Goal: Information Seeking & Learning: Learn about a topic

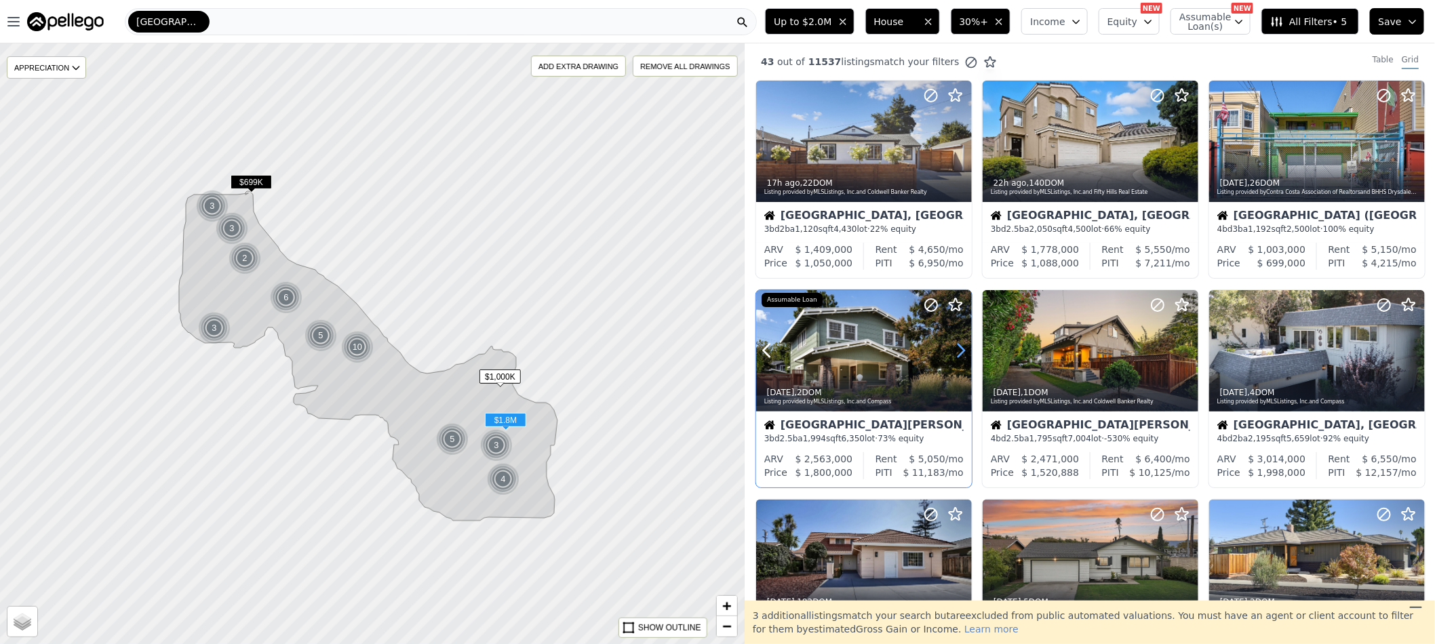
click at [963, 350] on icon at bounding box center [961, 351] width 22 height 22
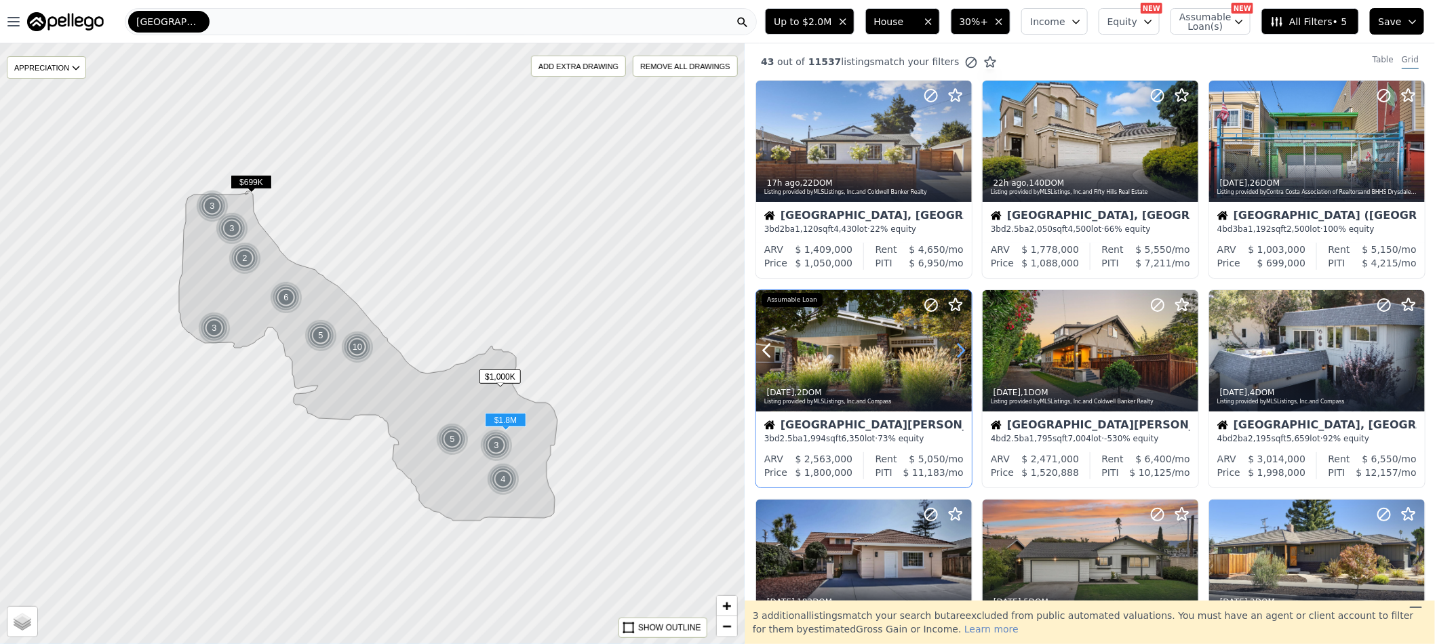
click at [963, 350] on icon at bounding box center [961, 351] width 22 height 22
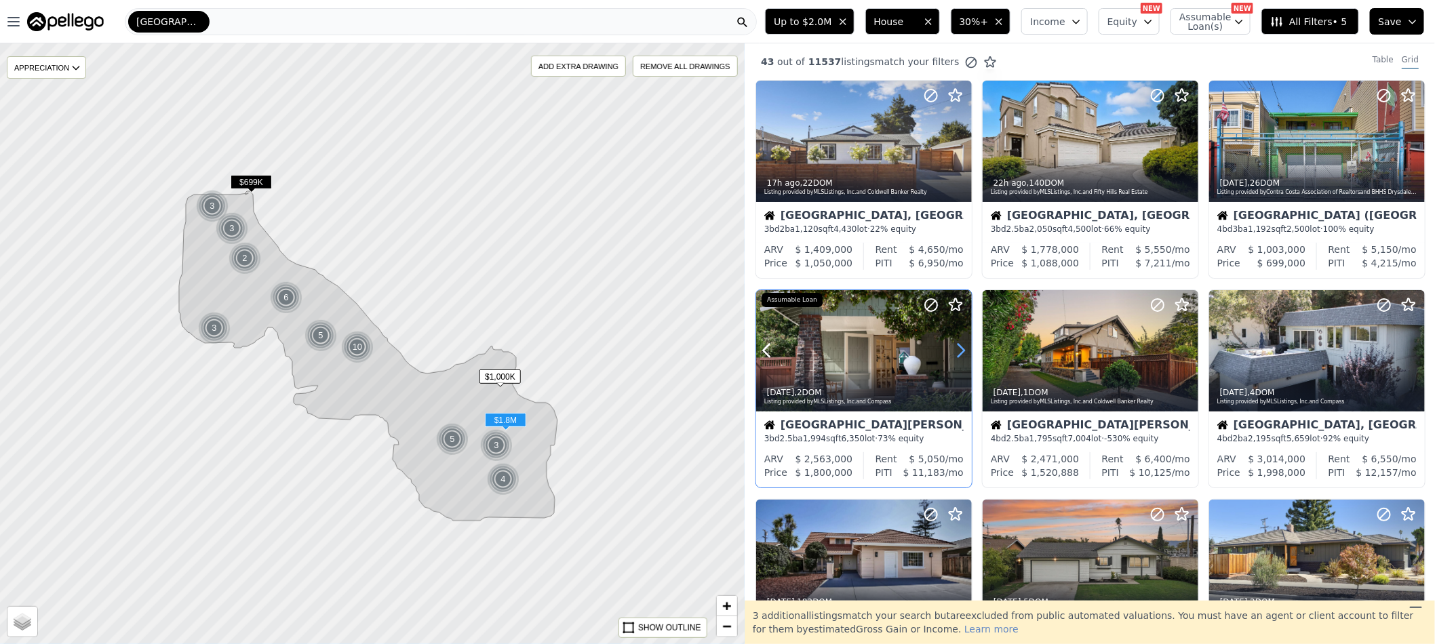
click at [963, 350] on icon at bounding box center [961, 351] width 22 height 22
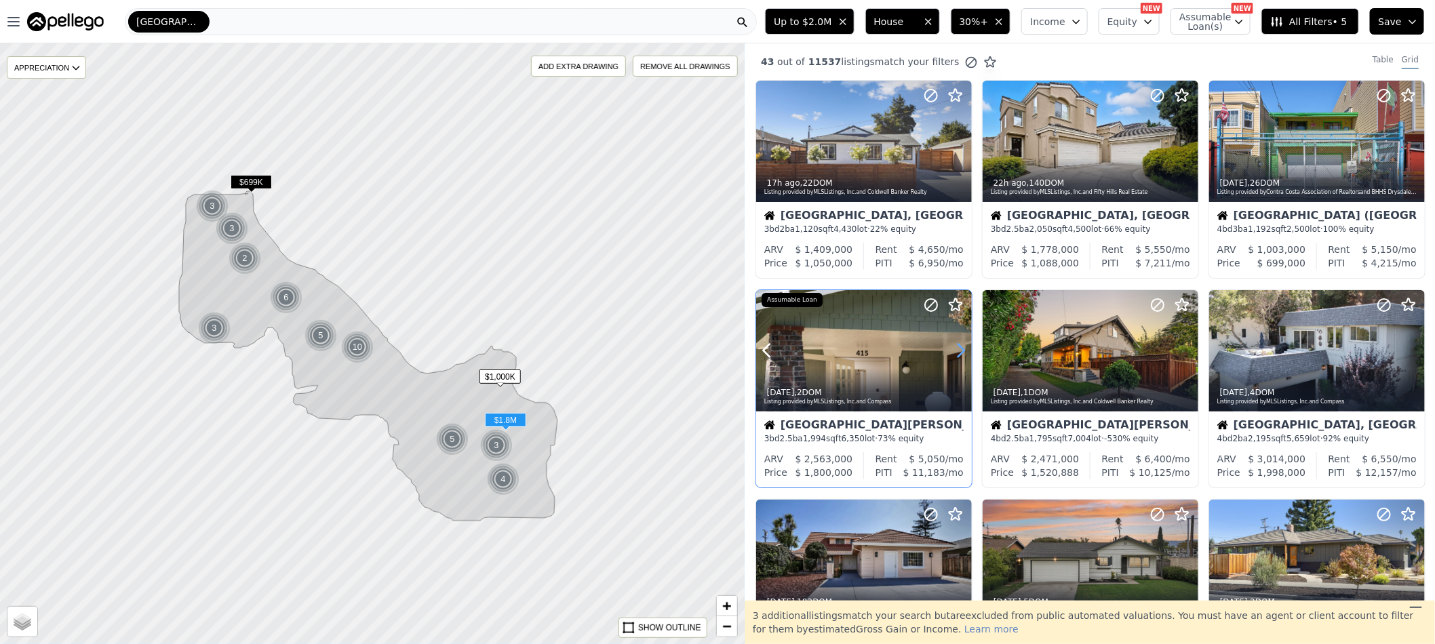
click at [963, 350] on icon at bounding box center [961, 351] width 22 height 22
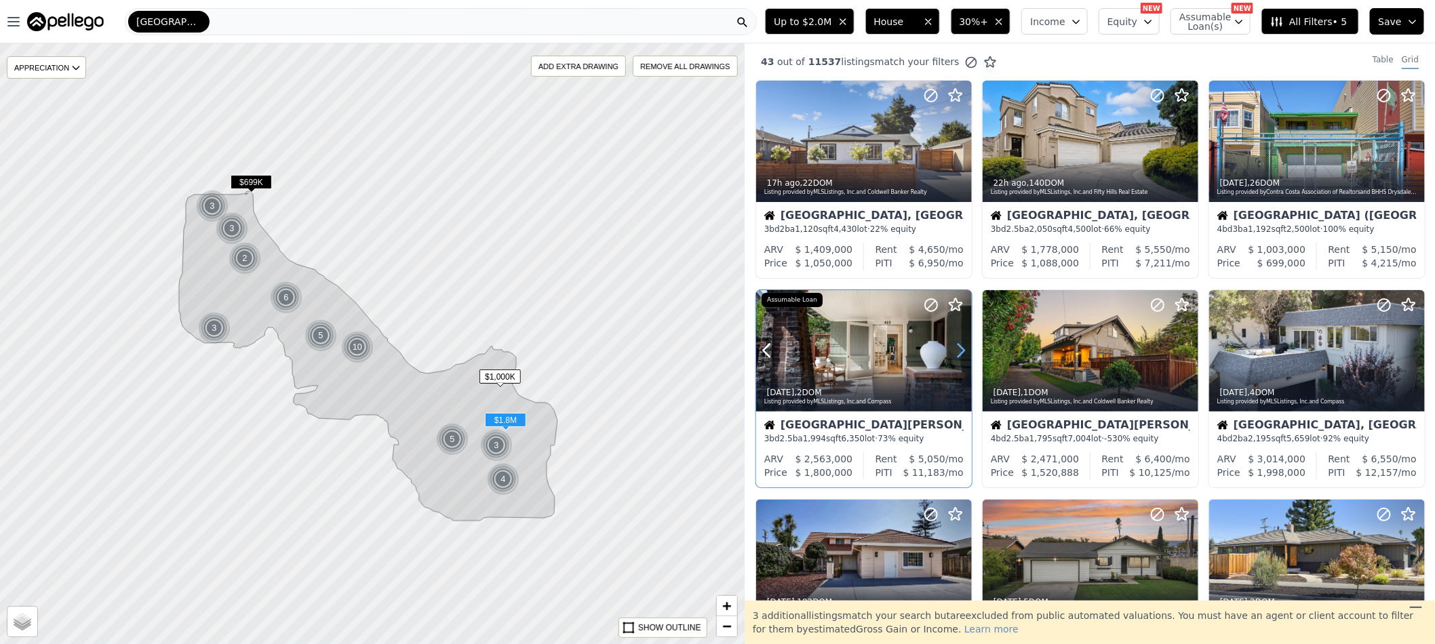
click at [963, 350] on icon at bounding box center [961, 351] width 22 height 22
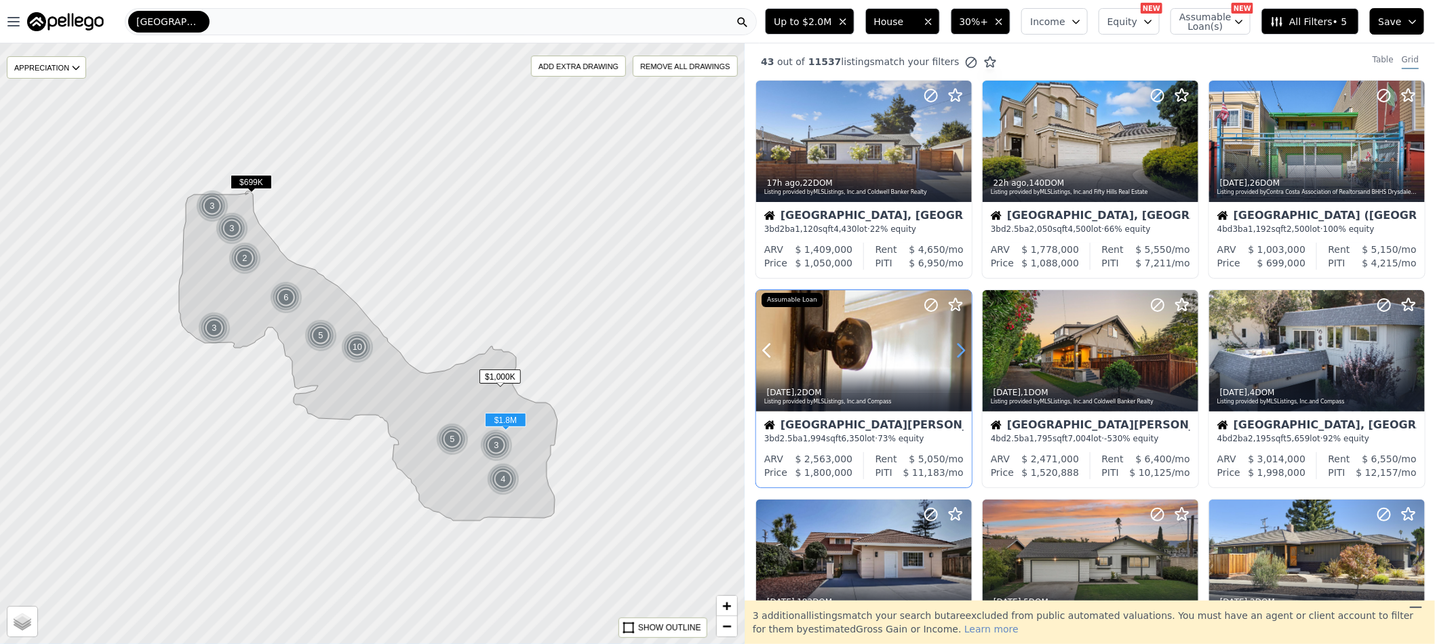
click at [963, 350] on icon at bounding box center [961, 351] width 22 height 22
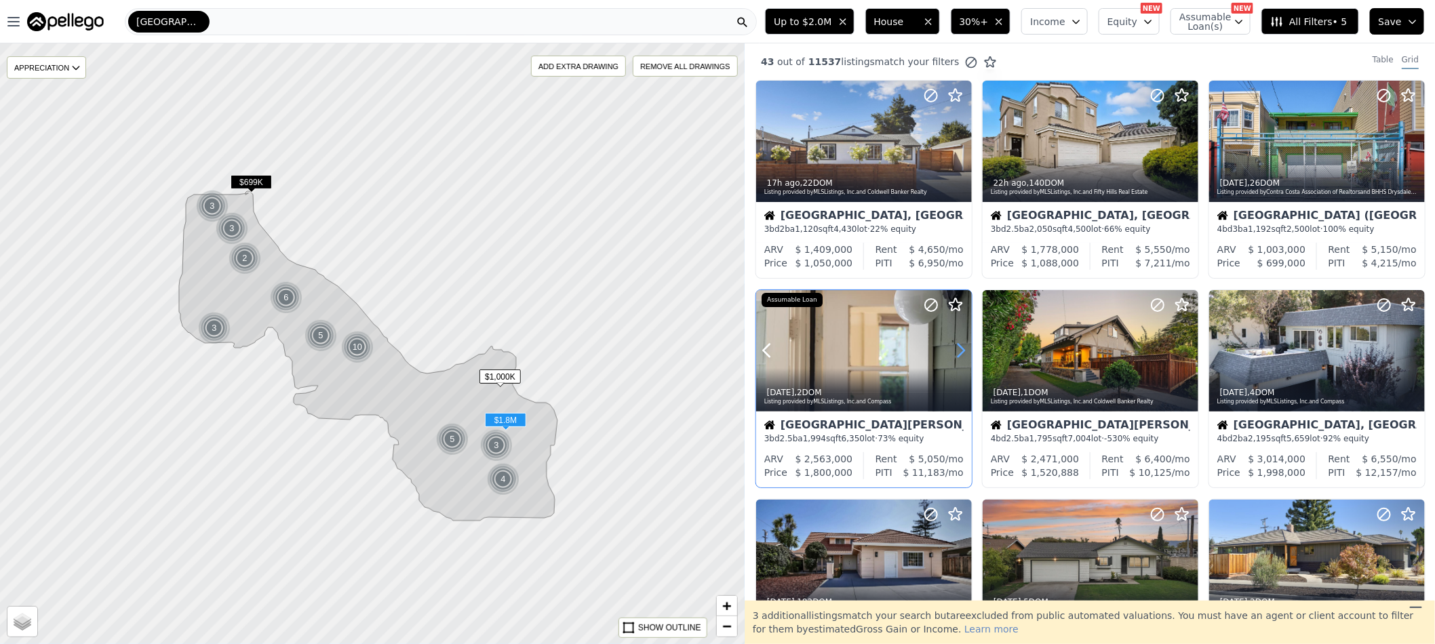
click at [963, 350] on icon at bounding box center [961, 351] width 22 height 22
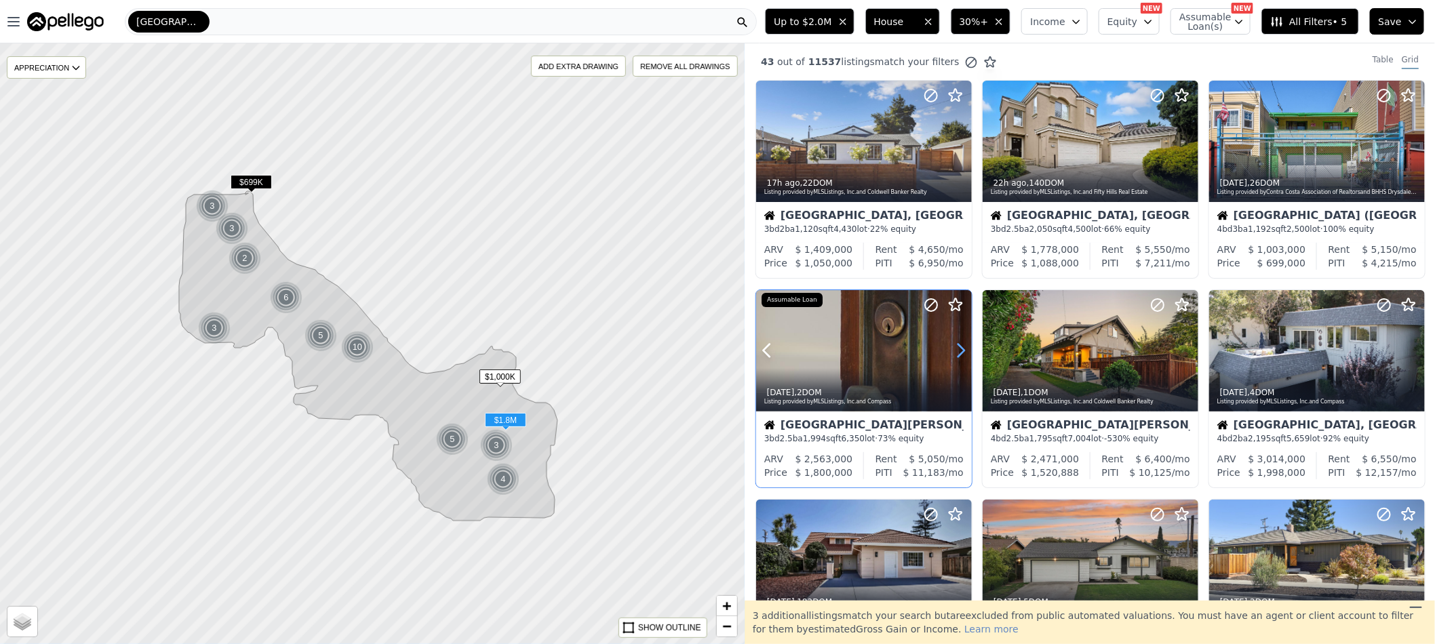
click at [963, 350] on icon at bounding box center [961, 351] width 22 height 22
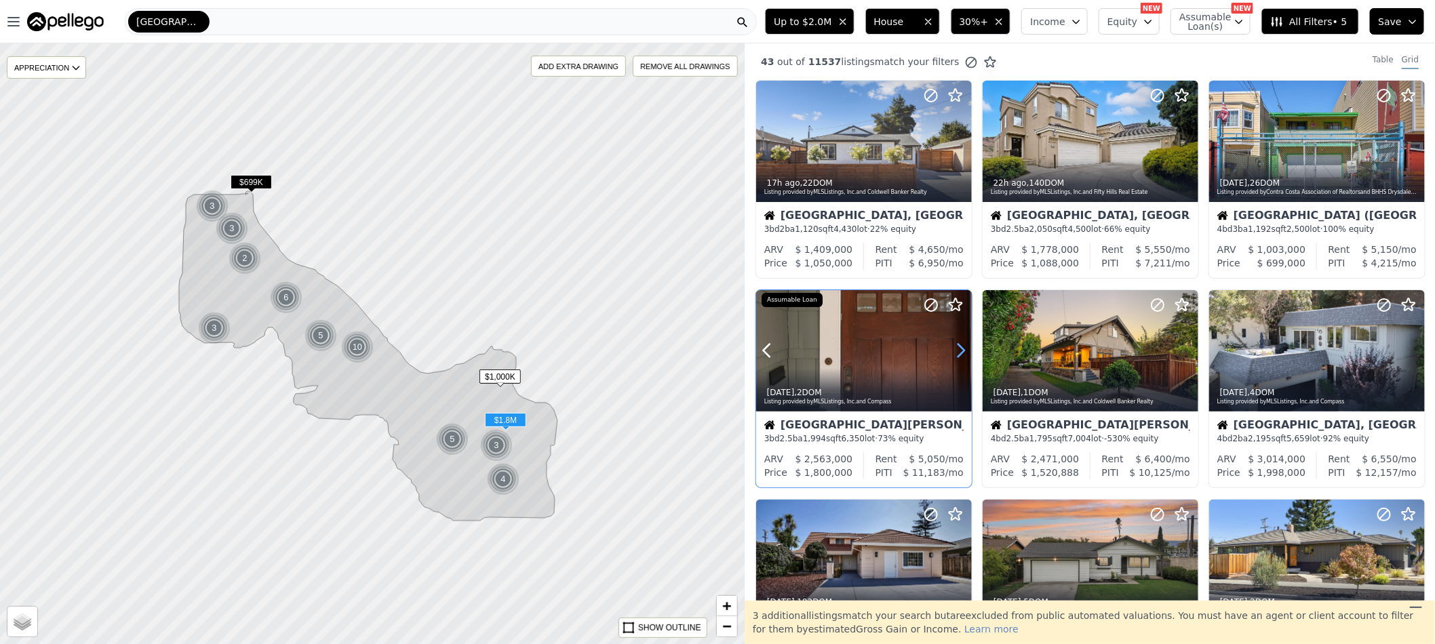
click at [963, 350] on icon at bounding box center [961, 351] width 22 height 22
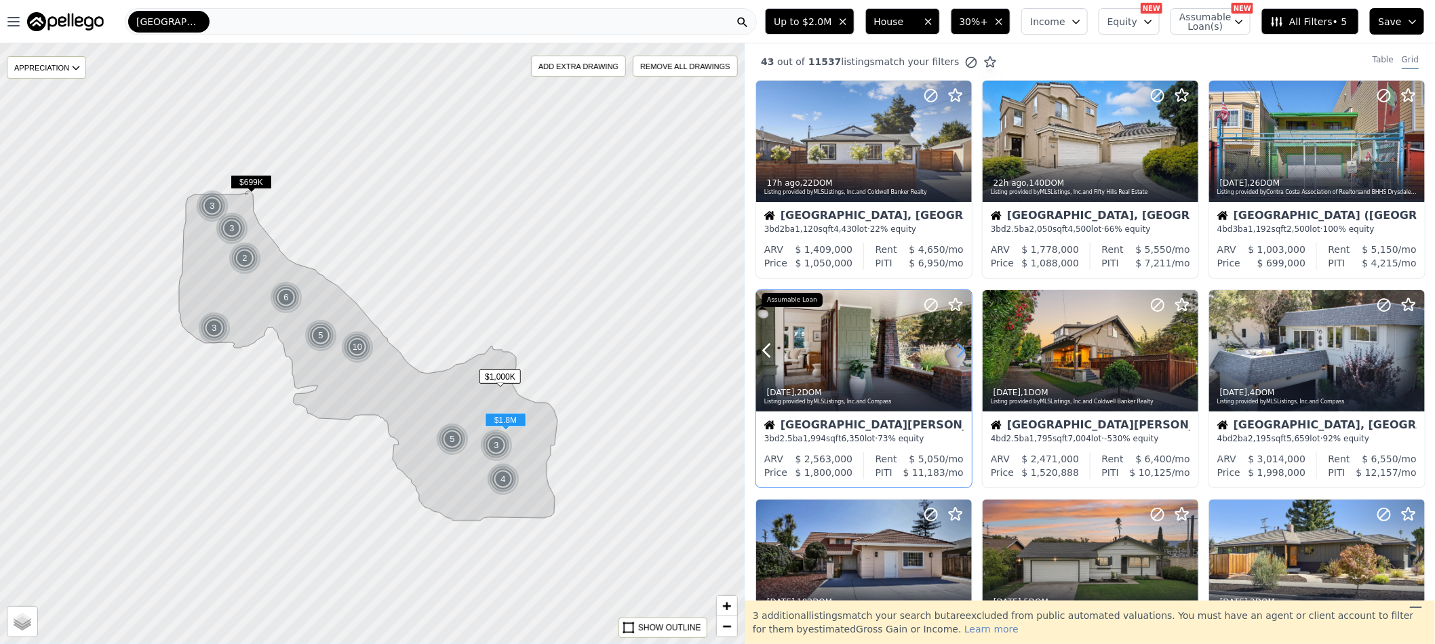
click at [963, 350] on icon at bounding box center [961, 351] width 22 height 22
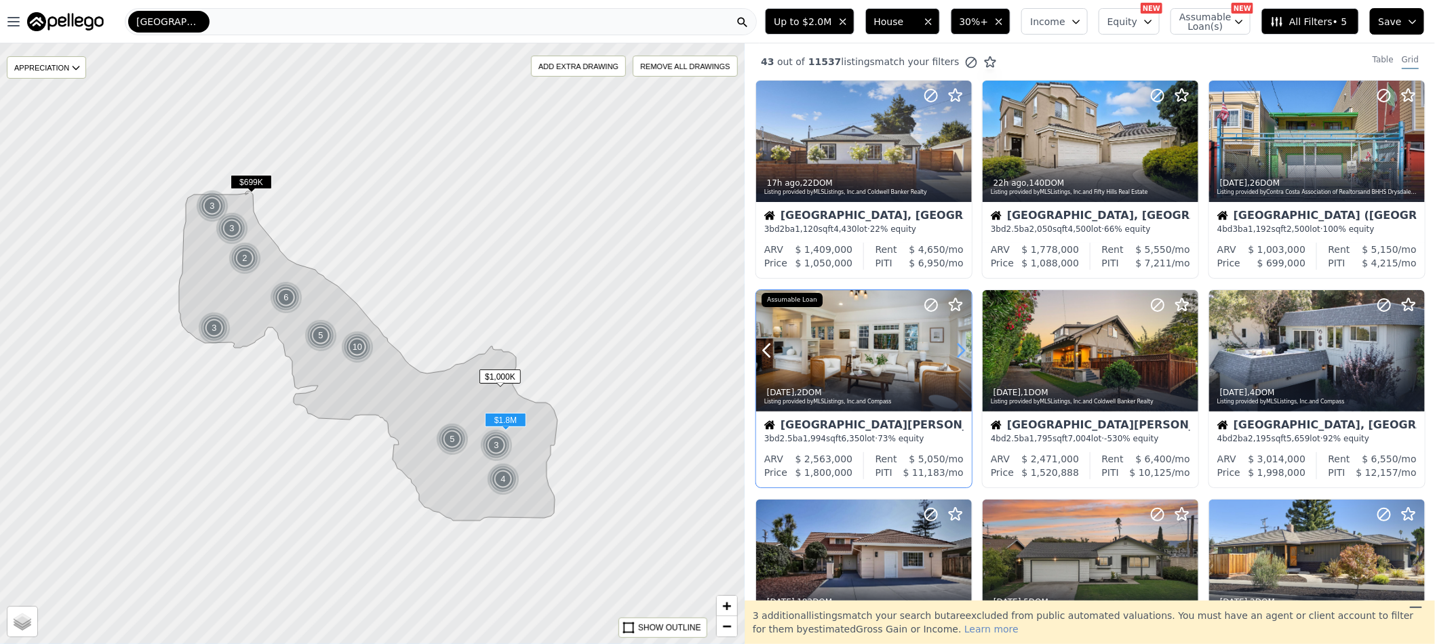
click at [963, 350] on icon at bounding box center [961, 351] width 22 height 22
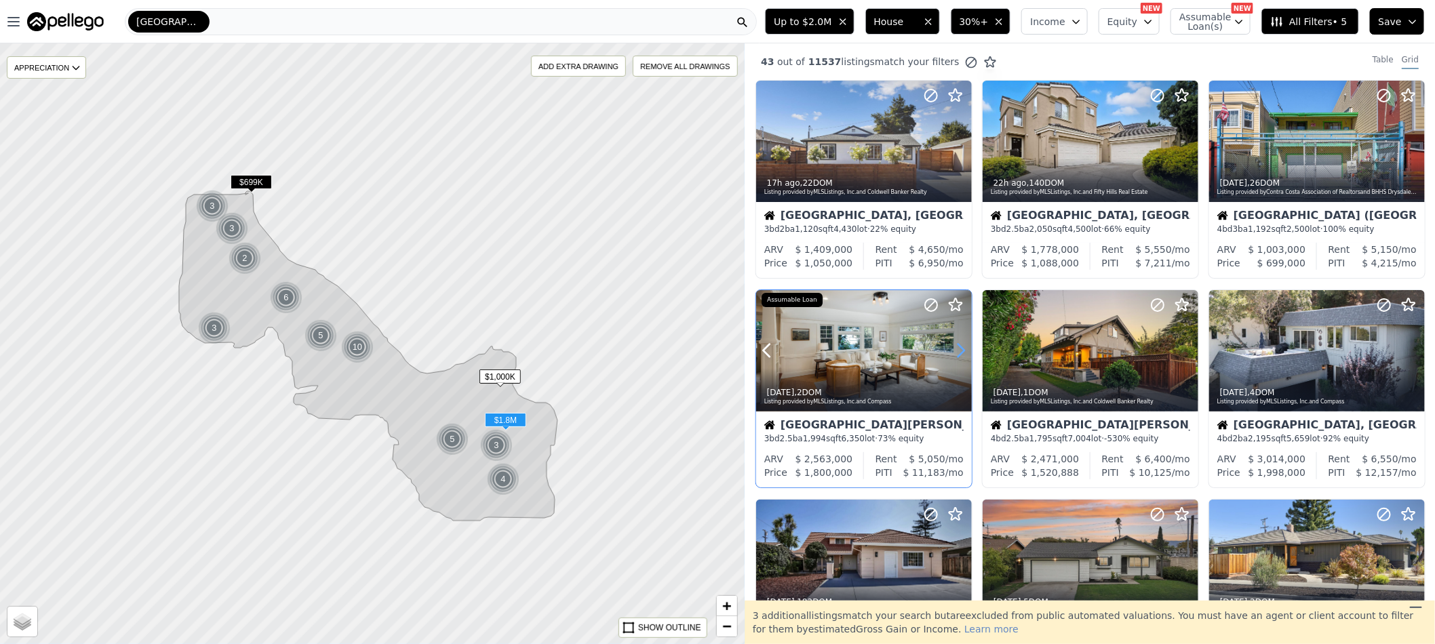
click at [963, 350] on icon at bounding box center [961, 351] width 22 height 22
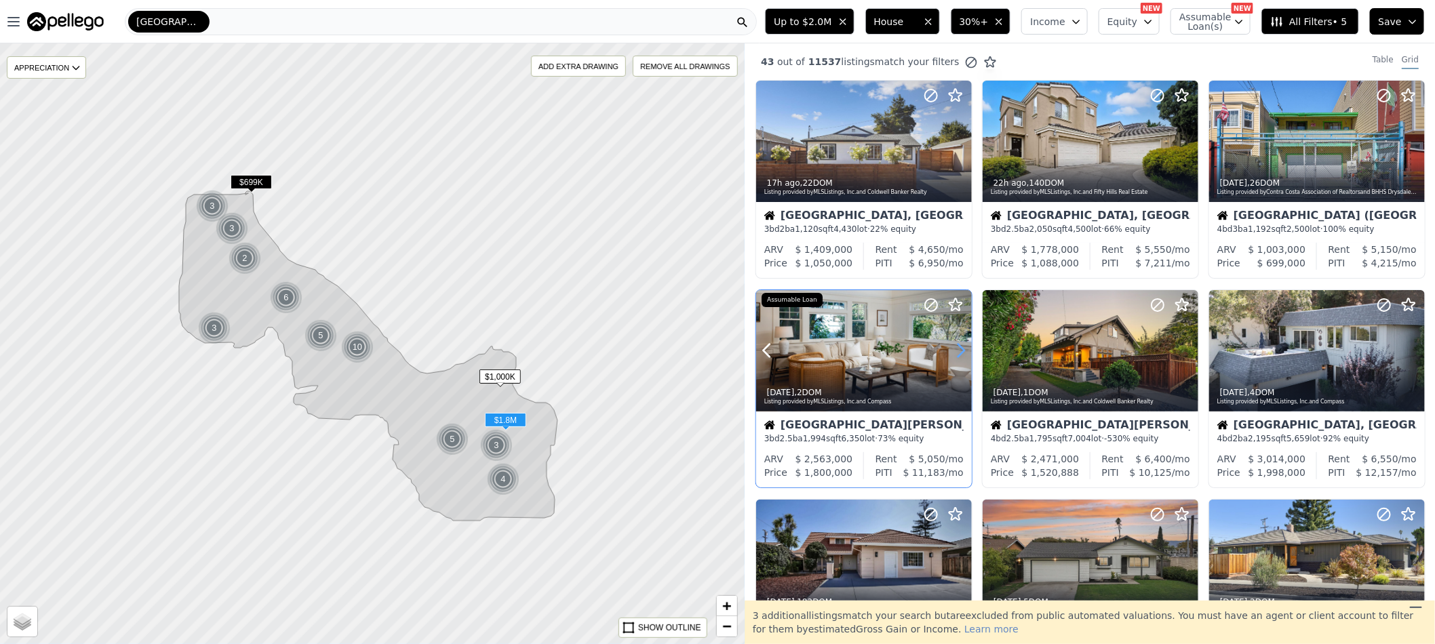
click at [963, 350] on icon at bounding box center [961, 351] width 22 height 22
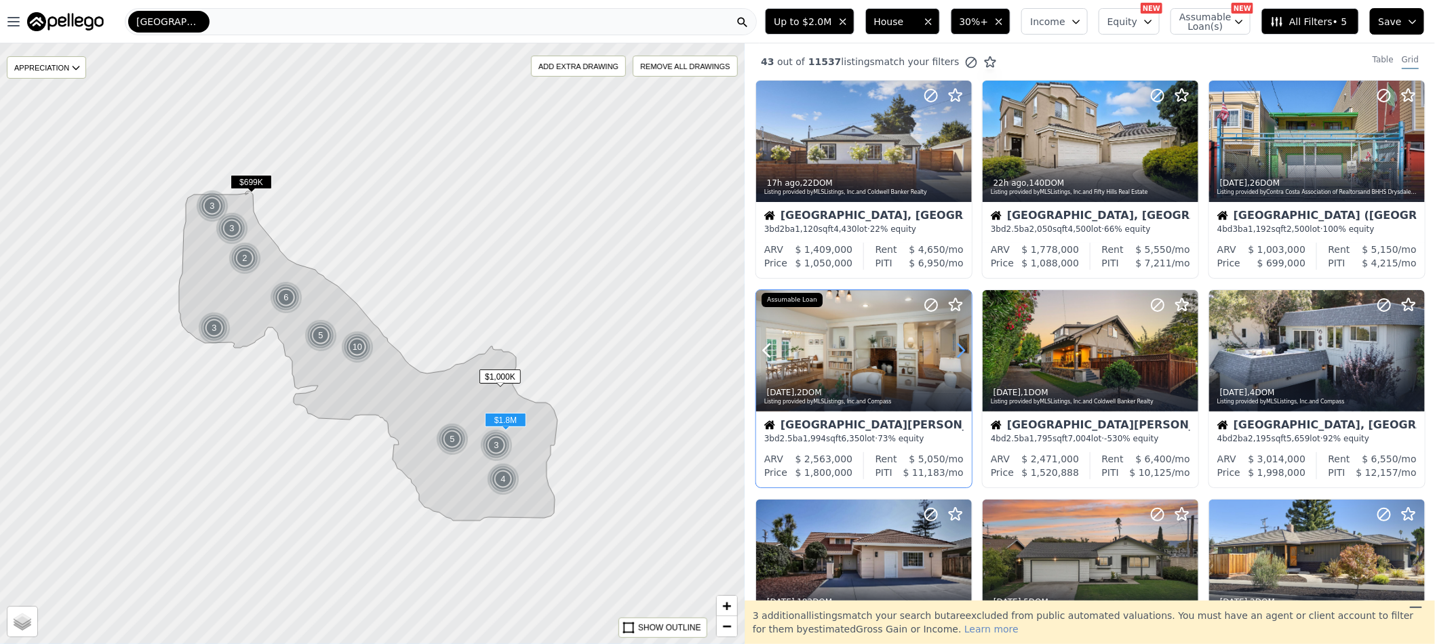
click at [963, 350] on icon at bounding box center [961, 351] width 22 height 22
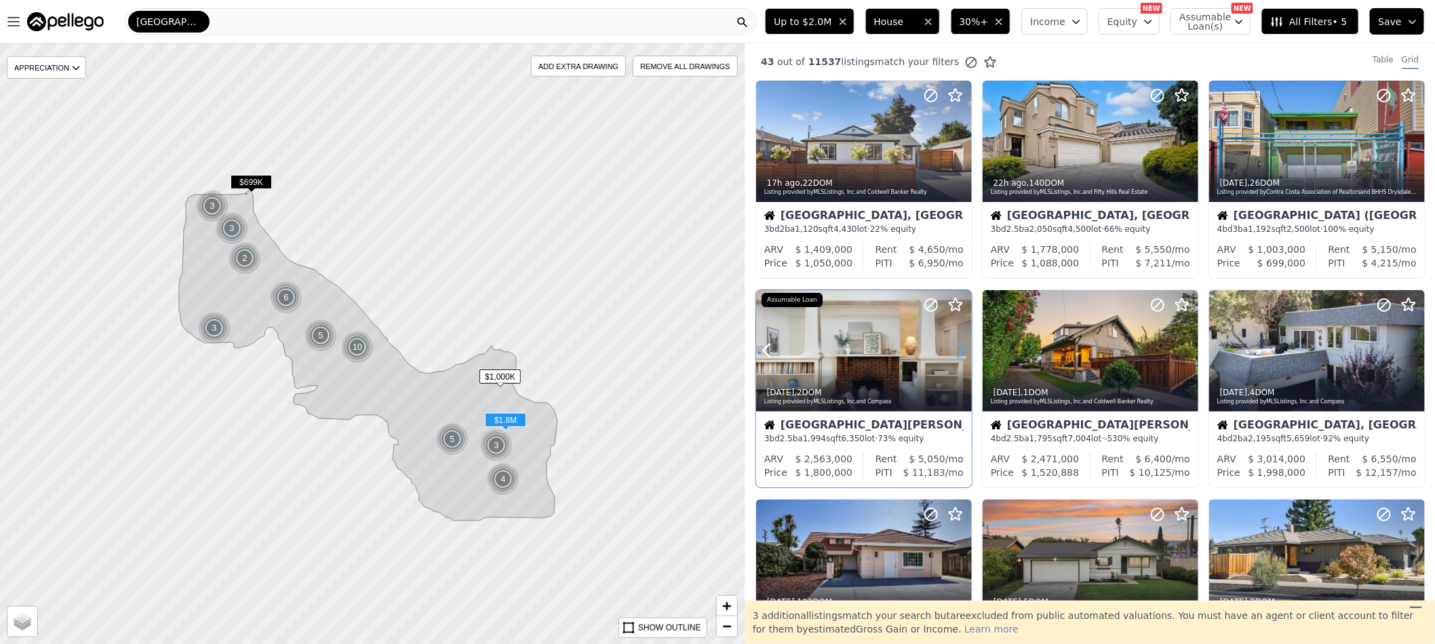
click at [963, 350] on icon at bounding box center [961, 351] width 22 height 22
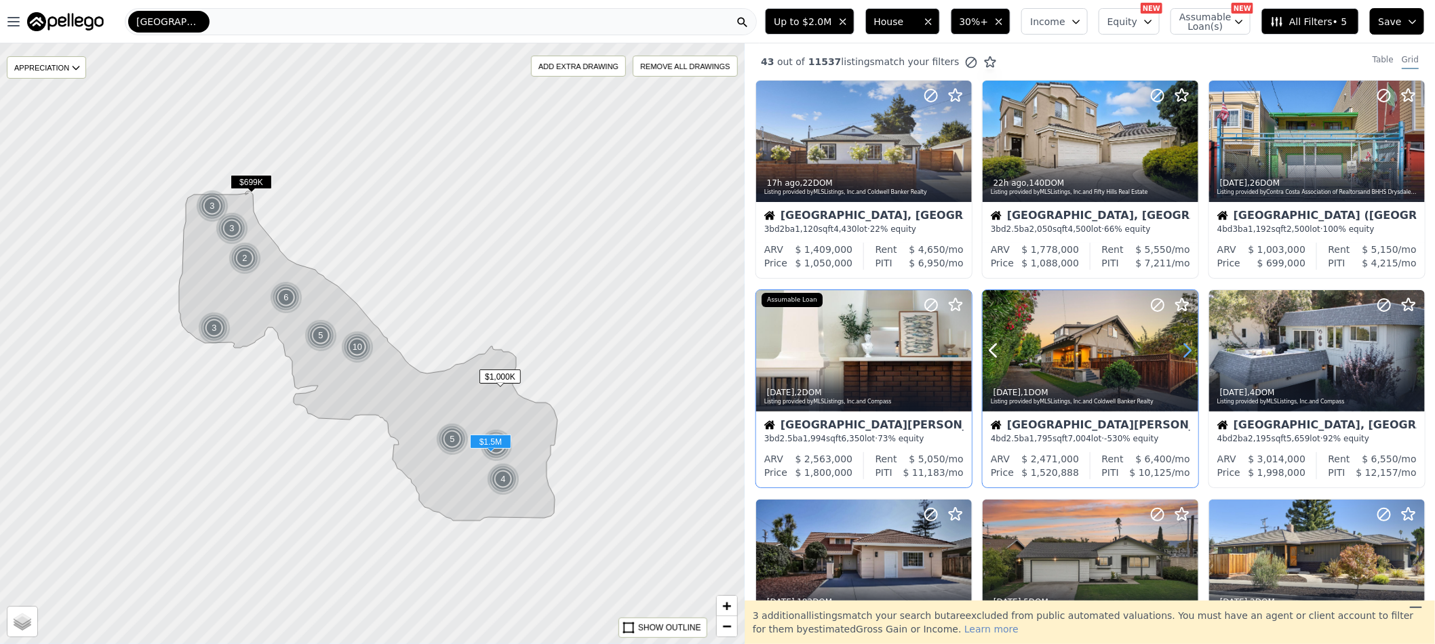
click at [1185, 350] on icon at bounding box center [1188, 351] width 6 height 13
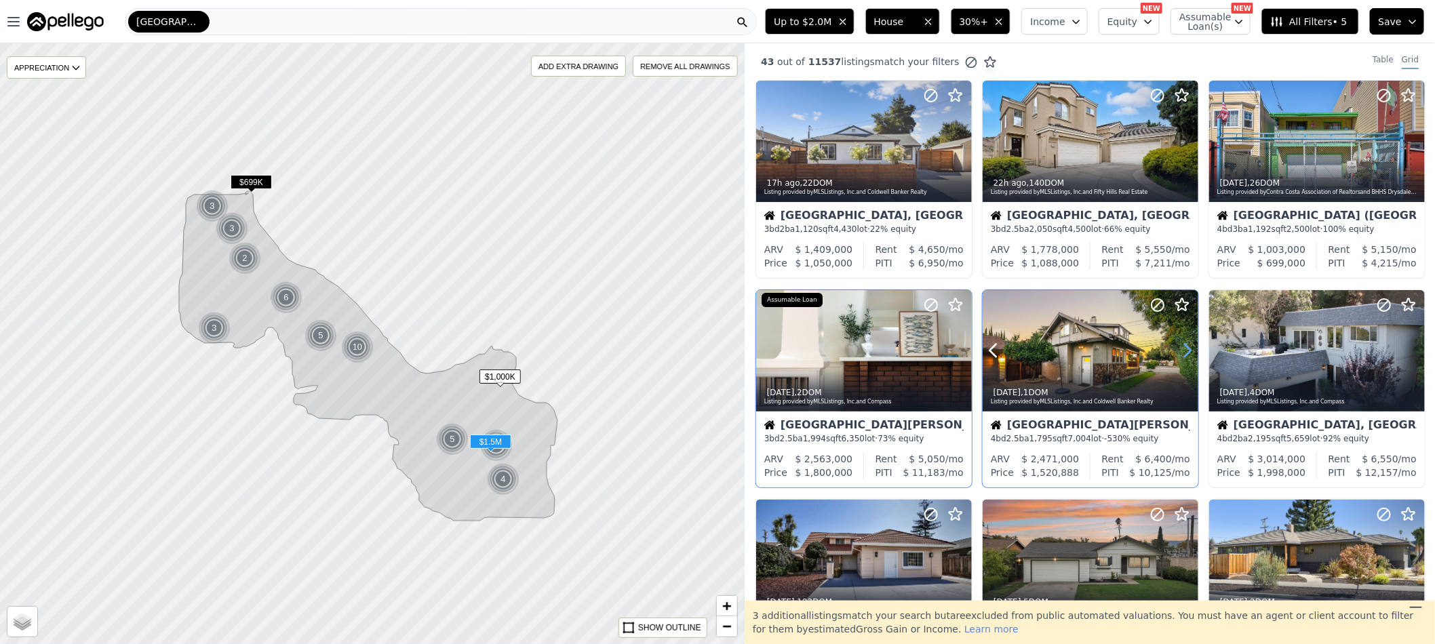
click at [1185, 350] on icon at bounding box center [1188, 351] width 6 height 13
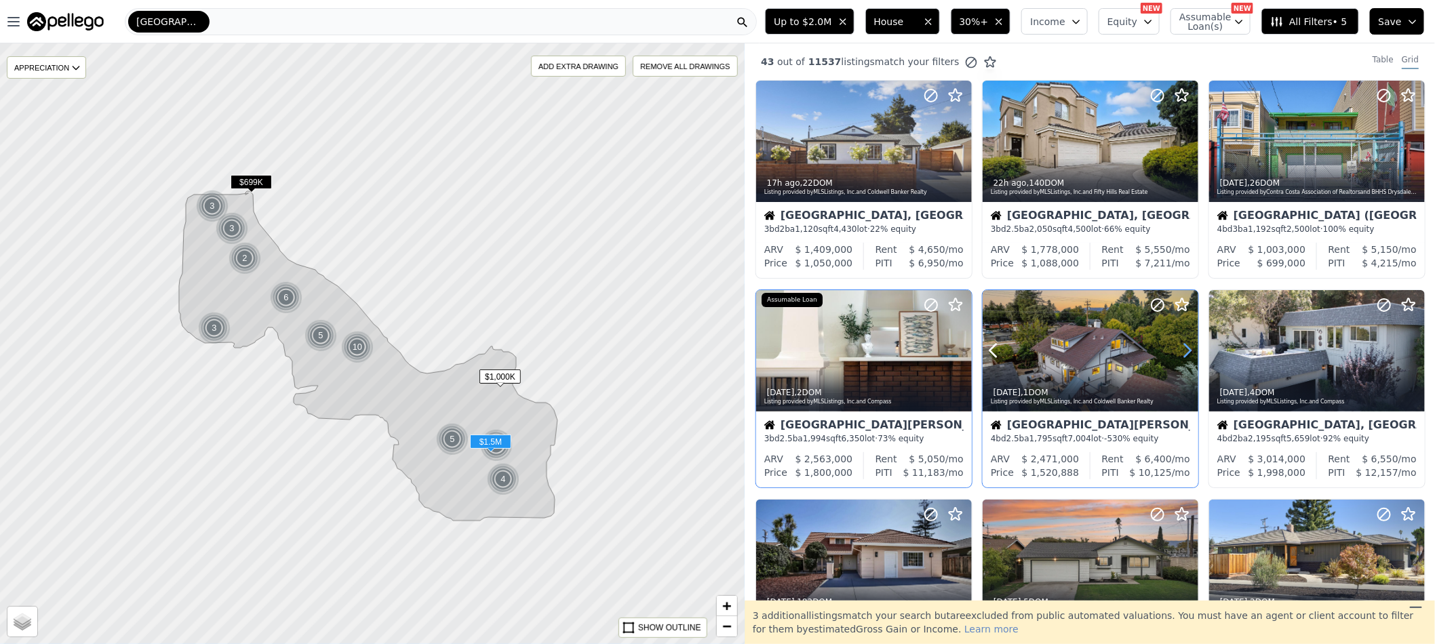
click at [1185, 350] on icon at bounding box center [1188, 351] width 6 height 13
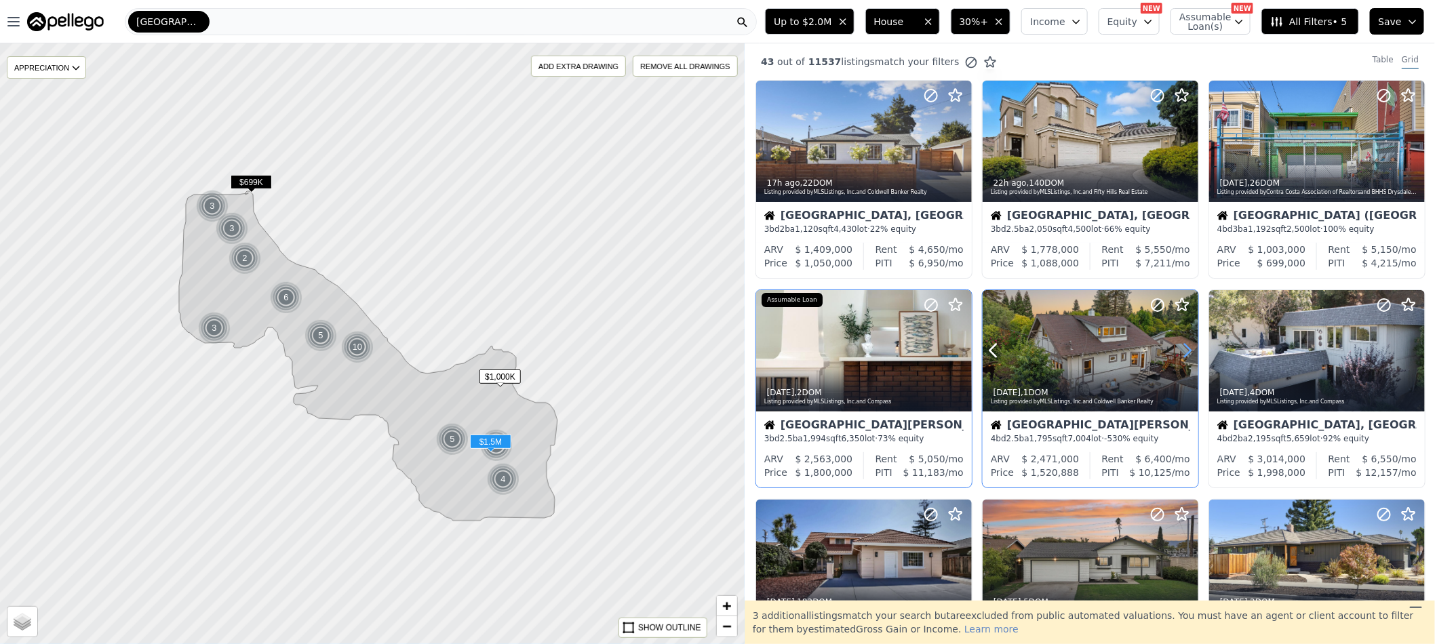
click at [1185, 350] on icon at bounding box center [1188, 351] width 6 height 13
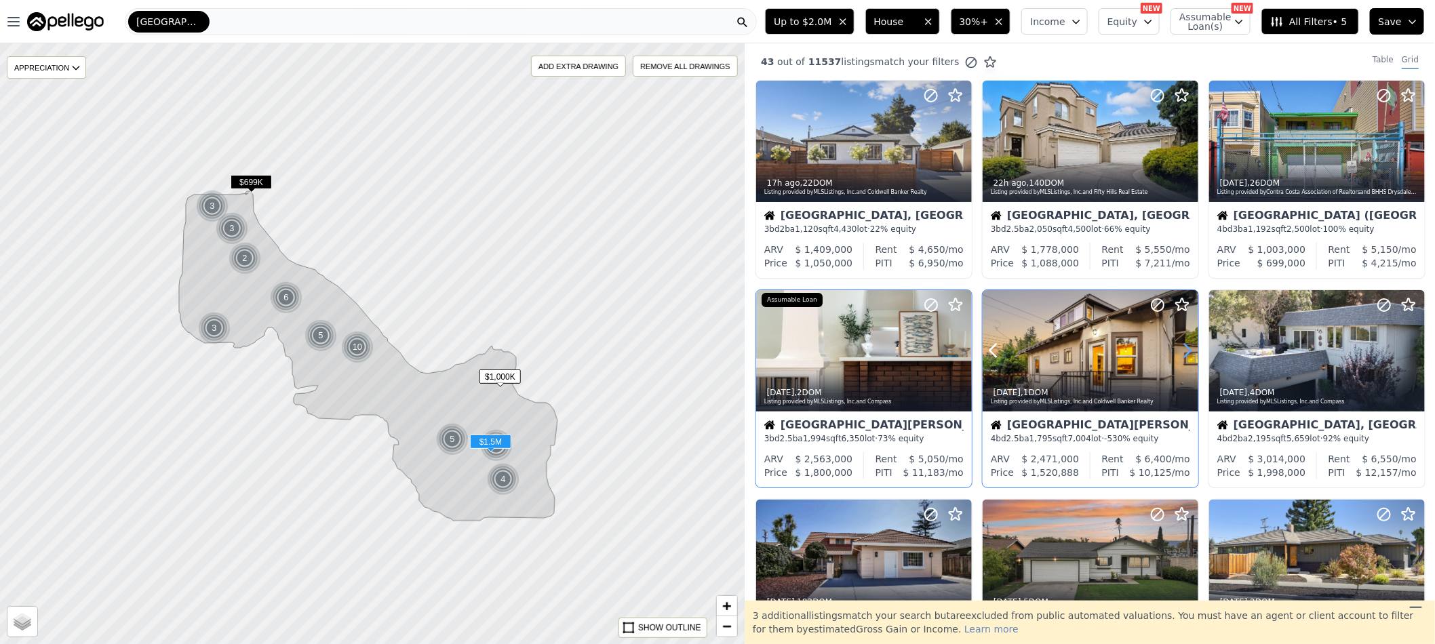
click at [1185, 350] on icon at bounding box center [1188, 351] width 6 height 13
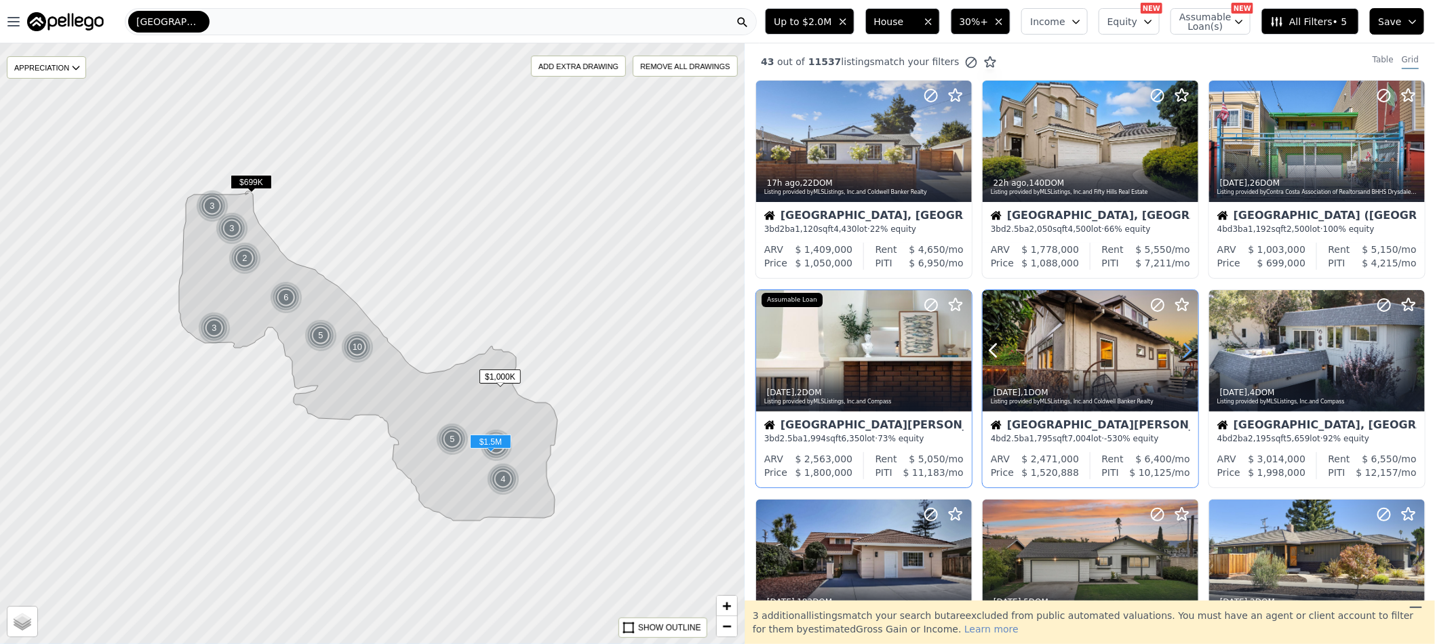
click at [1183, 350] on icon at bounding box center [1188, 351] width 22 height 22
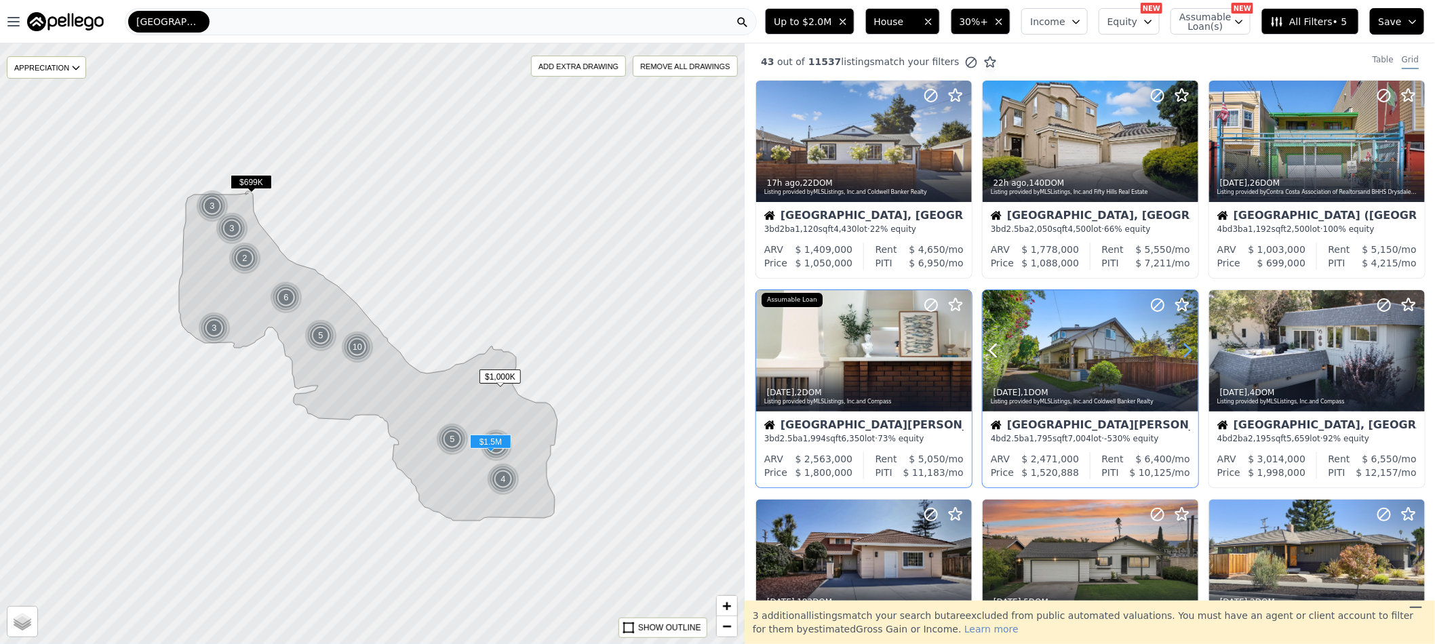
click at [1183, 350] on icon at bounding box center [1188, 351] width 22 height 22
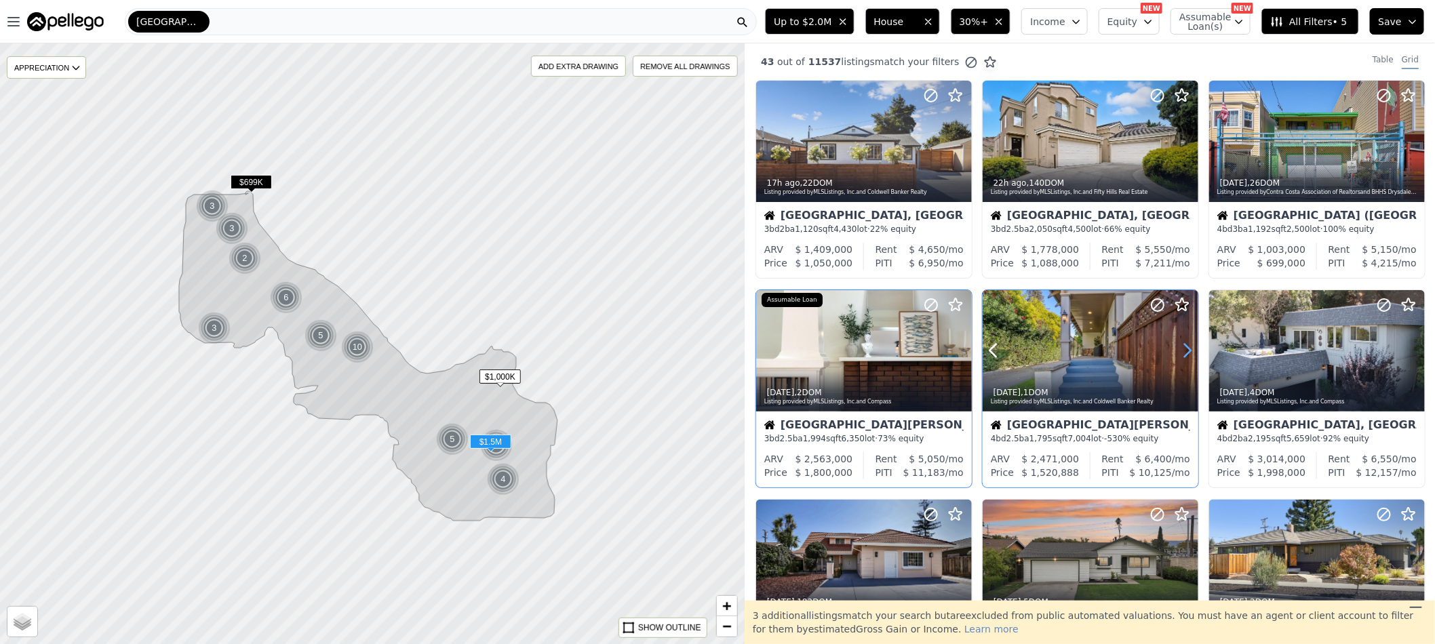
click at [1183, 350] on icon at bounding box center [1188, 351] width 22 height 22
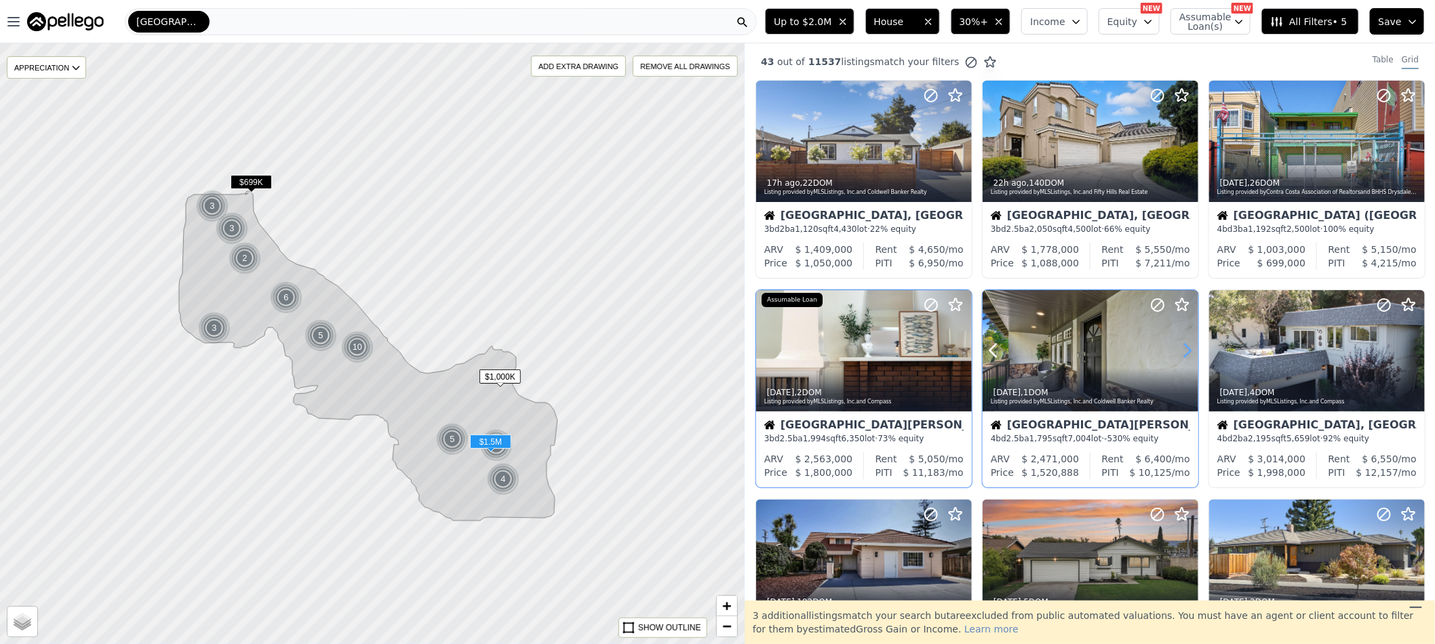
click at [1183, 350] on icon at bounding box center [1188, 351] width 22 height 22
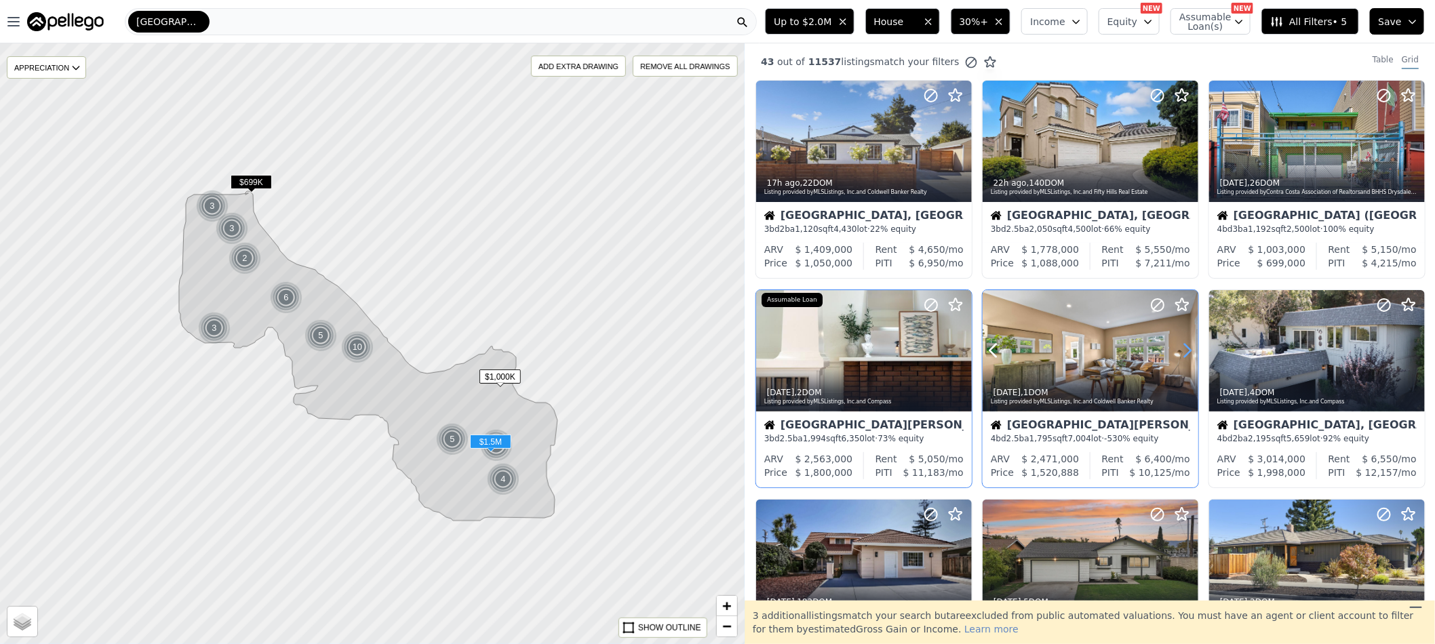
click at [1183, 350] on icon at bounding box center [1188, 351] width 22 height 22
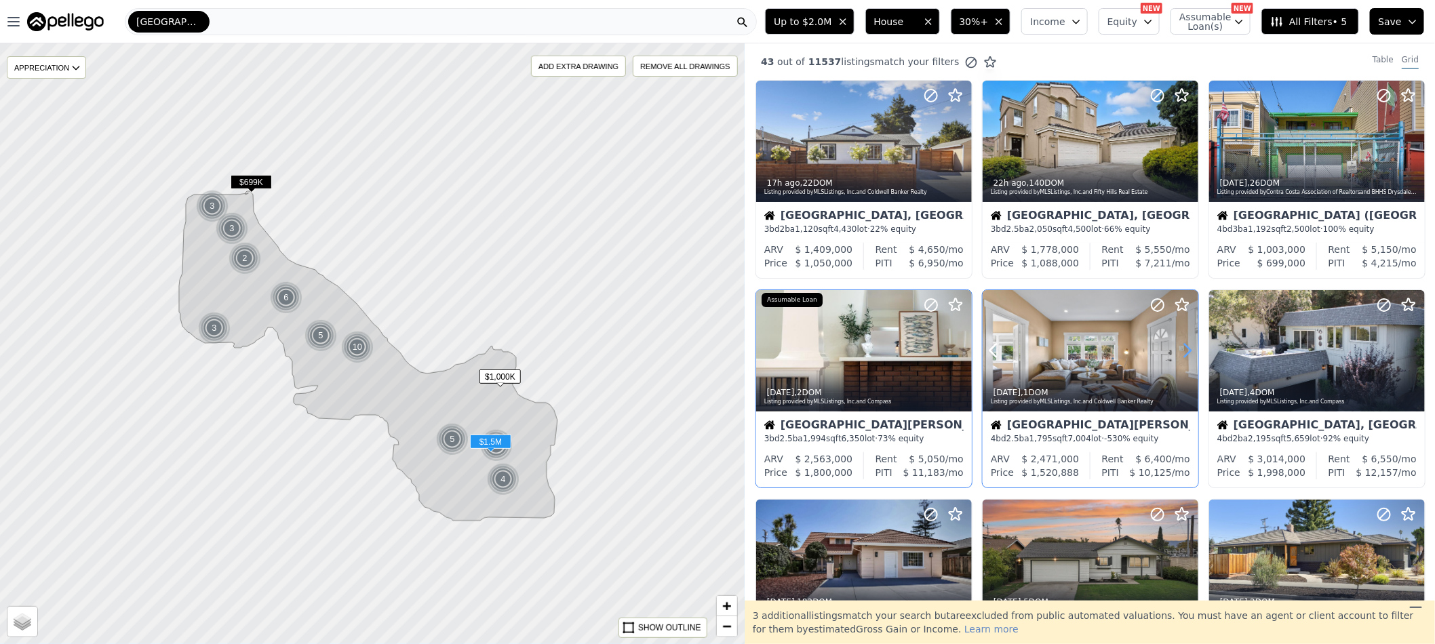
click at [1183, 350] on icon at bounding box center [1188, 351] width 22 height 22
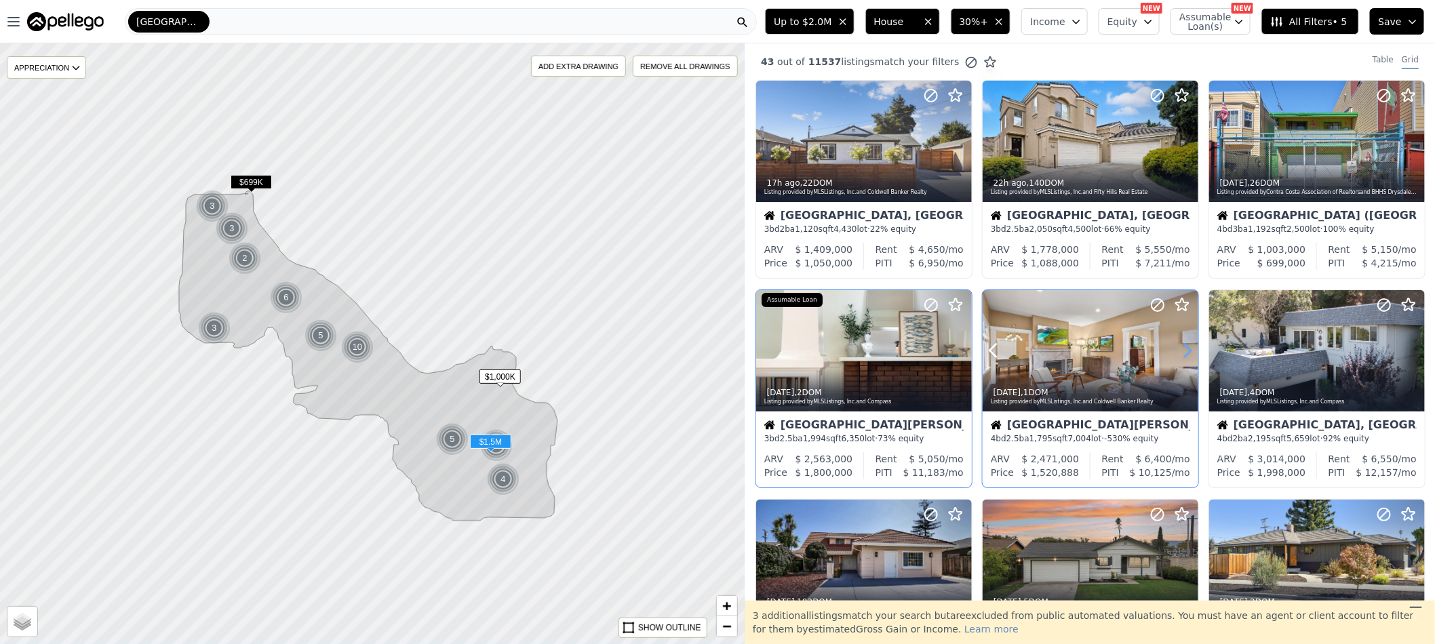
click at [1183, 350] on icon at bounding box center [1188, 351] width 22 height 22
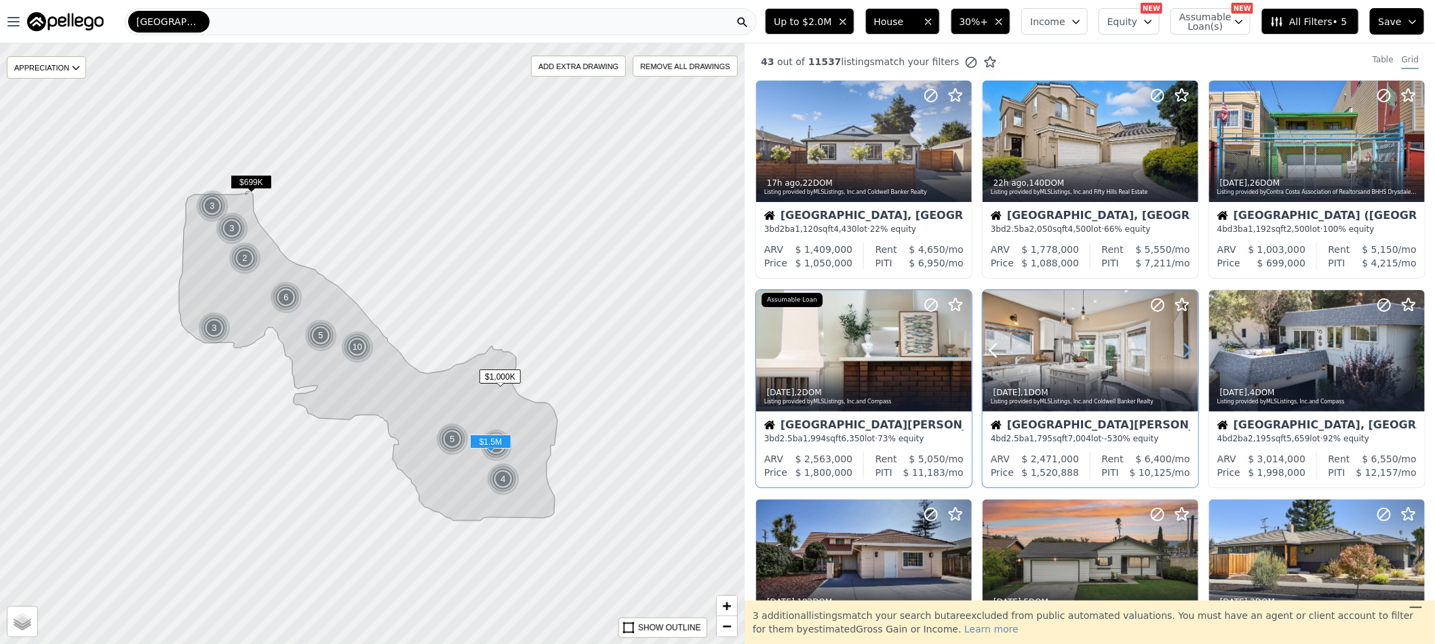
click at [1183, 350] on icon at bounding box center [1188, 351] width 22 height 22
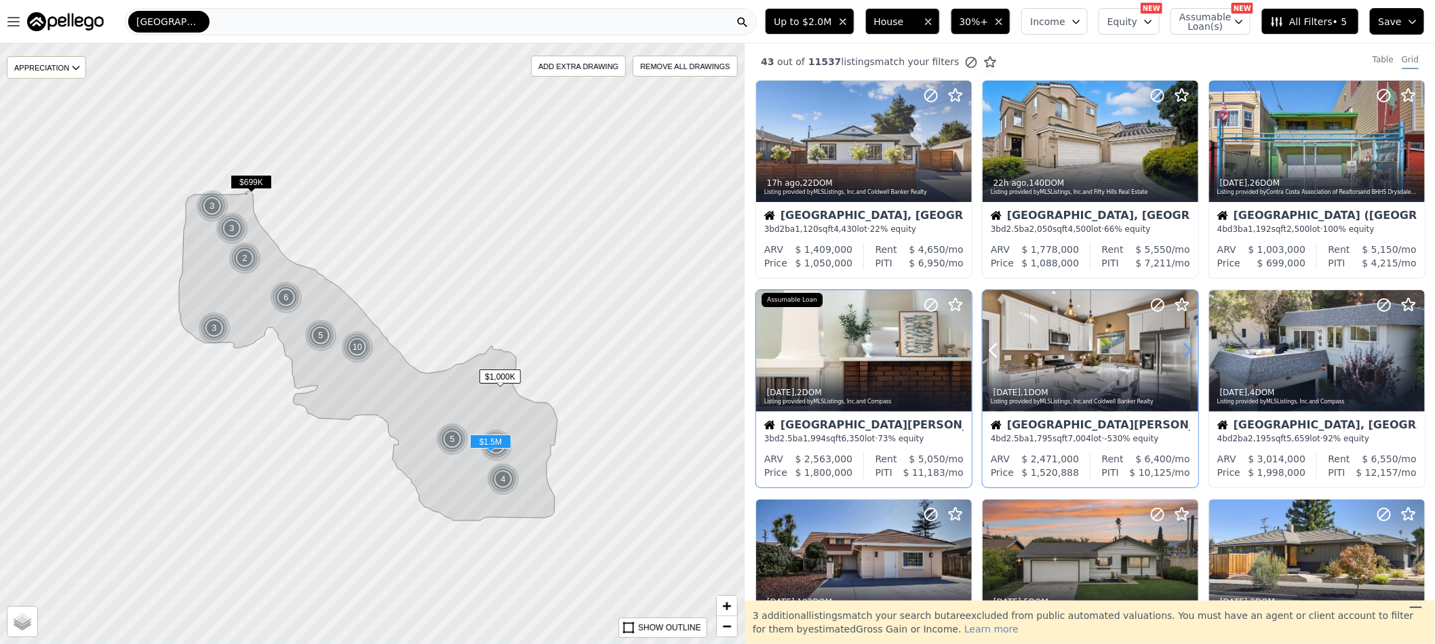
click at [1183, 350] on icon at bounding box center [1188, 351] width 22 height 22
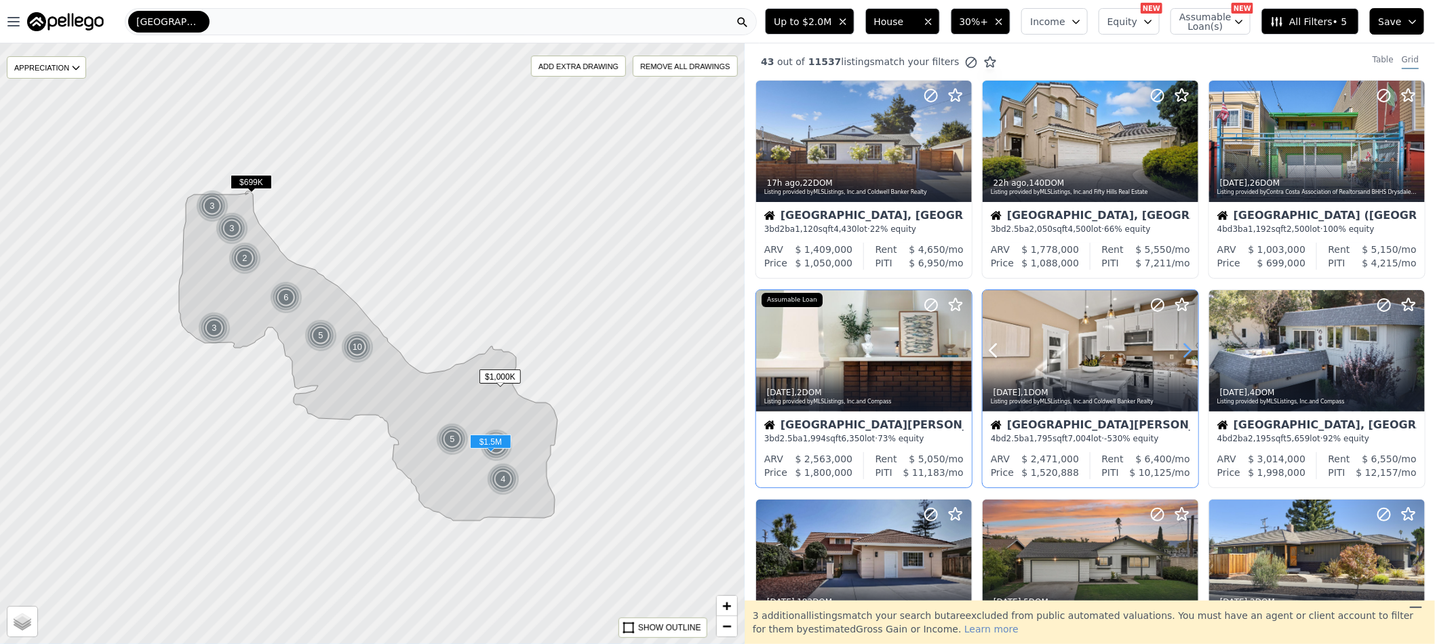
click at [1183, 350] on icon at bounding box center [1188, 351] width 22 height 22
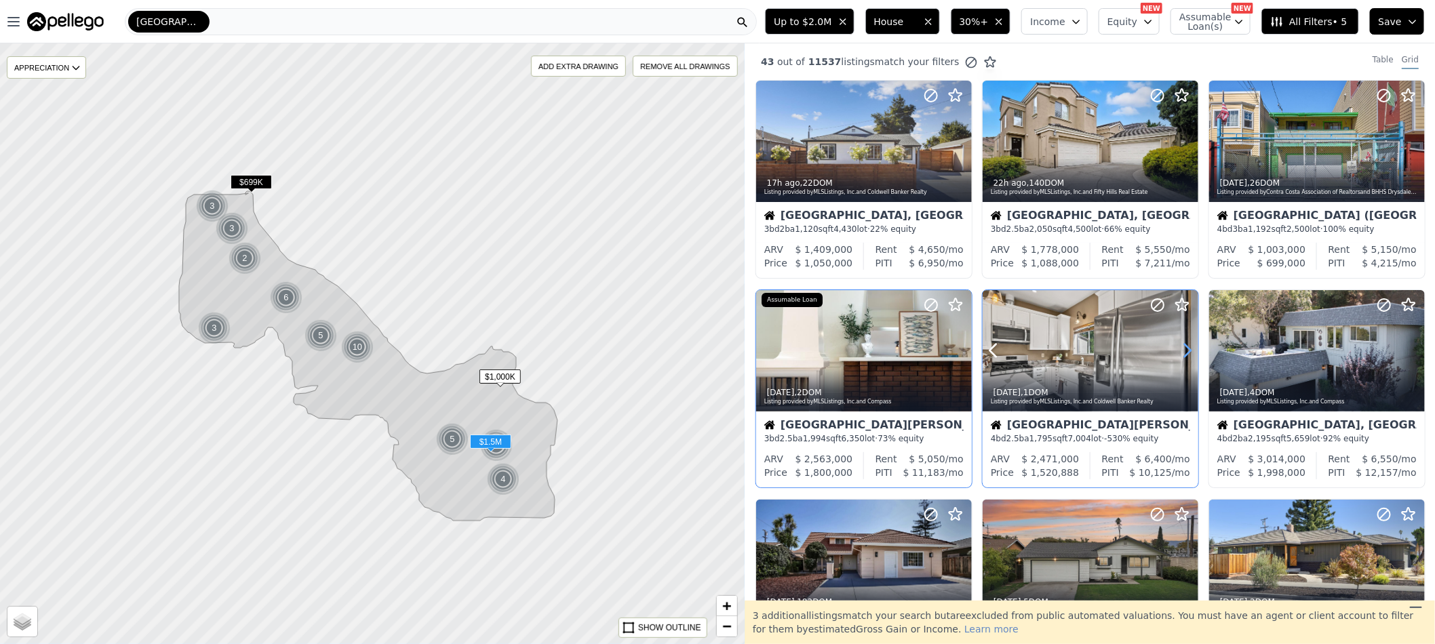
click at [1183, 350] on icon at bounding box center [1188, 351] width 22 height 22
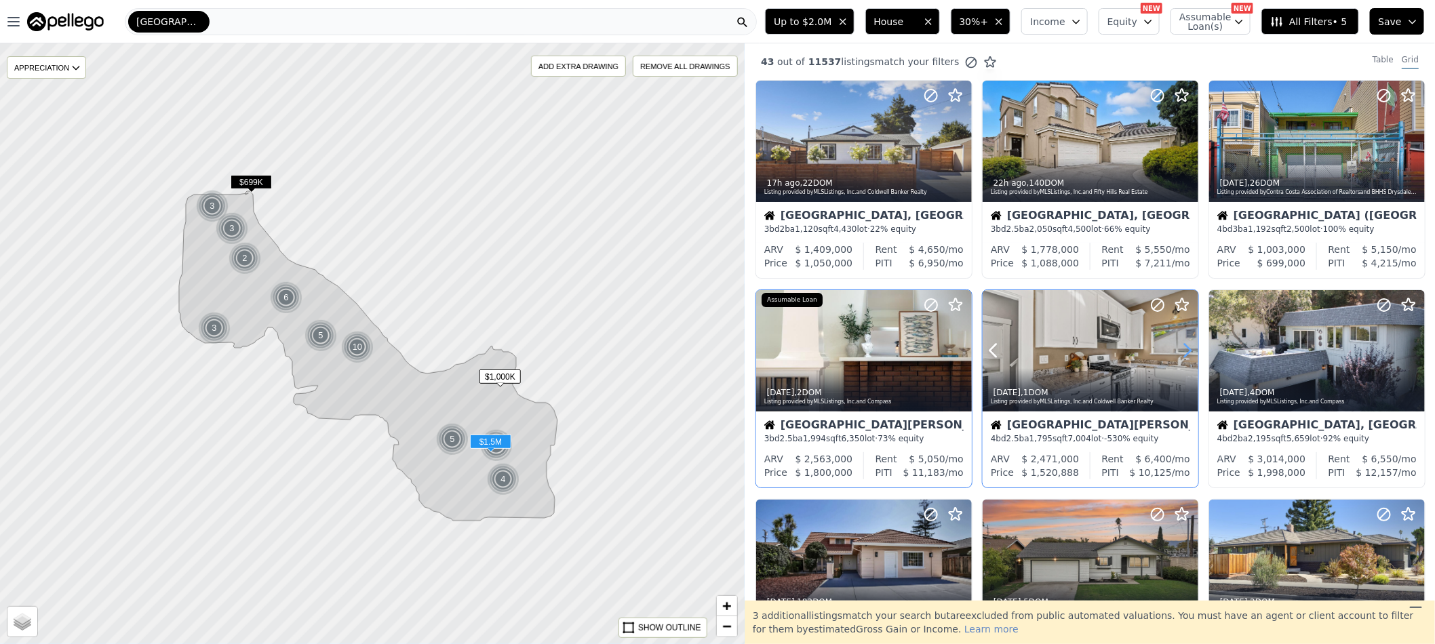
click at [1183, 350] on icon at bounding box center [1188, 351] width 22 height 22
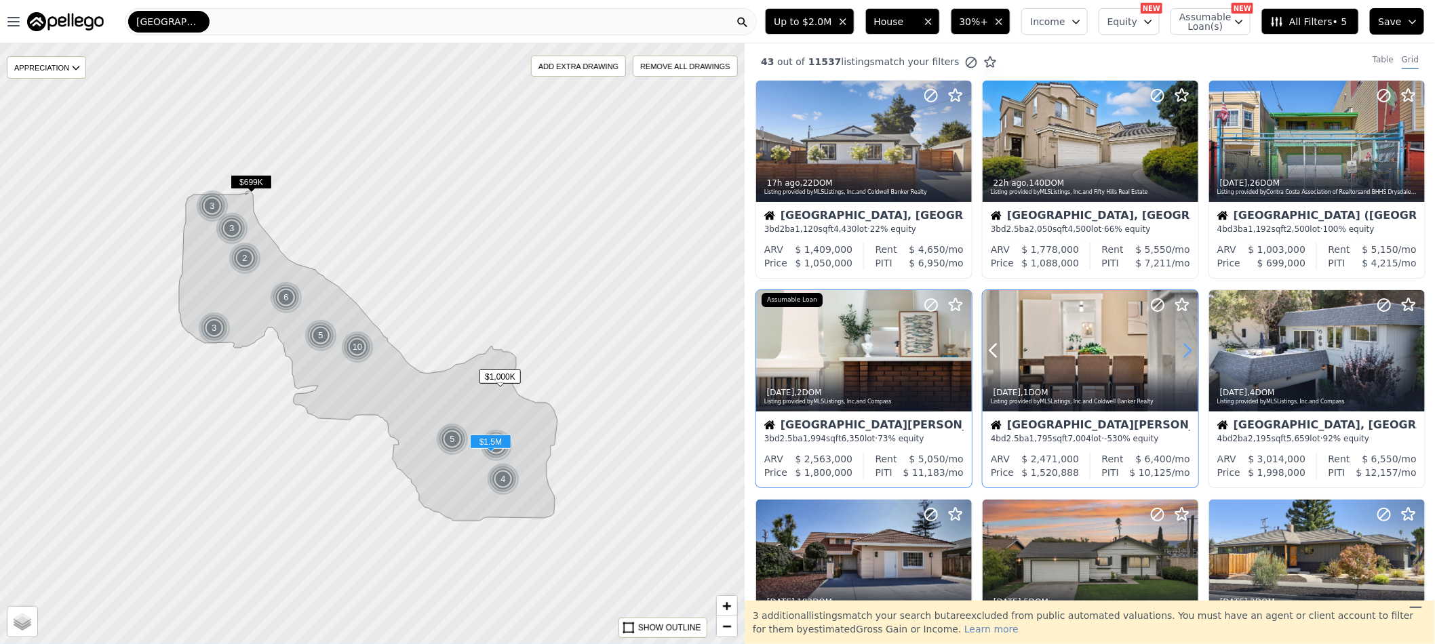
click at [1183, 350] on icon at bounding box center [1188, 351] width 22 height 22
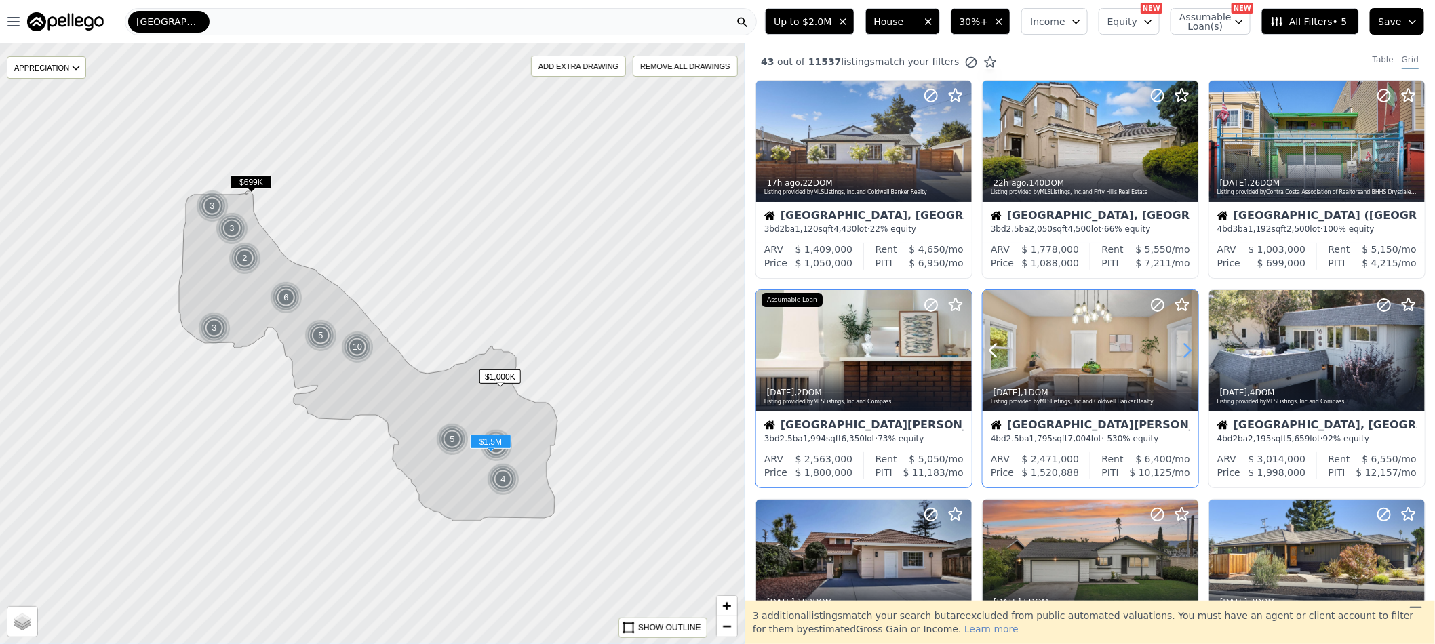
click at [1183, 350] on icon at bounding box center [1188, 351] width 22 height 22
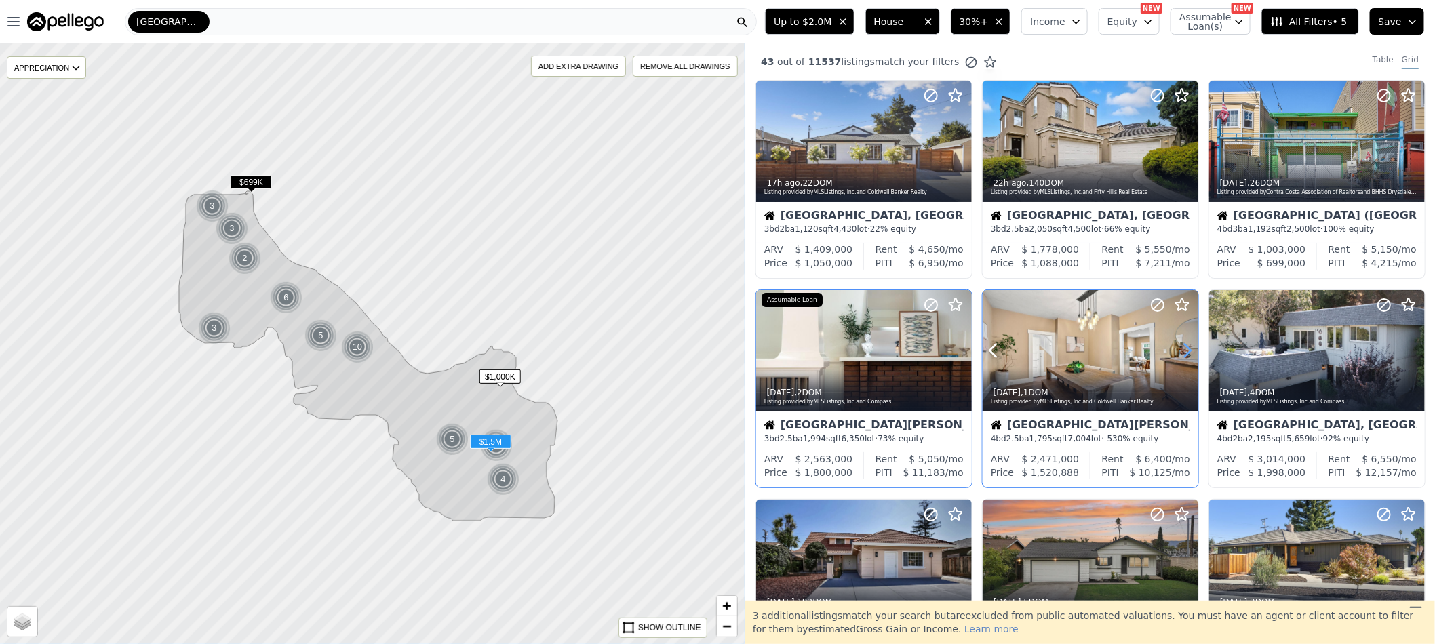
click at [1183, 350] on icon at bounding box center [1188, 351] width 22 height 22
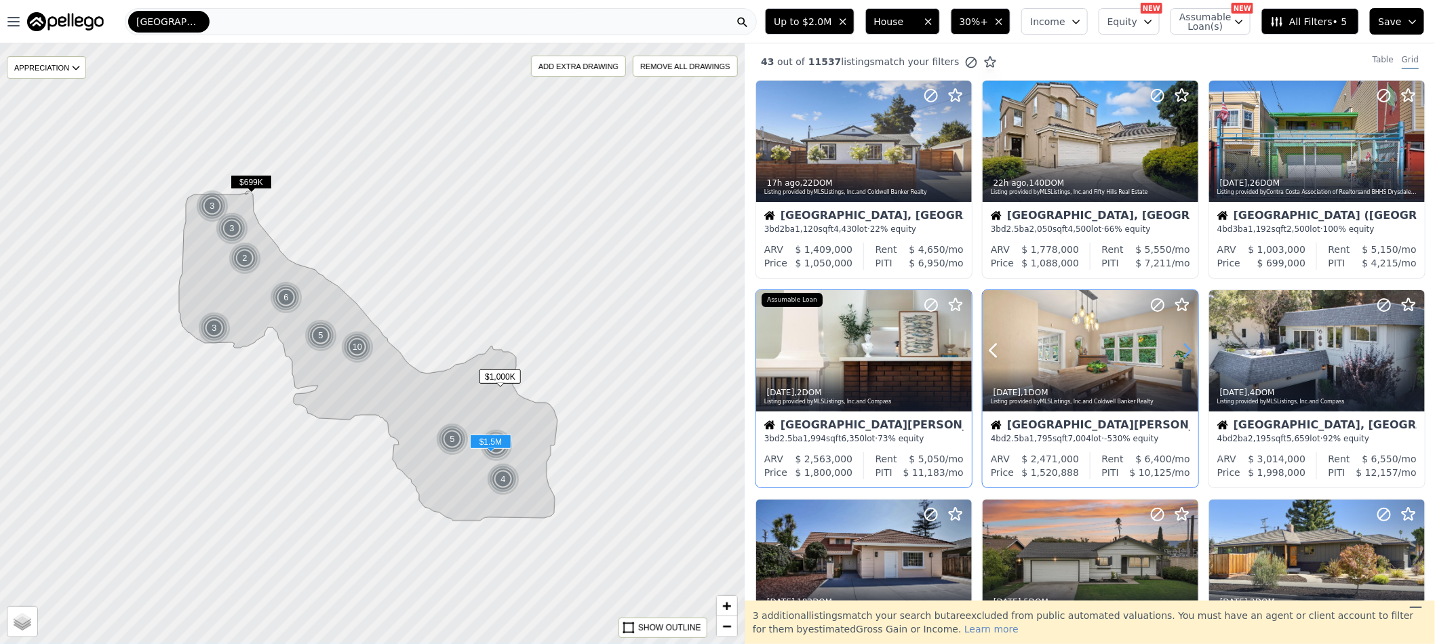
click at [1183, 350] on icon at bounding box center [1188, 351] width 22 height 22
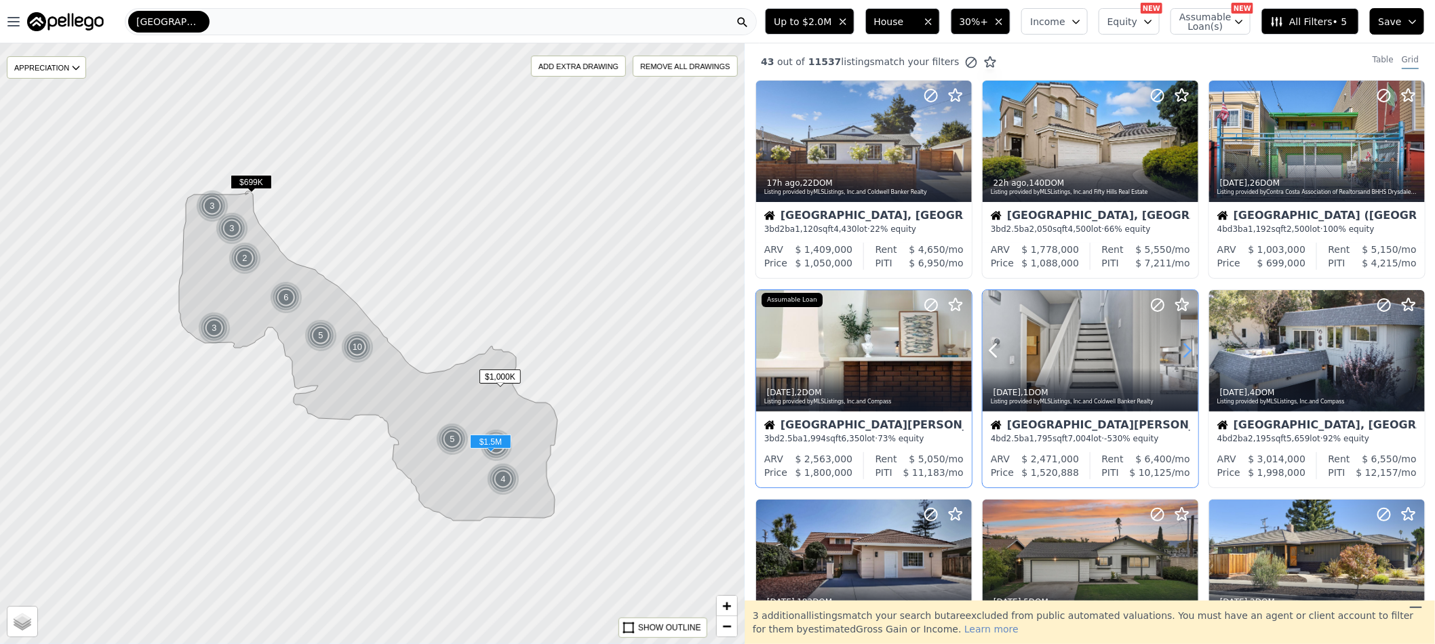
click at [1183, 350] on icon at bounding box center [1188, 351] width 22 height 22
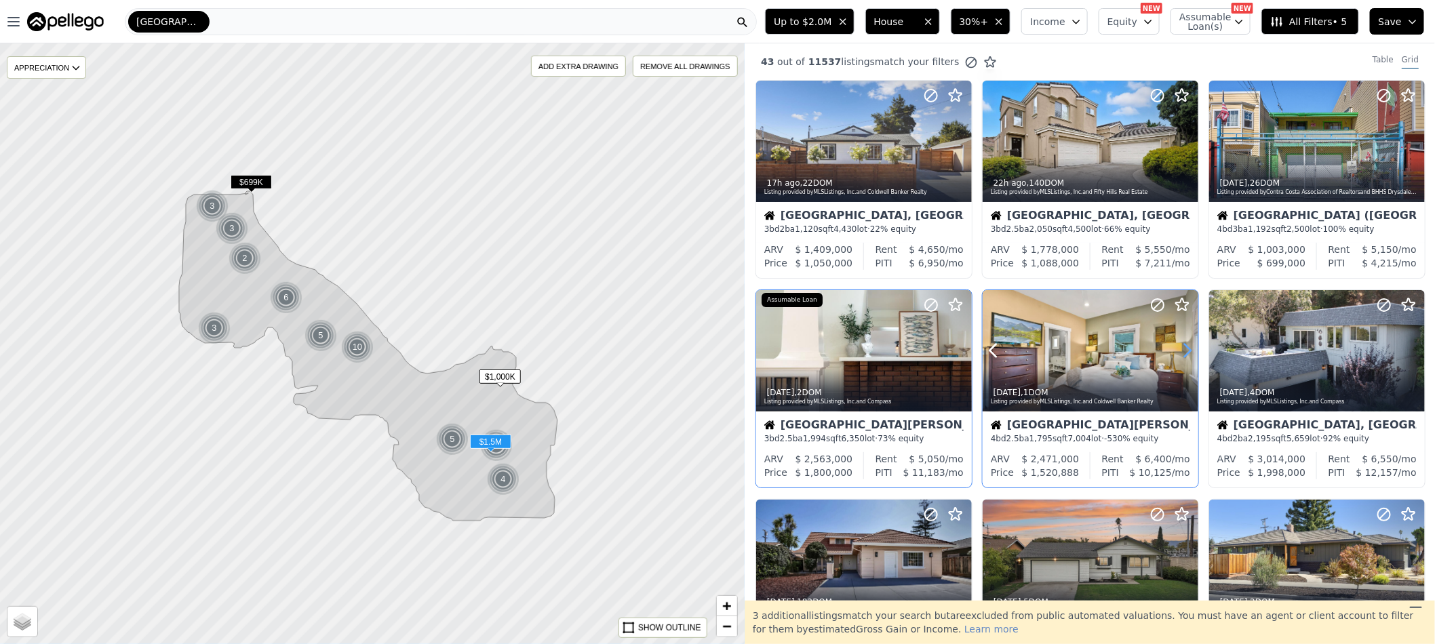
click at [1183, 350] on icon at bounding box center [1188, 351] width 22 height 22
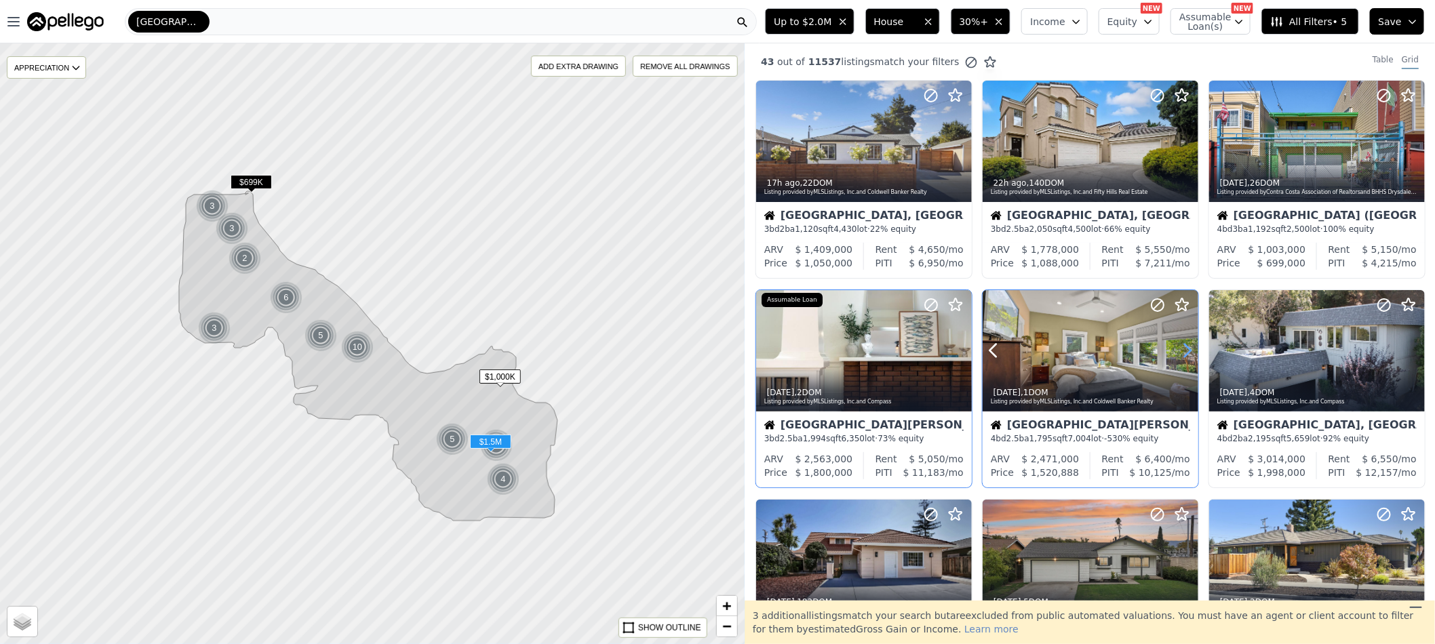
click at [1182, 350] on icon at bounding box center [1188, 351] width 22 height 22
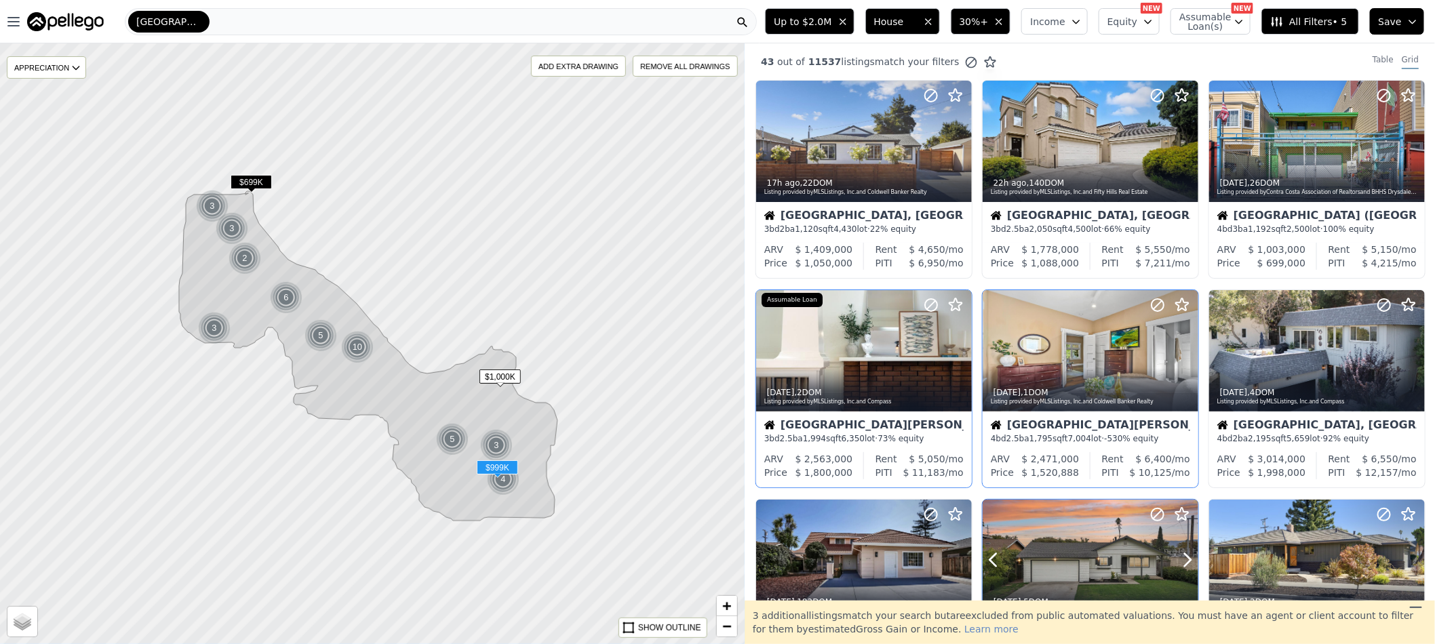
scroll to position [102, 0]
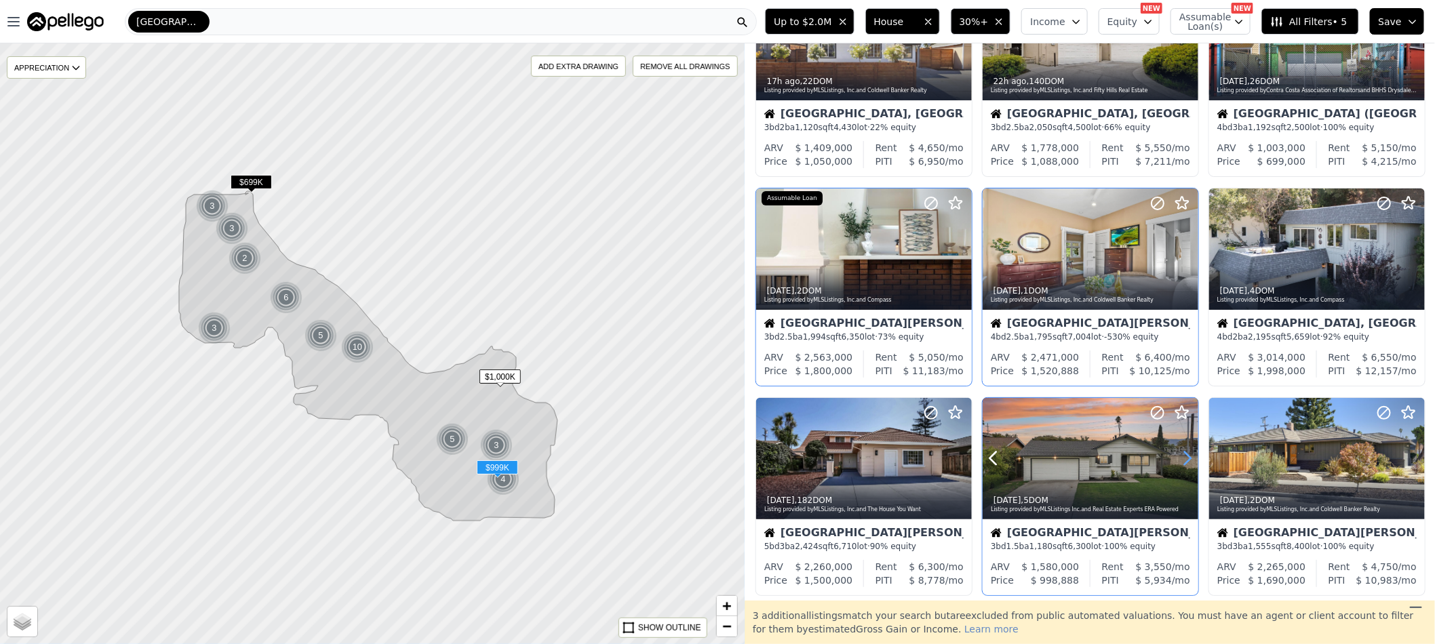
click at [1179, 460] on icon at bounding box center [1188, 459] width 22 height 22
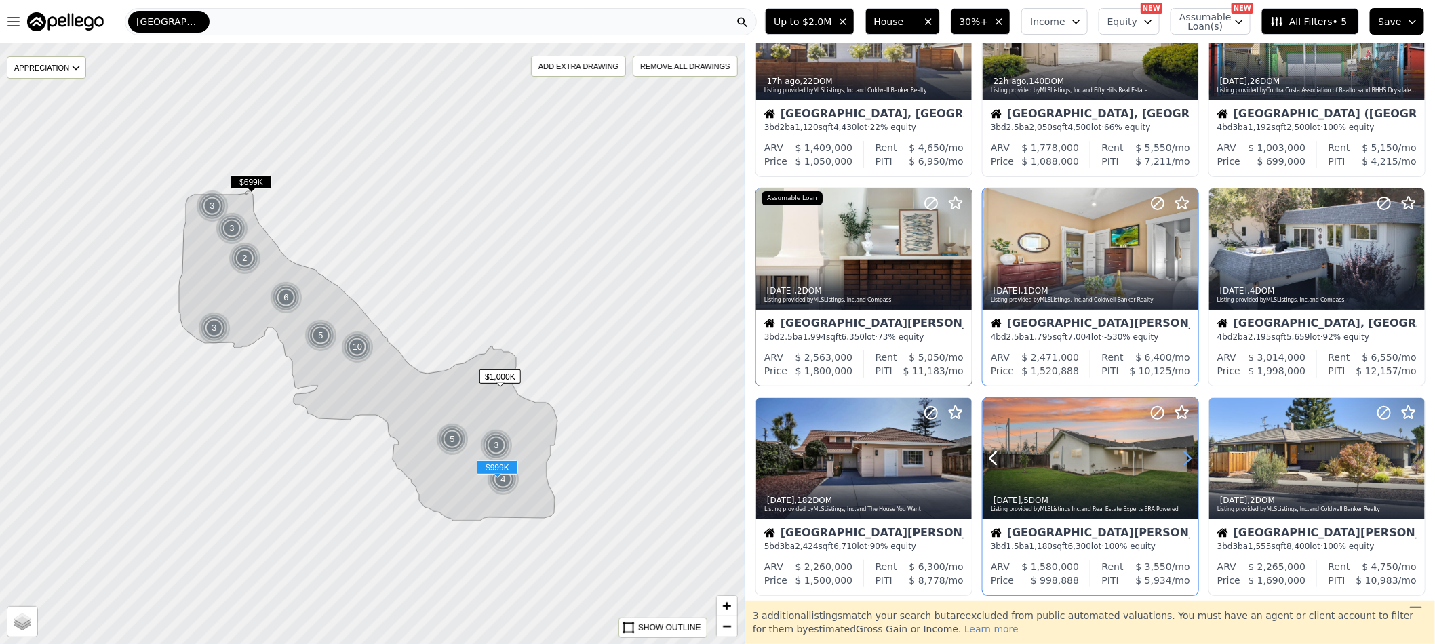
click at [1179, 460] on icon at bounding box center [1188, 459] width 22 height 22
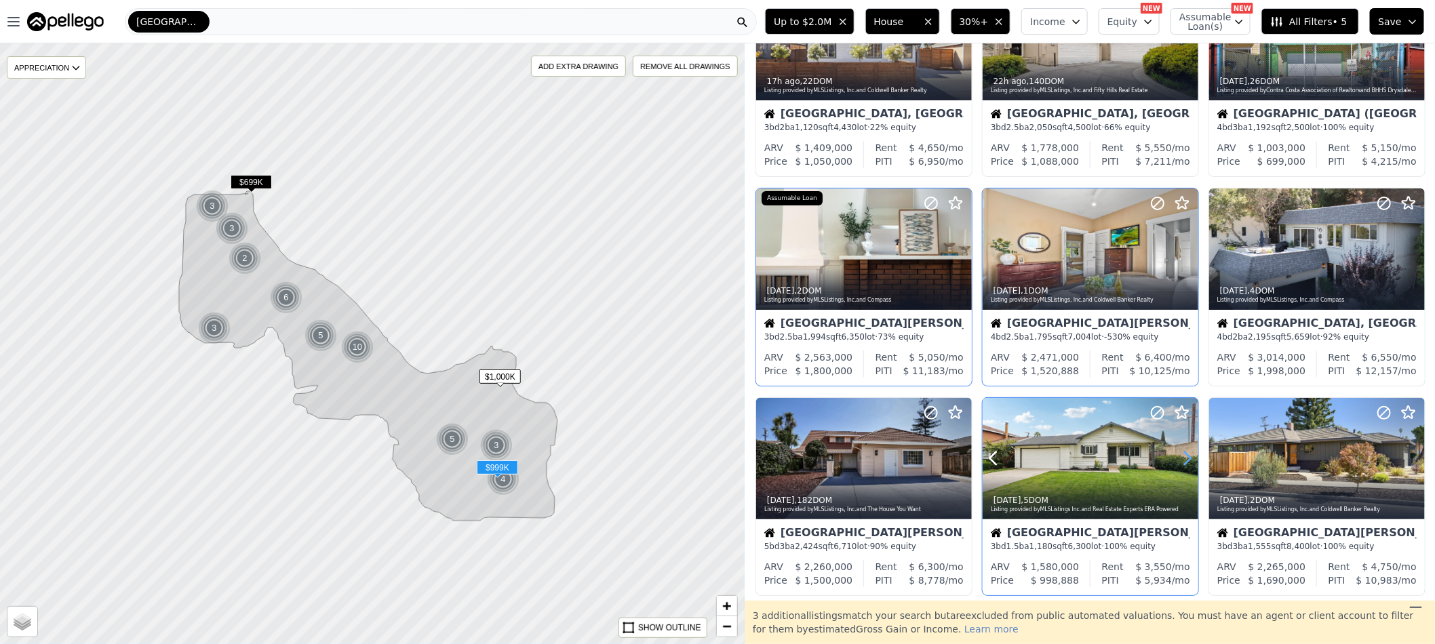
click at [1179, 460] on icon at bounding box center [1188, 459] width 22 height 22
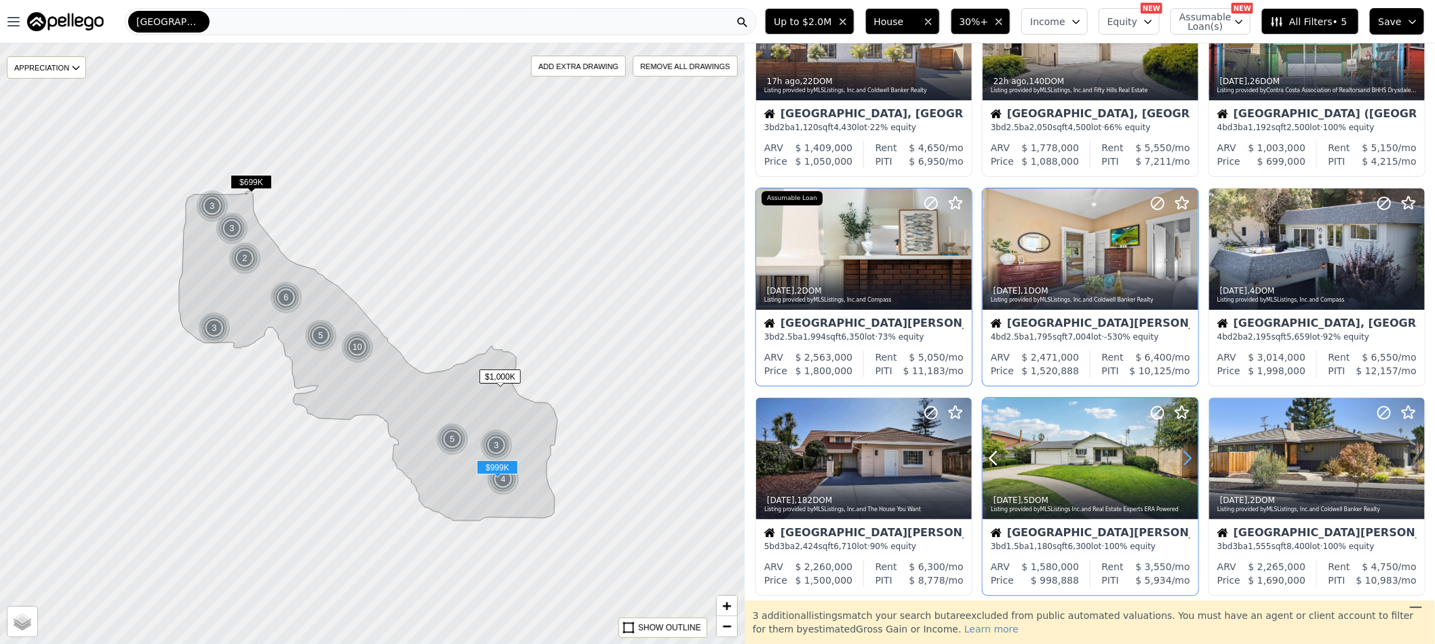
click at [1179, 460] on icon at bounding box center [1188, 459] width 22 height 22
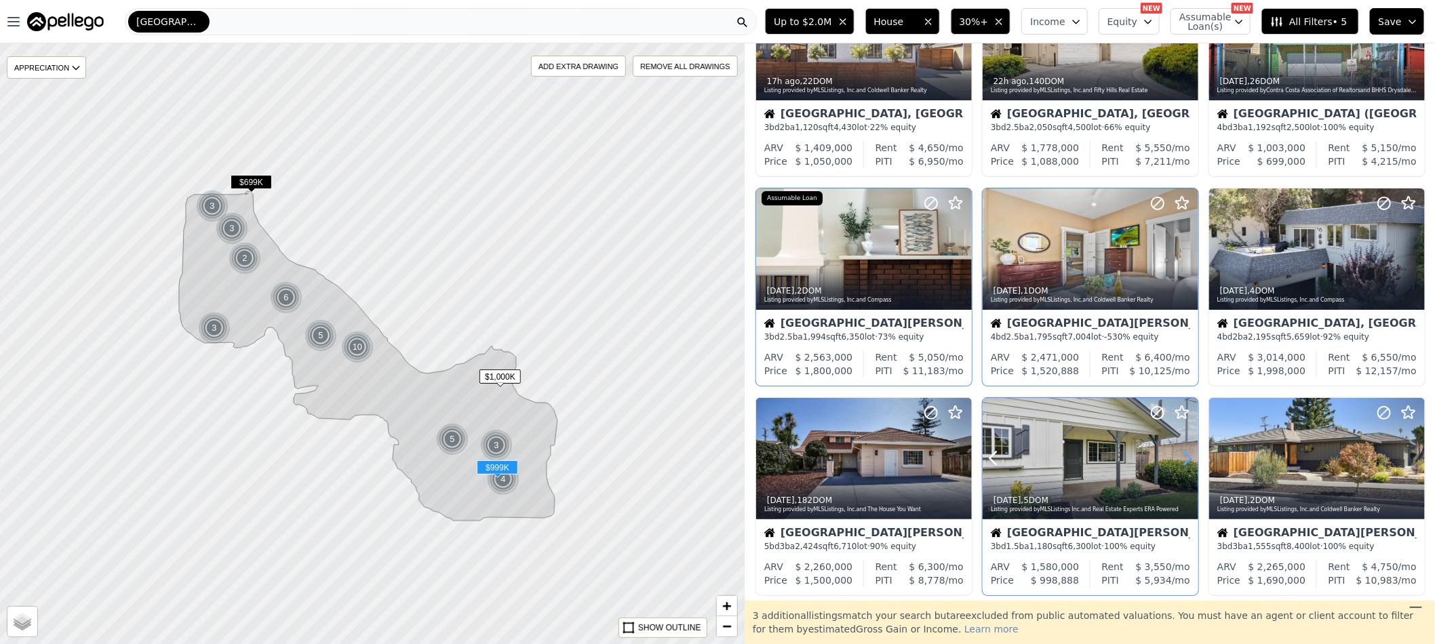
click at [1179, 460] on icon at bounding box center [1188, 459] width 22 height 22
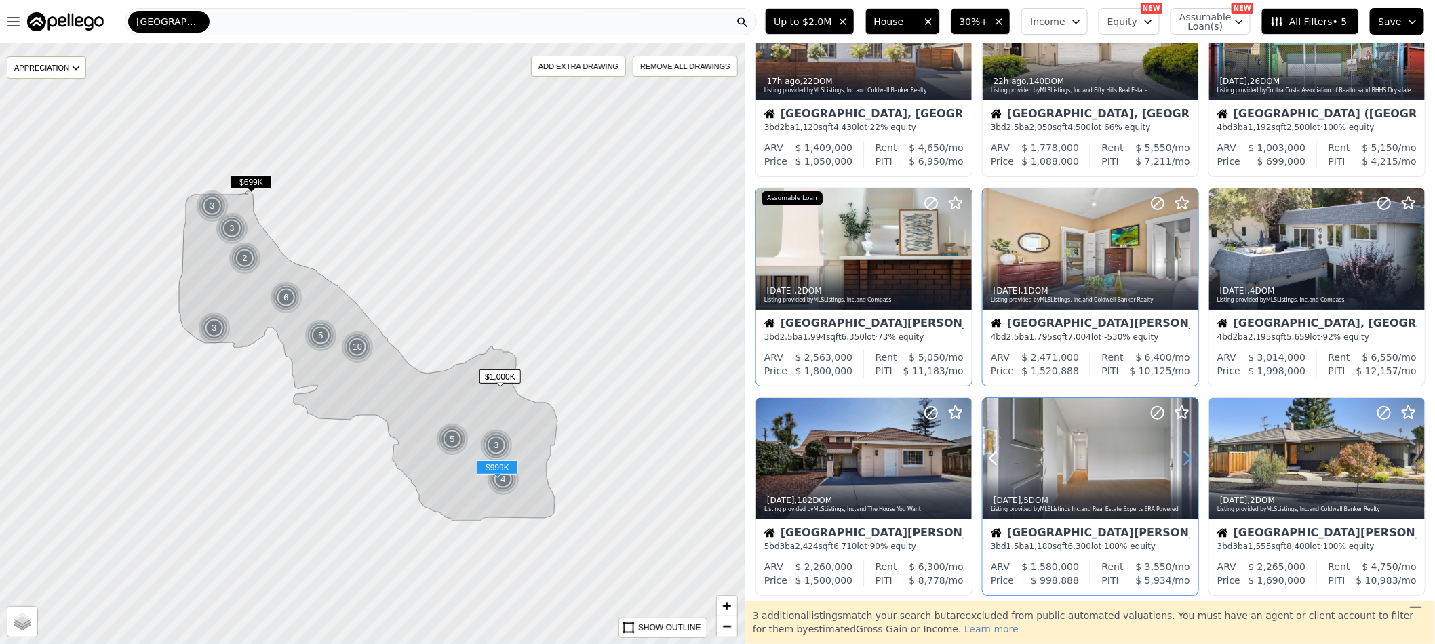
click at [1179, 460] on icon at bounding box center [1188, 459] width 22 height 22
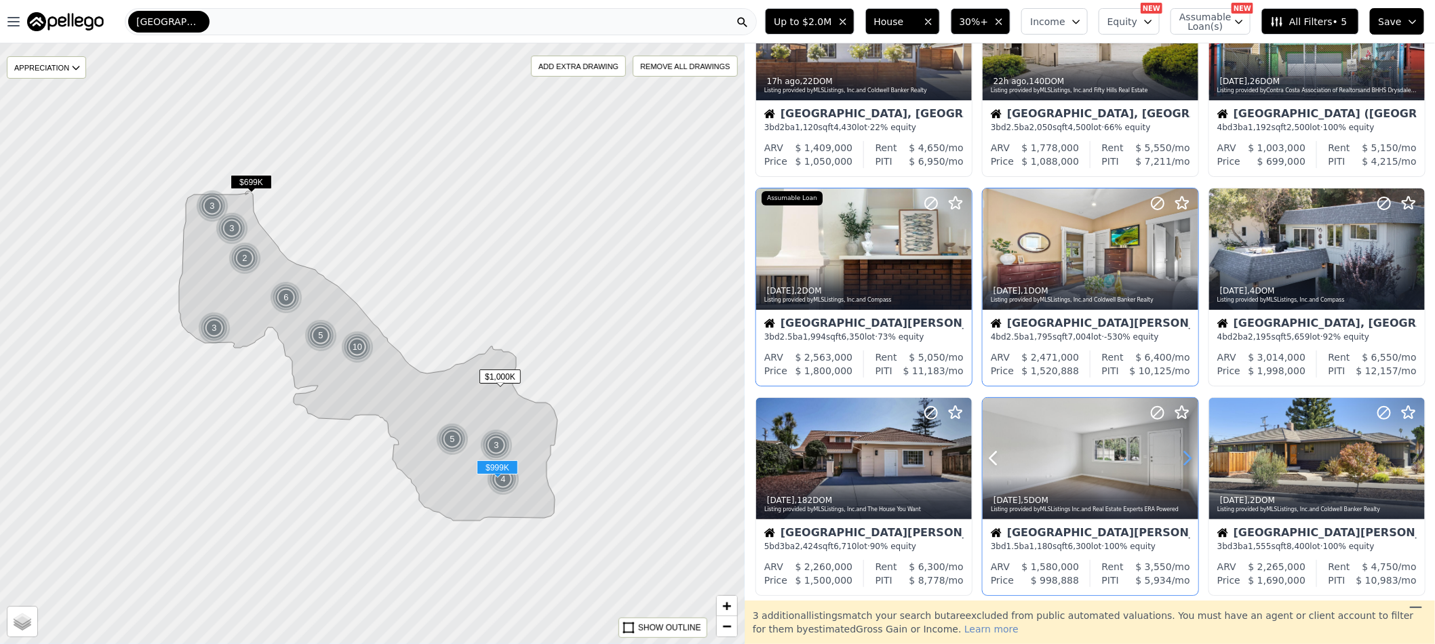
click at [1179, 460] on icon at bounding box center [1188, 459] width 22 height 22
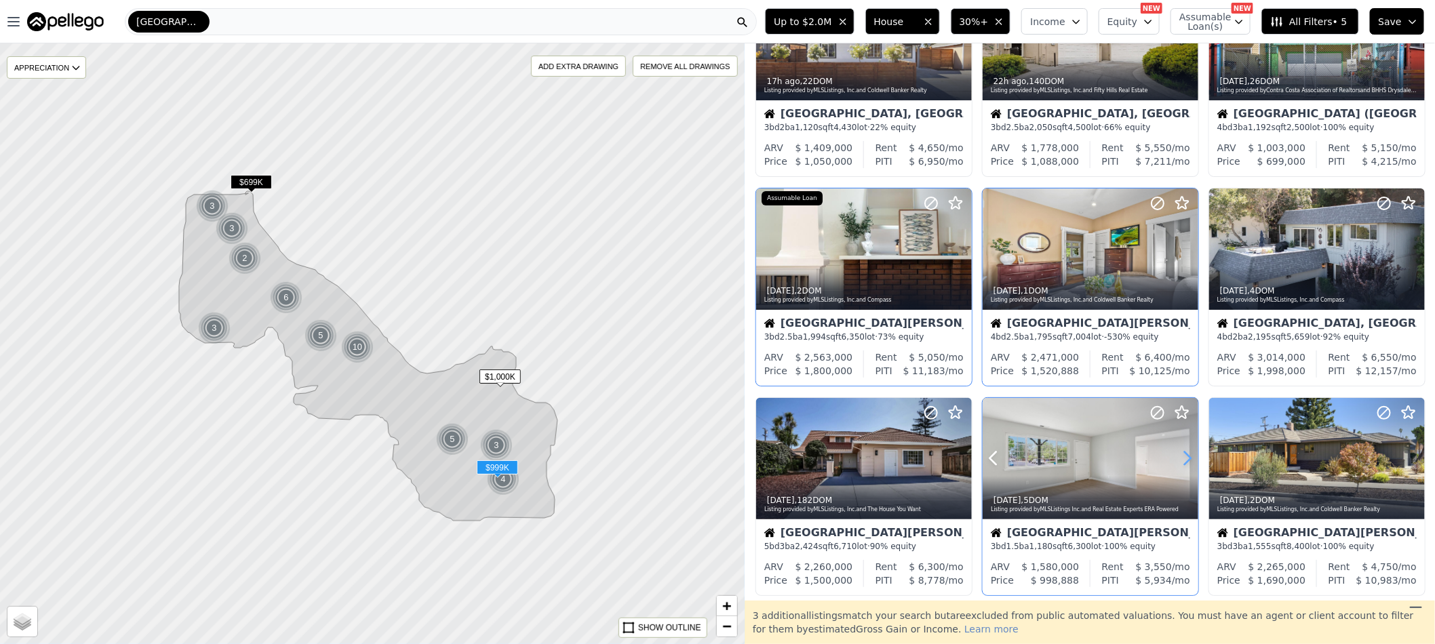
click at [1179, 460] on icon at bounding box center [1188, 459] width 22 height 22
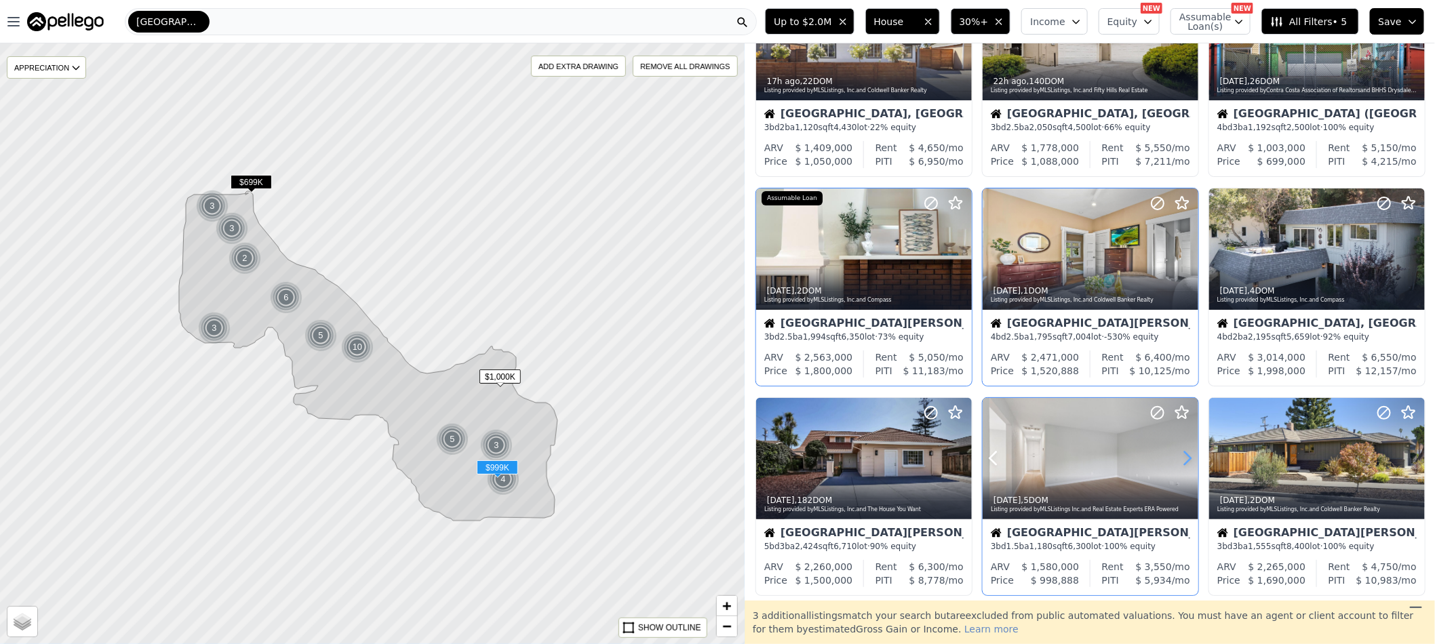
click at [1179, 460] on icon at bounding box center [1188, 459] width 22 height 22
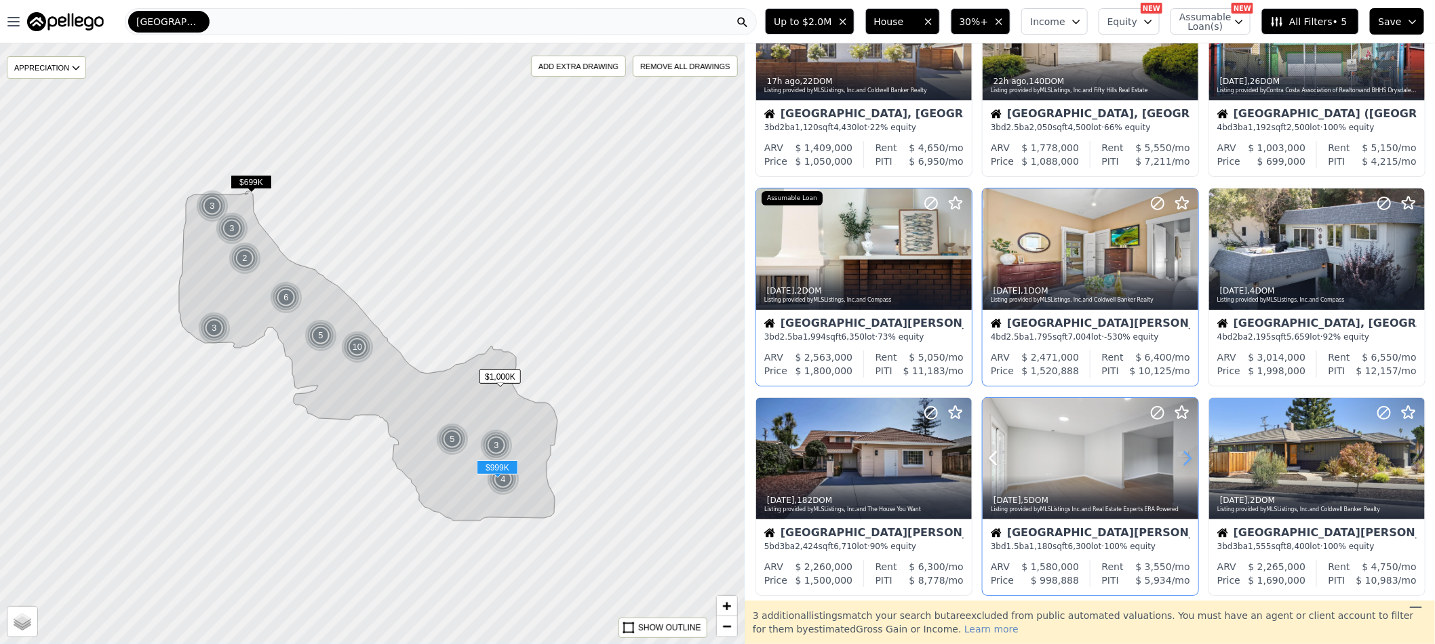
click at [1179, 460] on icon at bounding box center [1188, 459] width 22 height 22
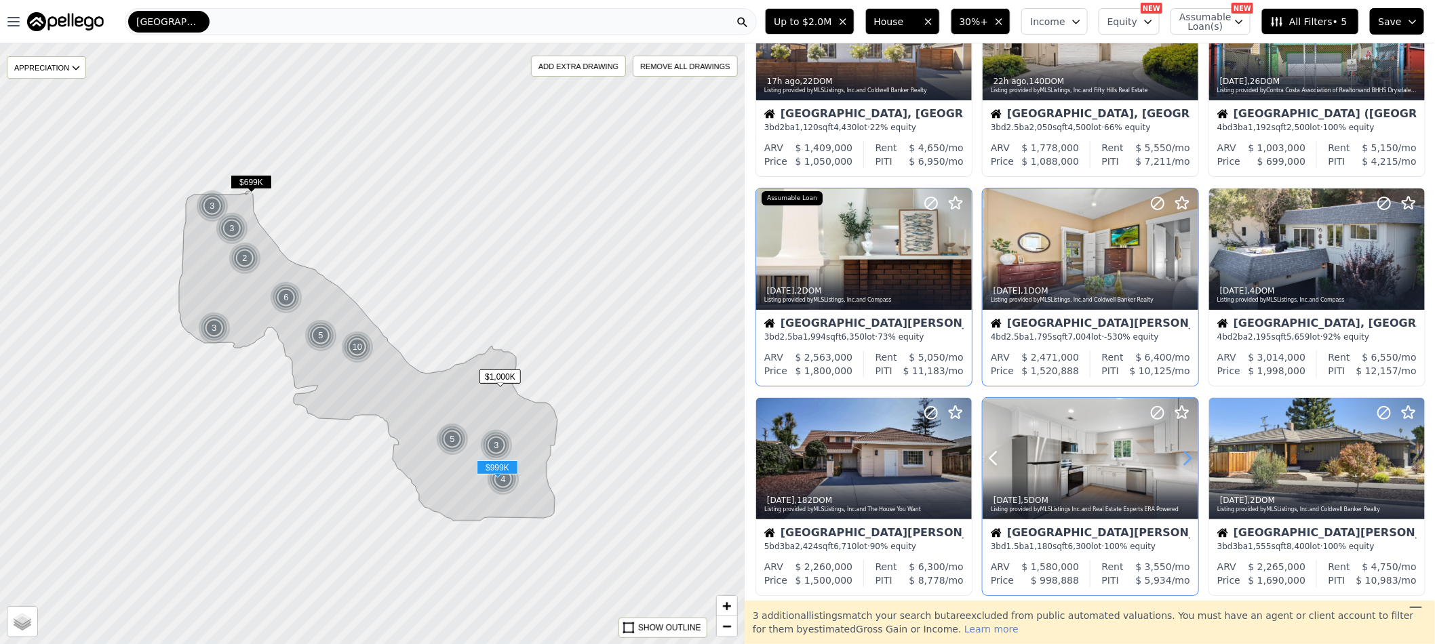
click at [1179, 460] on icon at bounding box center [1188, 459] width 22 height 22
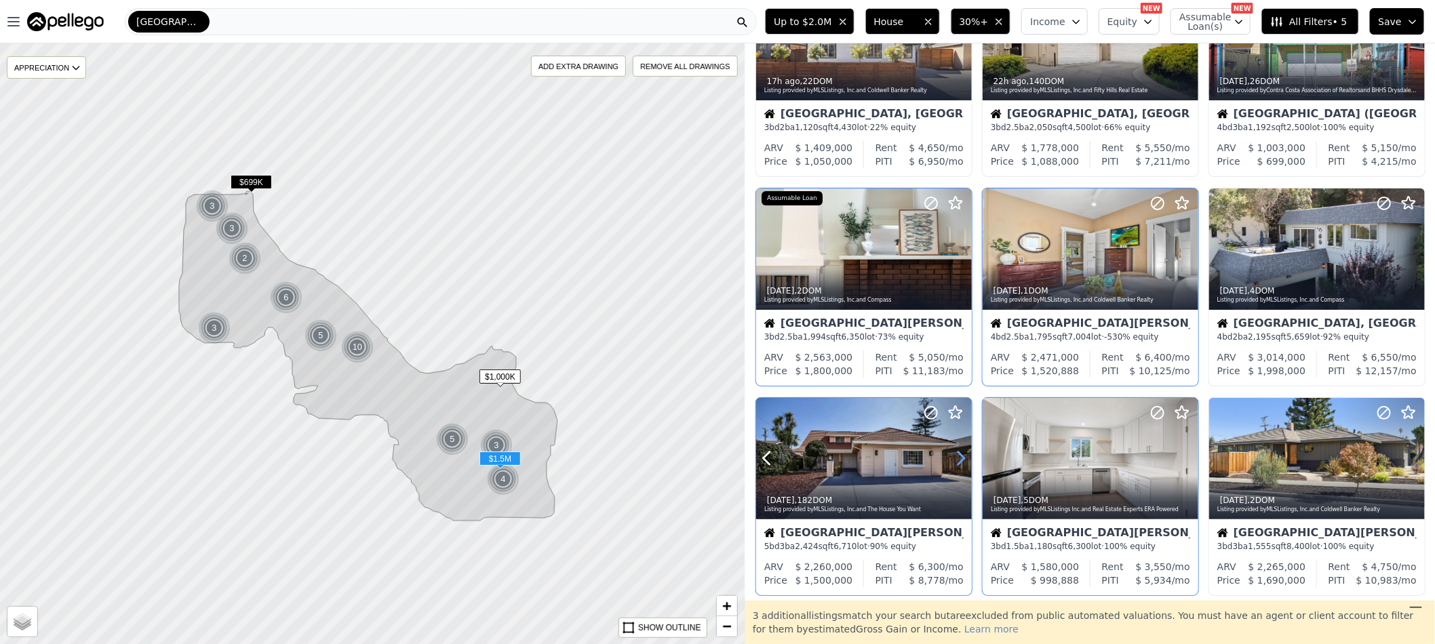
click at [960, 456] on icon at bounding box center [961, 459] width 22 height 22
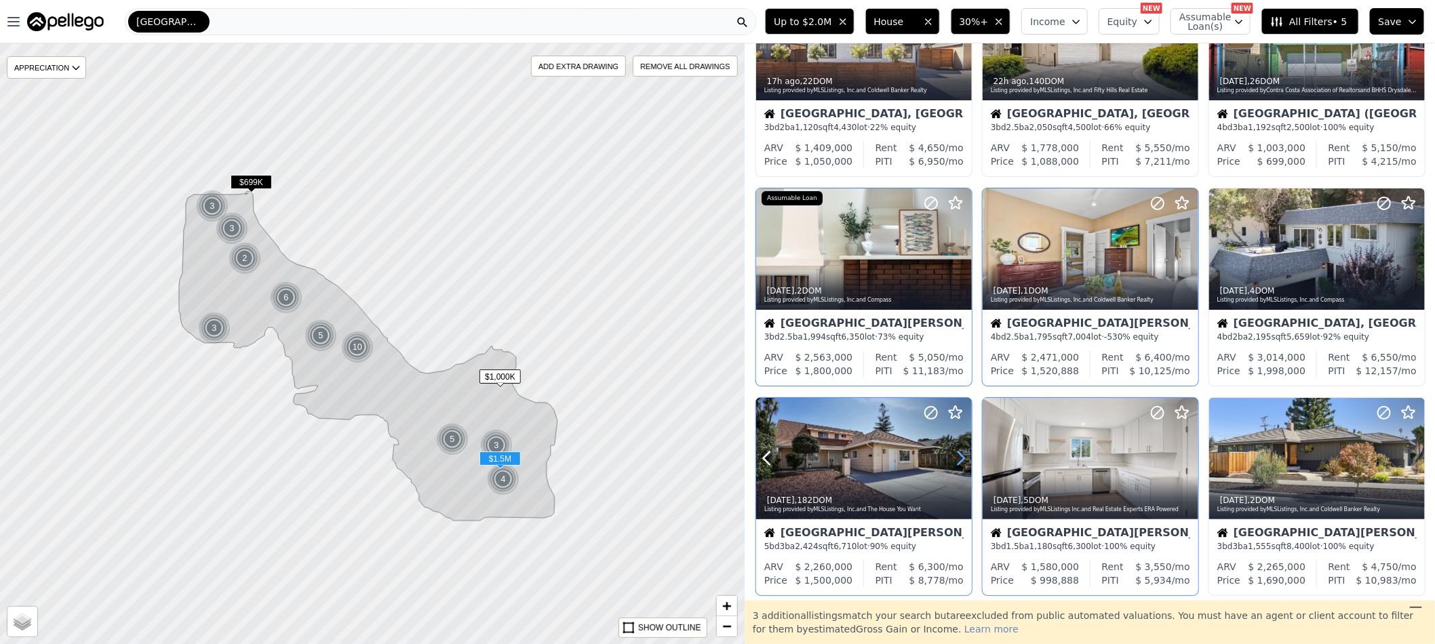
click at [961, 456] on icon at bounding box center [961, 459] width 22 height 22
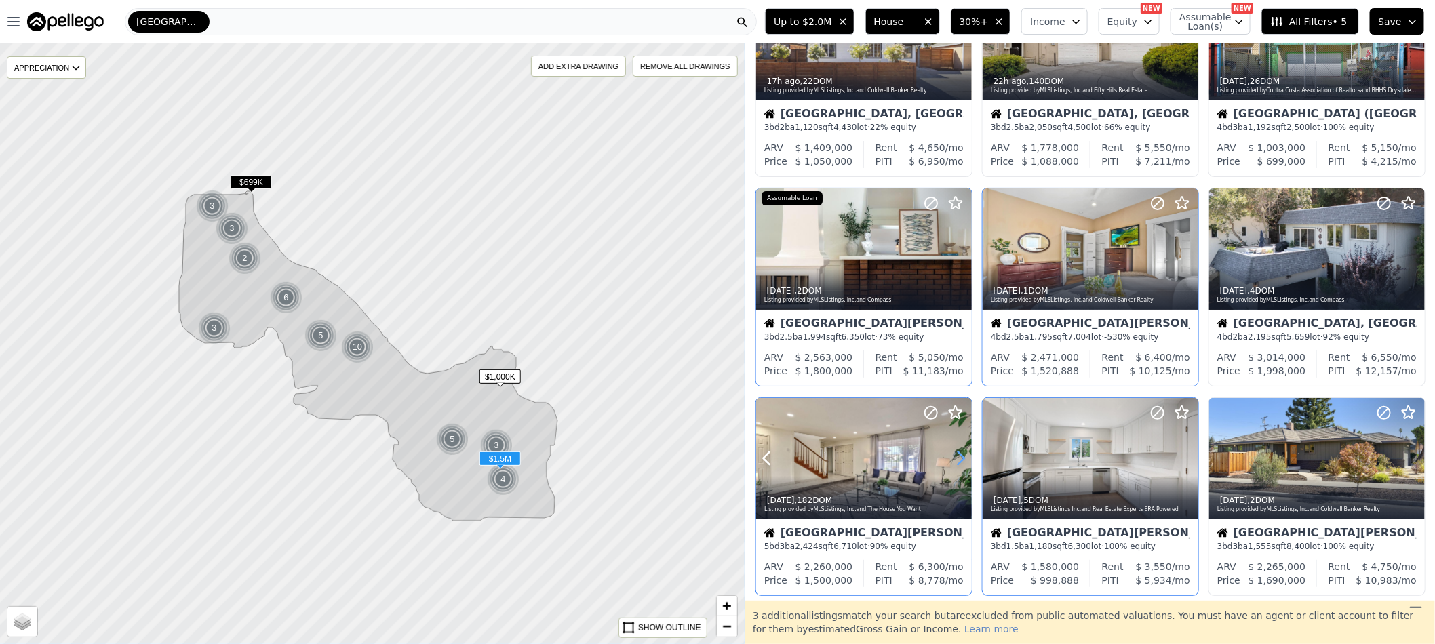
click at [961, 456] on icon at bounding box center [961, 459] width 22 height 22
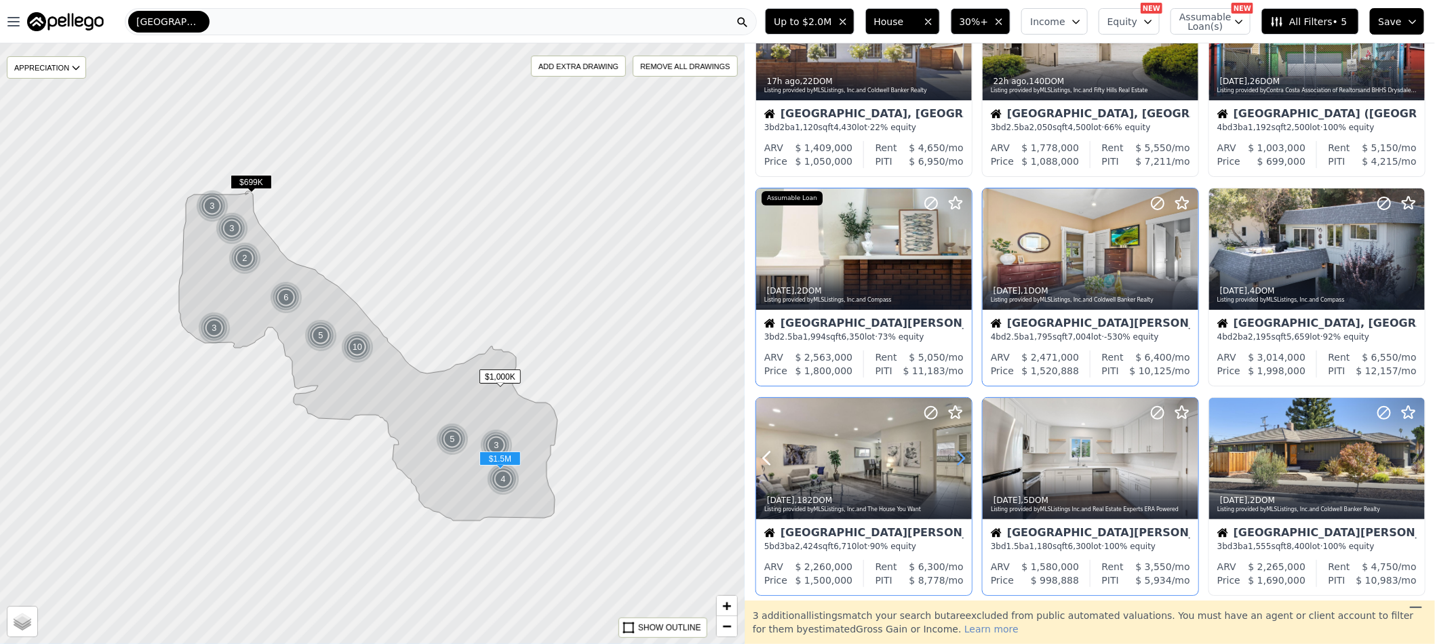
click at [961, 456] on icon at bounding box center [961, 459] width 22 height 22
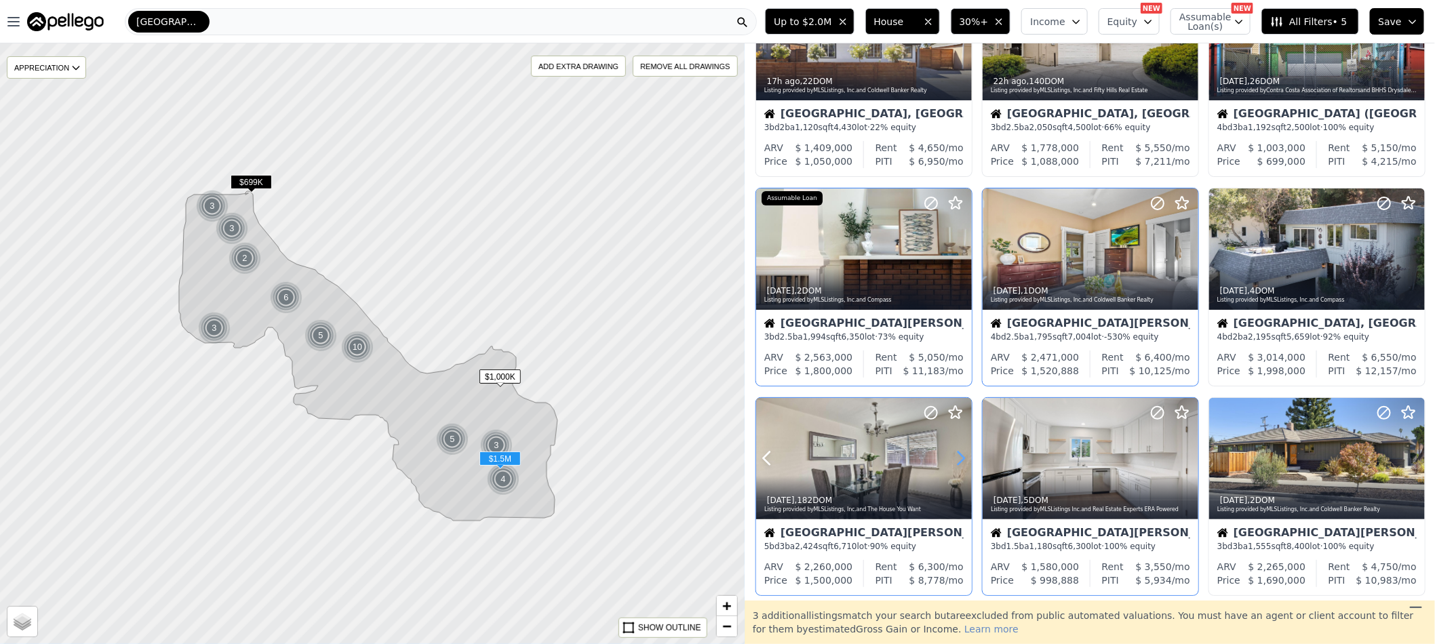
click at [961, 456] on icon at bounding box center [961, 459] width 22 height 22
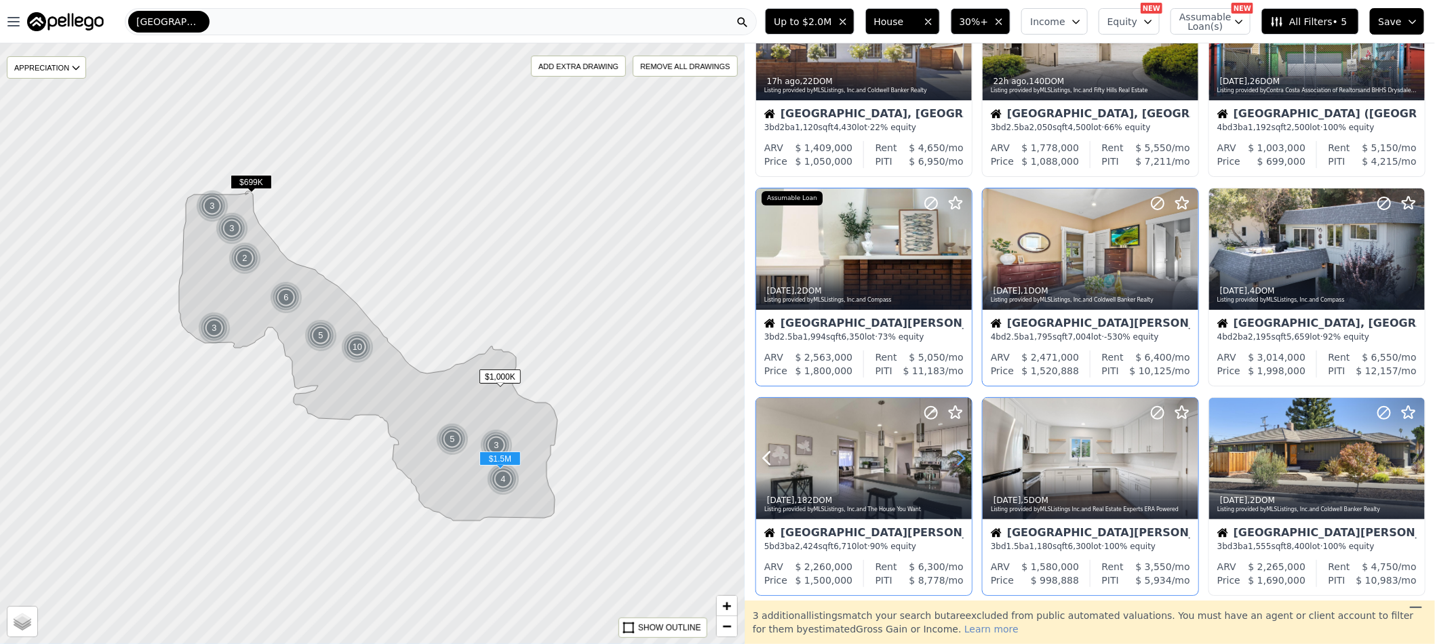
click at [961, 456] on icon at bounding box center [961, 459] width 22 height 22
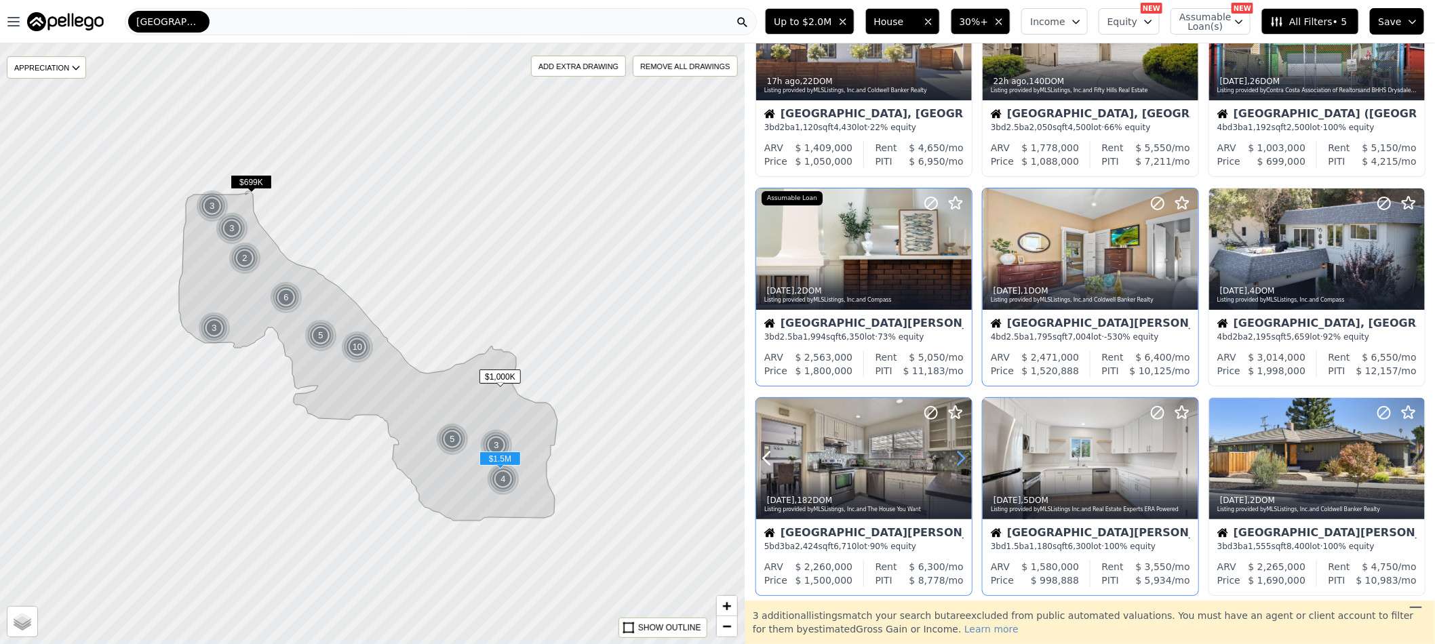
click at [961, 456] on icon at bounding box center [961, 459] width 22 height 22
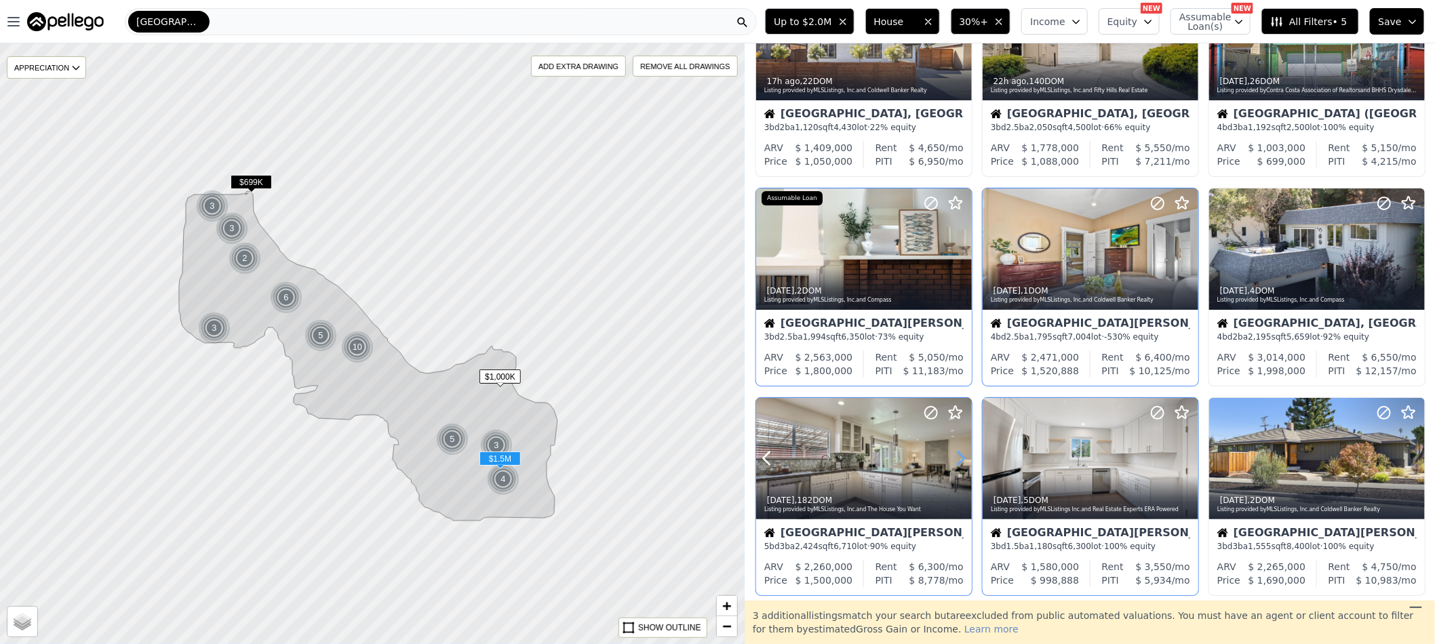
click at [963, 456] on icon at bounding box center [962, 458] width 6 height 13
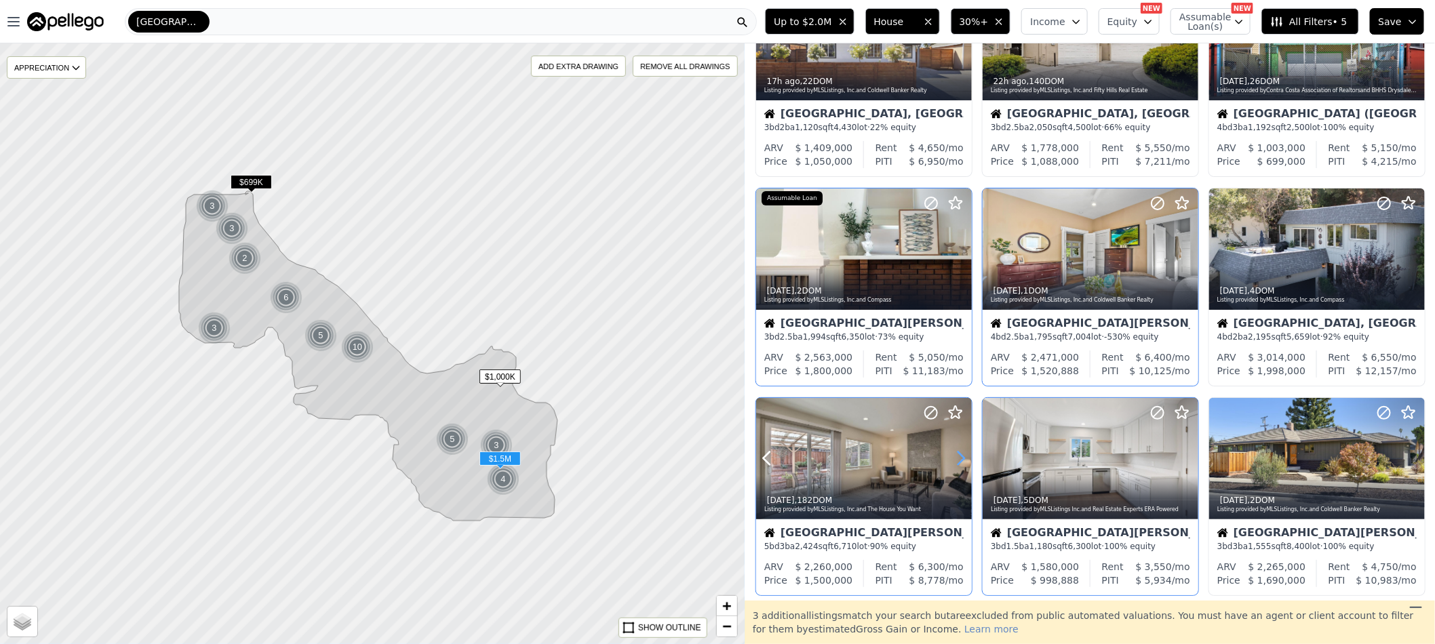
click at [960, 458] on icon at bounding box center [961, 459] width 22 height 22
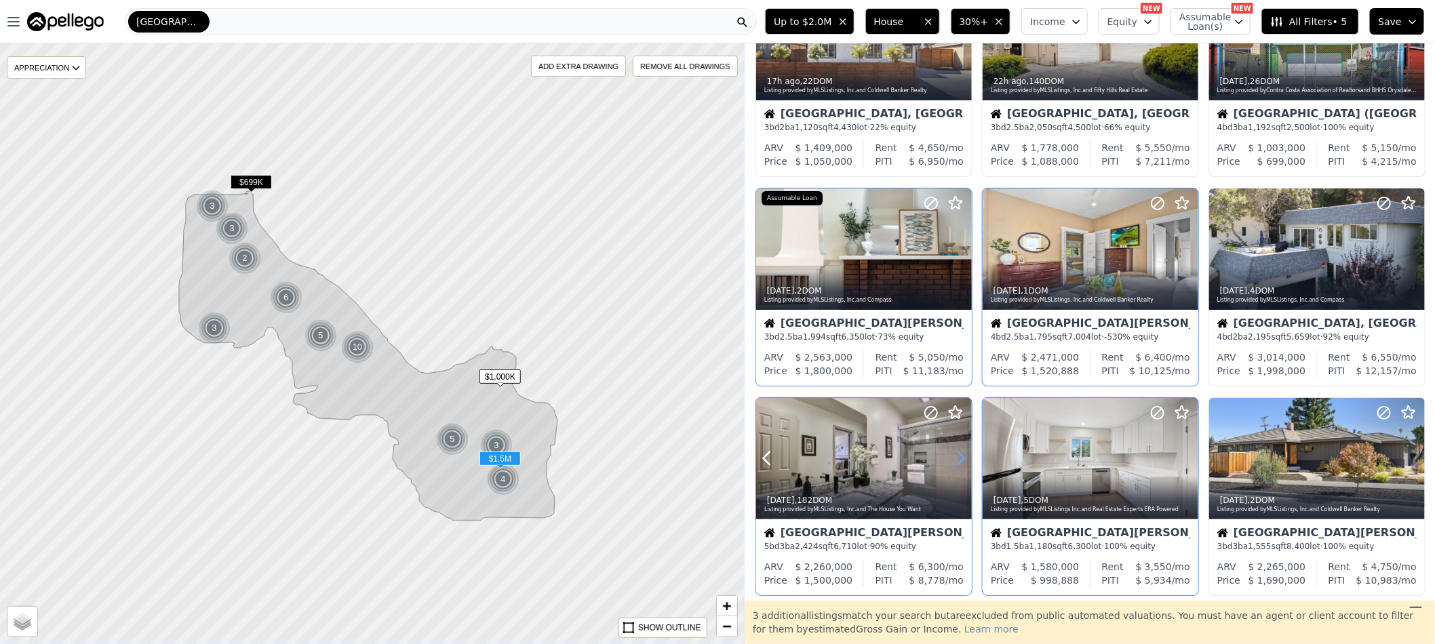
click at [960, 458] on icon at bounding box center [961, 459] width 22 height 22
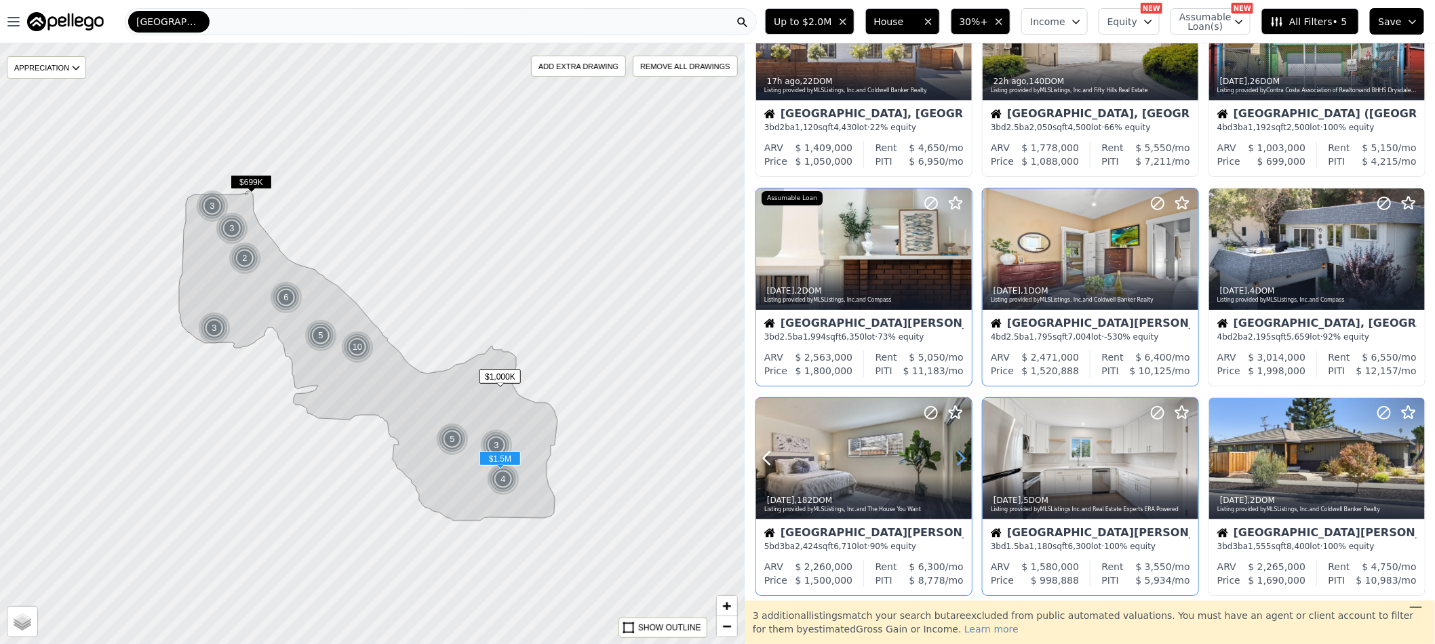
click at [960, 458] on icon at bounding box center [961, 459] width 22 height 22
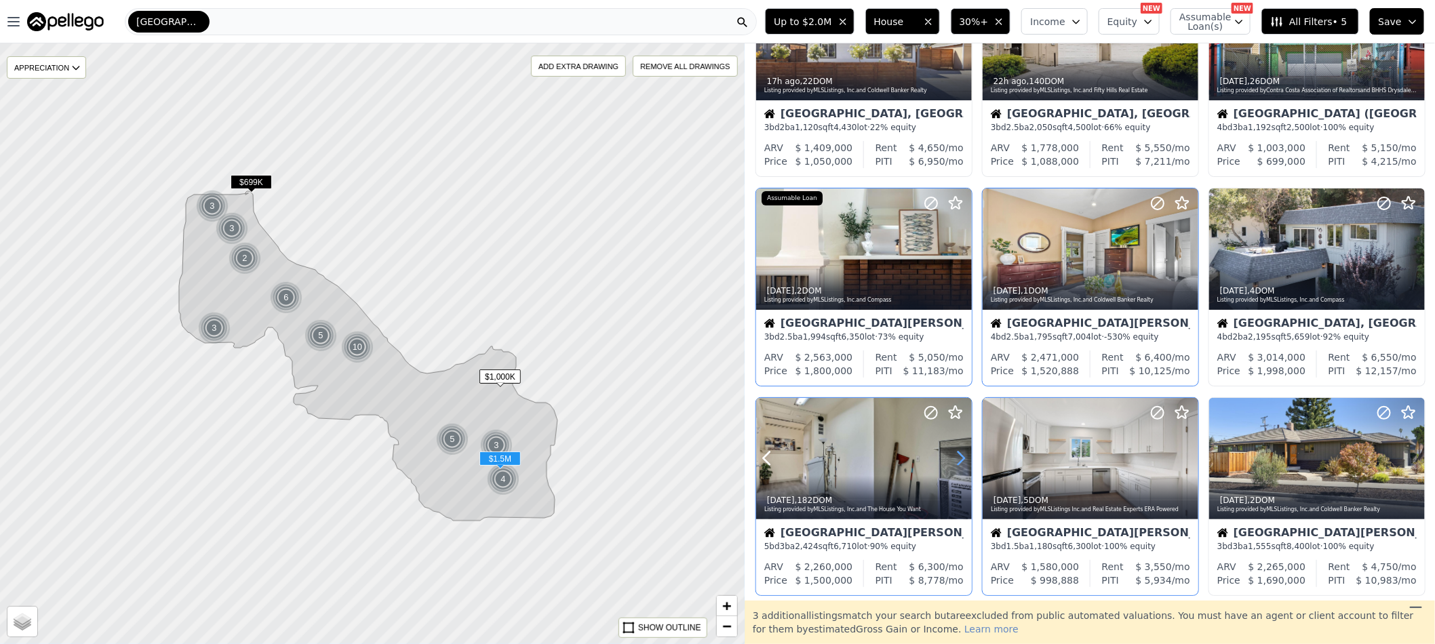
click at [960, 458] on icon at bounding box center [961, 459] width 22 height 22
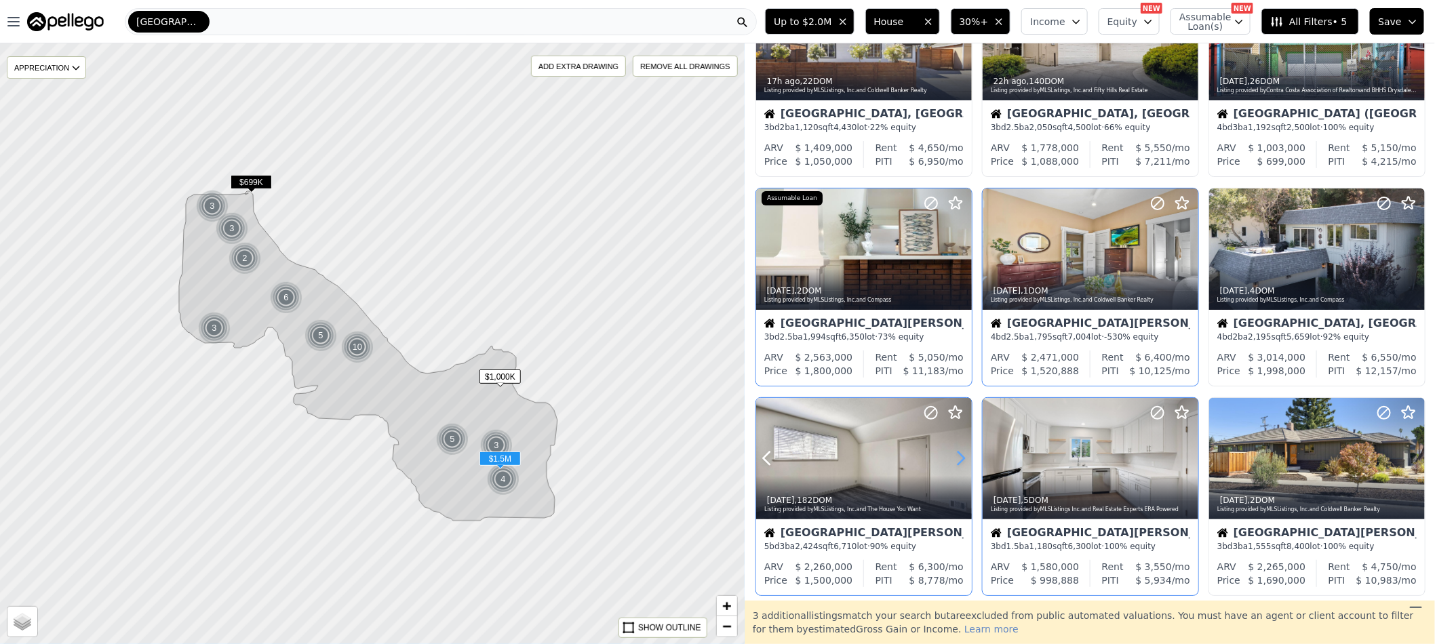
click at [960, 458] on icon at bounding box center [961, 459] width 22 height 22
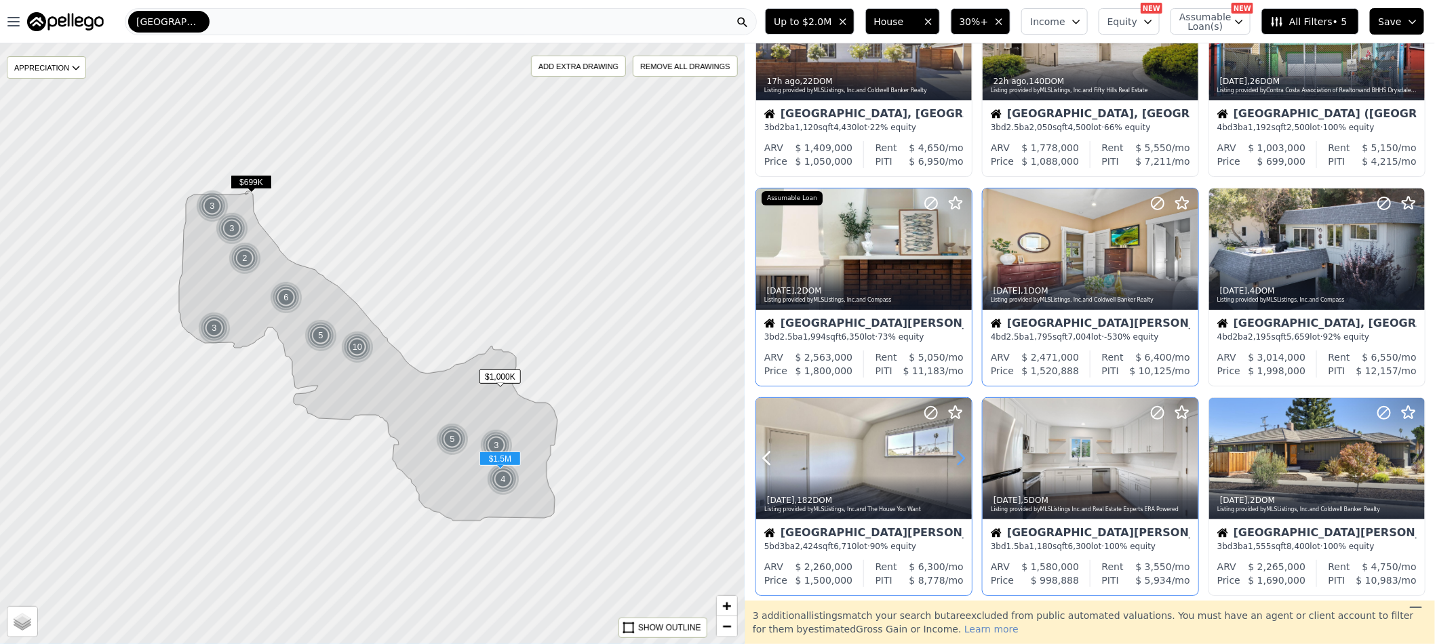
click at [960, 458] on icon at bounding box center [961, 459] width 22 height 22
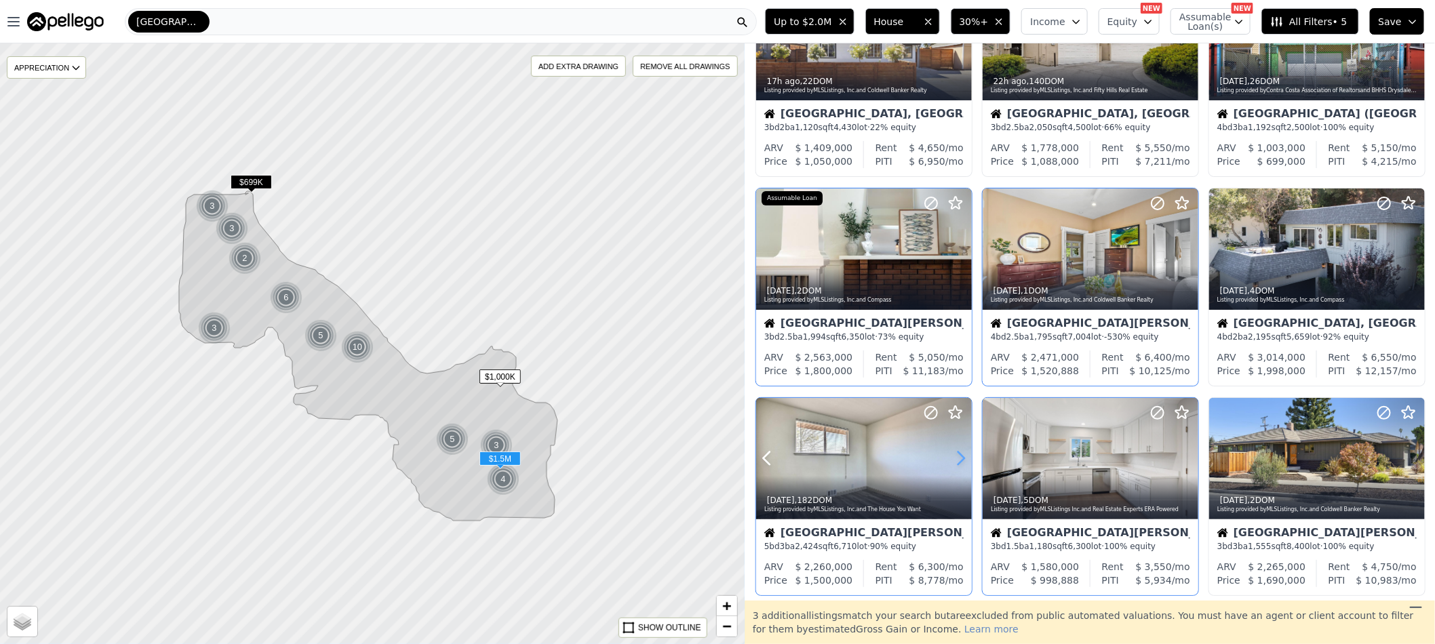
click at [960, 458] on icon at bounding box center [961, 459] width 22 height 22
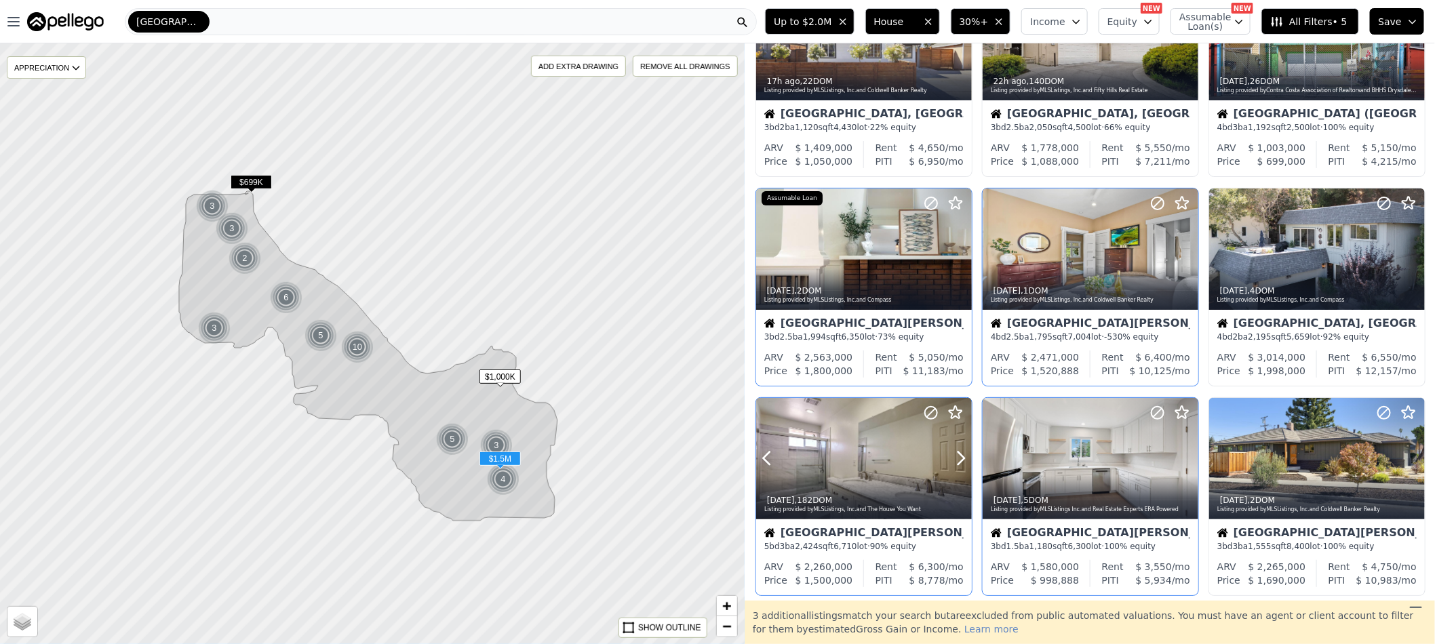
click at [856, 473] on div at bounding box center [864, 458] width 216 height 121
click at [1404, 457] on icon at bounding box center [1415, 459] width 22 height 22
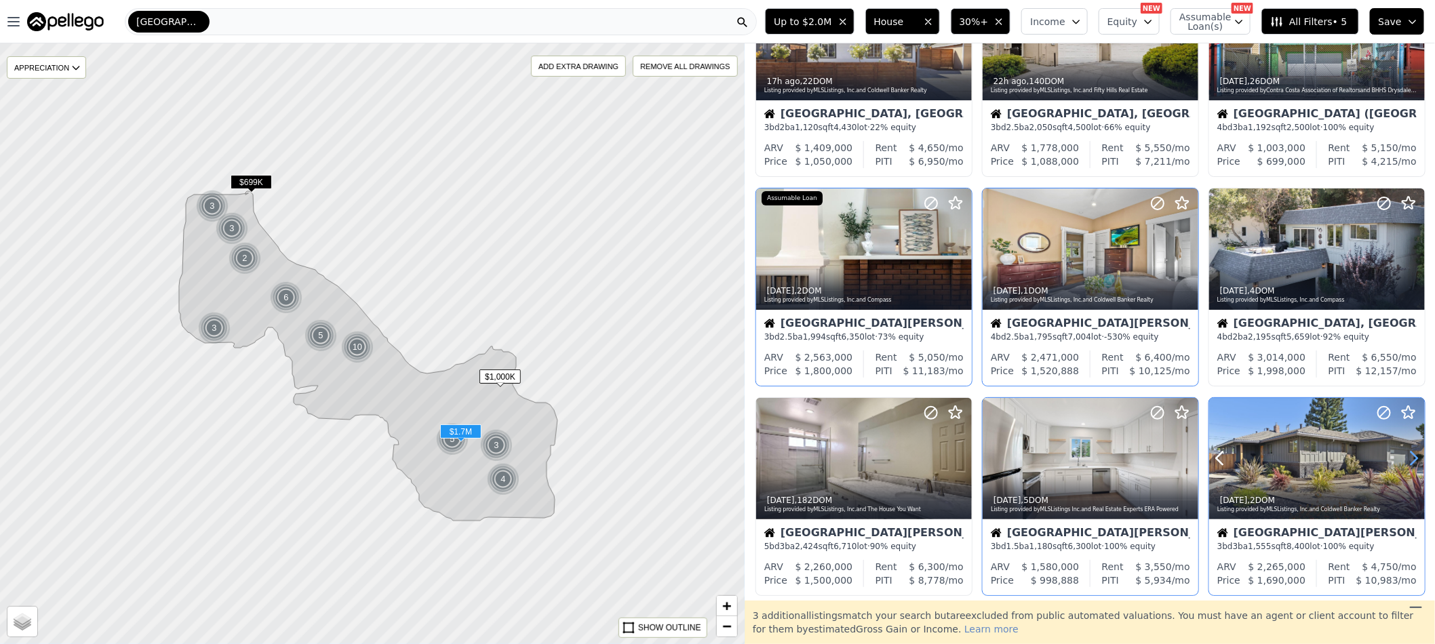
click at [1404, 456] on icon at bounding box center [1415, 459] width 22 height 22
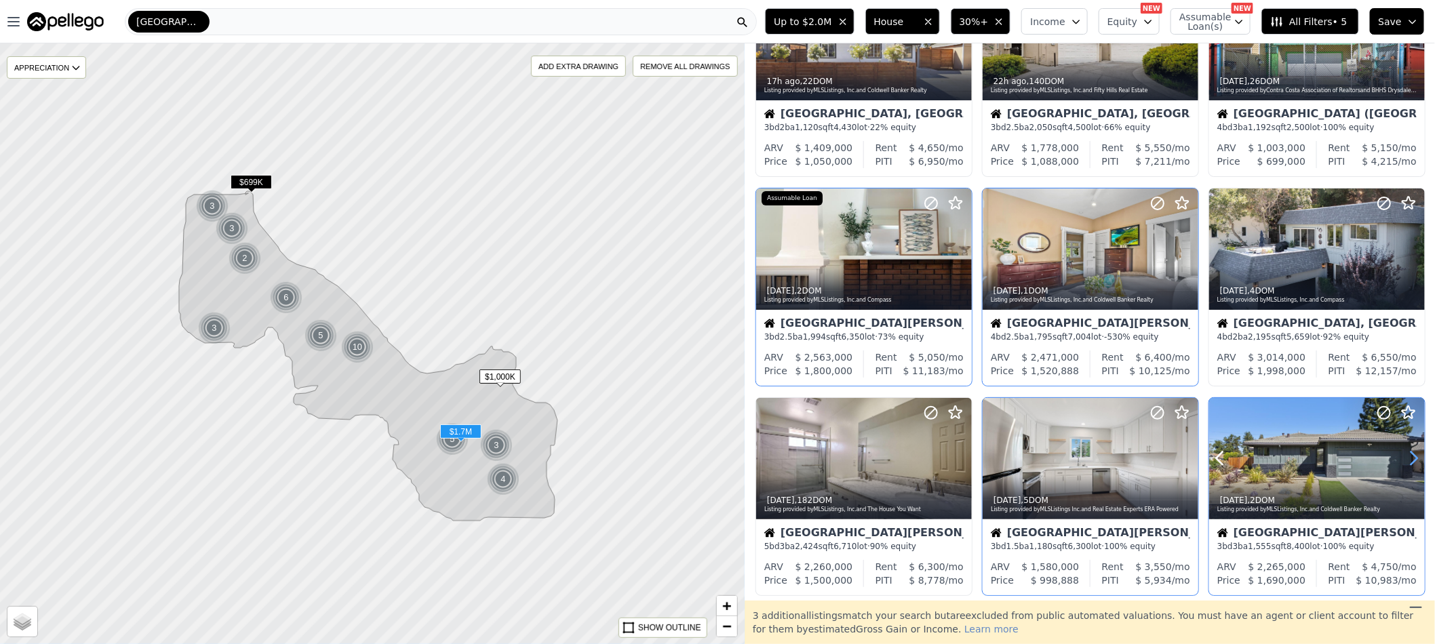
click at [1404, 456] on icon at bounding box center [1415, 459] width 22 height 22
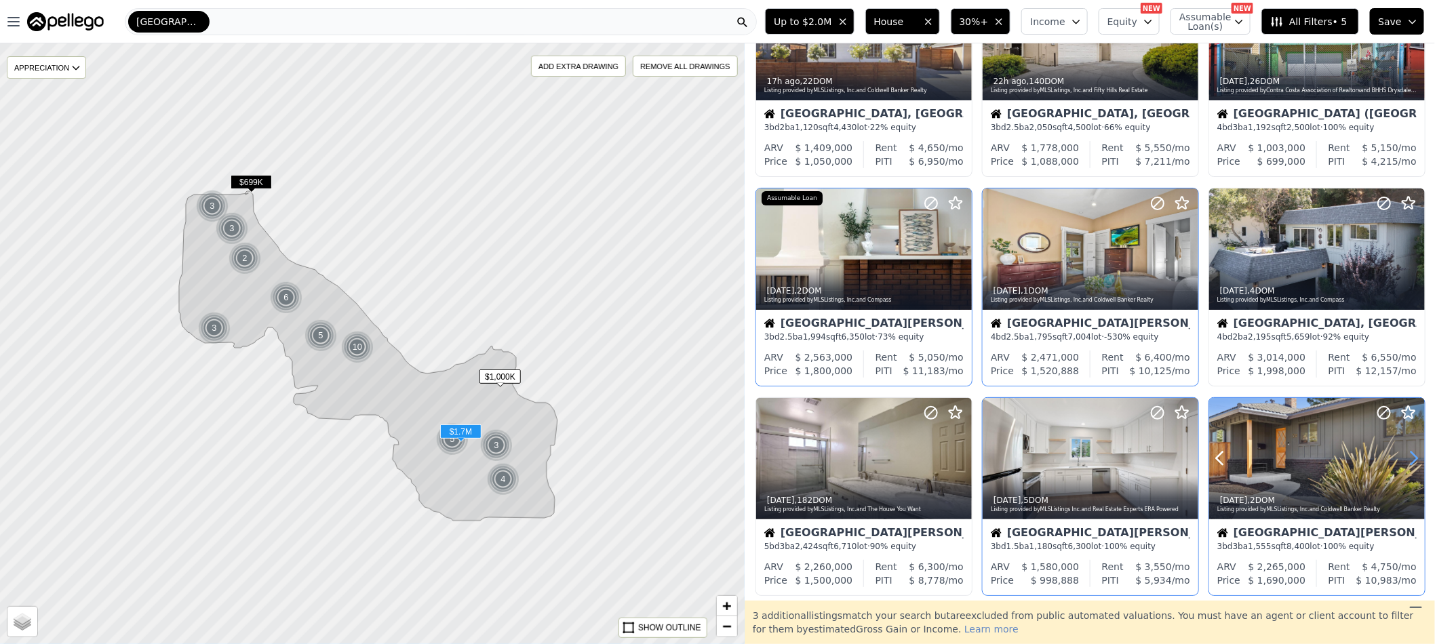
click at [1404, 456] on icon at bounding box center [1415, 459] width 22 height 22
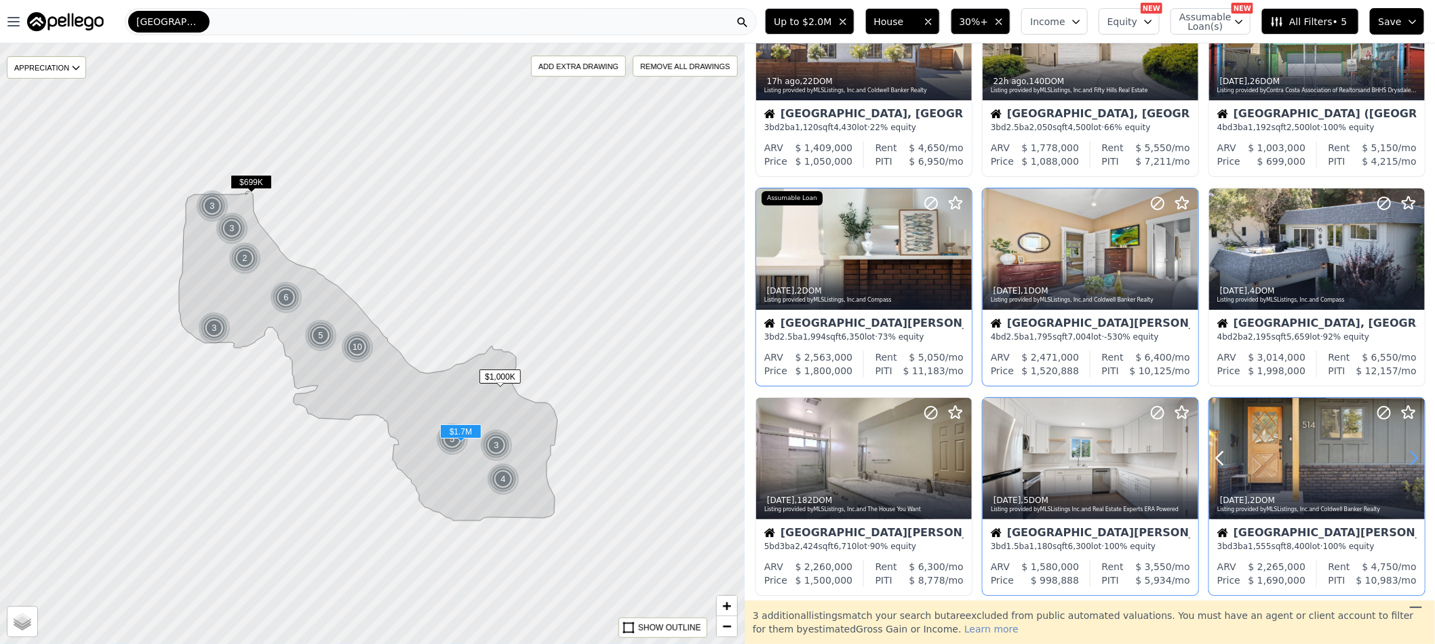
click at [1404, 456] on icon at bounding box center [1415, 459] width 22 height 22
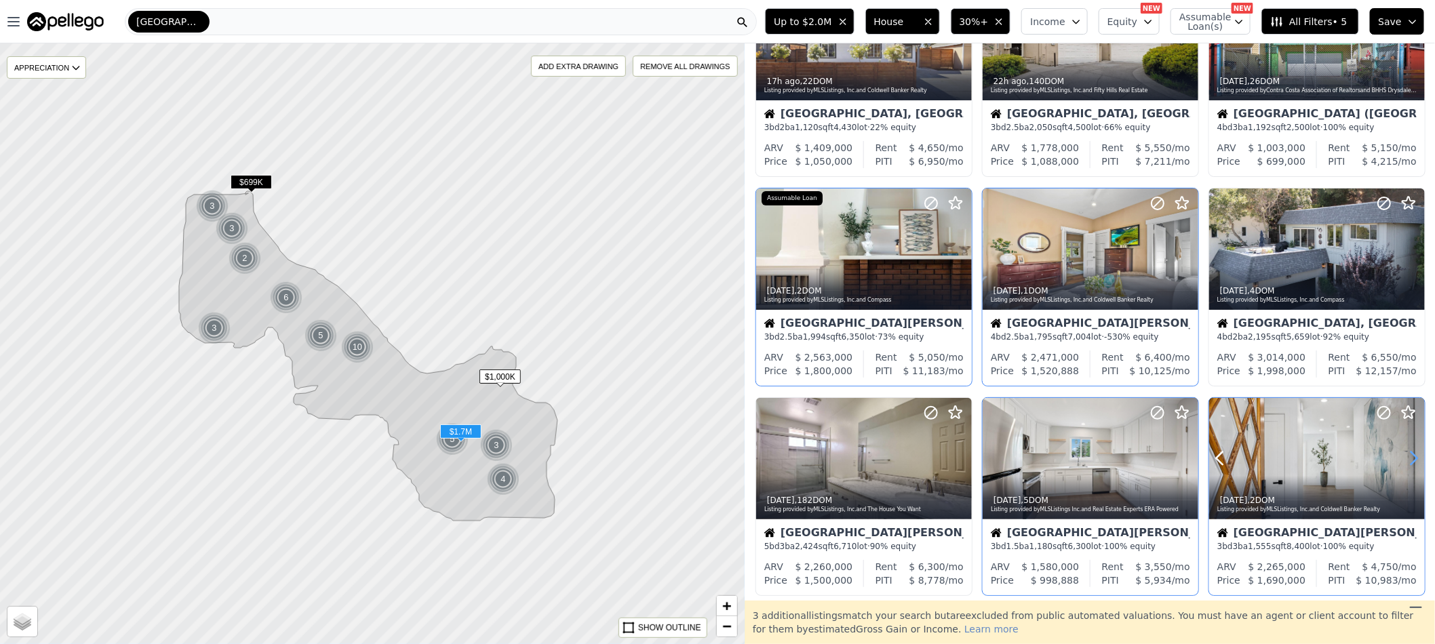
click at [1404, 456] on icon at bounding box center [1415, 459] width 22 height 22
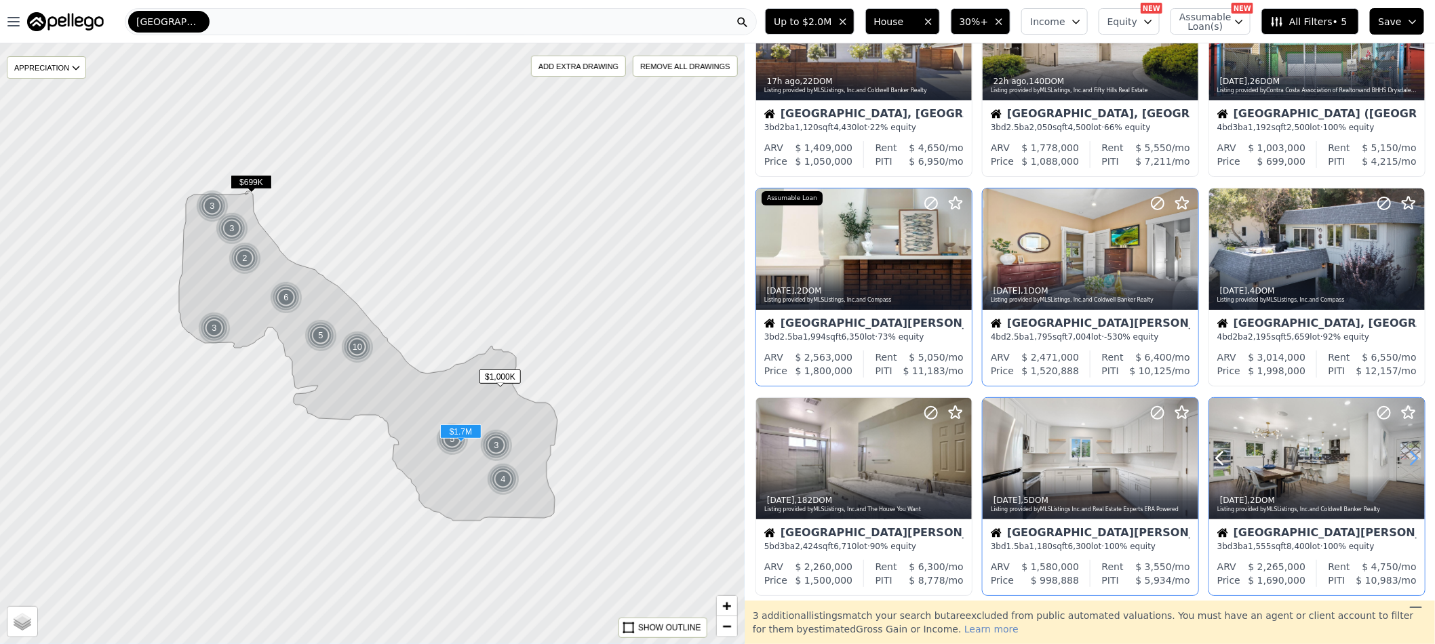
click at [1404, 456] on icon at bounding box center [1415, 459] width 22 height 22
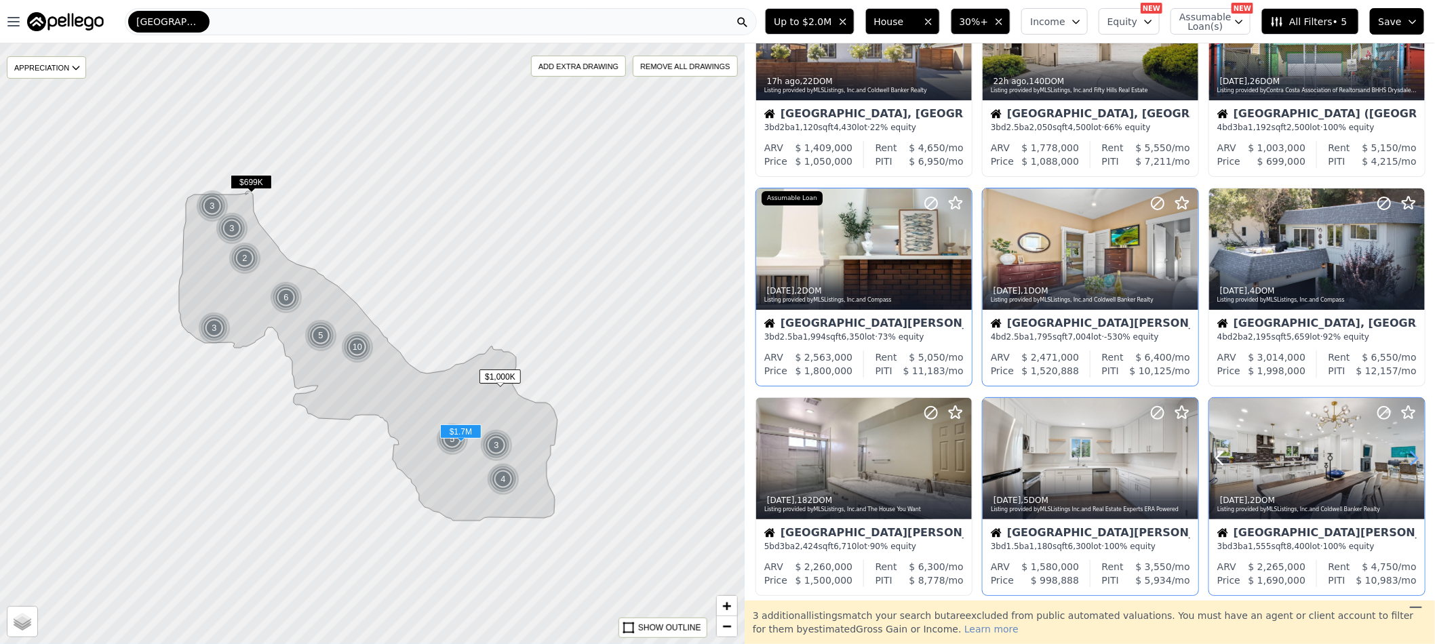
click at [1404, 456] on icon at bounding box center [1415, 459] width 22 height 22
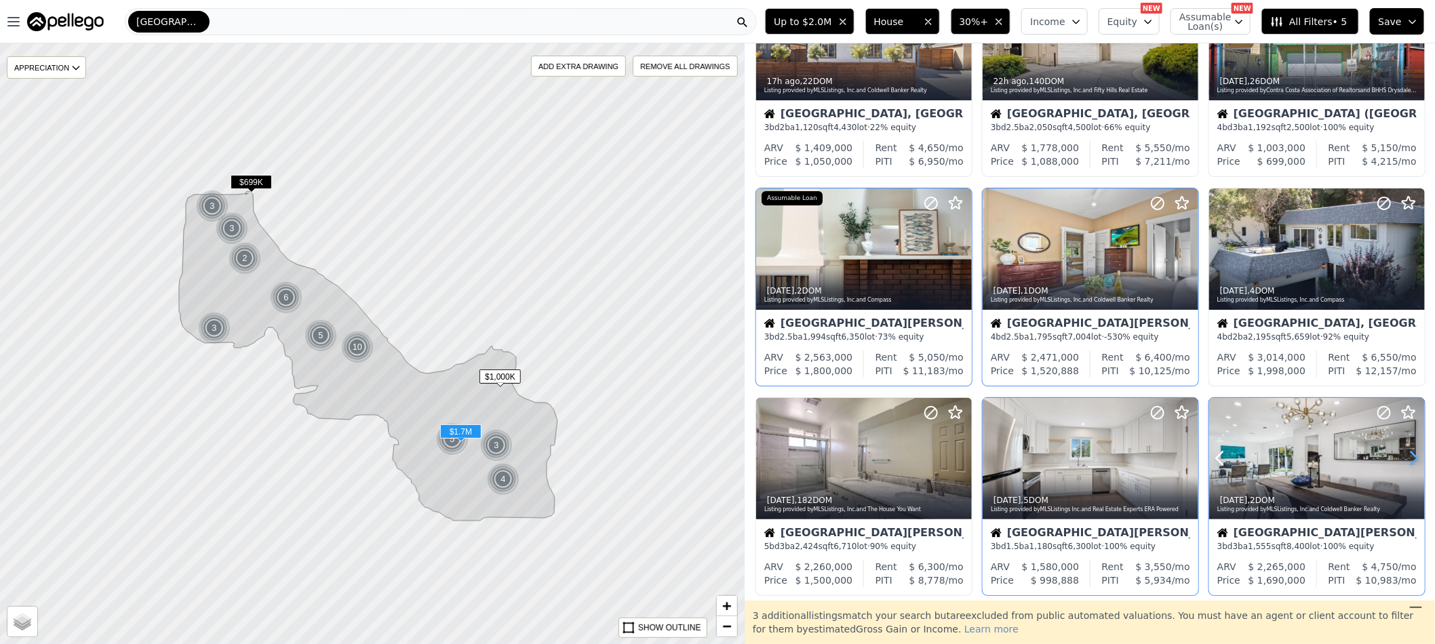
click at [1404, 456] on icon at bounding box center [1415, 459] width 22 height 22
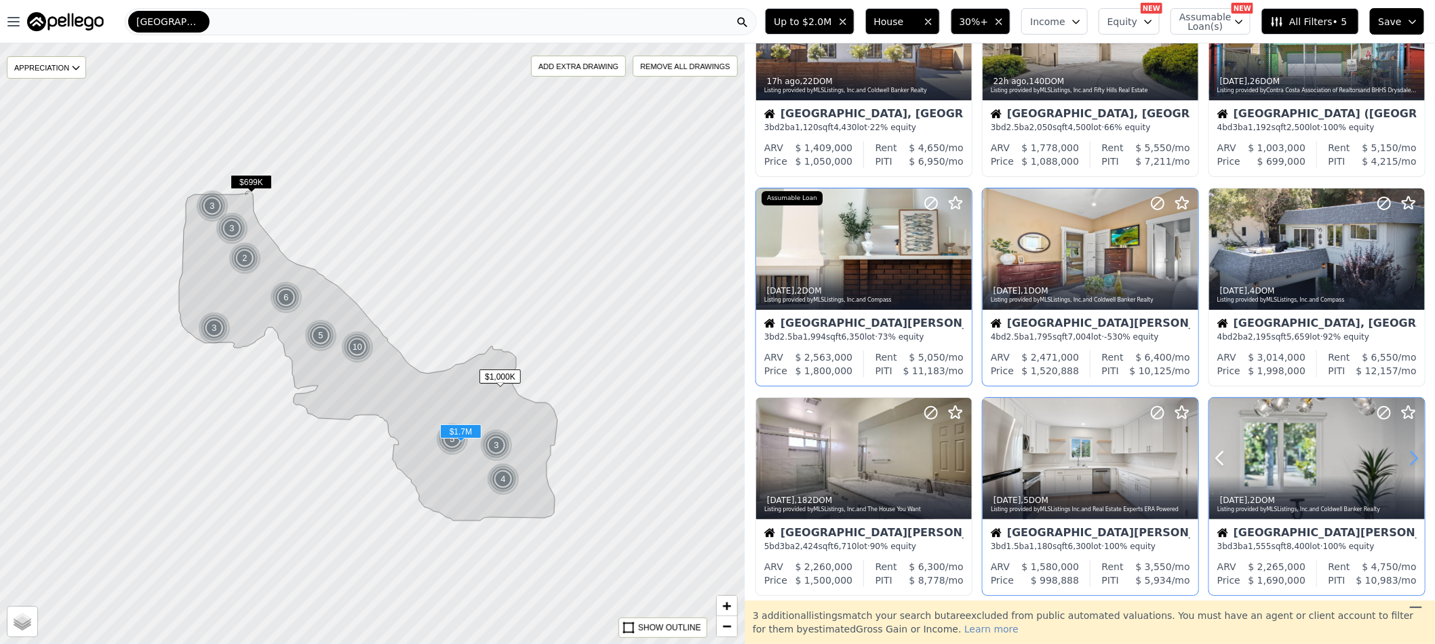
click at [1404, 456] on icon at bounding box center [1415, 459] width 22 height 22
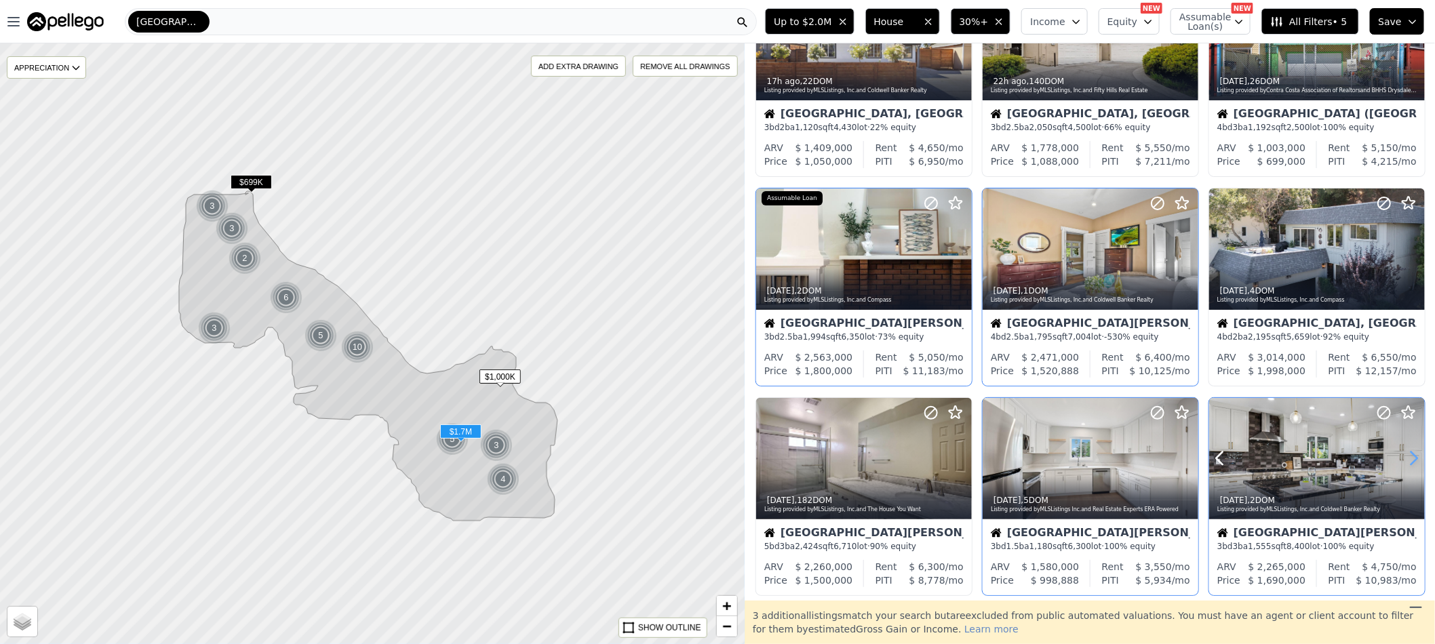
click at [1404, 456] on icon at bounding box center [1415, 459] width 22 height 22
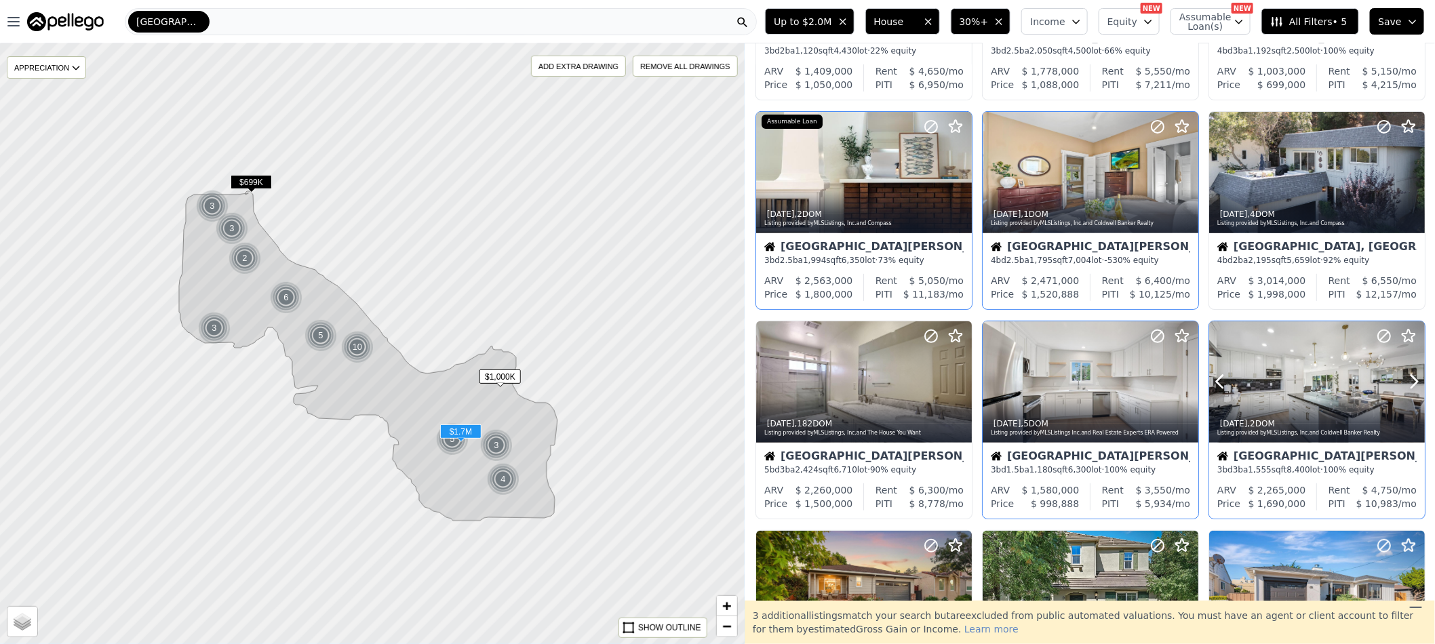
scroll to position [204, 0]
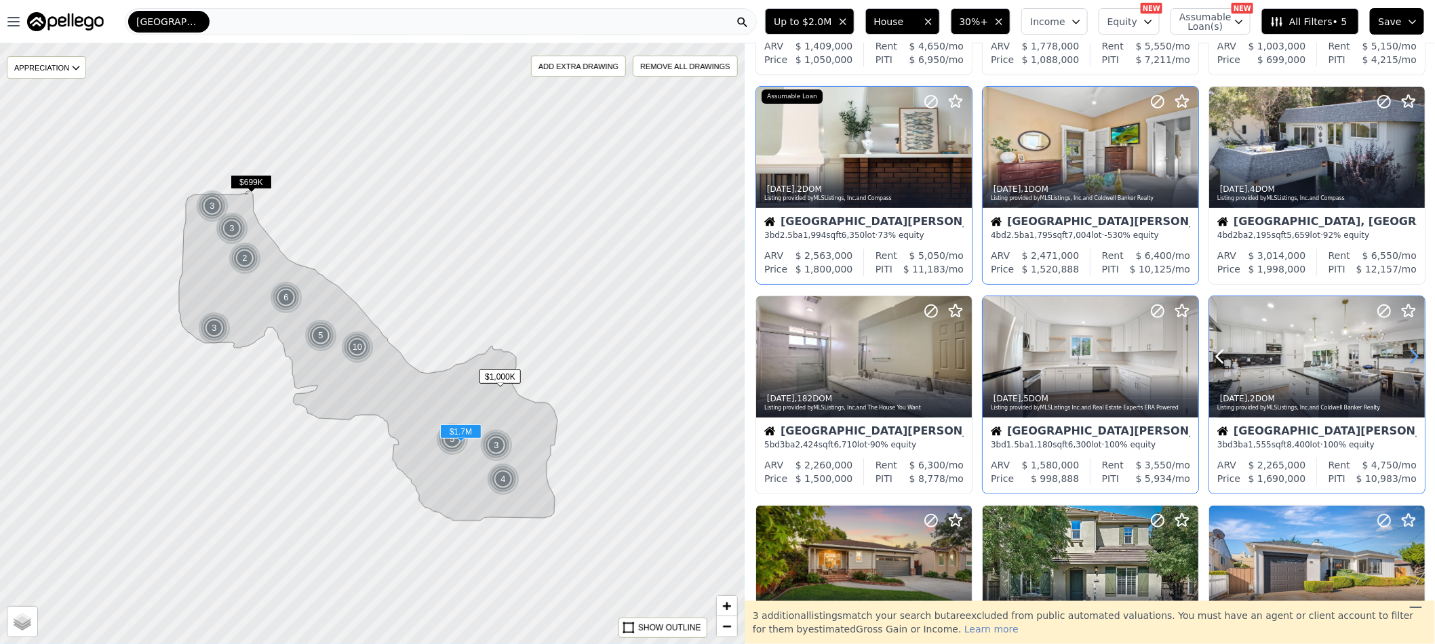
click at [1404, 356] on icon at bounding box center [1415, 357] width 22 height 22
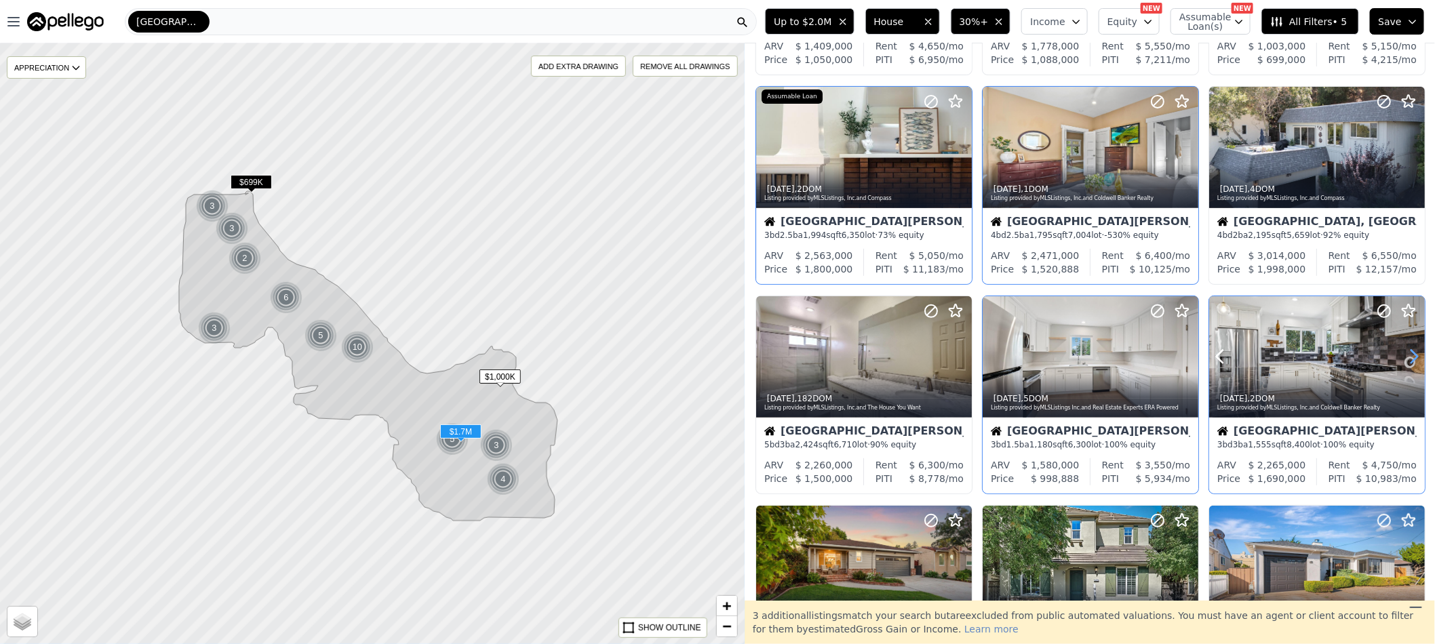
click at [1404, 356] on icon at bounding box center [1415, 357] width 22 height 22
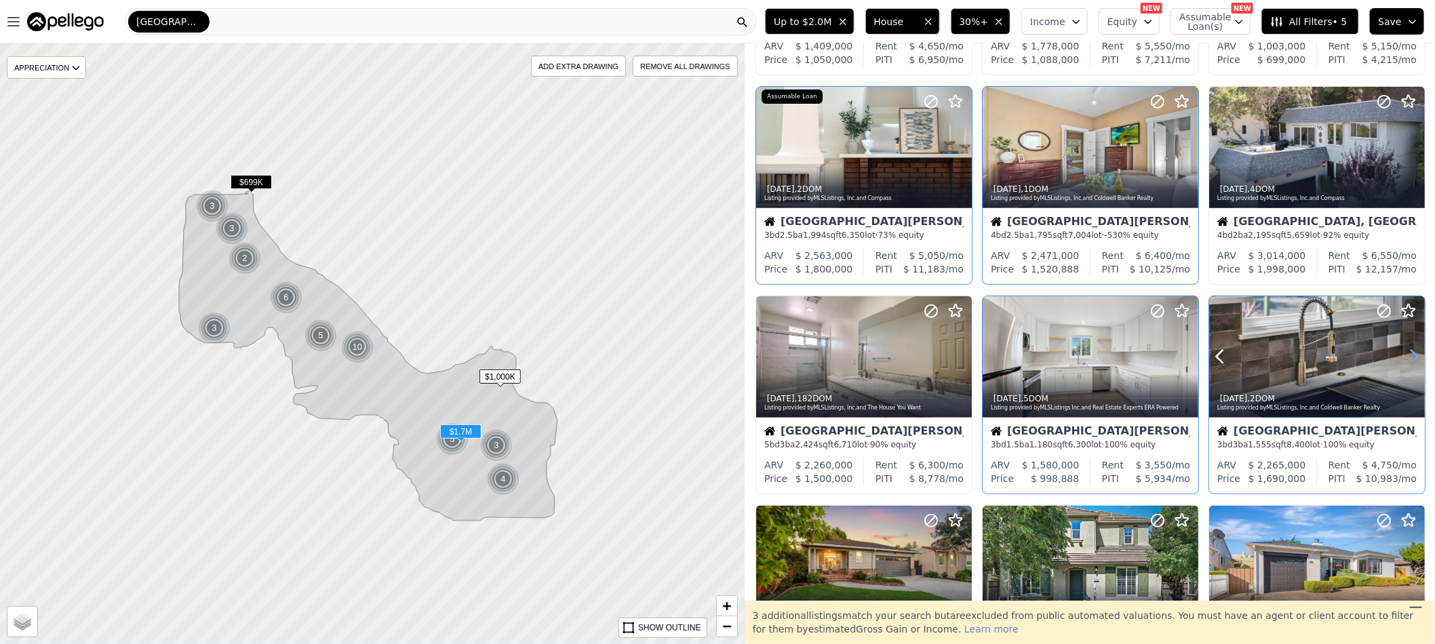
click at [1404, 356] on icon at bounding box center [1415, 357] width 22 height 22
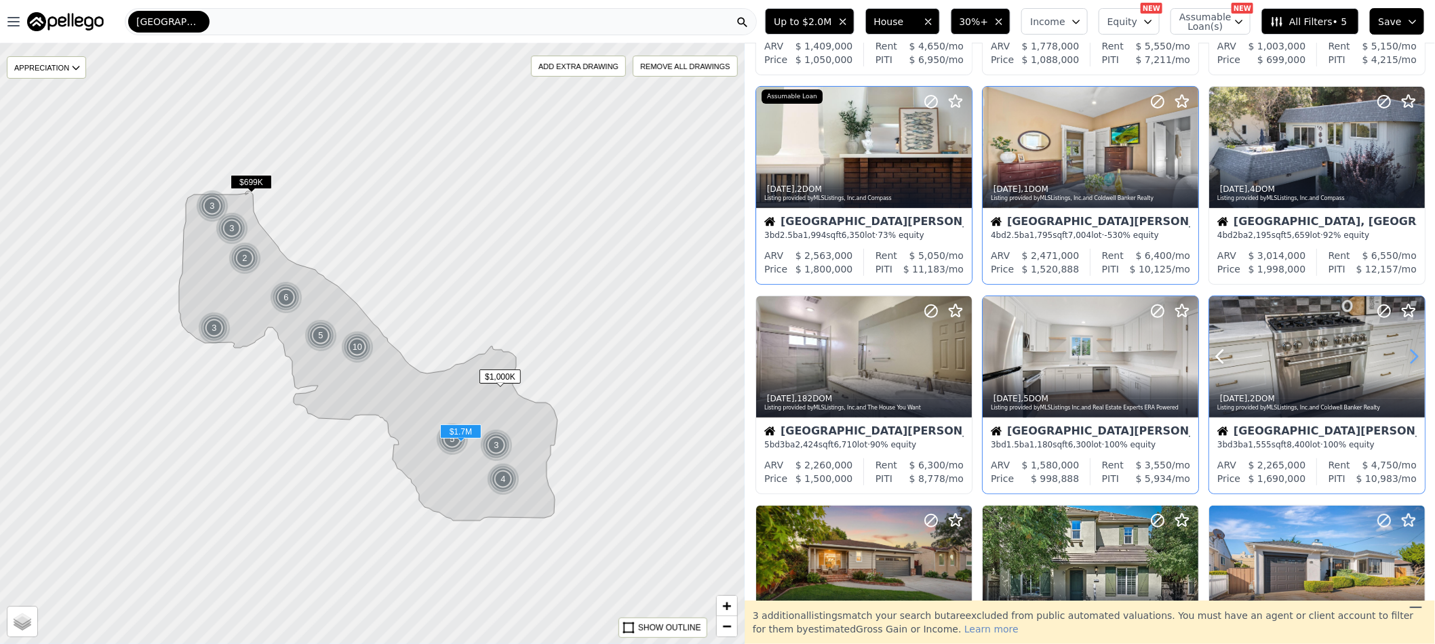
click at [1404, 356] on icon at bounding box center [1415, 357] width 22 height 22
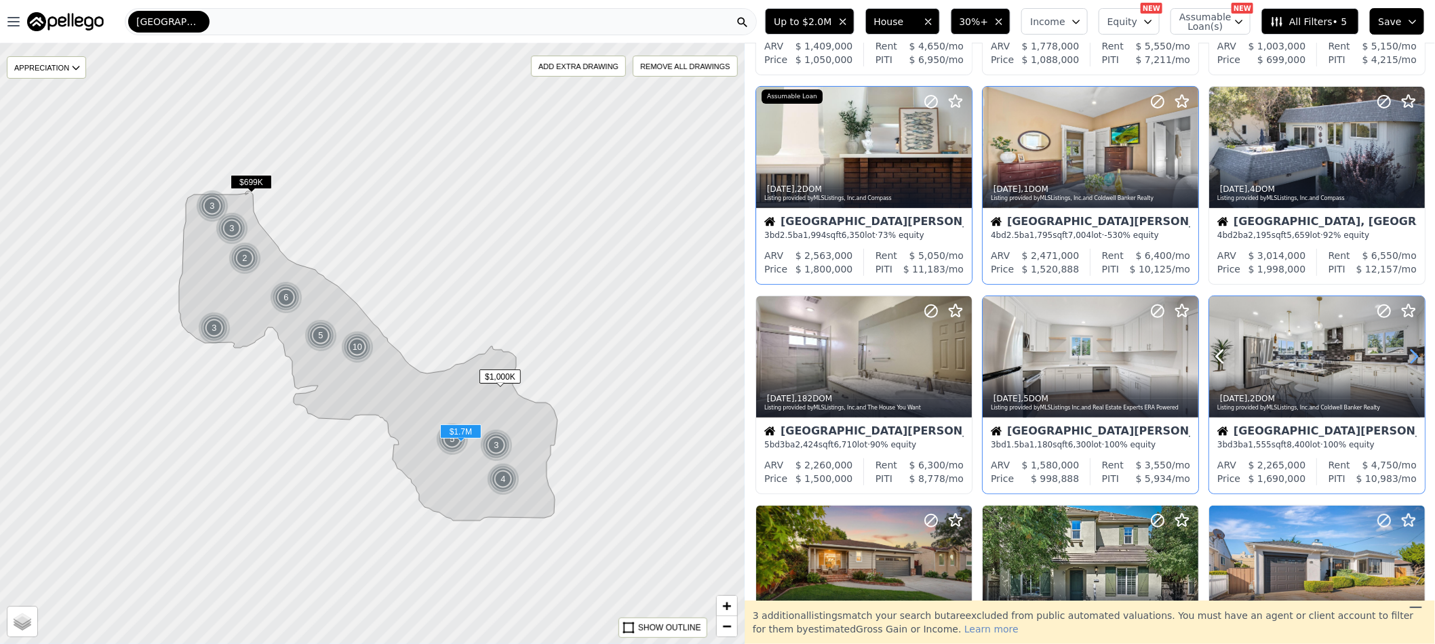
click at [1404, 356] on icon at bounding box center [1415, 357] width 22 height 22
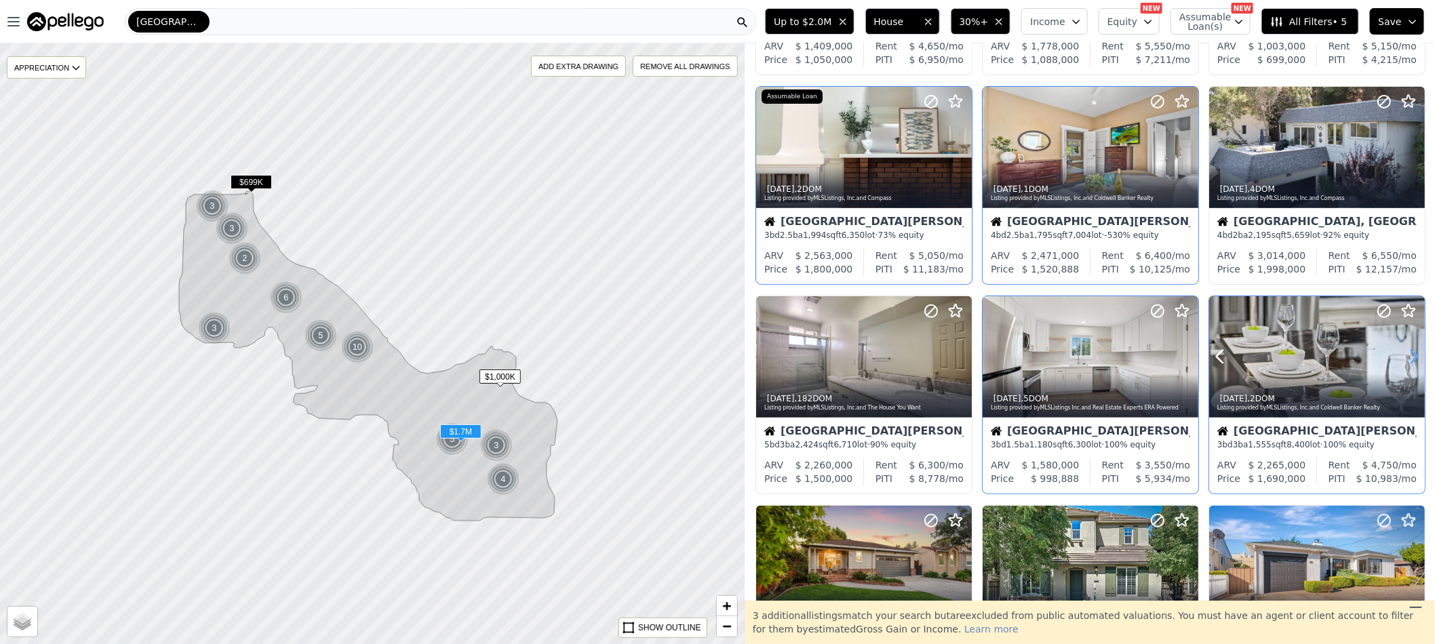
click at [1404, 356] on icon at bounding box center [1415, 357] width 22 height 22
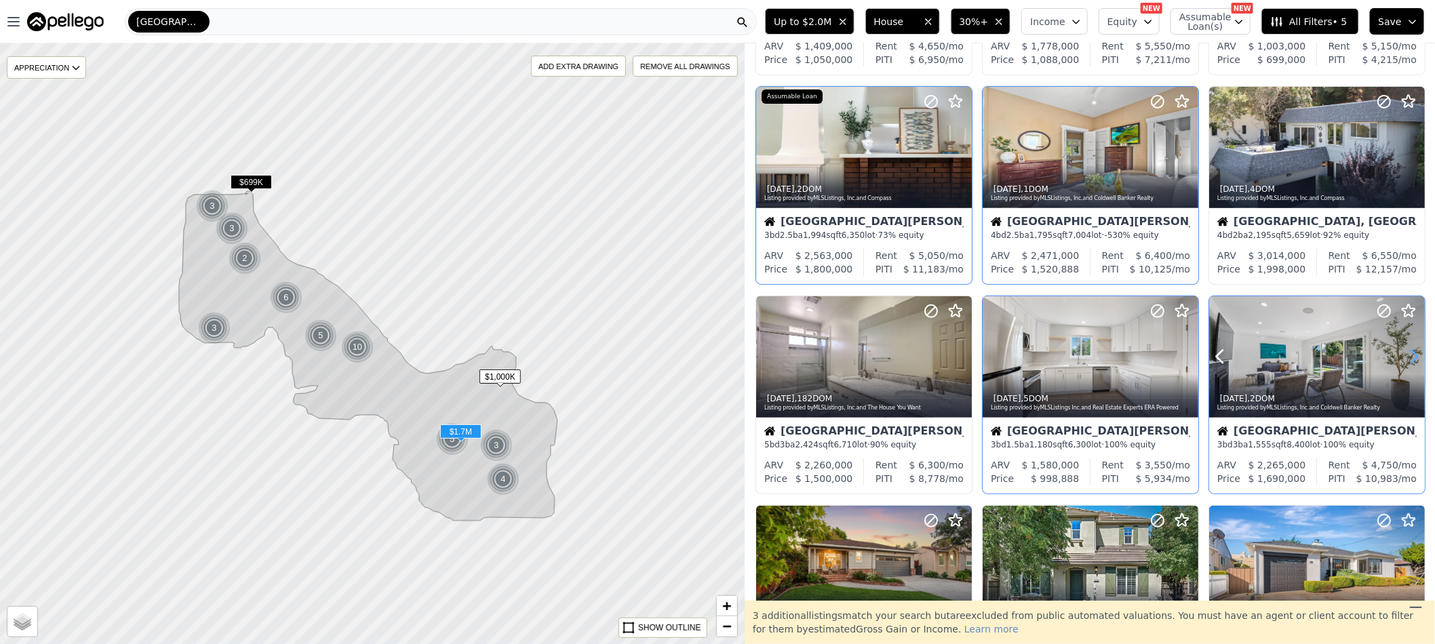
click at [1404, 356] on icon at bounding box center [1415, 357] width 22 height 22
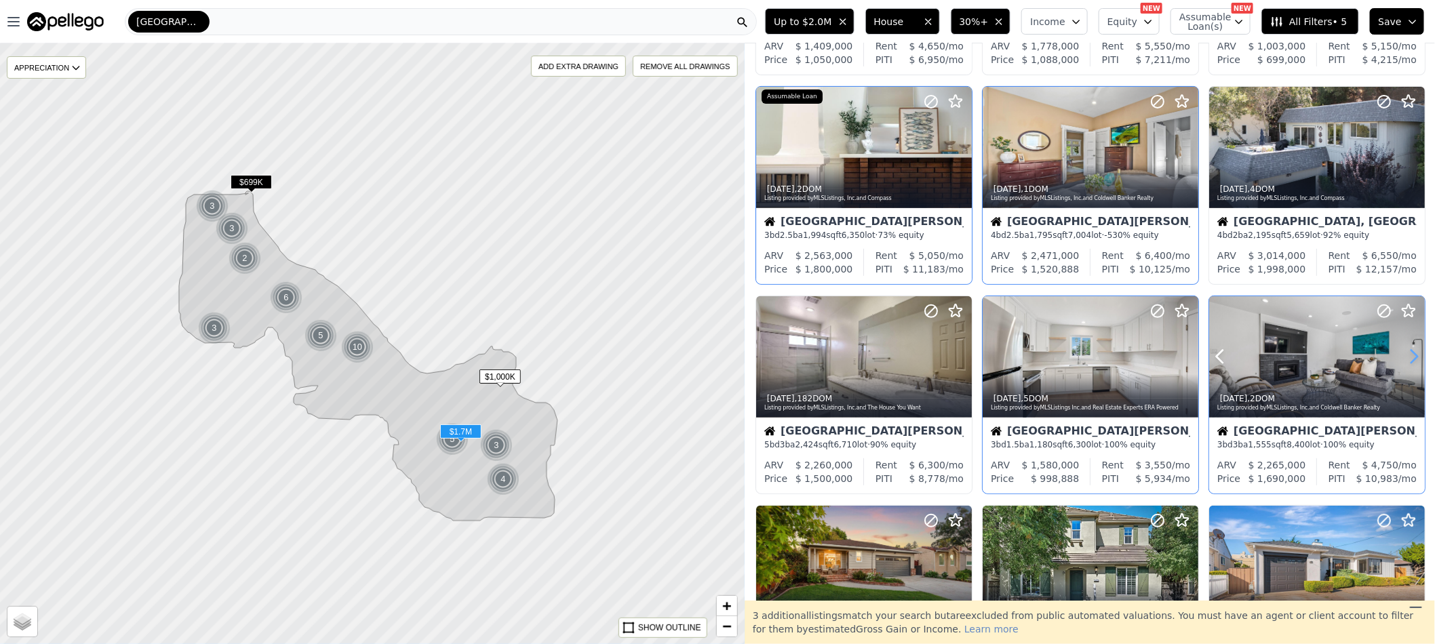
click at [1404, 356] on icon at bounding box center [1415, 357] width 22 height 22
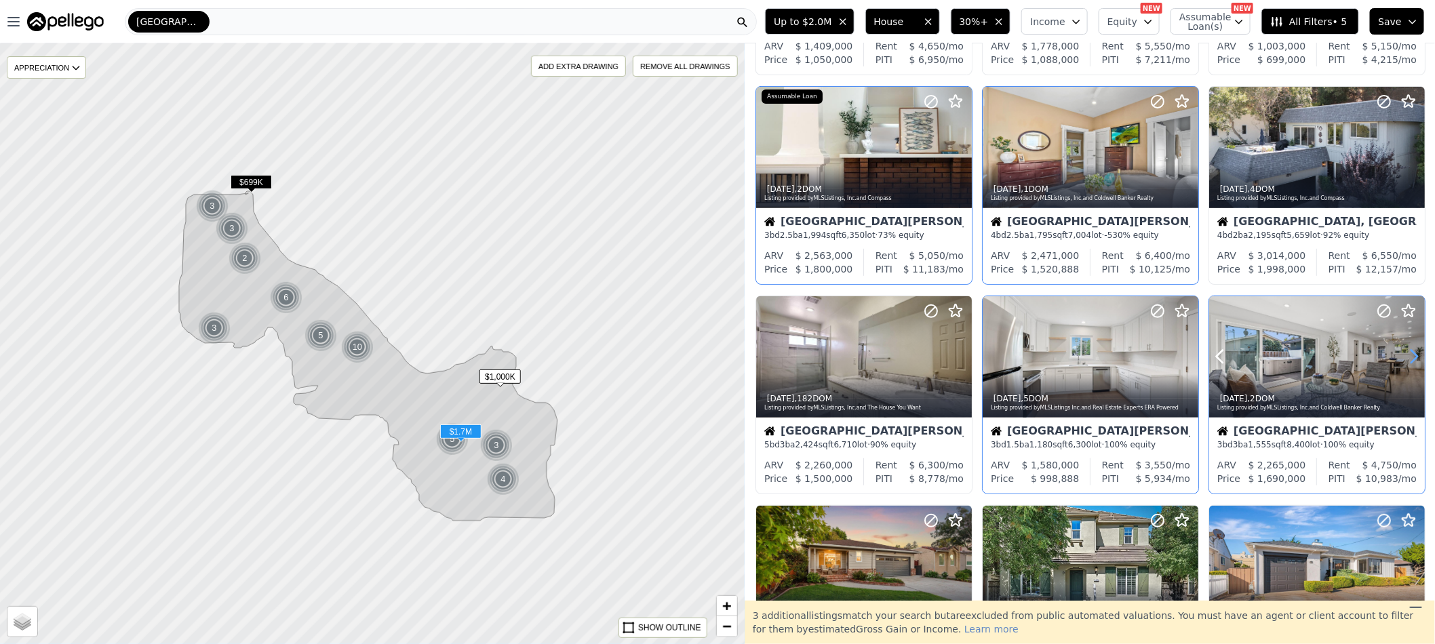
click at [1404, 356] on icon at bounding box center [1415, 357] width 22 height 22
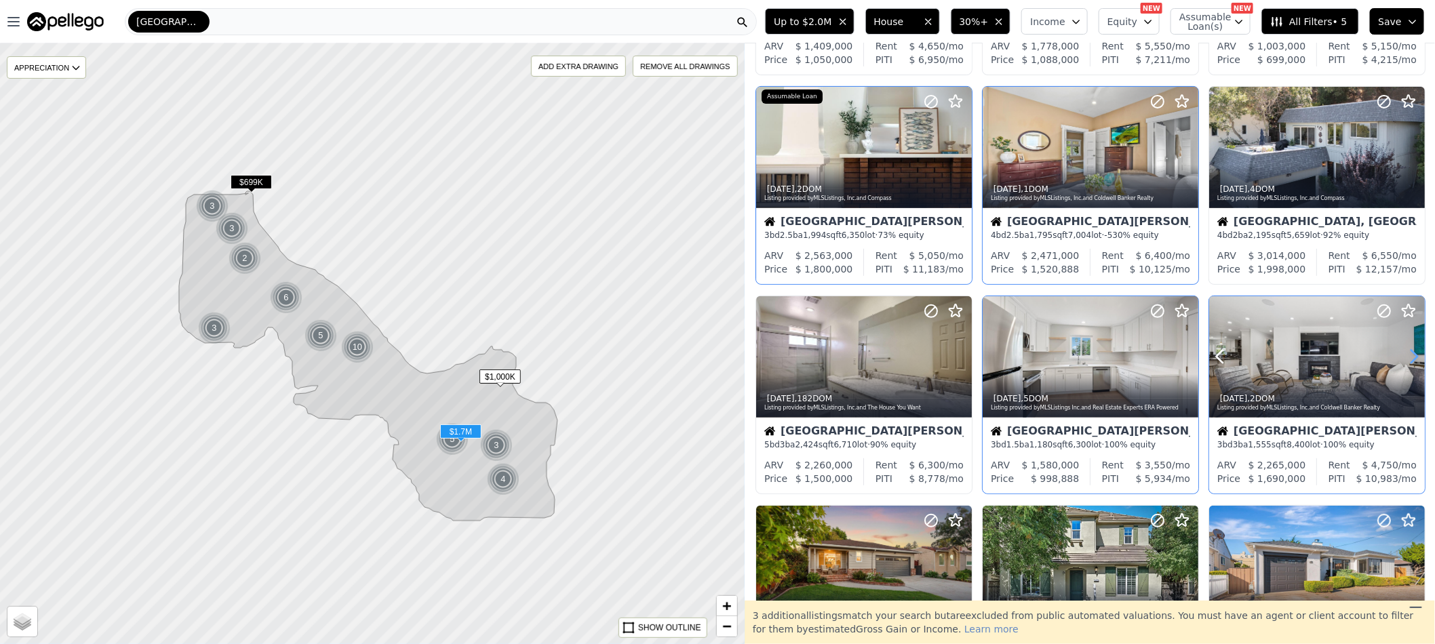
click at [1404, 356] on icon at bounding box center [1415, 357] width 22 height 22
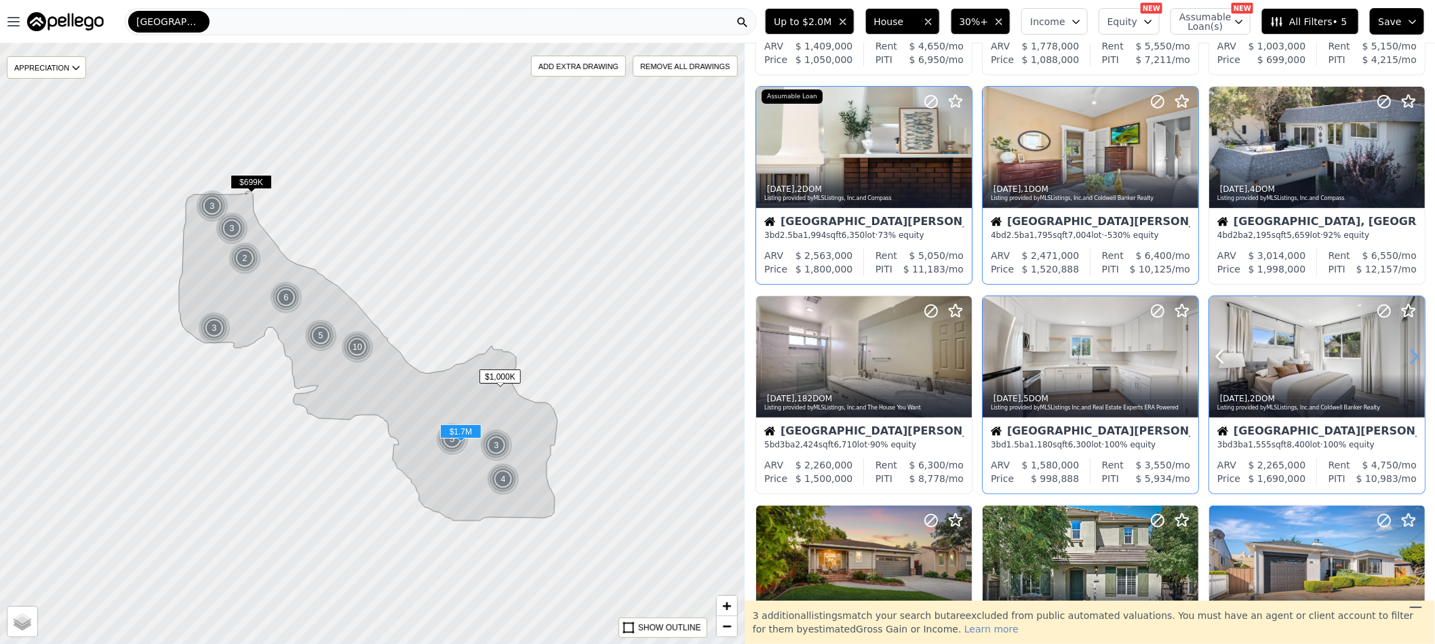
click at [1404, 356] on icon at bounding box center [1415, 357] width 22 height 22
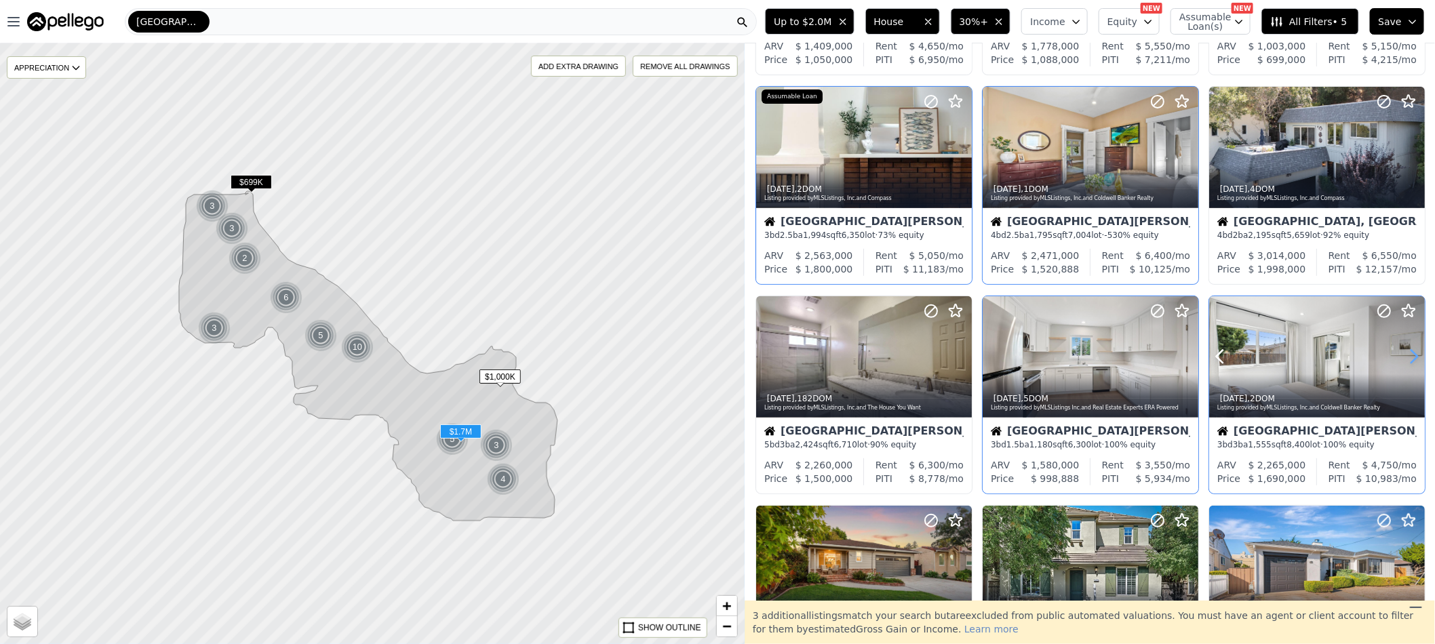
click at [1404, 356] on icon at bounding box center [1415, 357] width 22 height 22
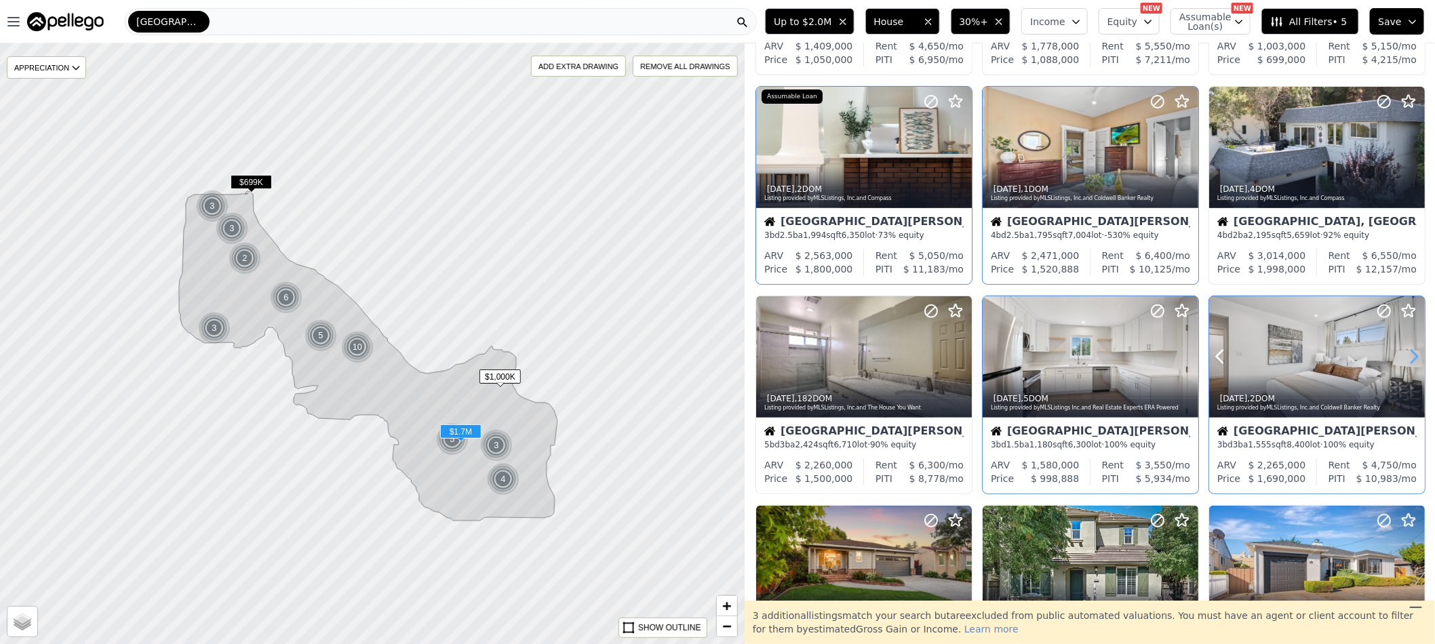
click at [1404, 356] on icon at bounding box center [1415, 357] width 22 height 22
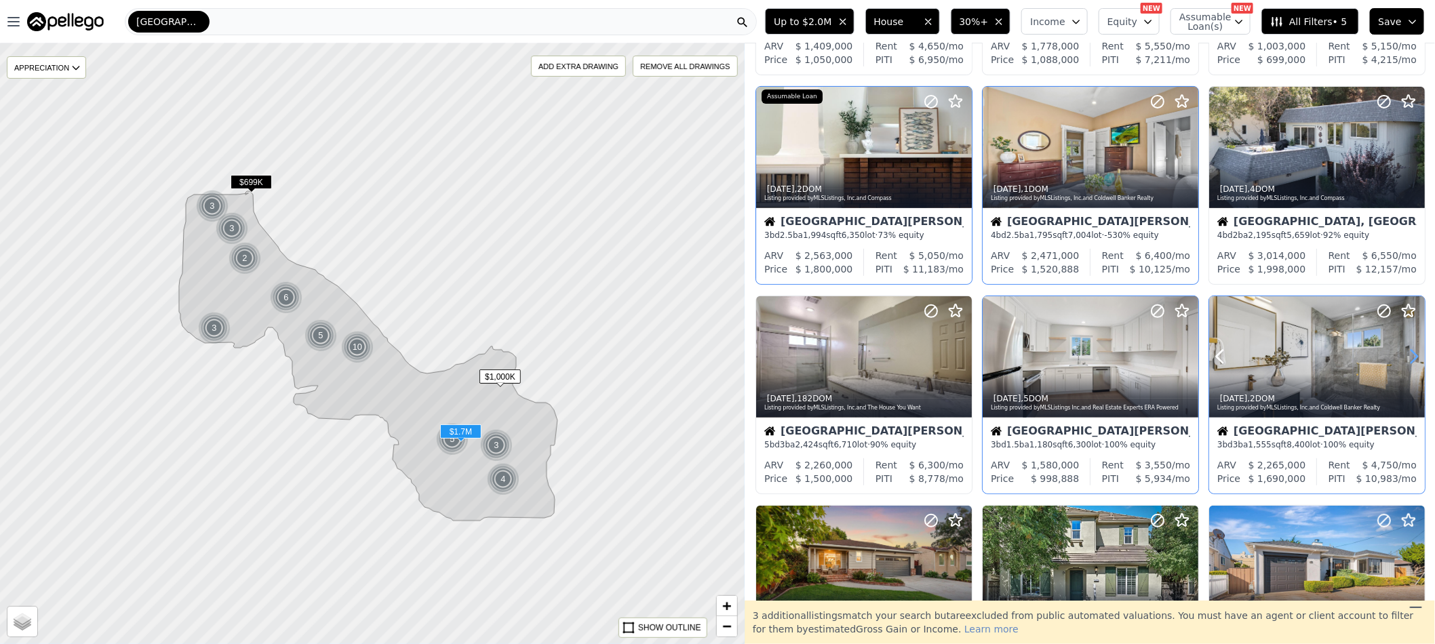
click at [1404, 356] on icon at bounding box center [1415, 357] width 22 height 22
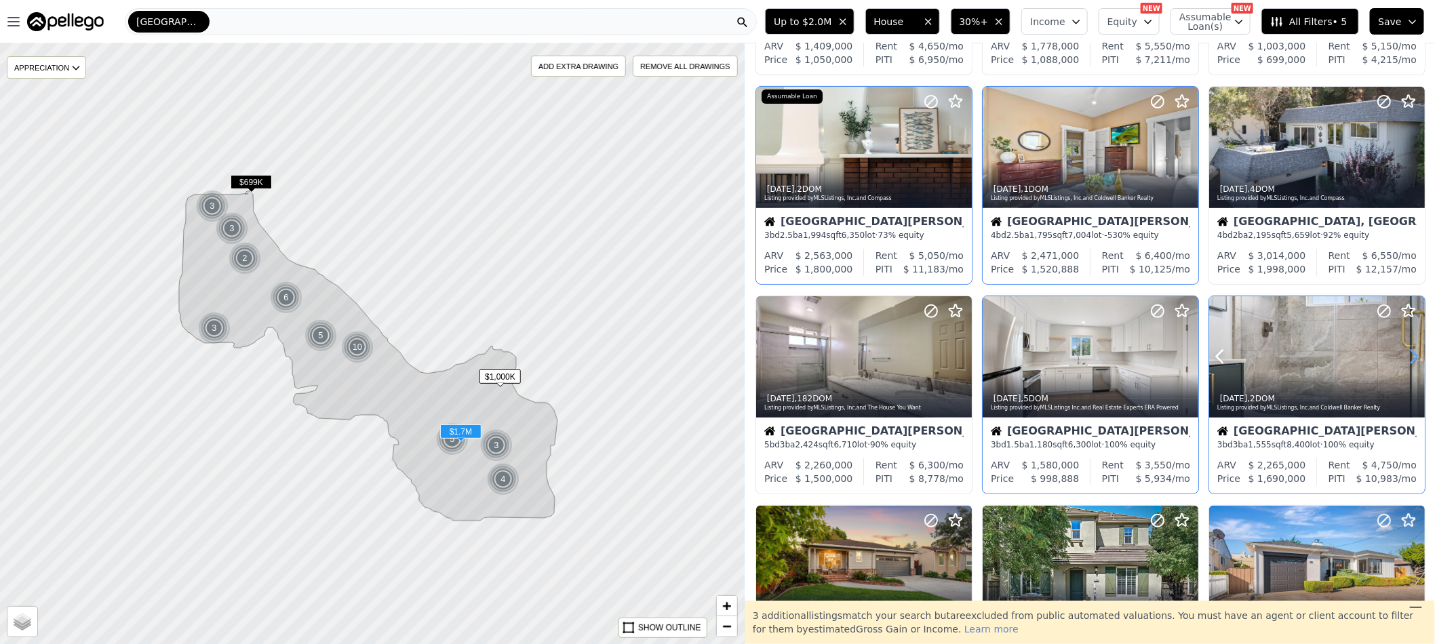
click at [1404, 356] on icon at bounding box center [1415, 357] width 22 height 22
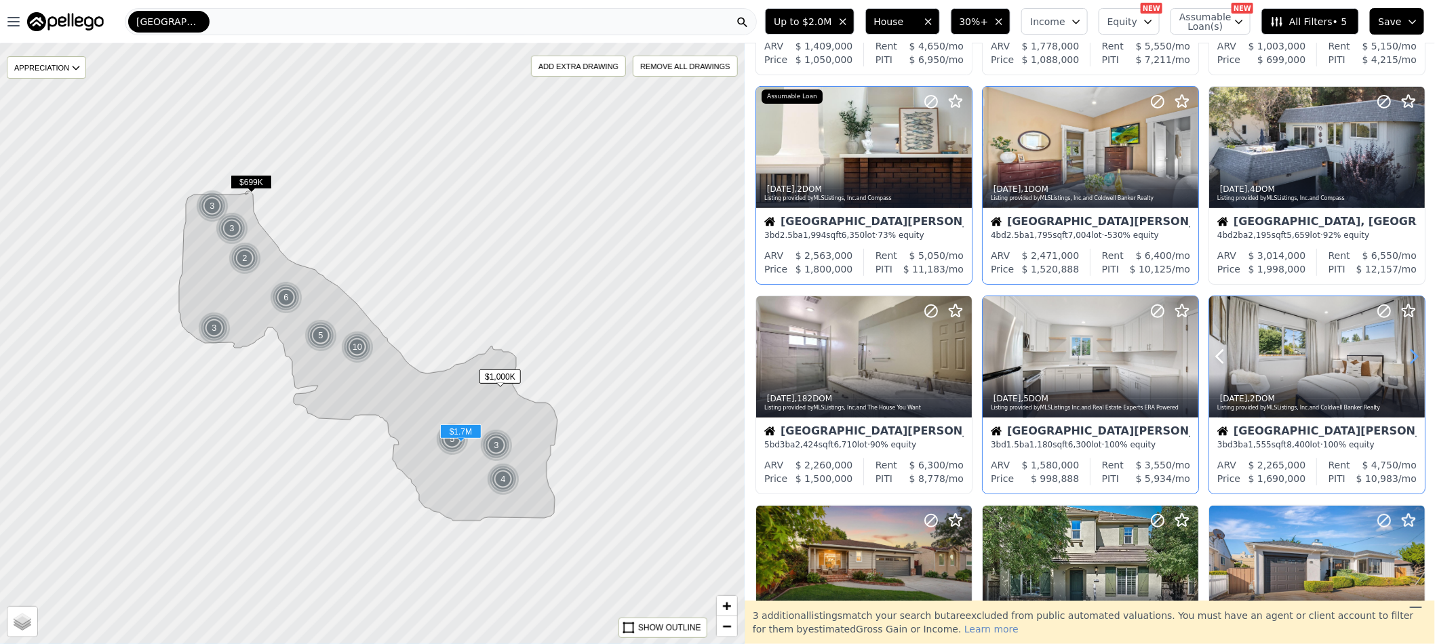
click at [1404, 356] on icon at bounding box center [1415, 357] width 22 height 22
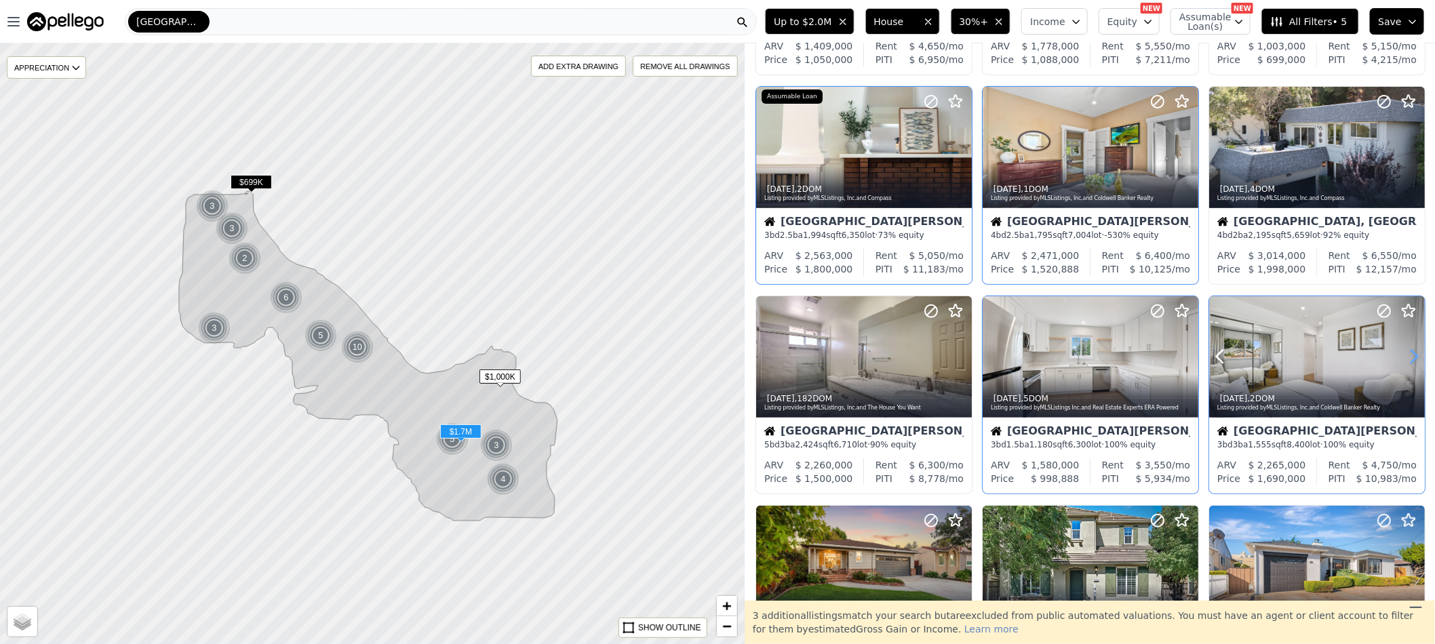
click at [1404, 356] on icon at bounding box center [1415, 357] width 22 height 22
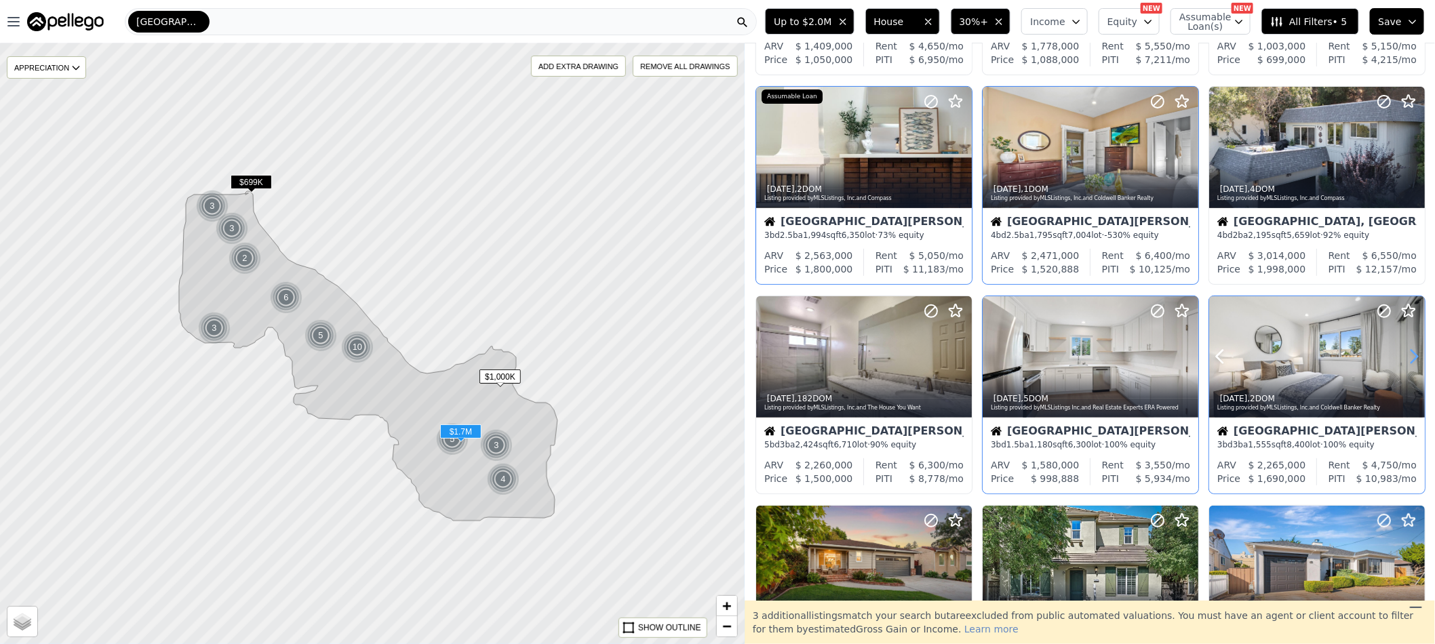
click at [1404, 356] on icon at bounding box center [1415, 357] width 22 height 22
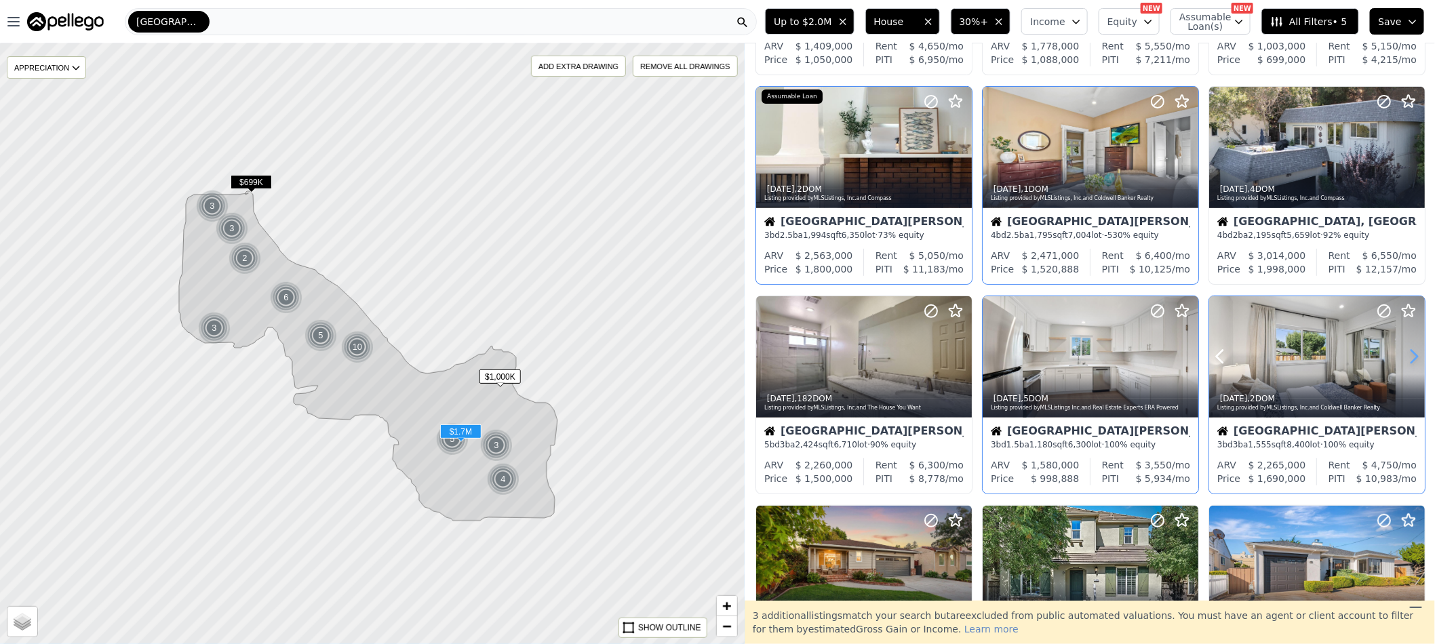
click at [1404, 356] on icon at bounding box center [1415, 357] width 22 height 22
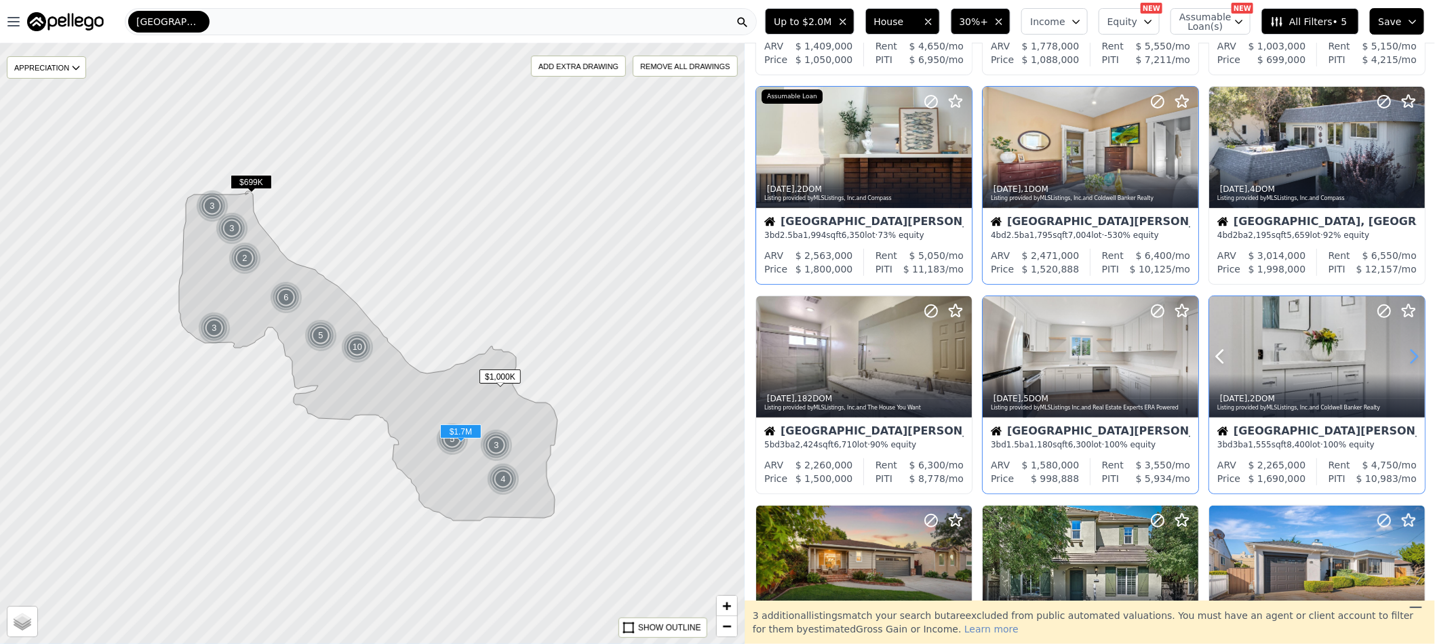
click at [1404, 356] on icon at bounding box center [1415, 357] width 22 height 22
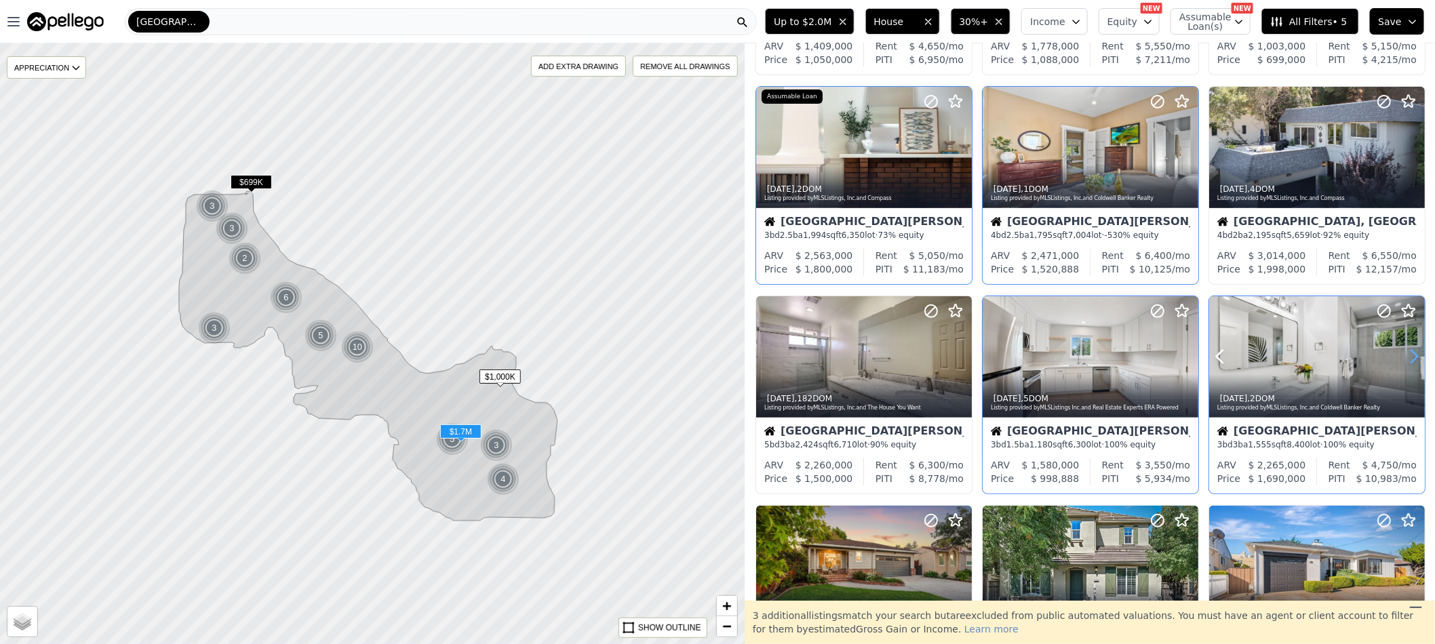
click at [1404, 356] on icon at bounding box center [1415, 357] width 22 height 22
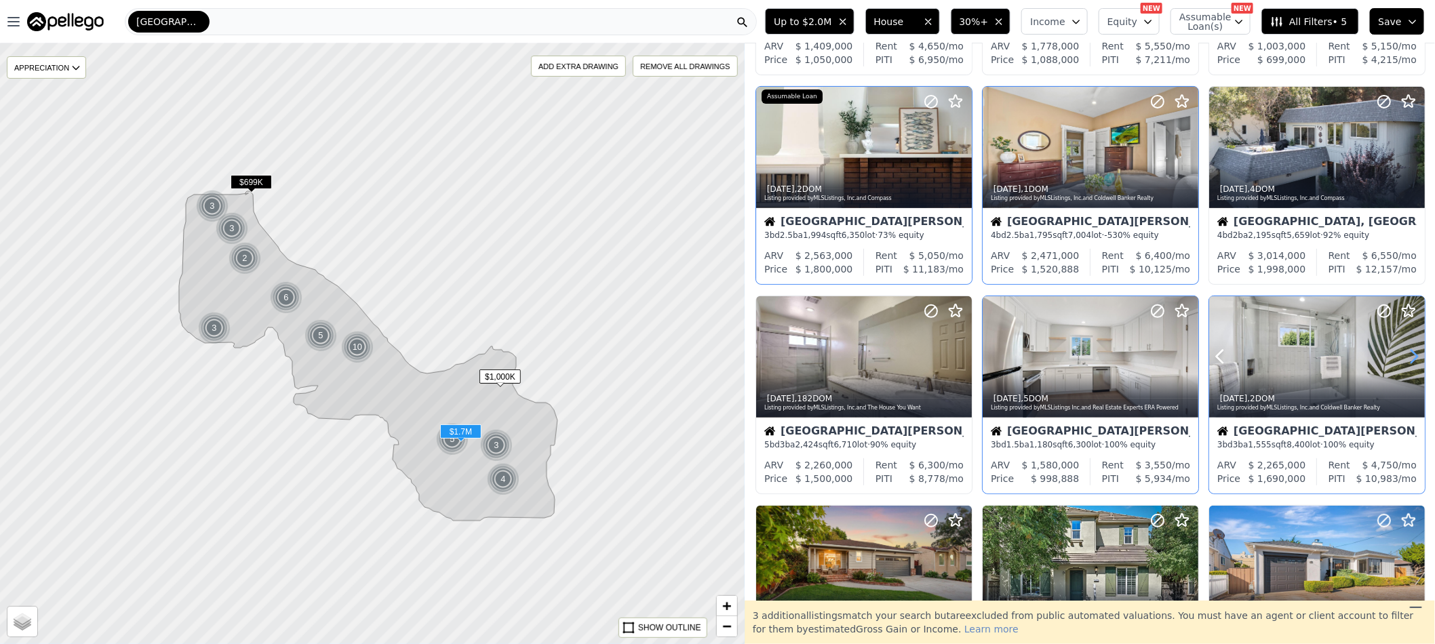
click at [1404, 356] on icon at bounding box center [1415, 357] width 22 height 22
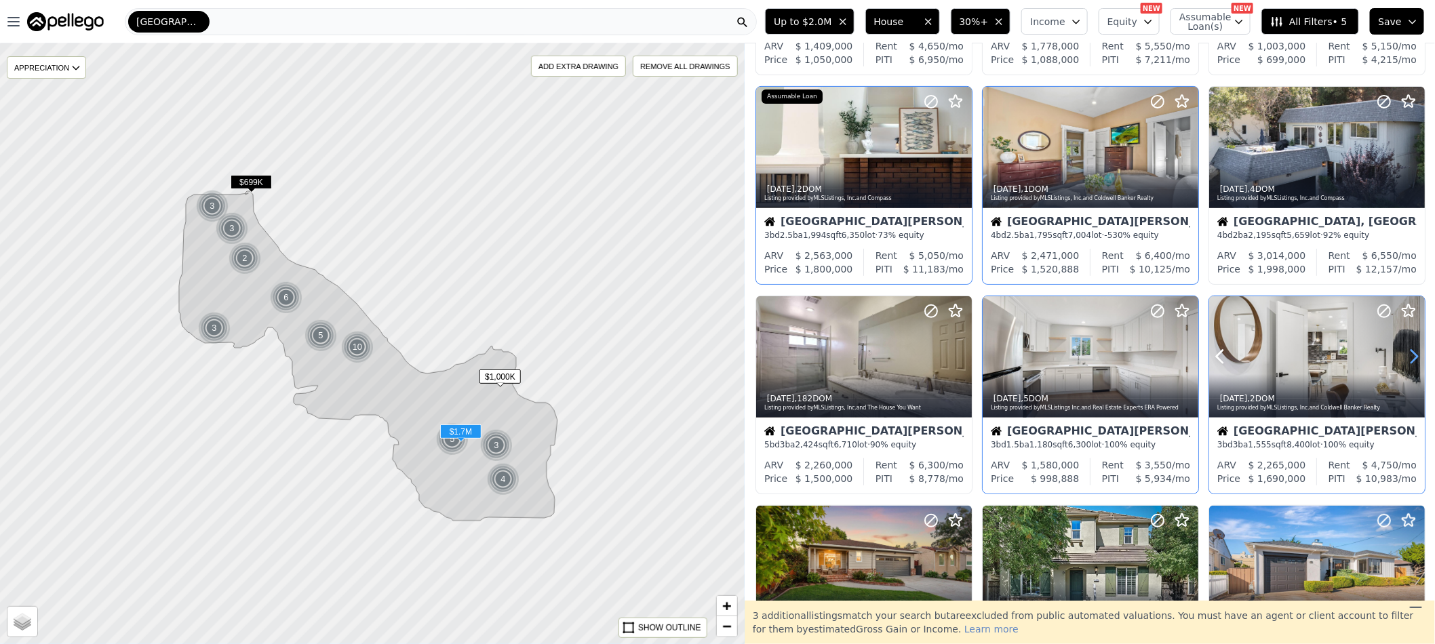
click at [1404, 356] on icon at bounding box center [1415, 357] width 22 height 22
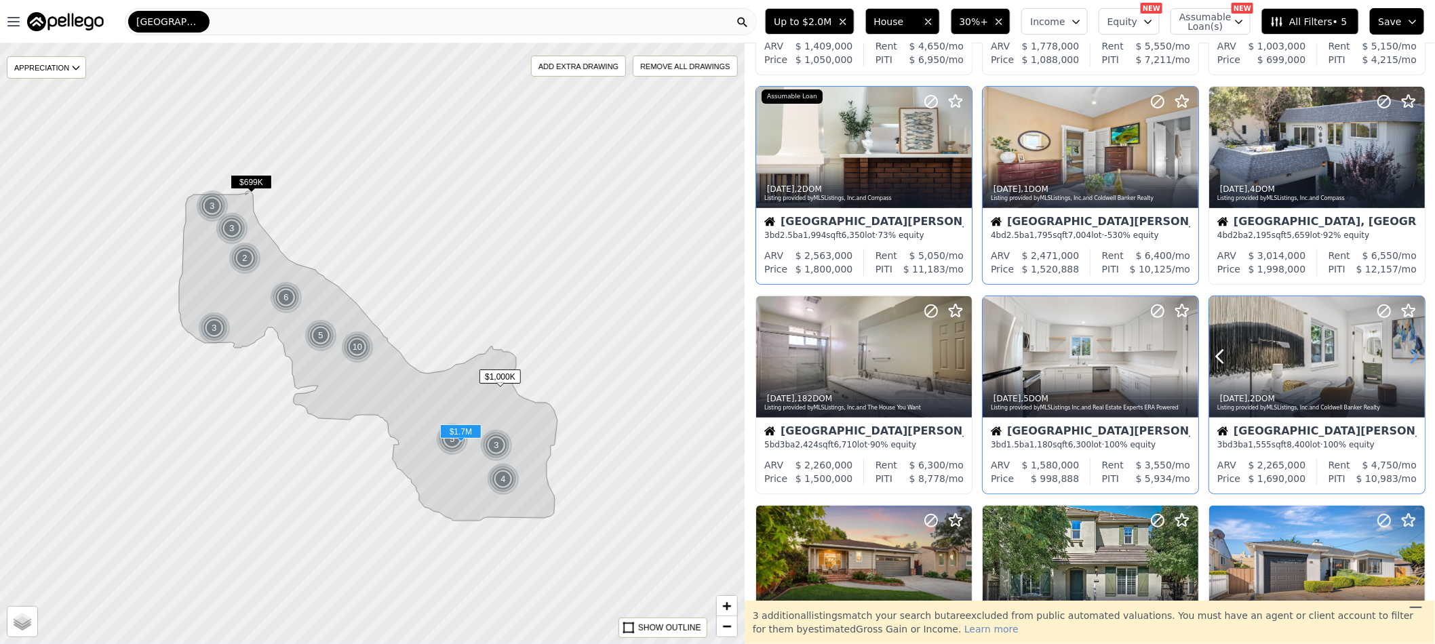
click at [1404, 356] on icon at bounding box center [1415, 357] width 22 height 22
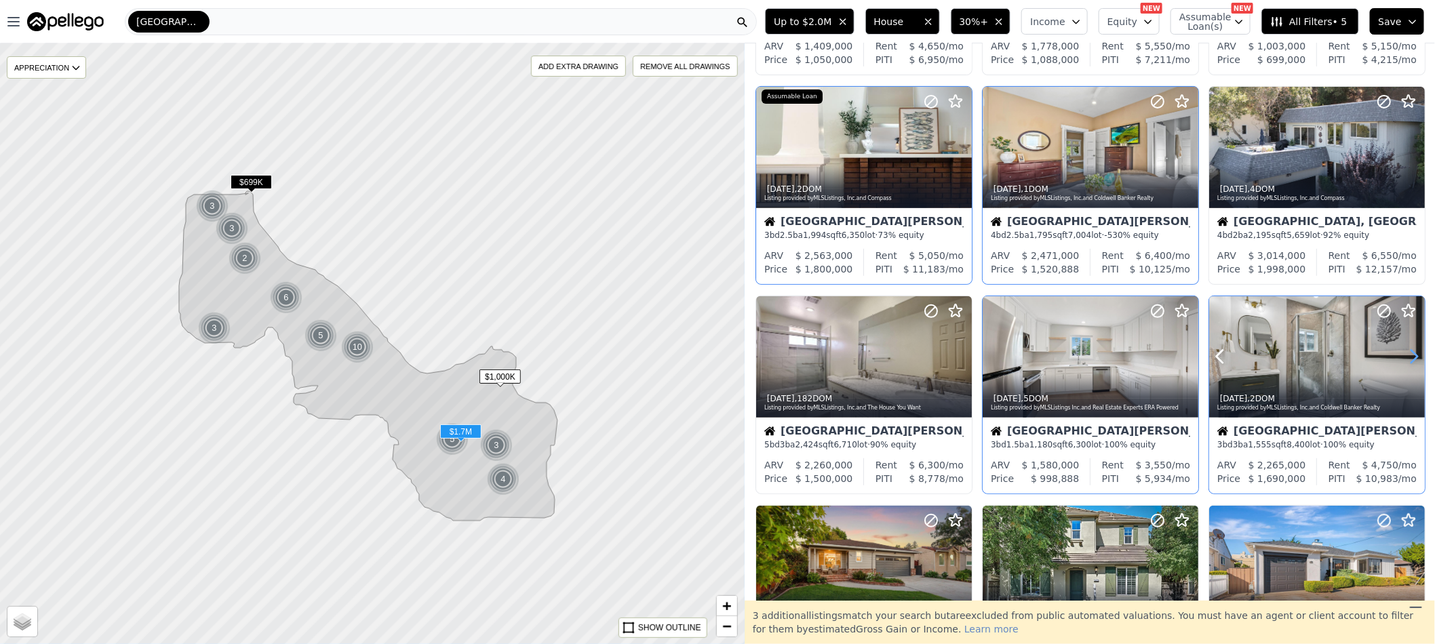
click at [1404, 356] on icon at bounding box center [1415, 357] width 22 height 22
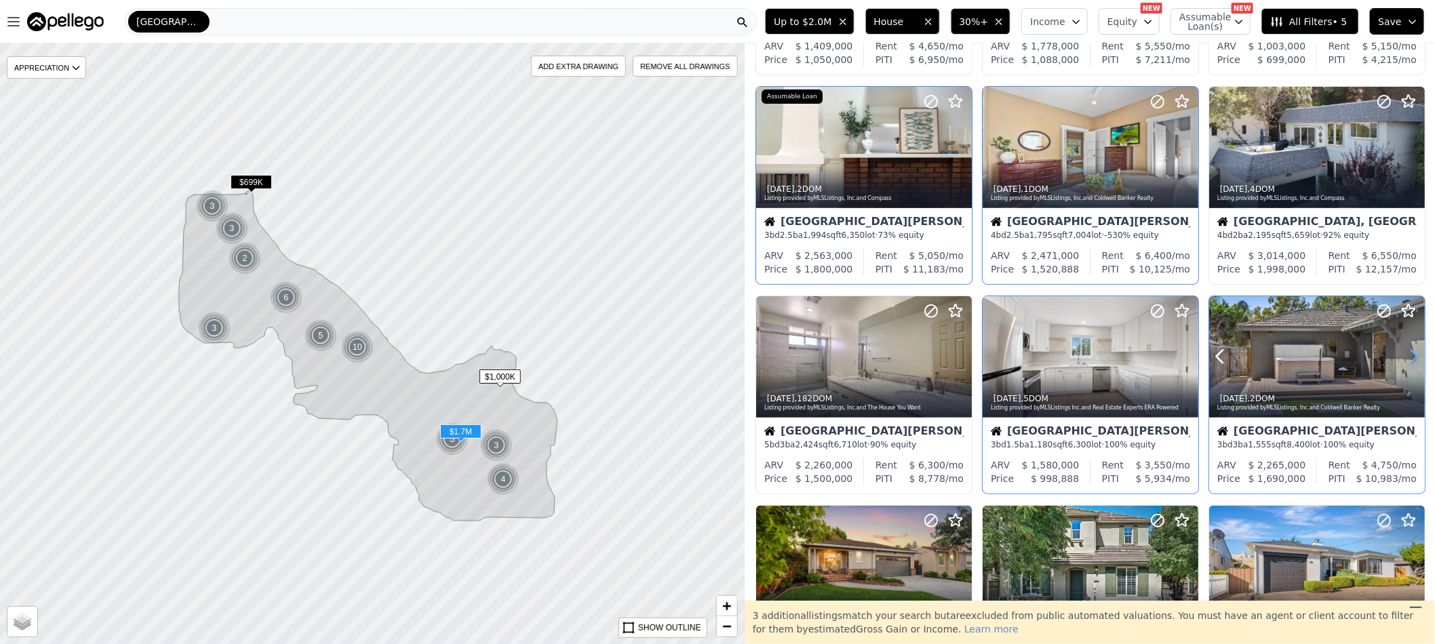
click at [1404, 356] on icon at bounding box center [1415, 357] width 22 height 22
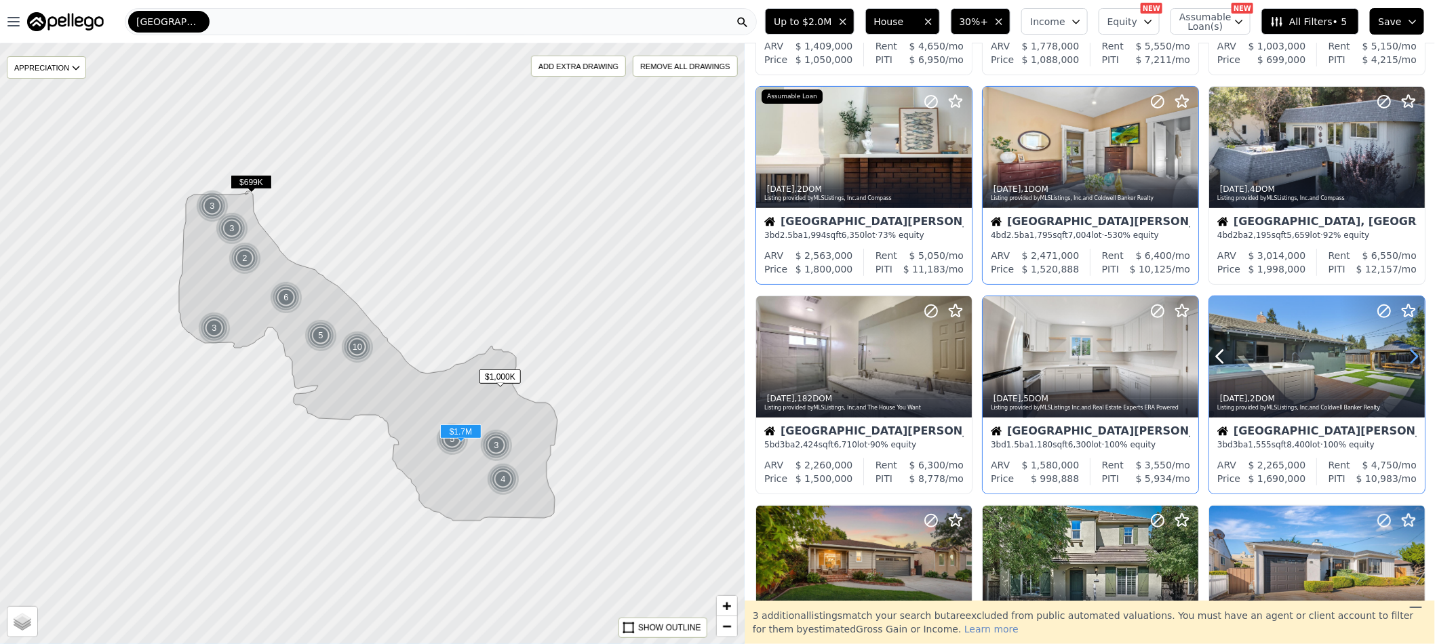
click at [1412, 356] on icon at bounding box center [1415, 357] width 6 height 13
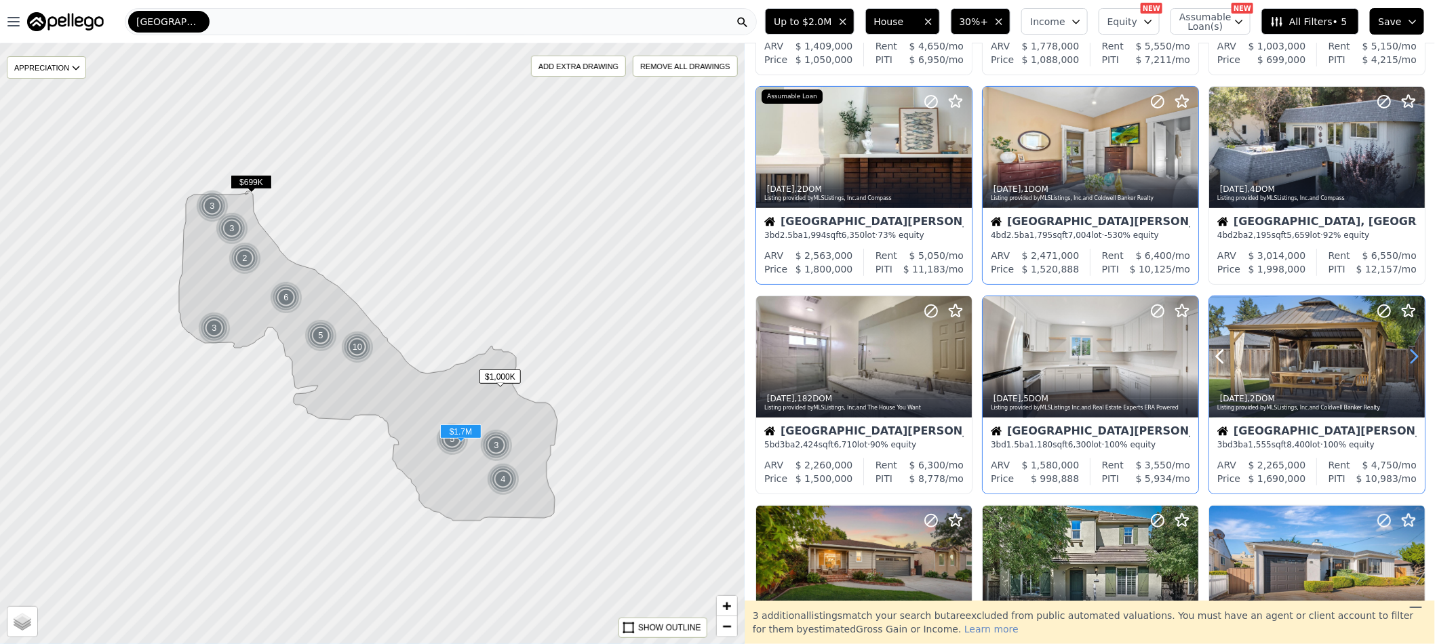
click at [1404, 359] on icon at bounding box center [1415, 357] width 22 height 22
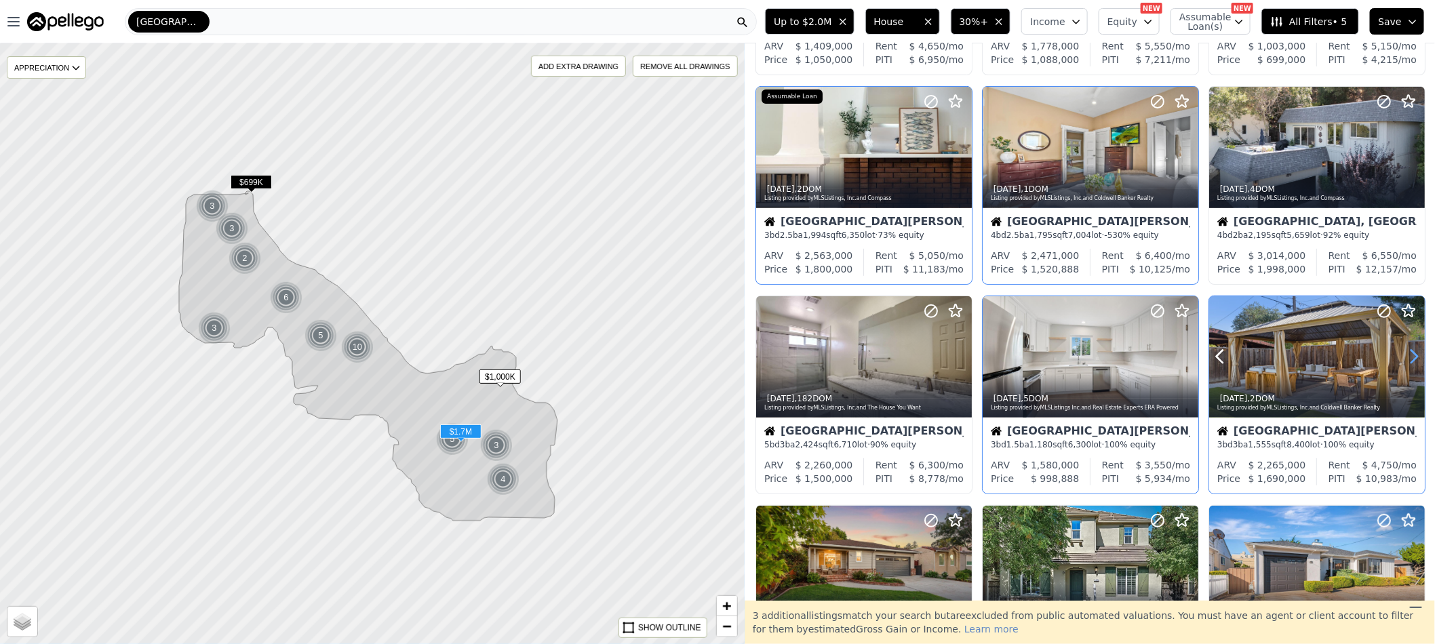
click at [1404, 359] on icon at bounding box center [1415, 357] width 22 height 22
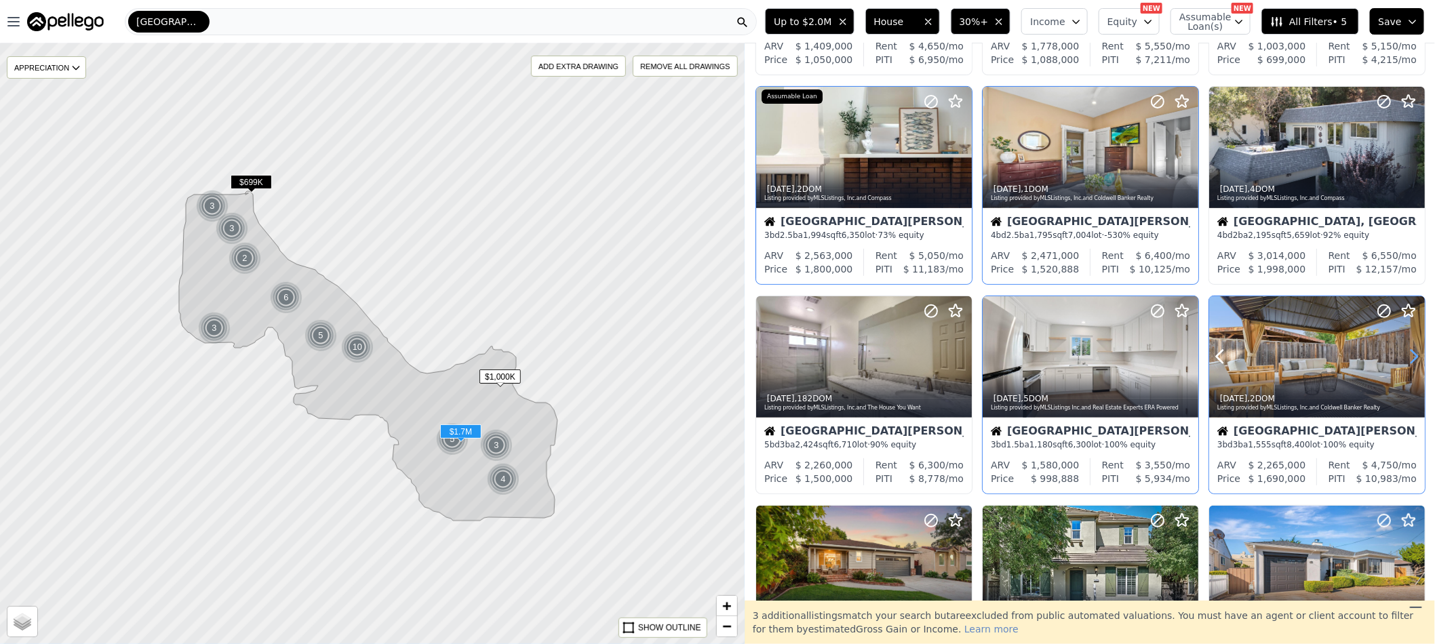
click at [1404, 359] on icon at bounding box center [1415, 357] width 22 height 22
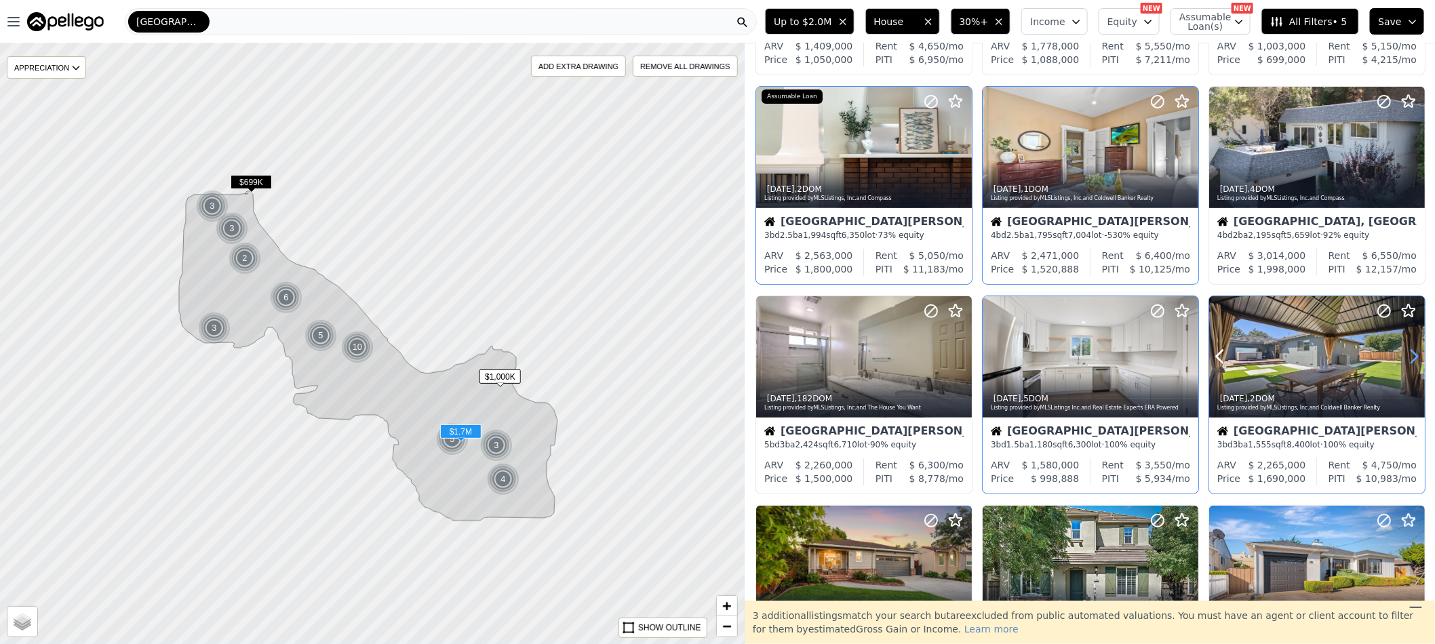
click at [1404, 359] on icon at bounding box center [1415, 357] width 22 height 22
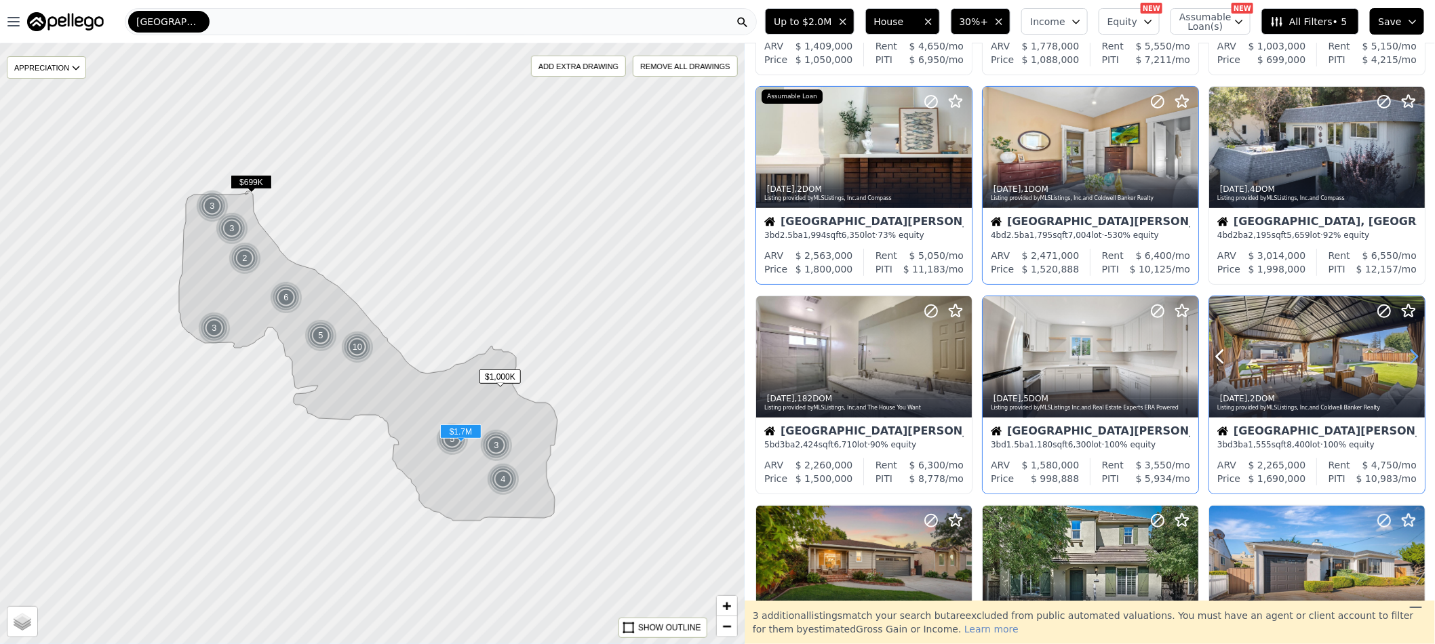
click at [1404, 359] on icon at bounding box center [1415, 357] width 22 height 22
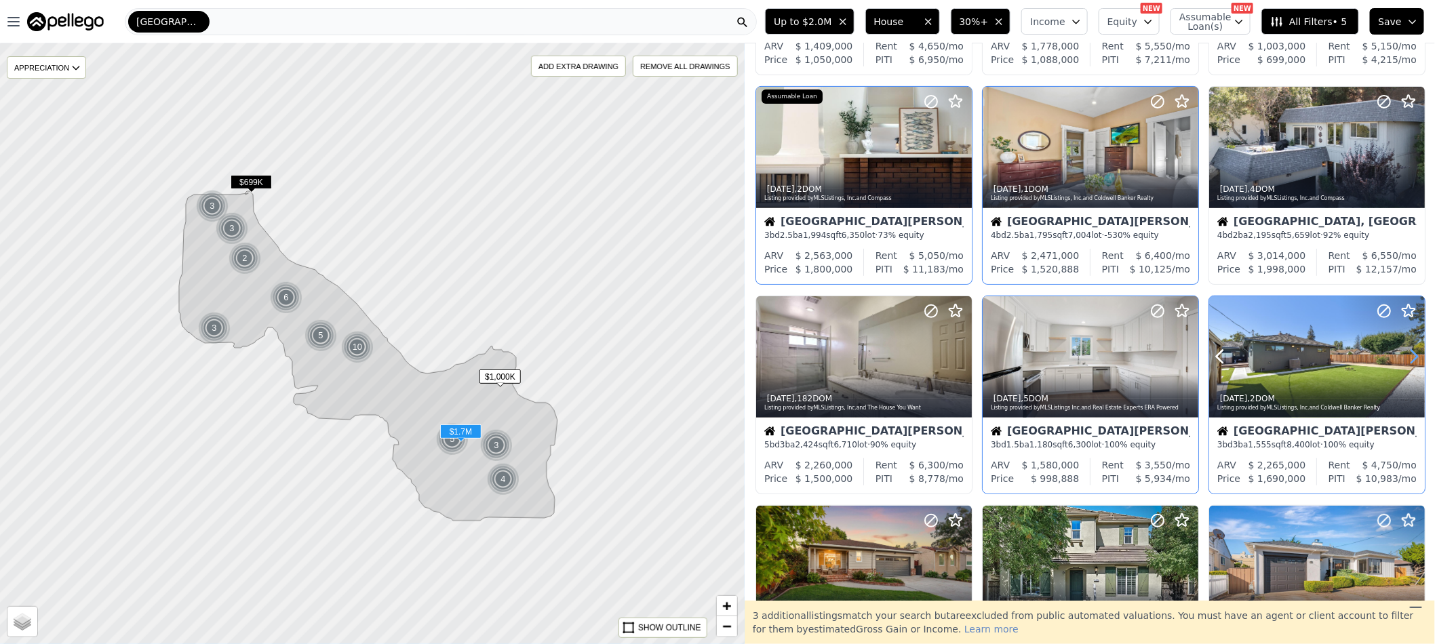
click at [1404, 359] on icon at bounding box center [1415, 357] width 22 height 22
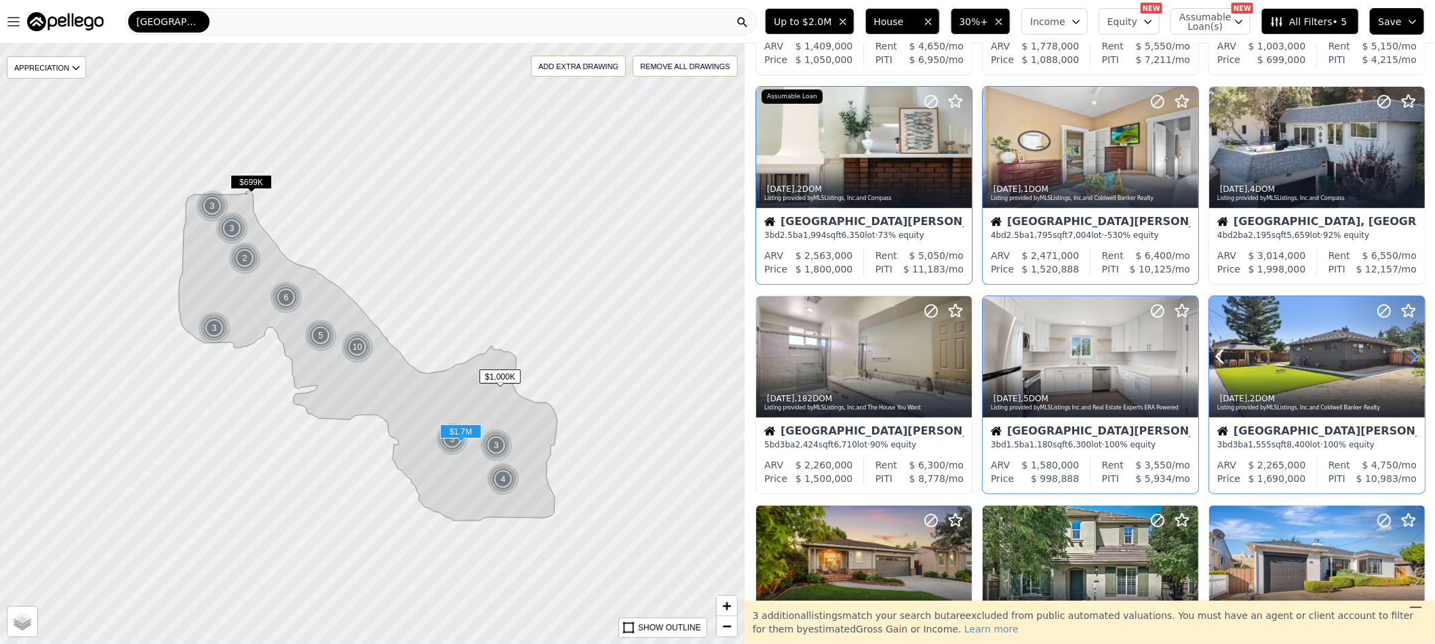
click at [1404, 359] on icon at bounding box center [1415, 357] width 22 height 22
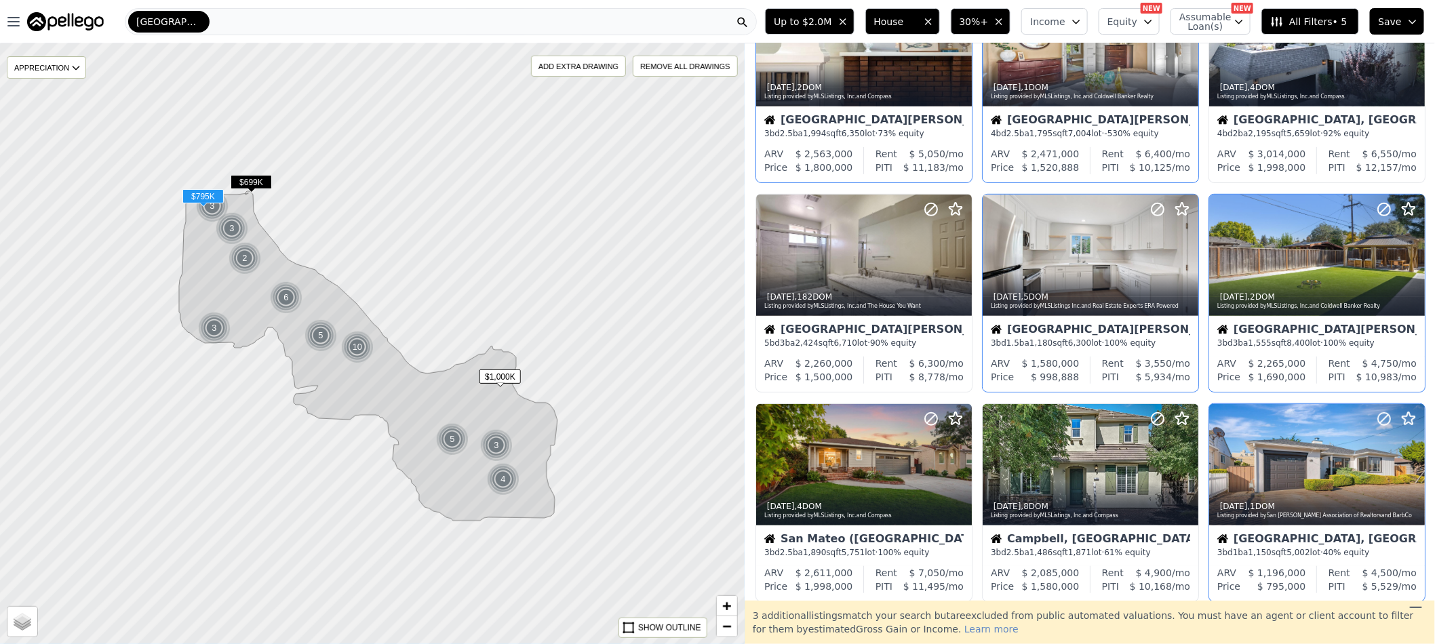
scroll to position [407, 0]
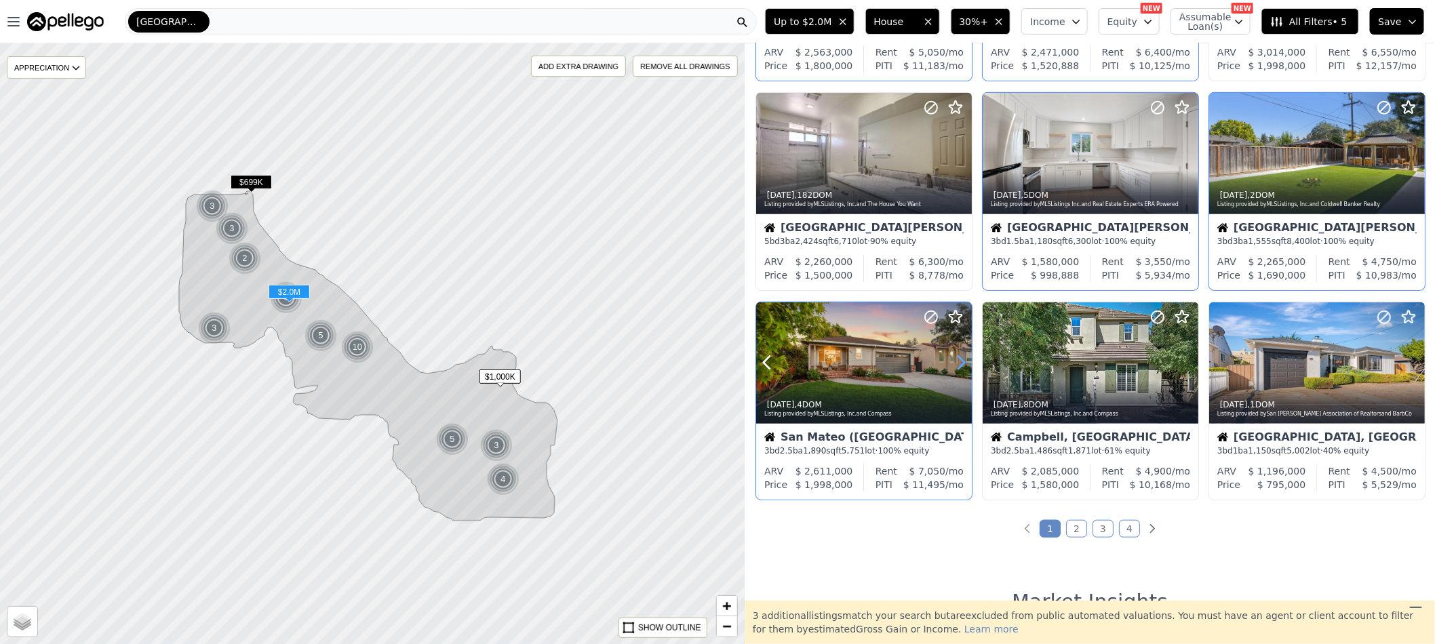
click at [960, 363] on icon at bounding box center [961, 363] width 22 height 22
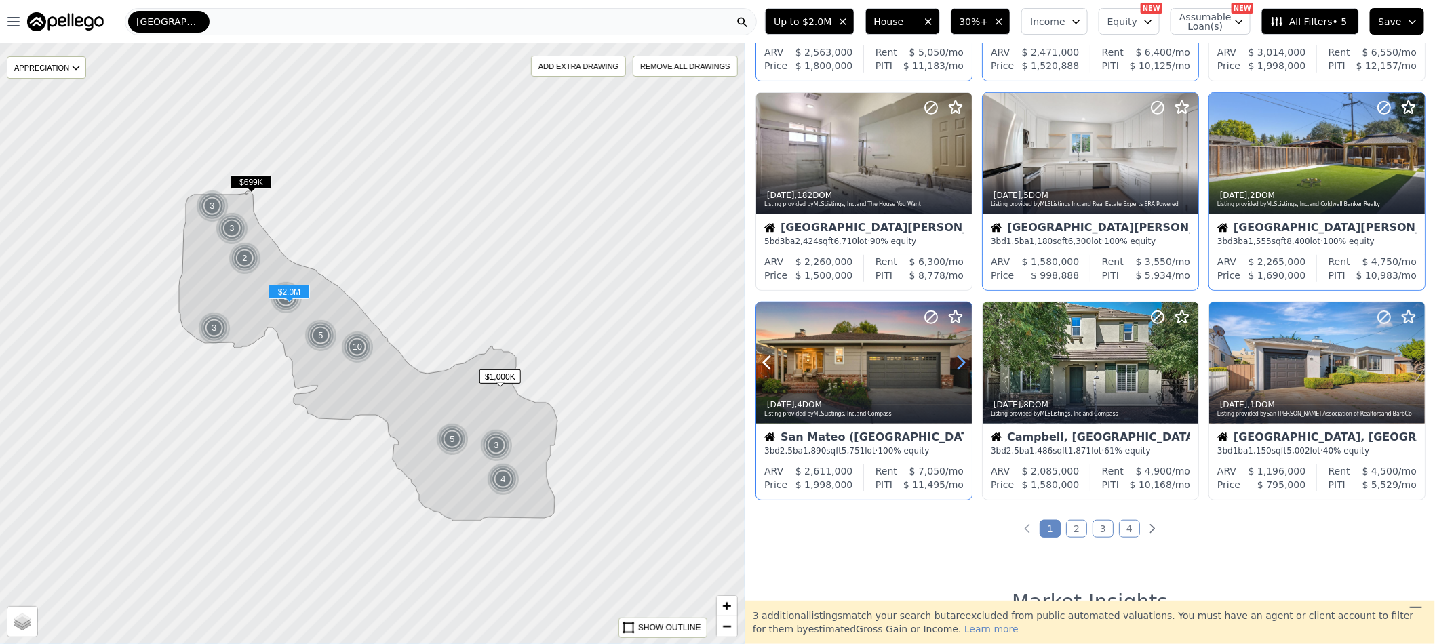
click at [960, 363] on icon at bounding box center [961, 363] width 22 height 22
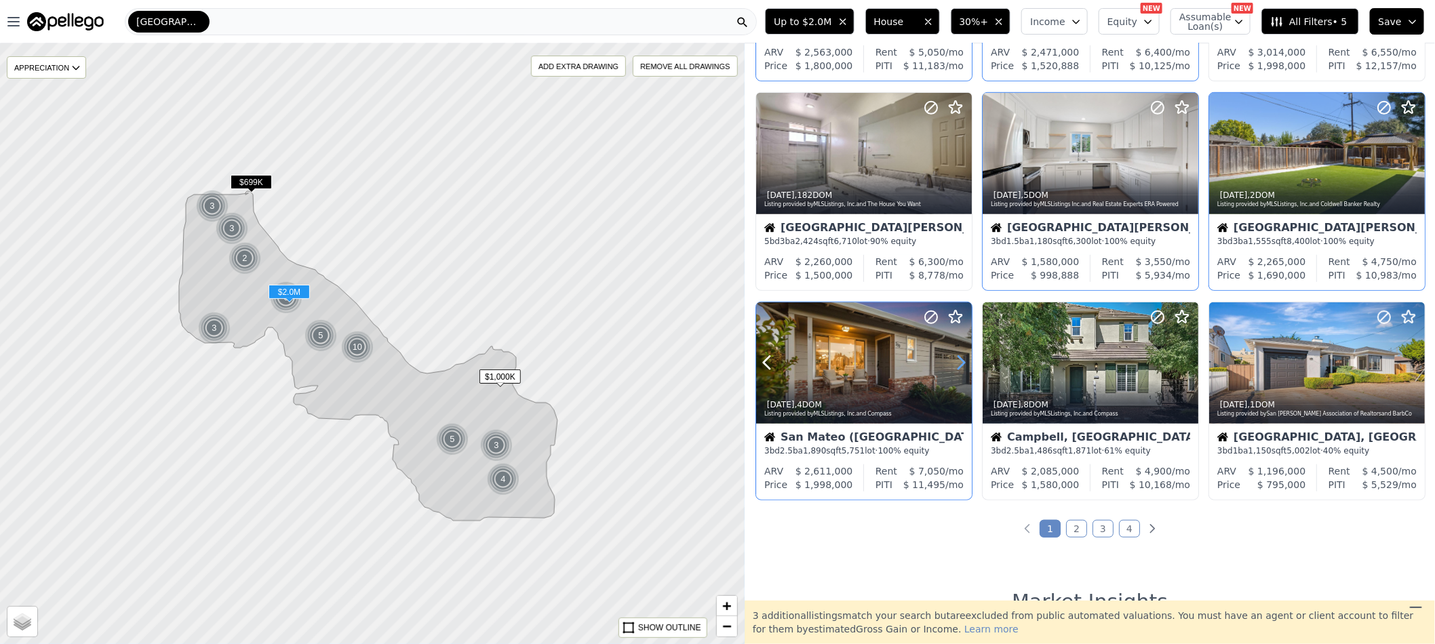
click at [960, 363] on icon at bounding box center [961, 363] width 22 height 22
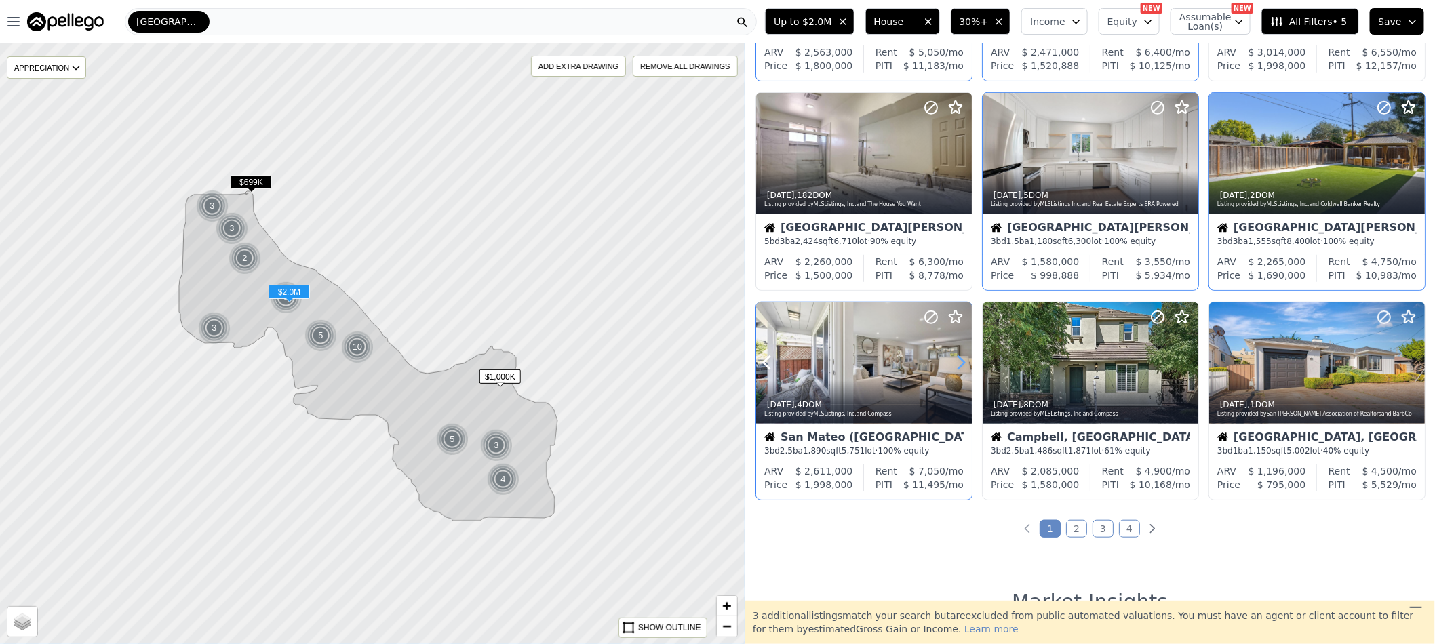
click at [960, 363] on icon at bounding box center [961, 363] width 22 height 22
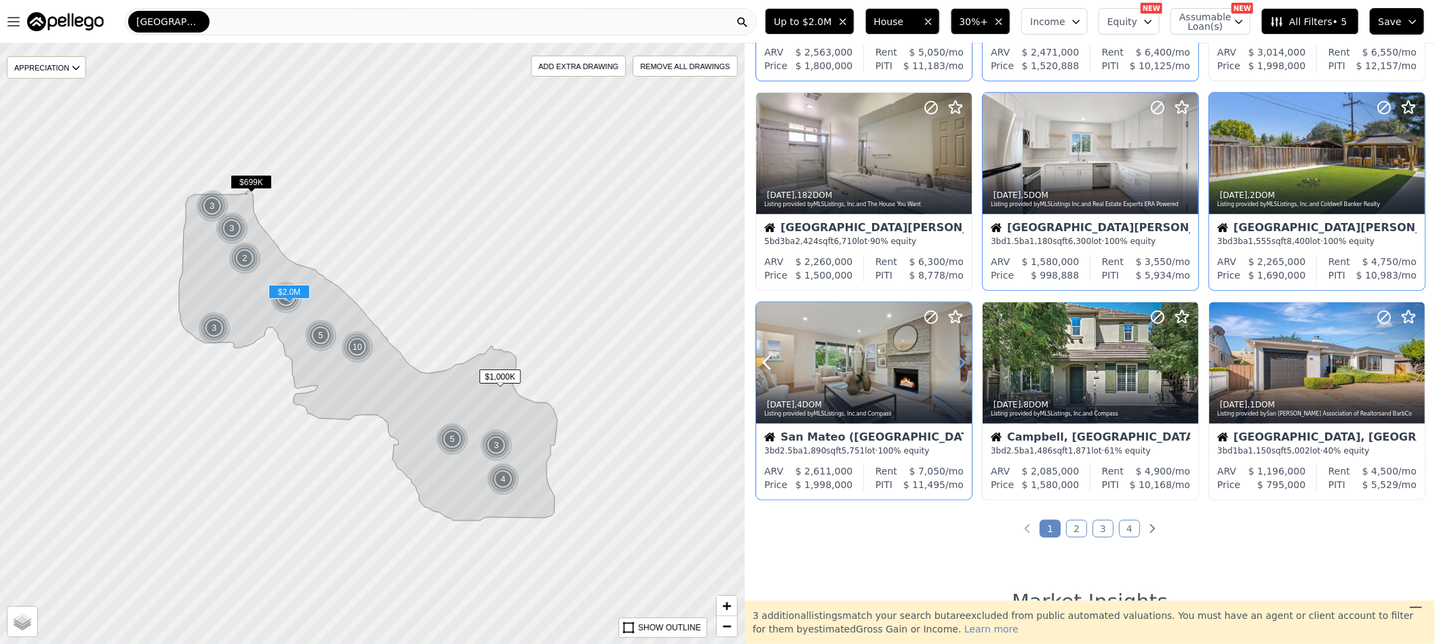
click at [960, 363] on icon at bounding box center [961, 363] width 22 height 22
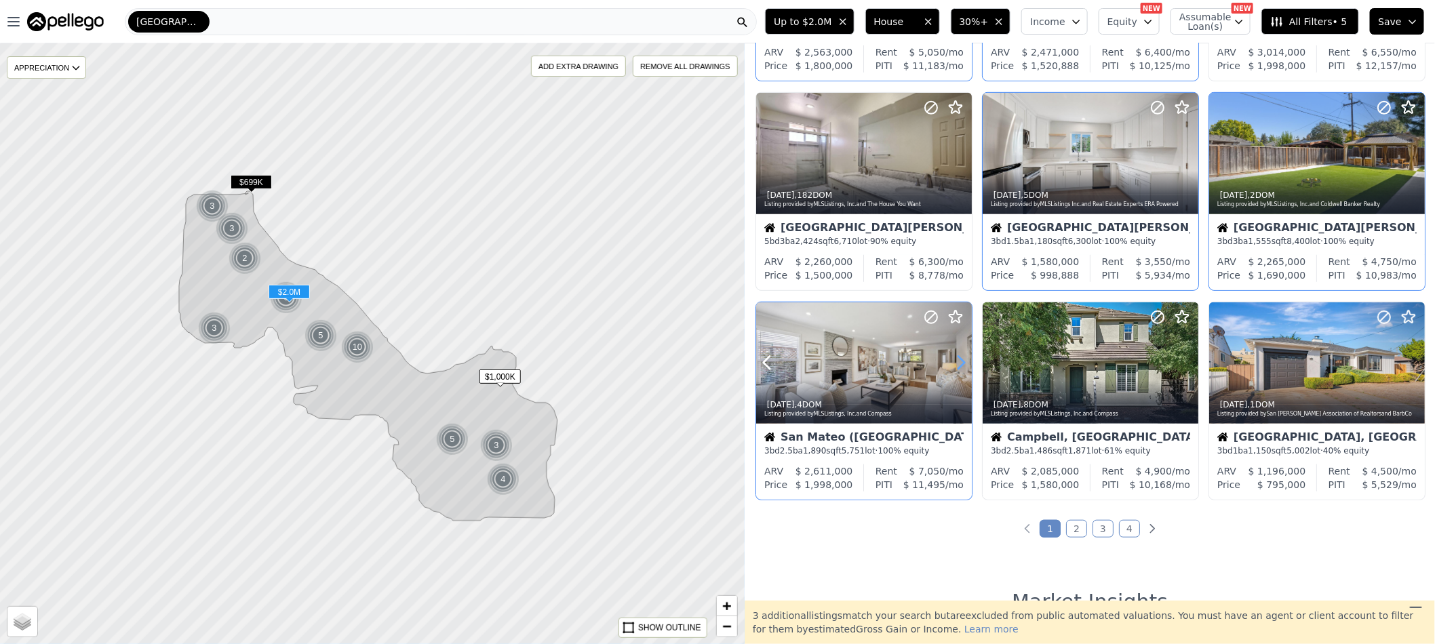
click at [960, 363] on icon at bounding box center [961, 363] width 22 height 22
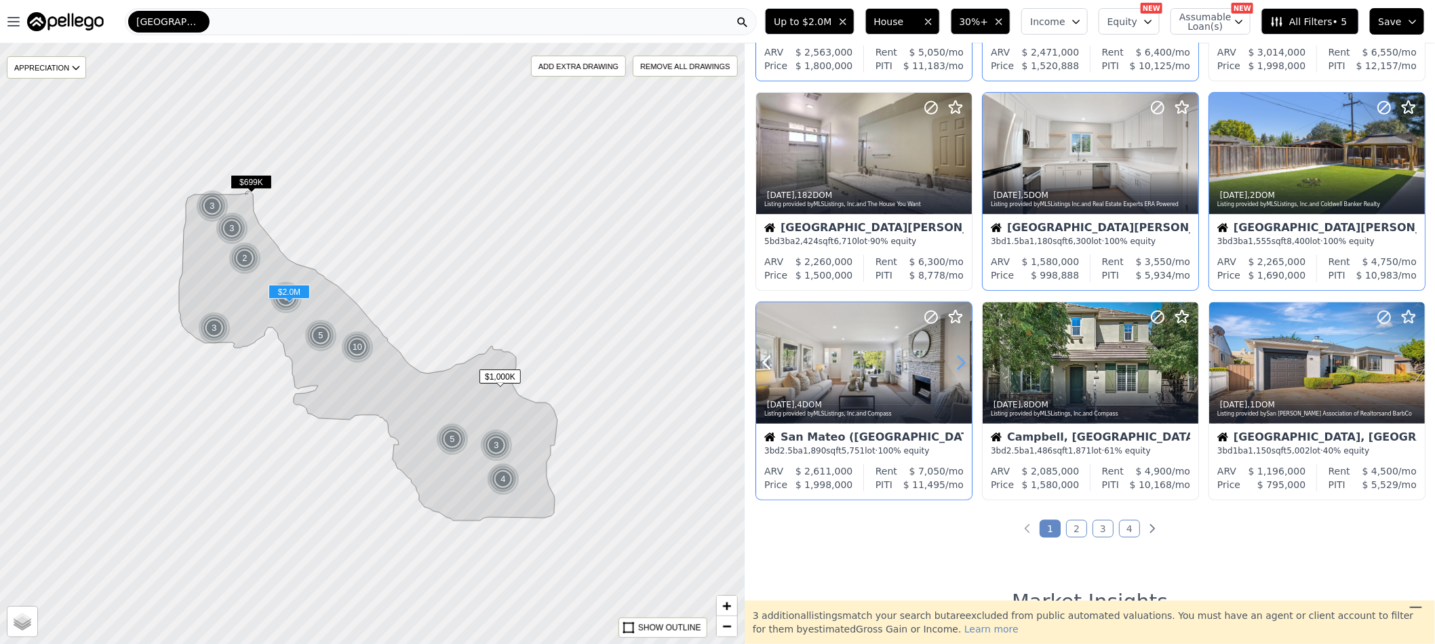
click at [960, 363] on icon at bounding box center [961, 363] width 22 height 22
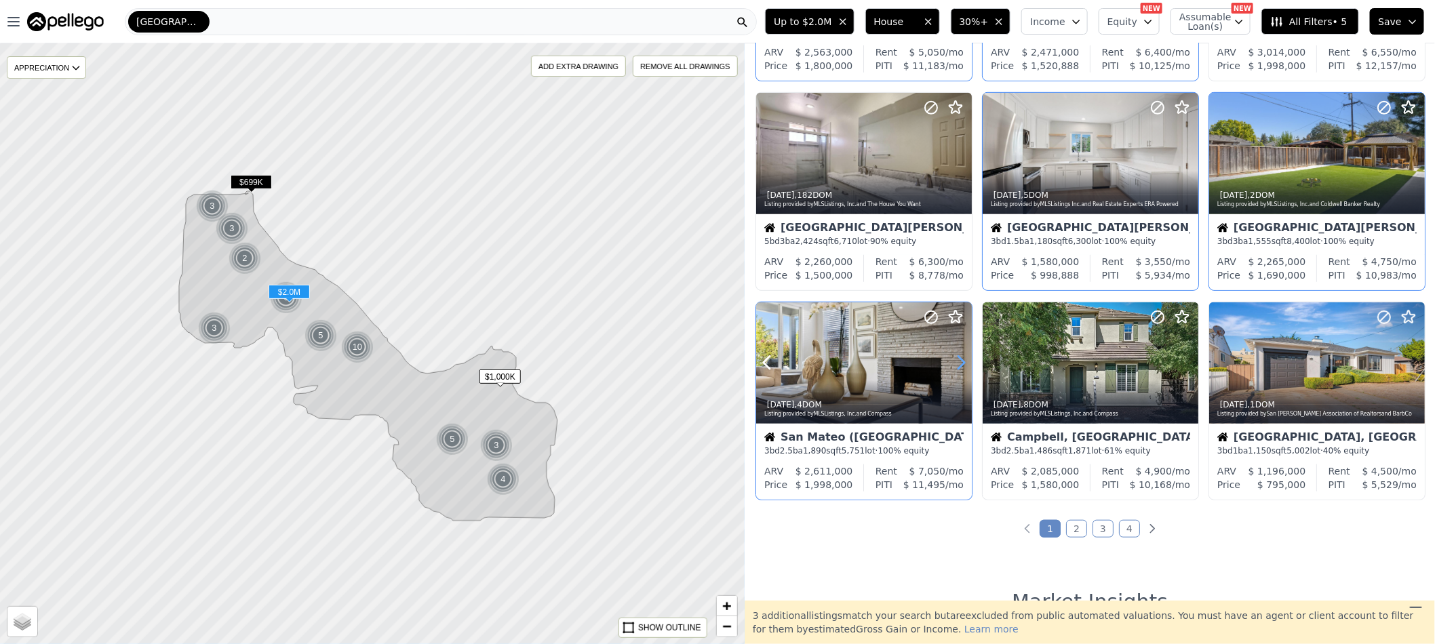
click at [960, 363] on icon at bounding box center [961, 363] width 22 height 22
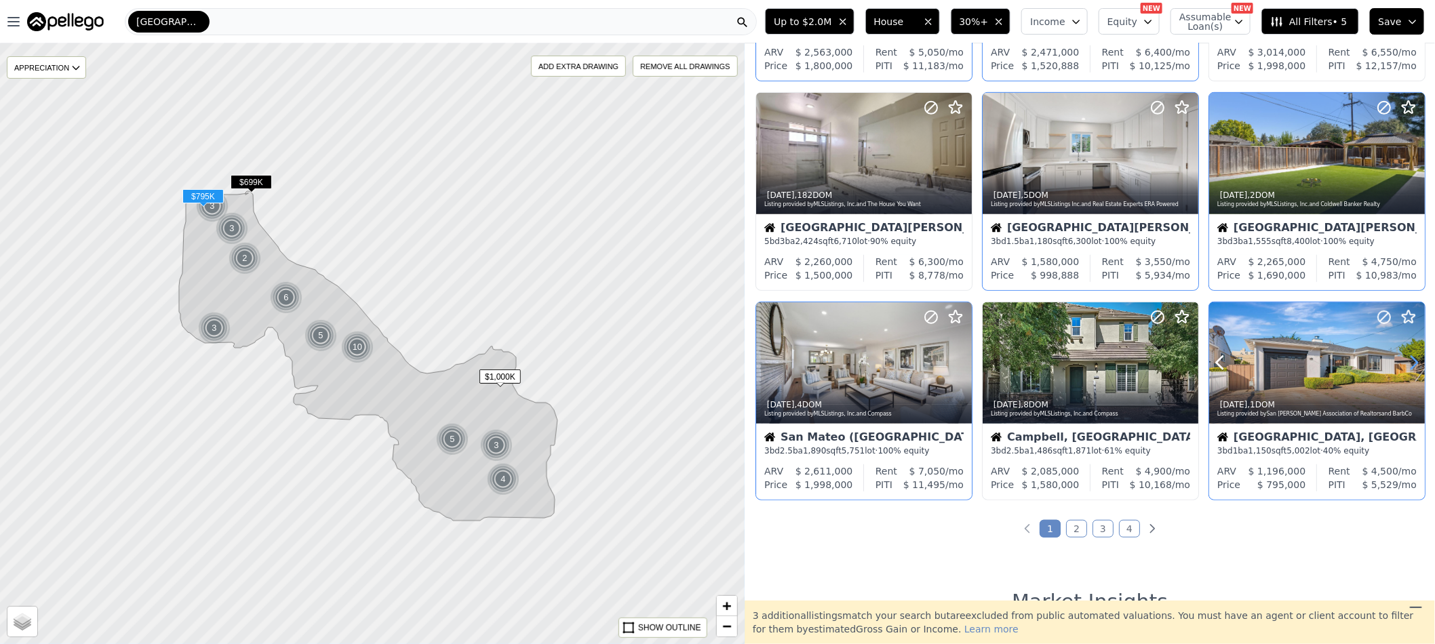
click at [1408, 360] on icon at bounding box center [1415, 363] width 22 height 22
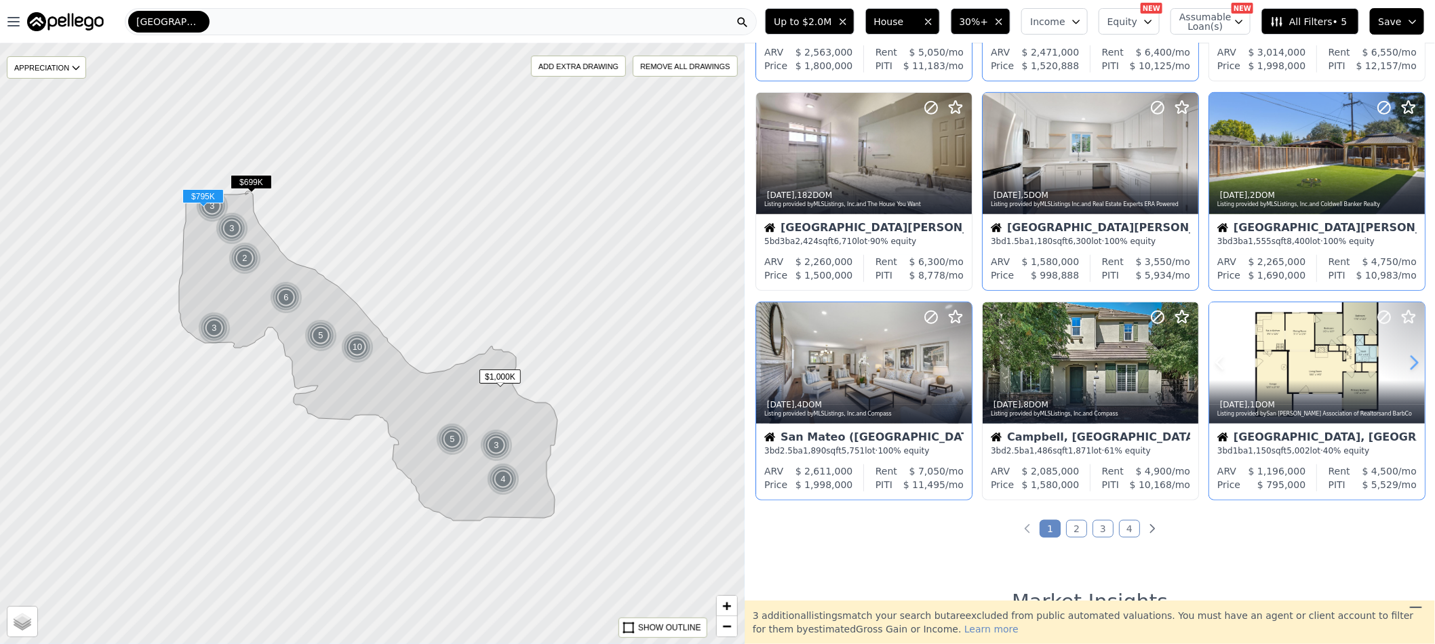
click at [1408, 360] on icon at bounding box center [1415, 363] width 22 height 22
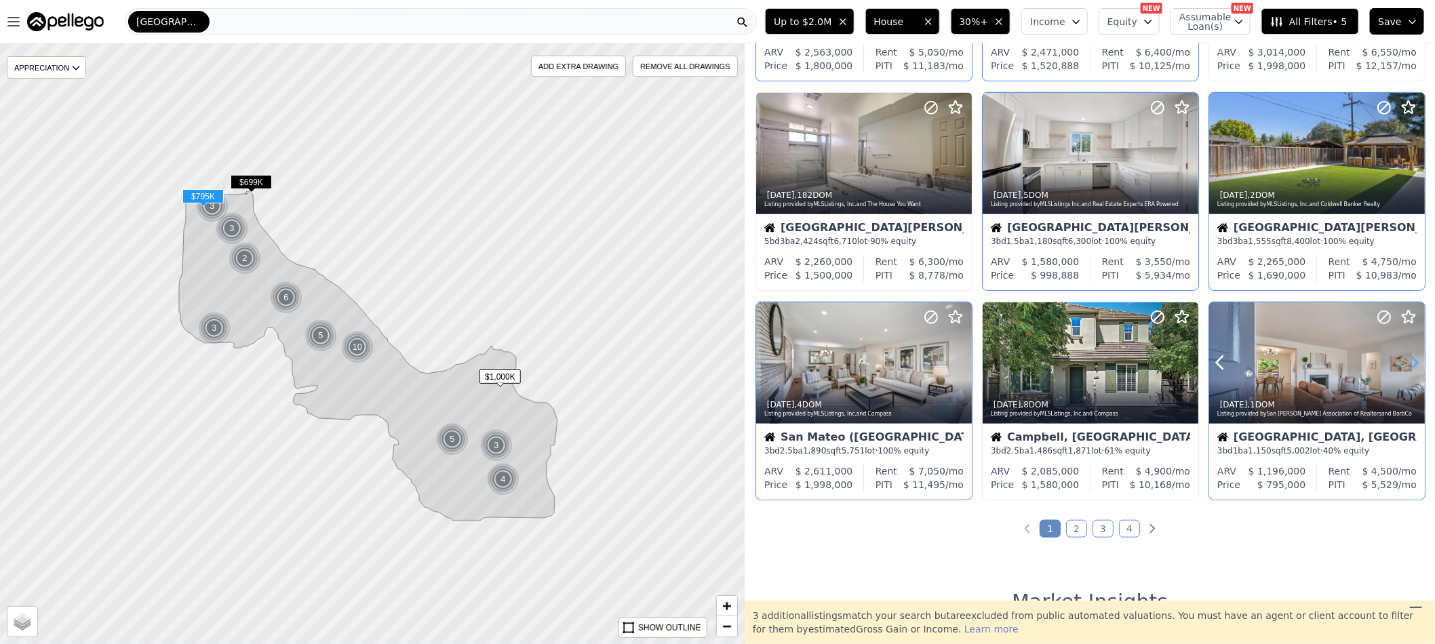
click at [1408, 360] on icon at bounding box center [1415, 363] width 22 height 22
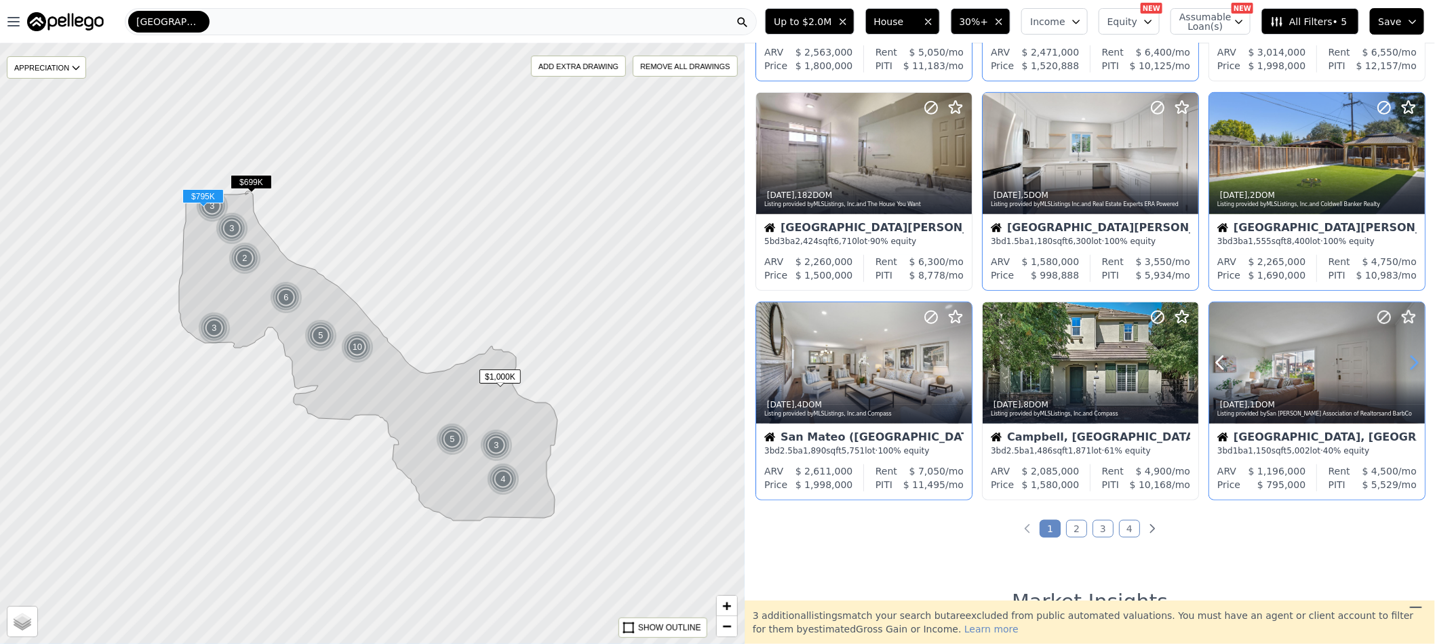
click at [1408, 360] on icon at bounding box center [1415, 363] width 22 height 22
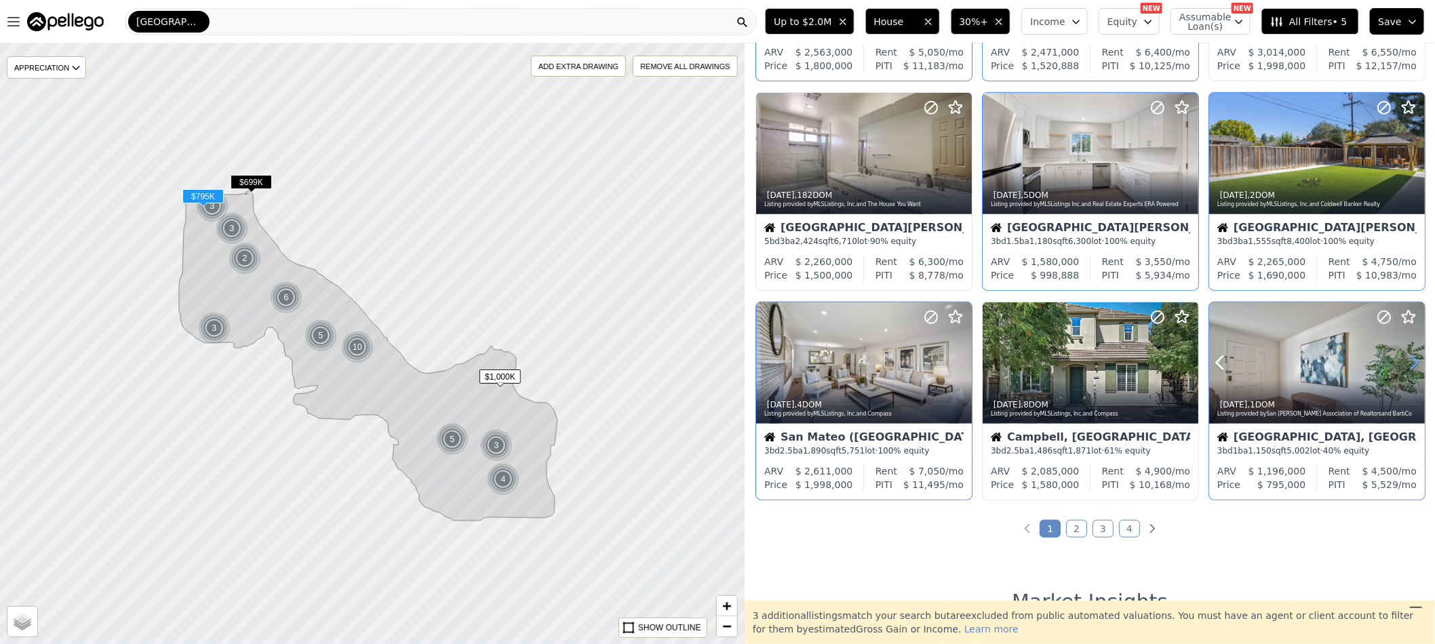
click at [1408, 360] on icon at bounding box center [1415, 363] width 22 height 22
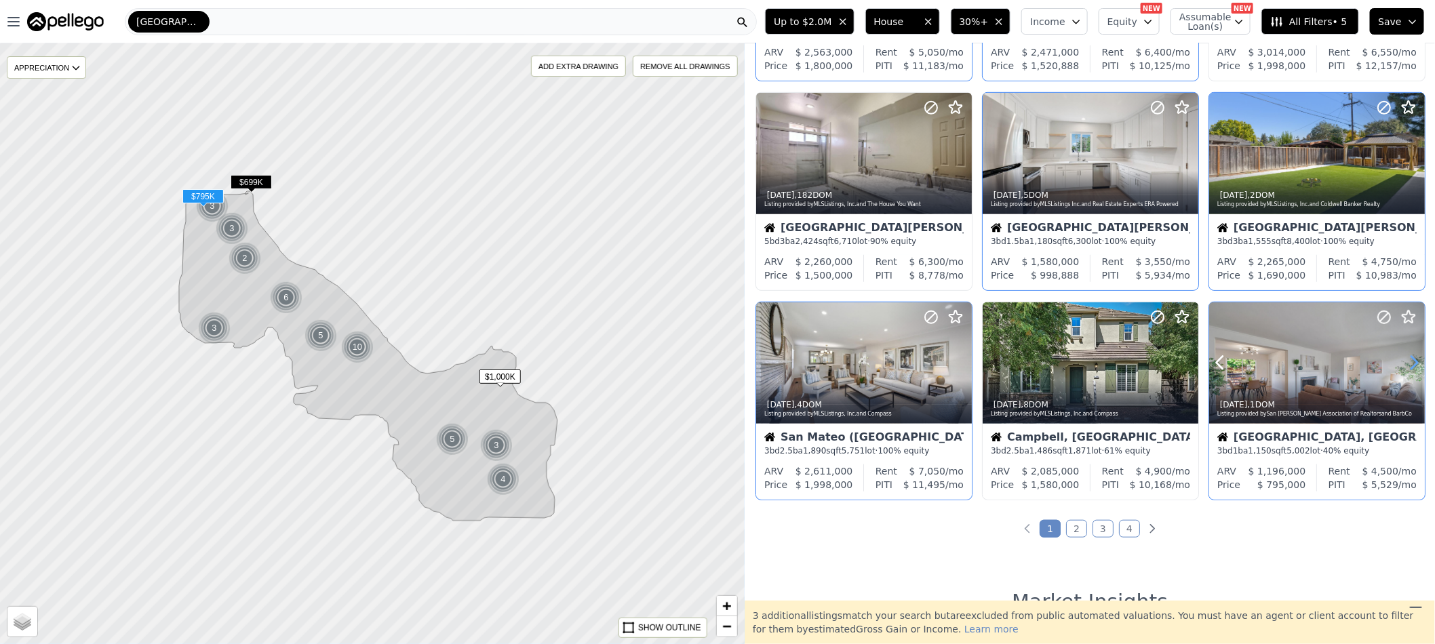
click at [1408, 360] on icon at bounding box center [1415, 363] width 22 height 22
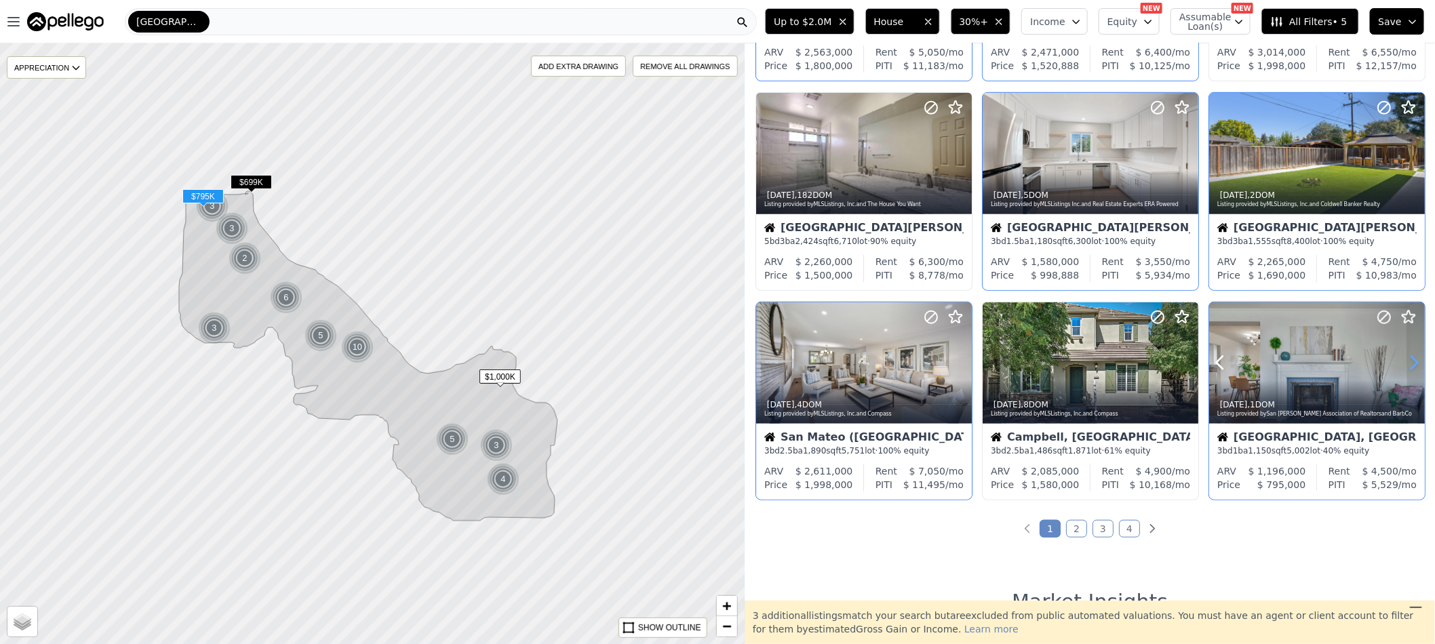
click at [1408, 360] on icon at bounding box center [1415, 363] width 22 height 22
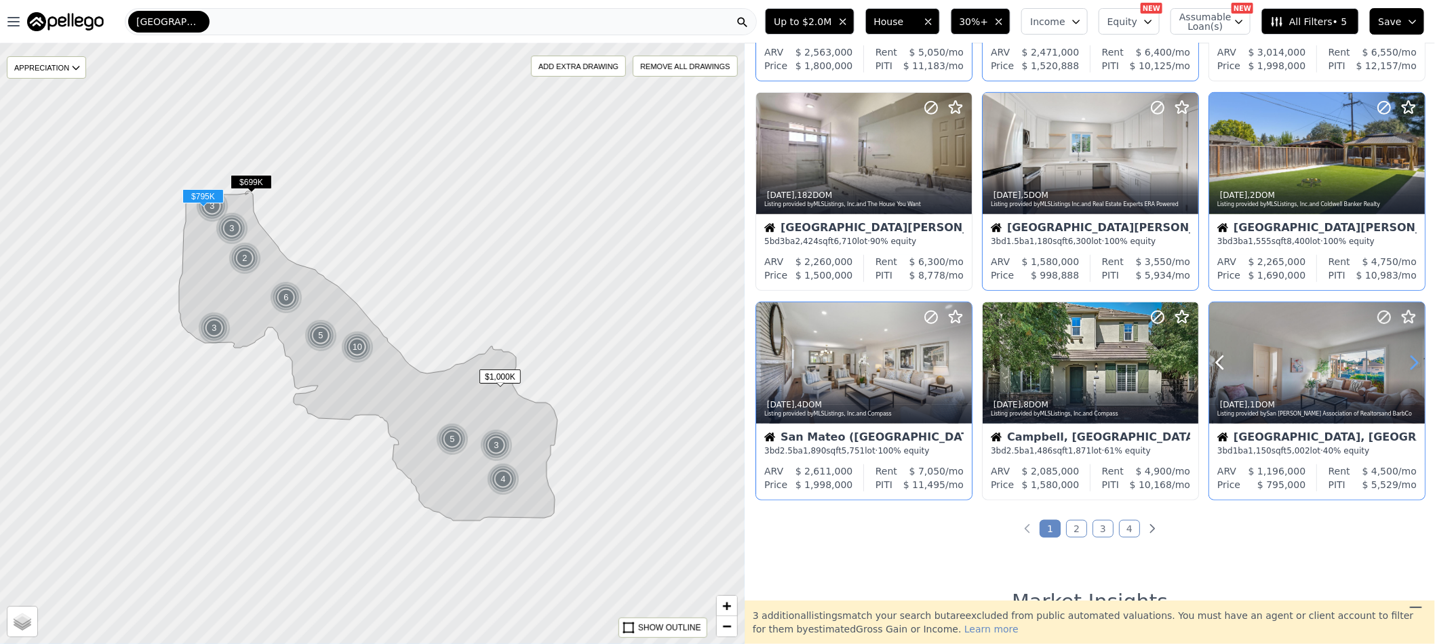
click at [1408, 360] on icon at bounding box center [1415, 363] width 22 height 22
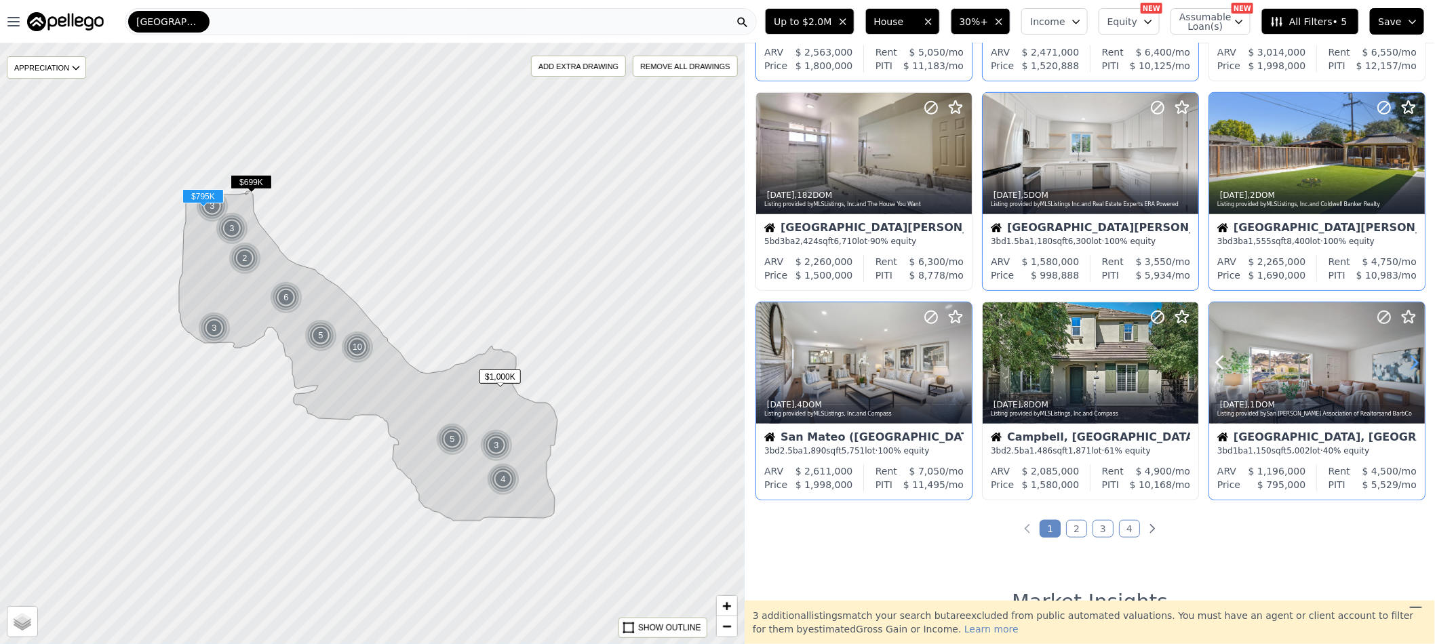
click at [1404, 366] on icon at bounding box center [1415, 363] width 22 height 22
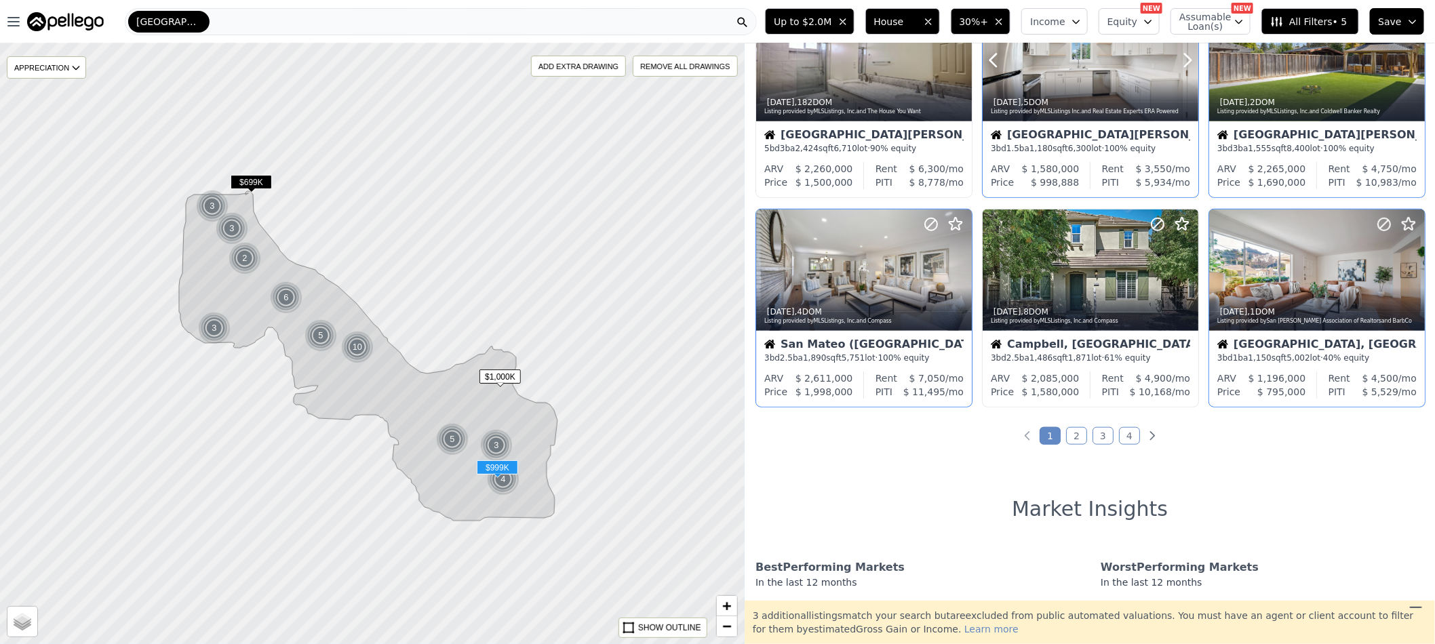
scroll to position [509, 0]
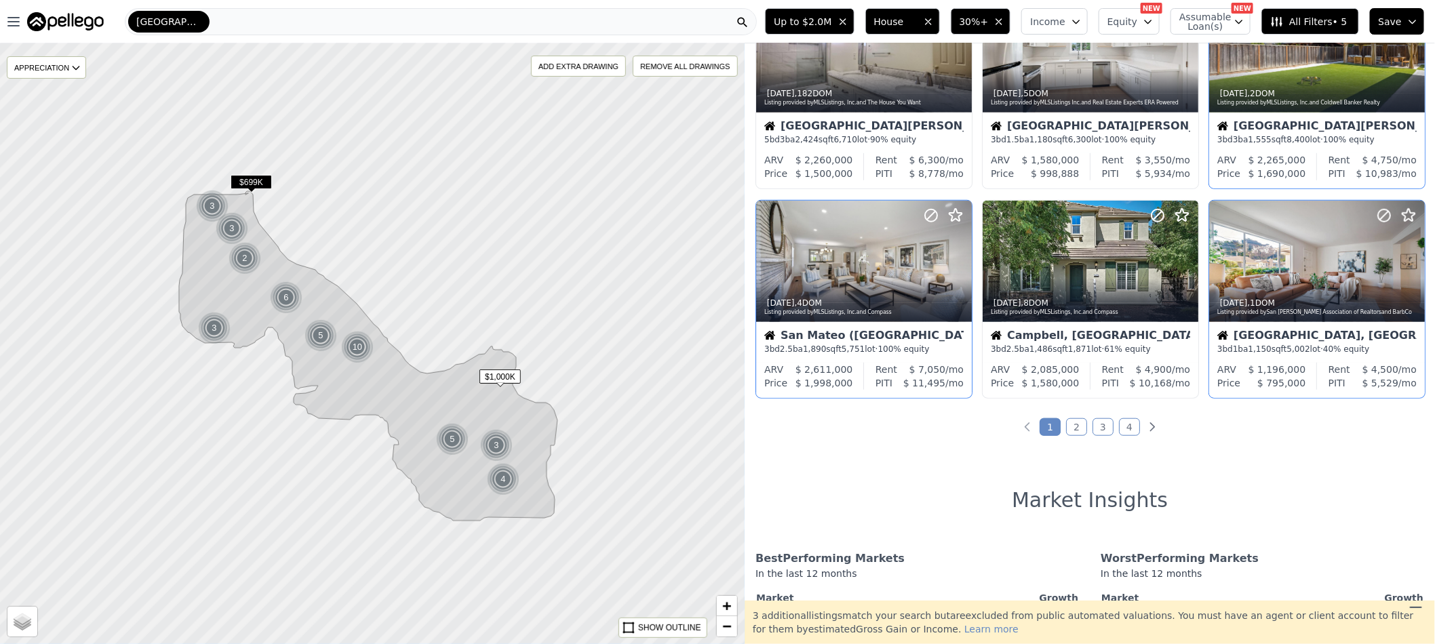
click at [1068, 432] on link "2" at bounding box center [1076, 428] width 21 height 18
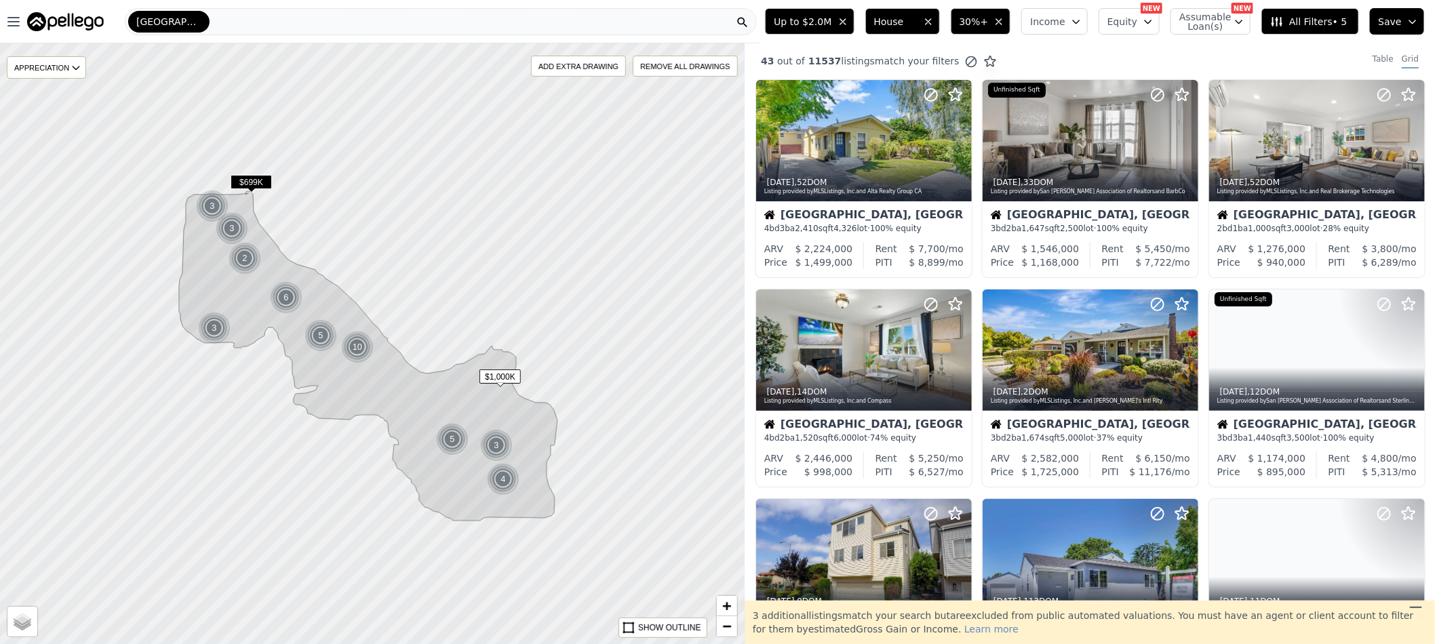
scroll to position [0, 0]
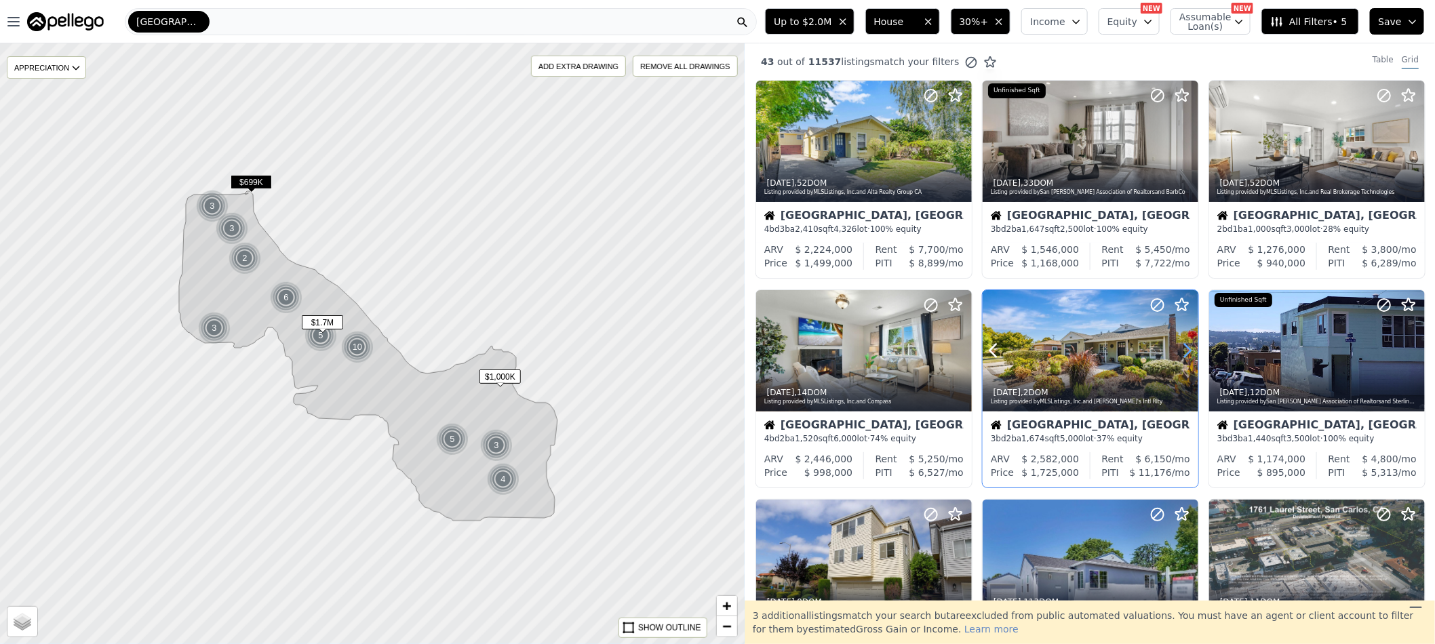
click at [1182, 353] on icon at bounding box center [1188, 351] width 22 height 22
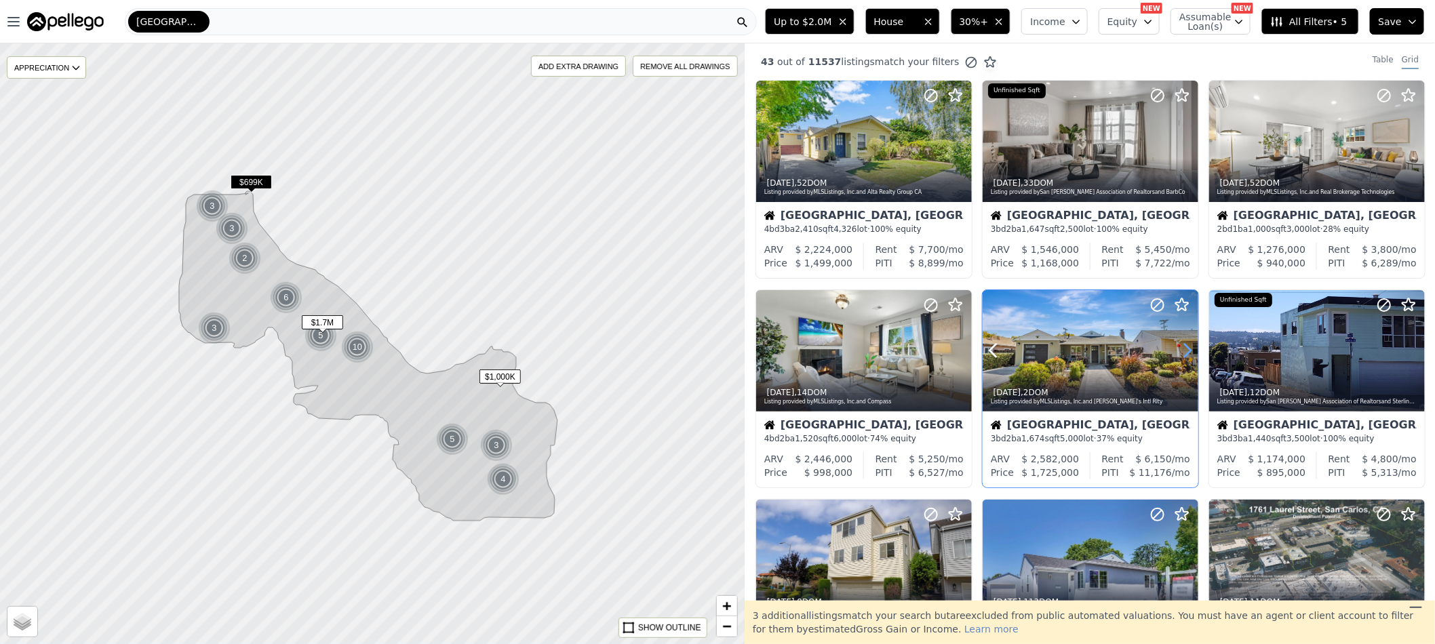
click at [1182, 353] on icon at bounding box center [1188, 351] width 22 height 22
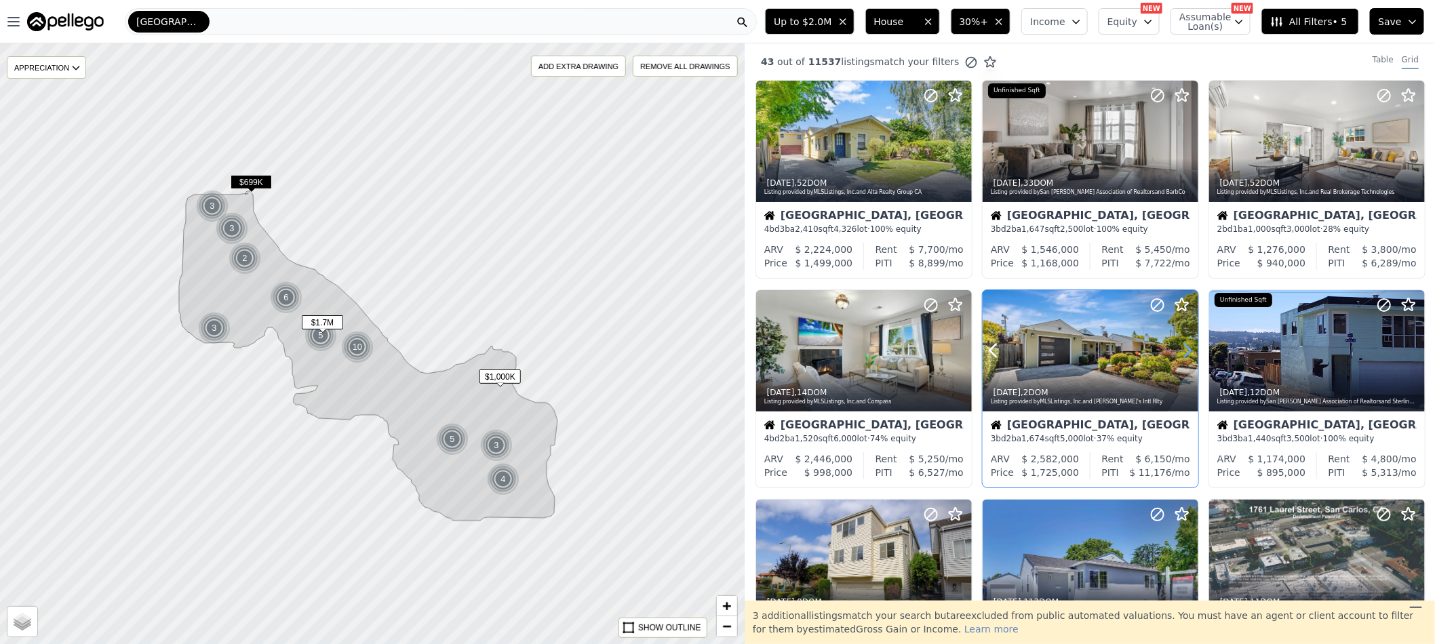
click at [1182, 353] on icon at bounding box center [1188, 351] width 22 height 22
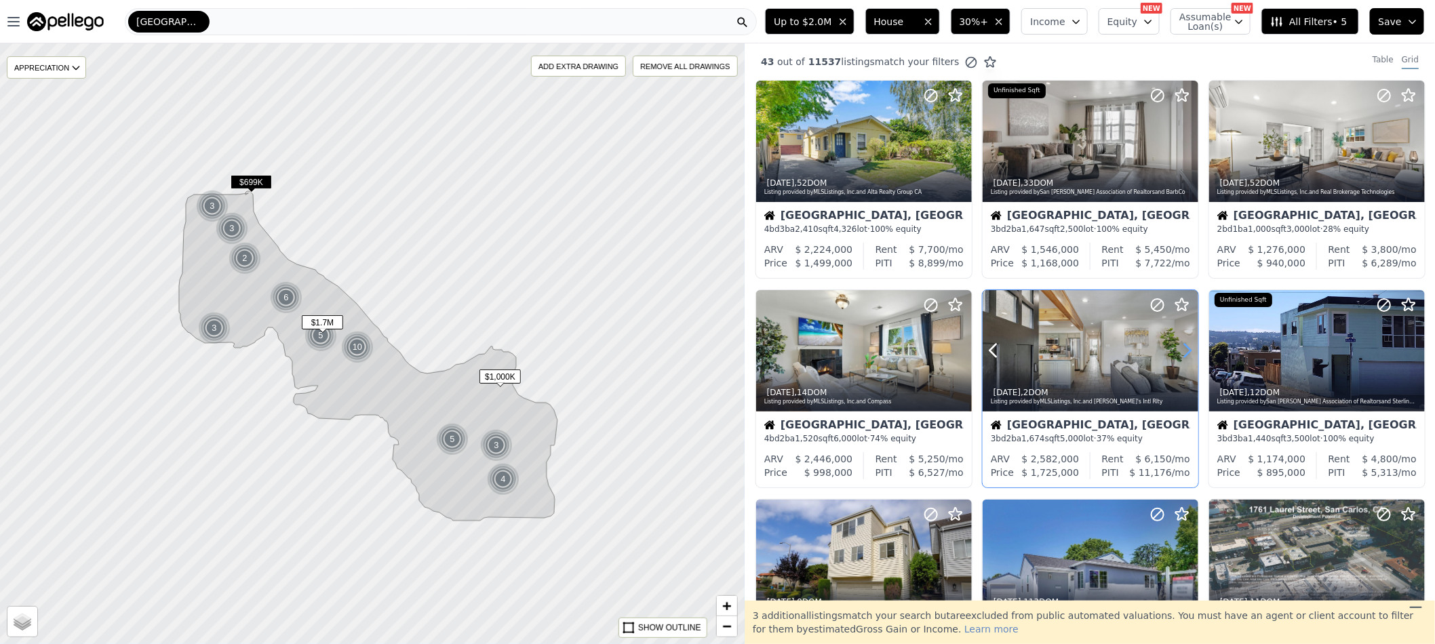
click at [1182, 353] on icon at bounding box center [1188, 351] width 22 height 22
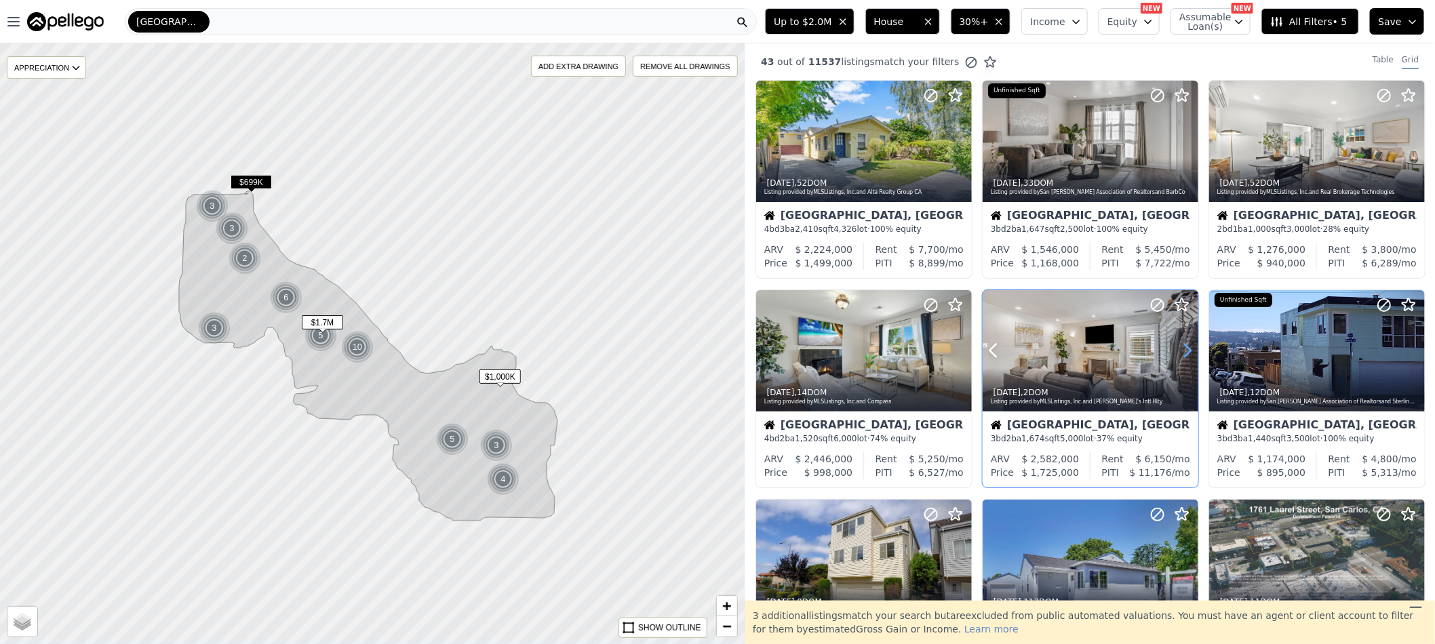
click at [1182, 353] on icon at bounding box center [1188, 351] width 22 height 22
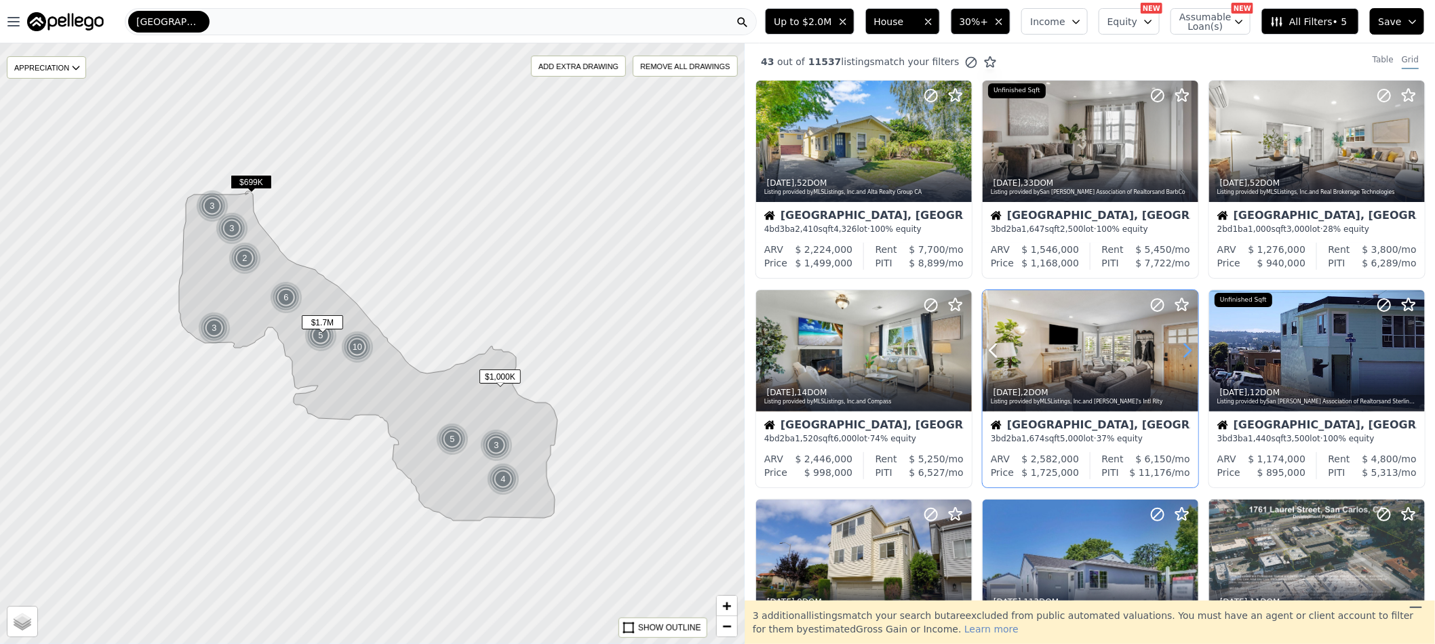
click at [1182, 353] on icon at bounding box center [1188, 351] width 22 height 22
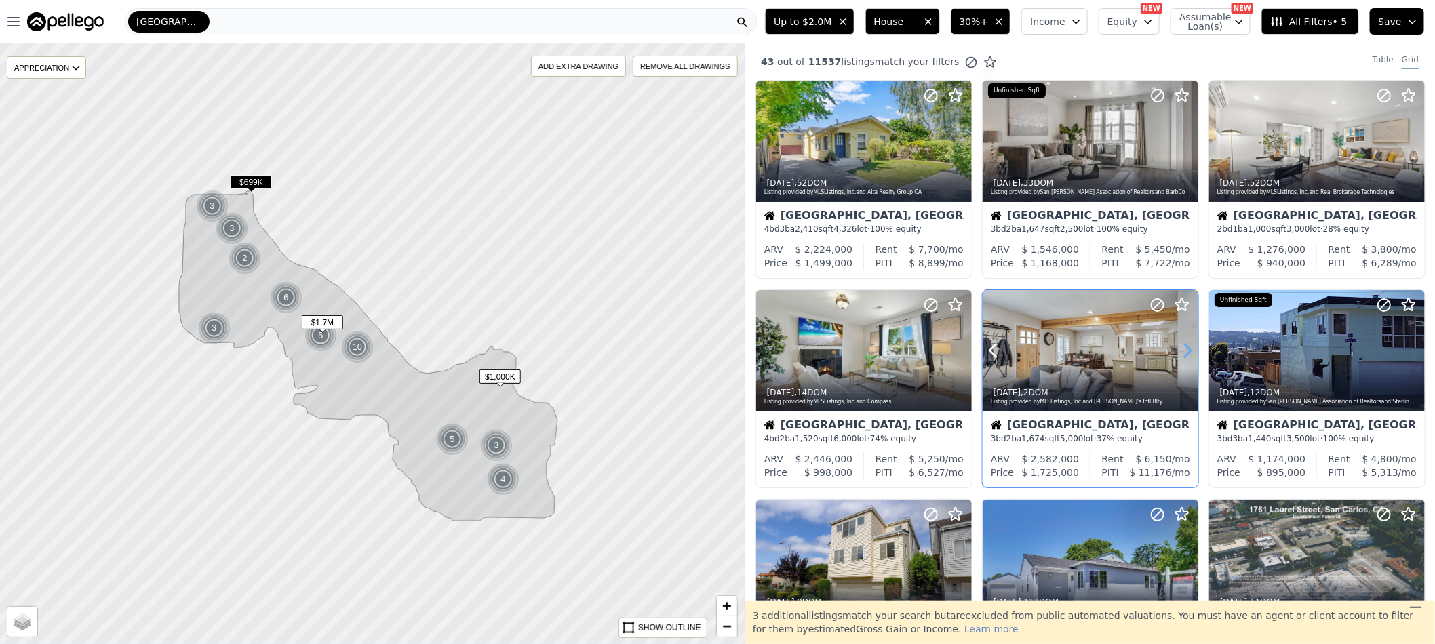
click at [1182, 353] on icon at bounding box center [1188, 351] width 22 height 22
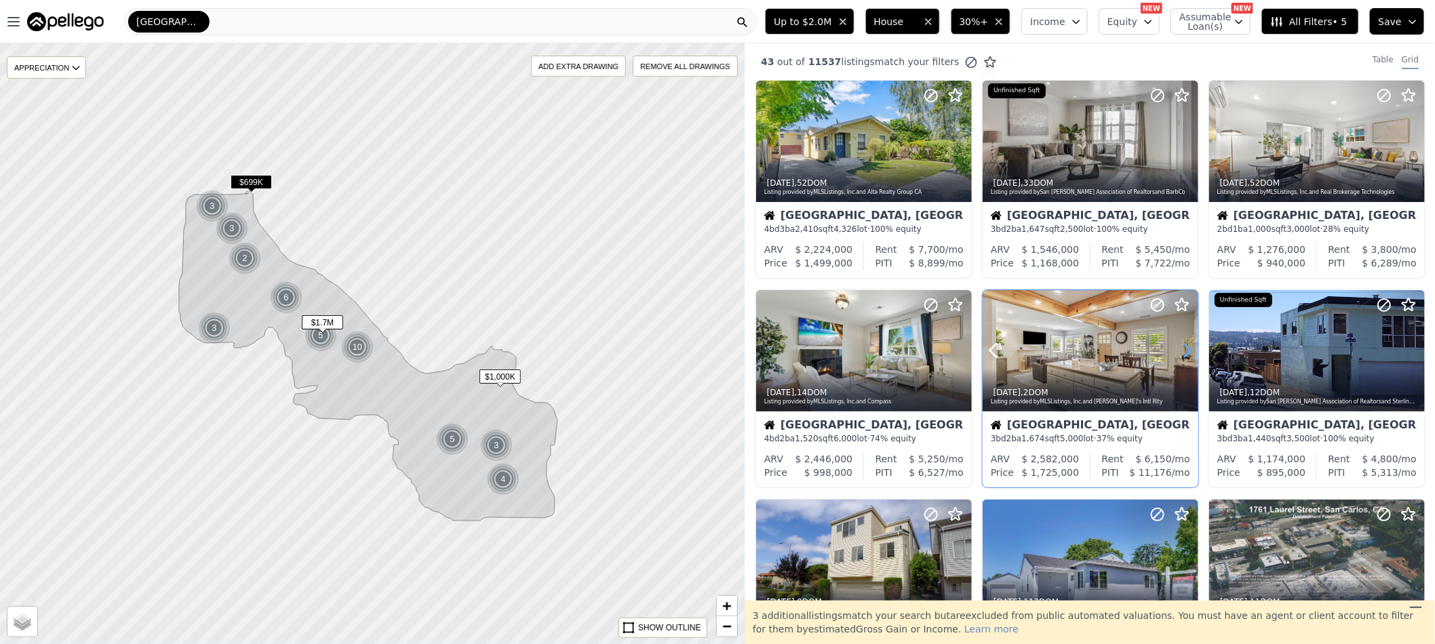
click at [1182, 353] on icon at bounding box center [1188, 351] width 22 height 22
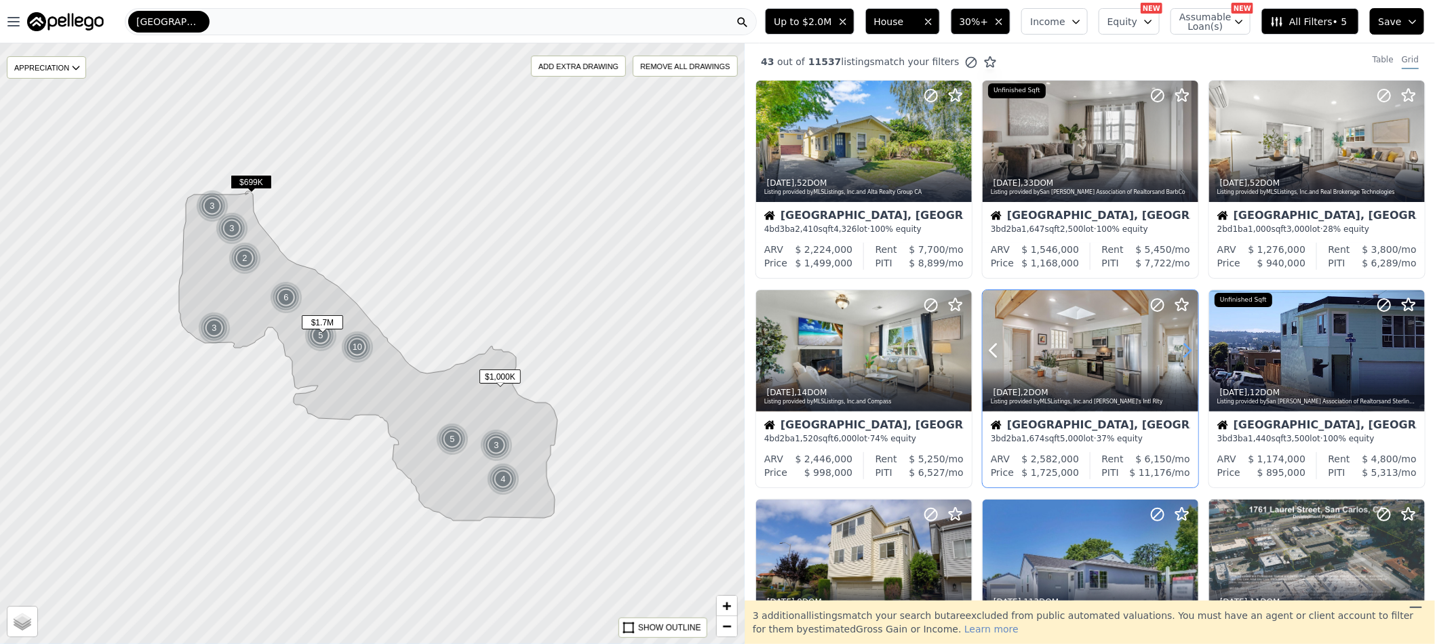
click at [1182, 353] on icon at bounding box center [1188, 351] width 22 height 22
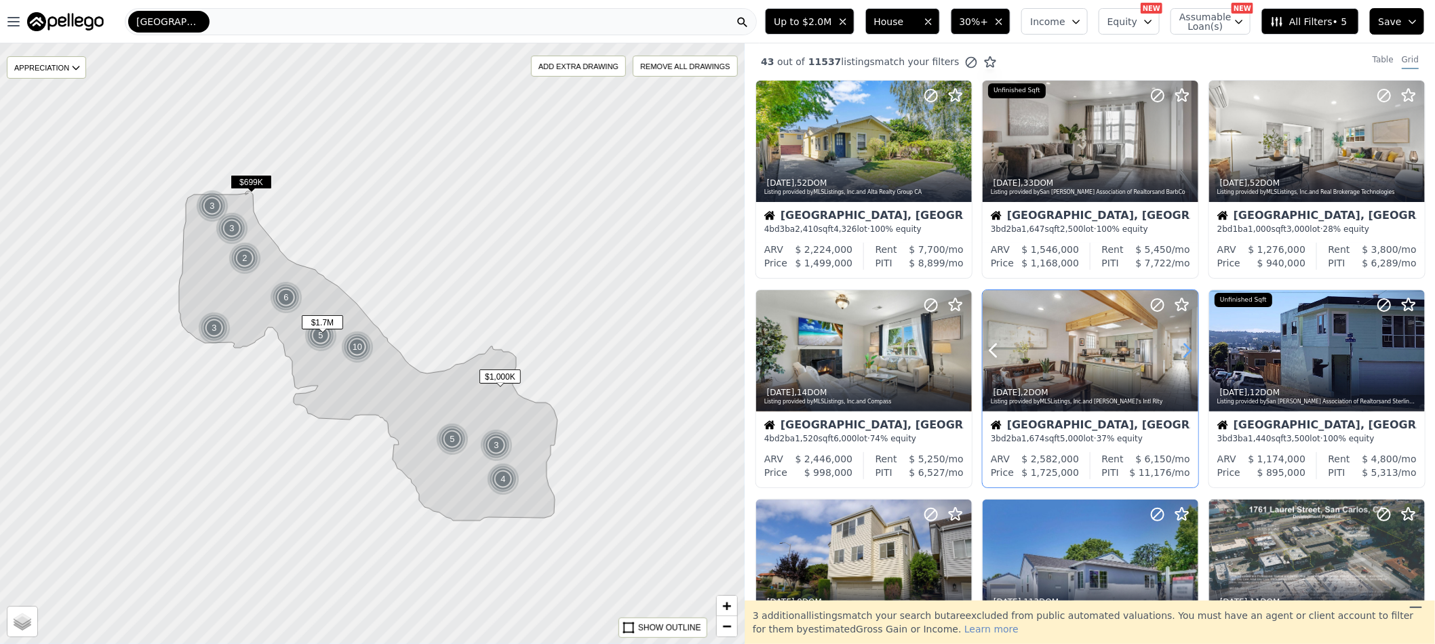
click at [1182, 353] on icon at bounding box center [1188, 351] width 22 height 22
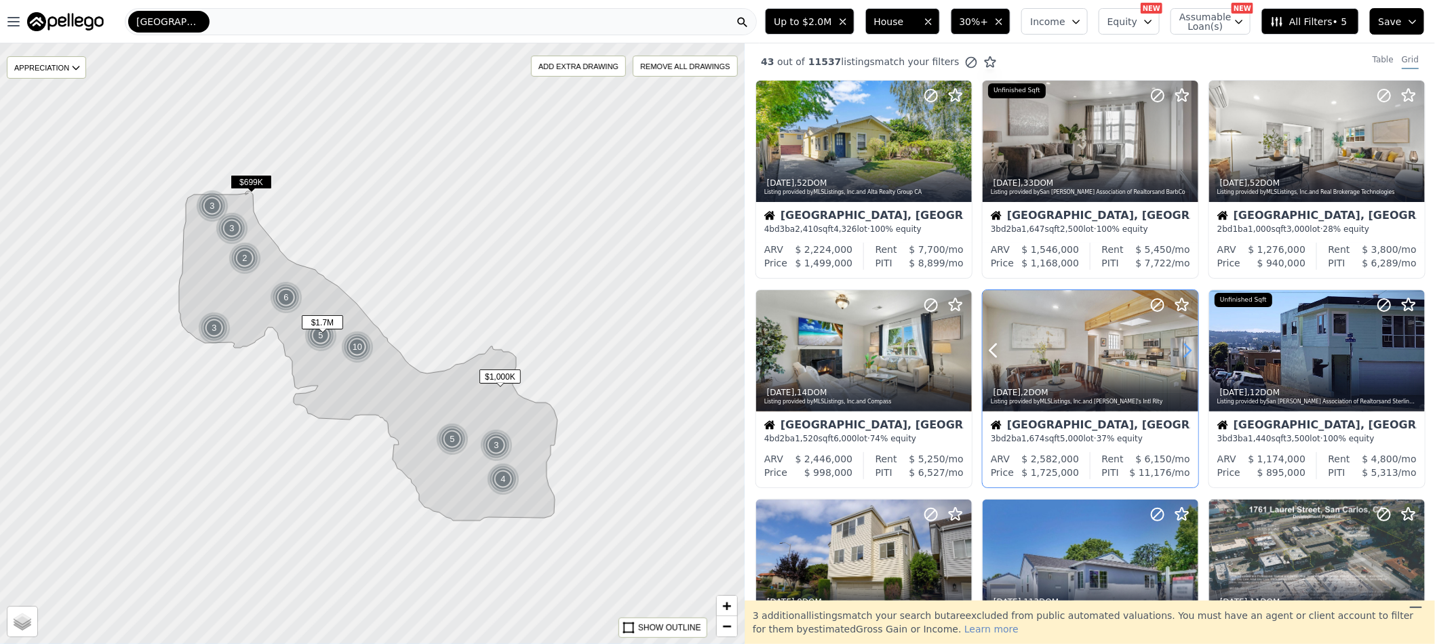
click at [1182, 353] on icon at bounding box center [1188, 351] width 22 height 22
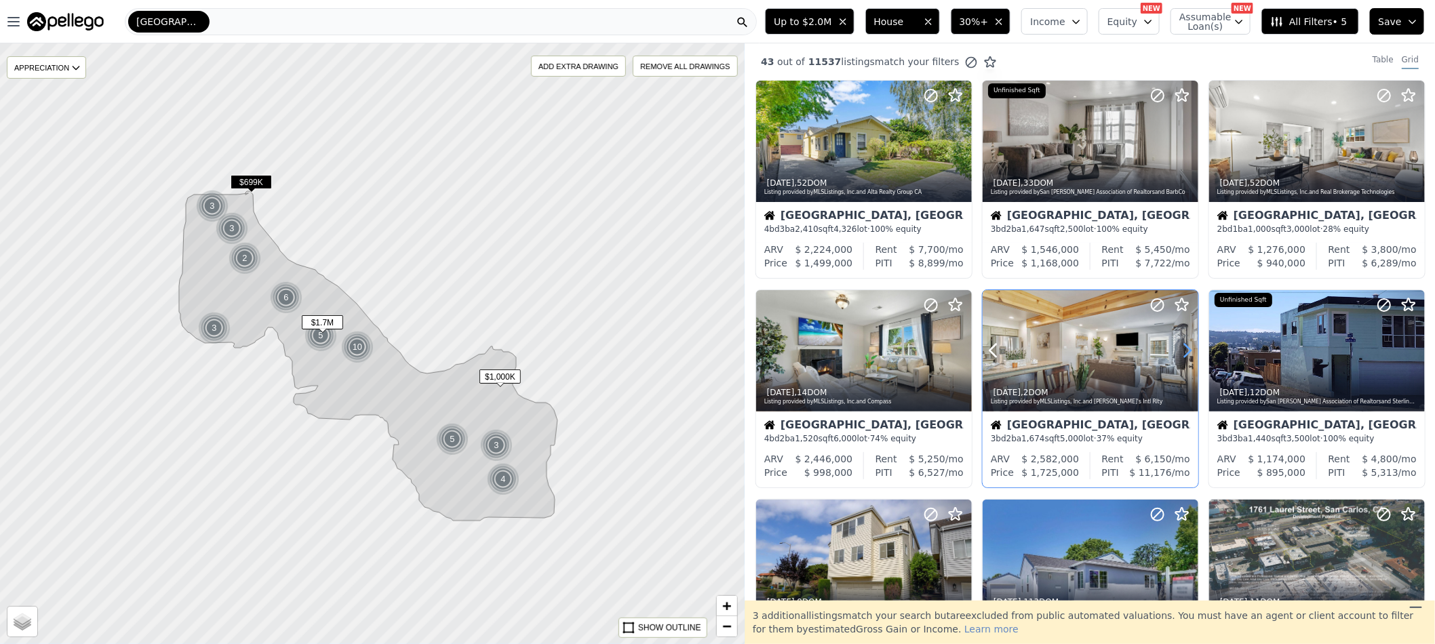
click at [1182, 353] on icon at bounding box center [1188, 351] width 22 height 22
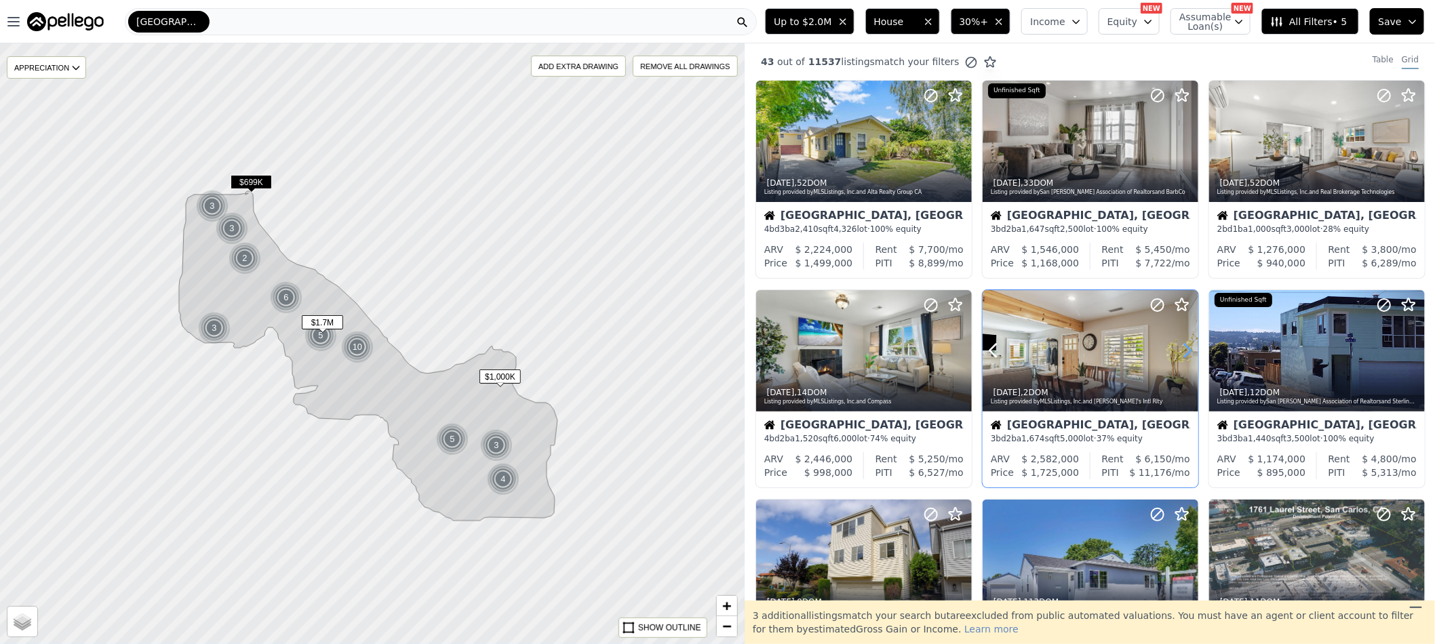
click at [1182, 353] on icon at bounding box center [1188, 351] width 22 height 22
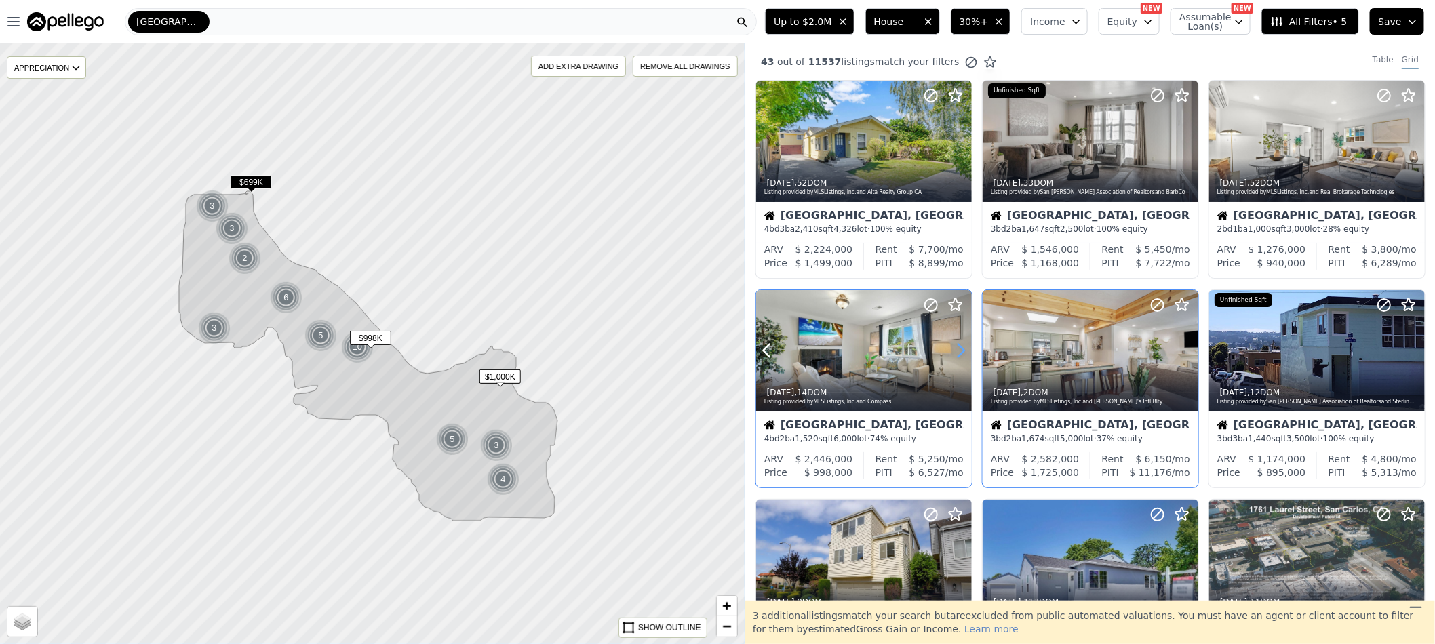
click at [959, 354] on icon at bounding box center [961, 351] width 22 height 22
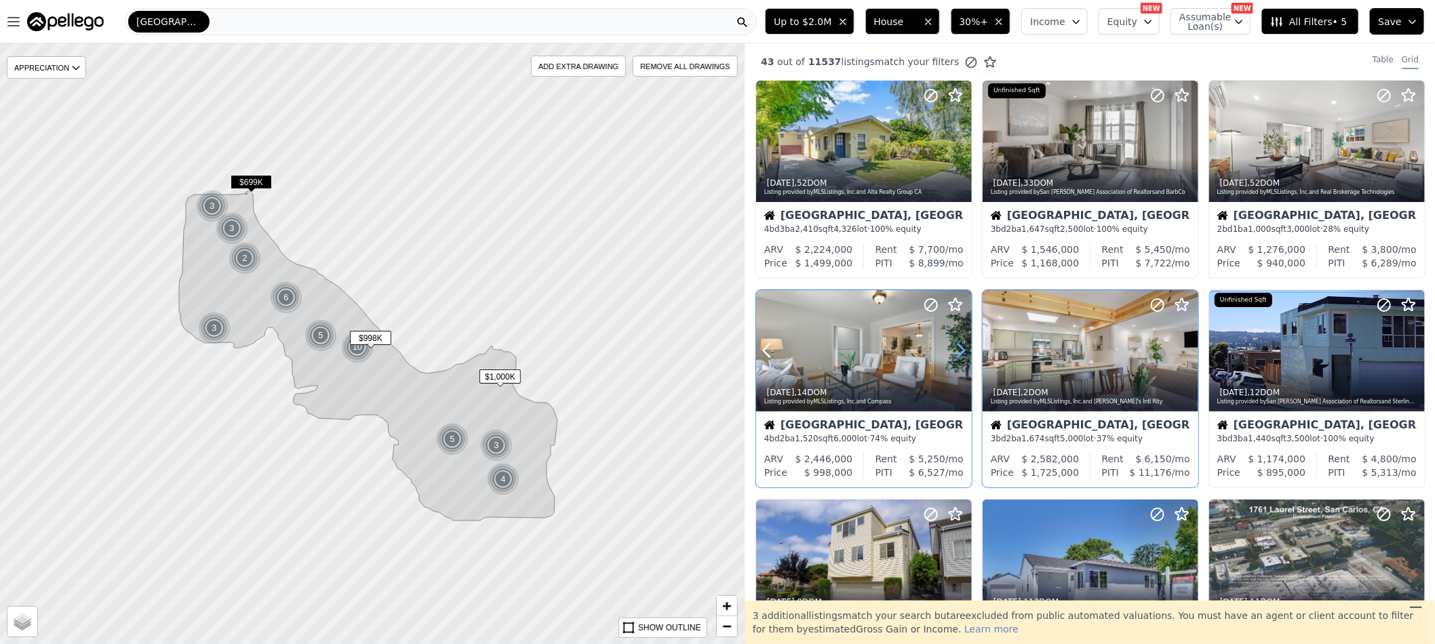
click at [959, 354] on icon at bounding box center [961, 351] width 22 height 22
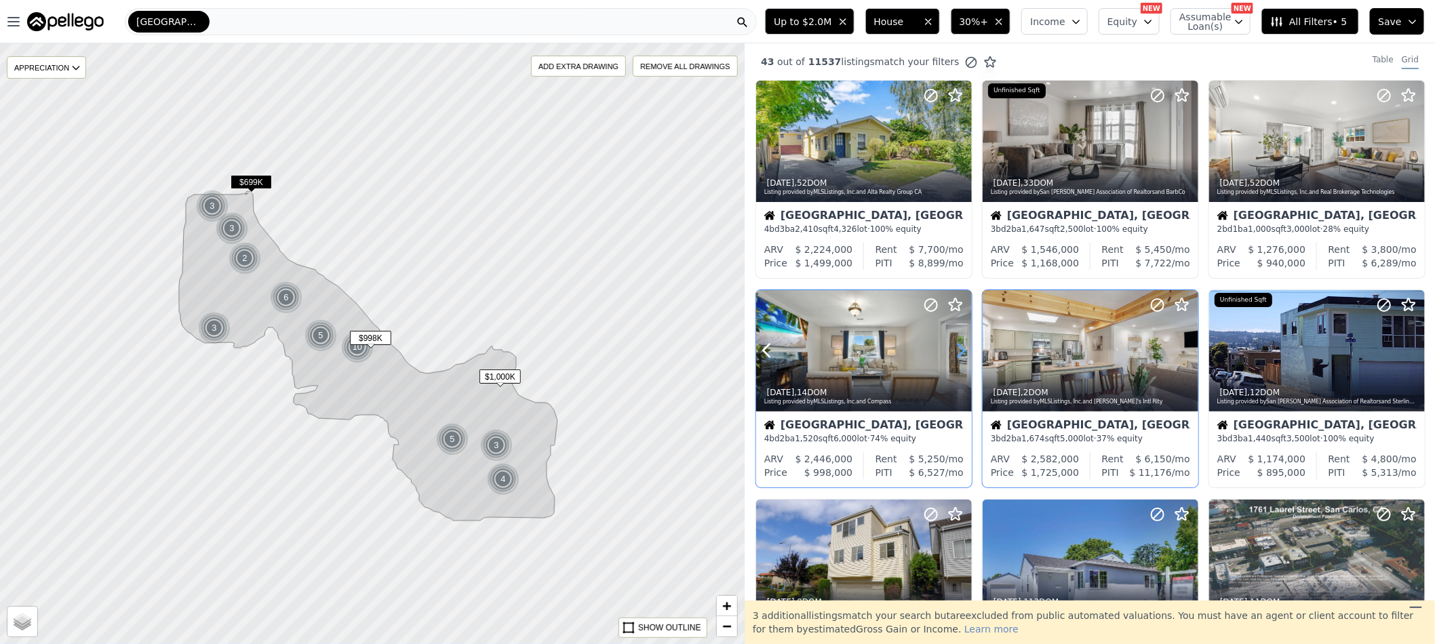
click at [959, 354] on icon at bounding box center [961, 351] width 22 height 22
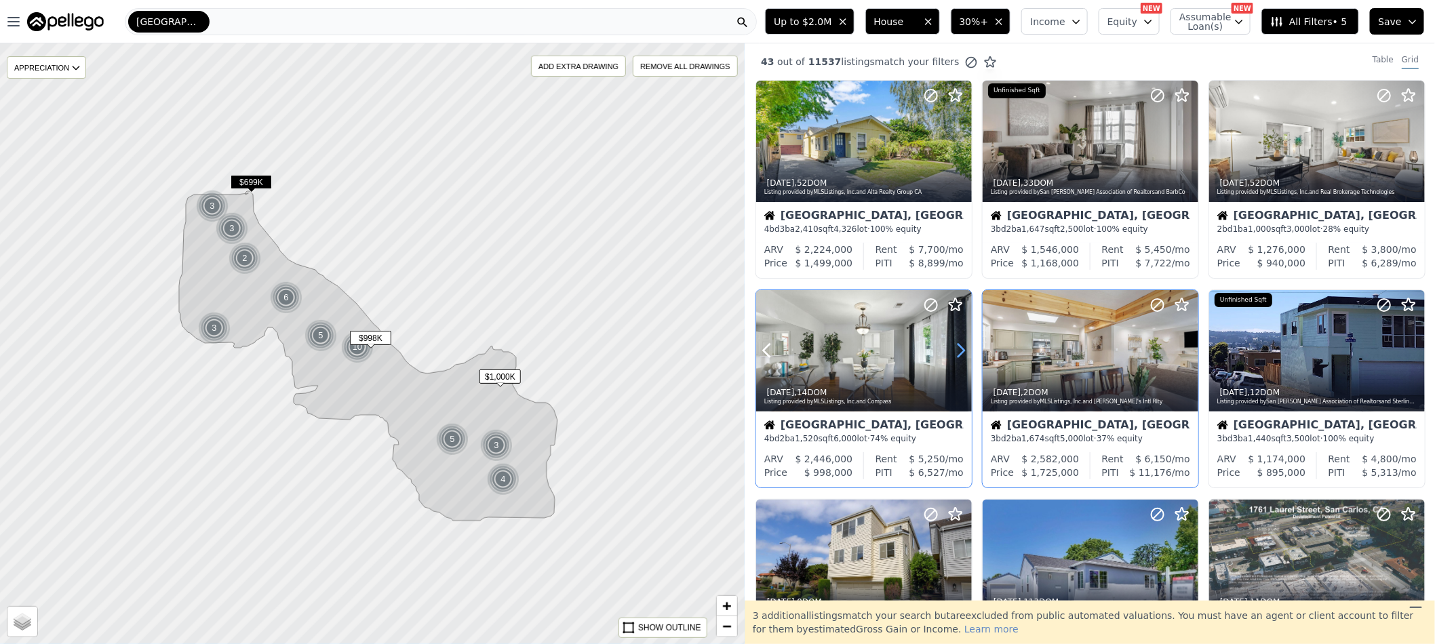
click at [959, 354] on icon at bounding box center [961, 351] width 22 height 22
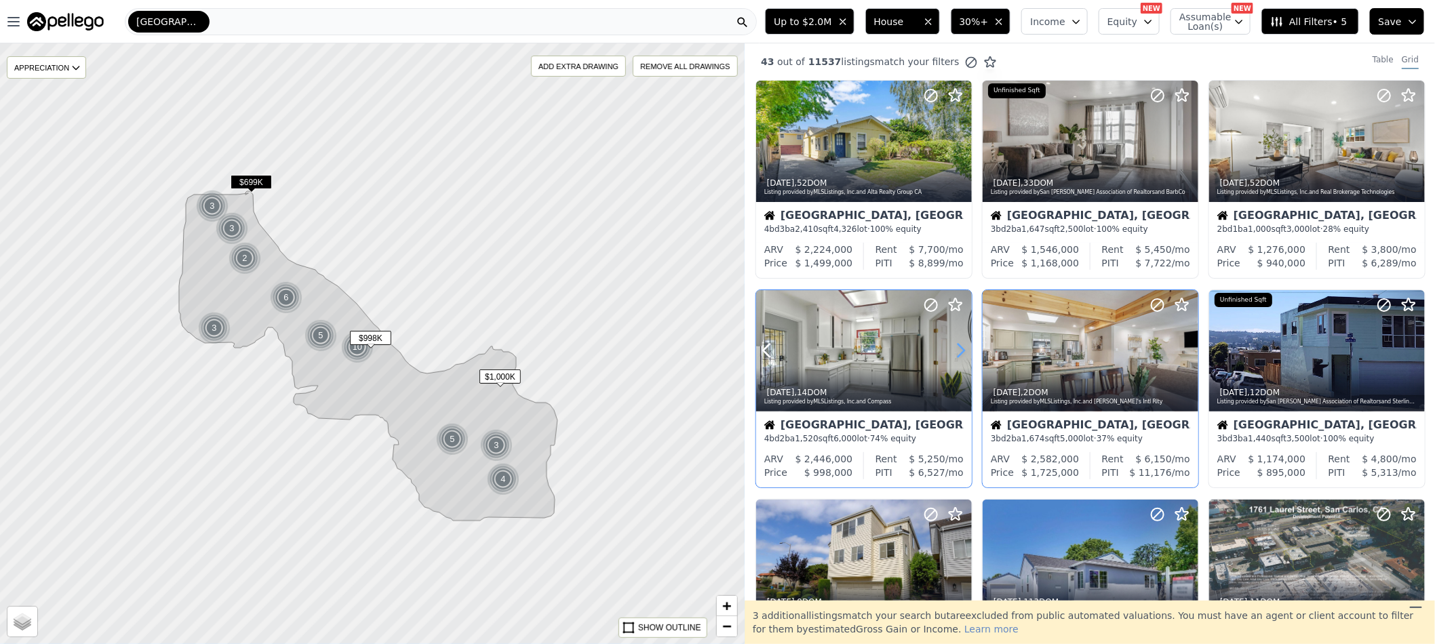
click at [959, 354] on icon at bounding box center [961, 351] width 22 height 22
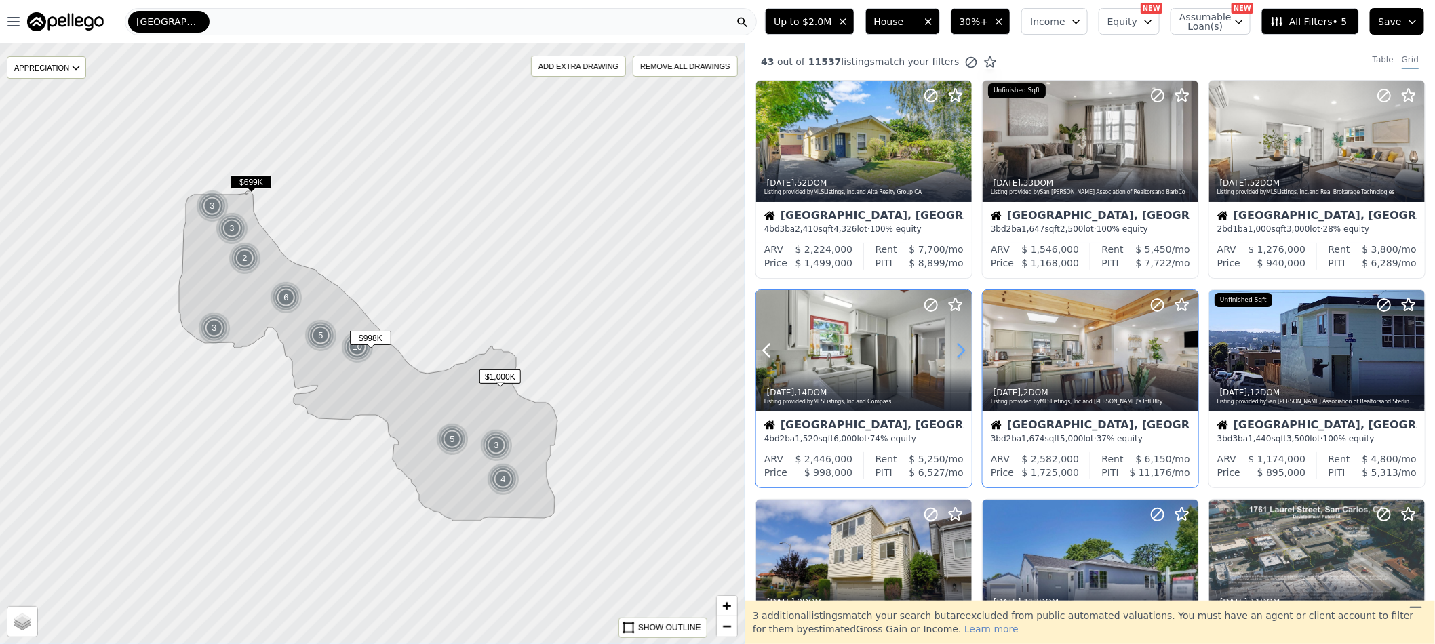
click at [959, 354] on icon at bounding box center [961, 351] width 22 height 22
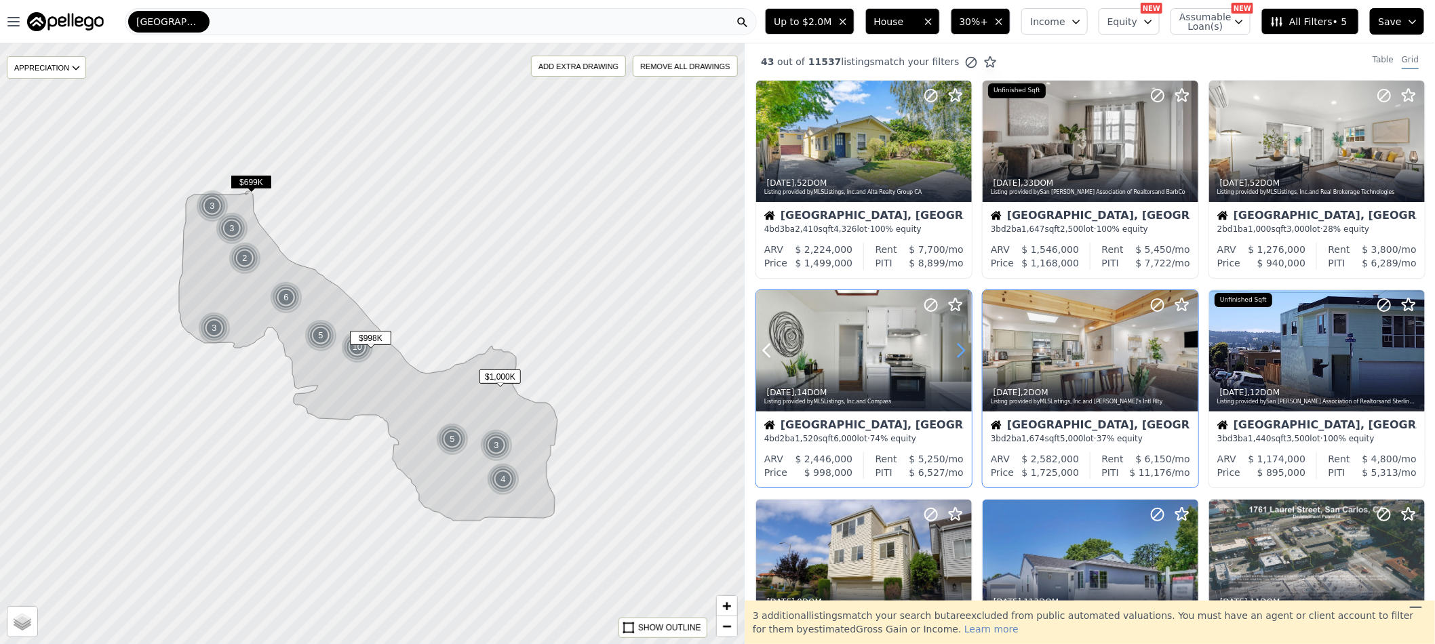
click at [959, 354] on icon at bounding box center [961, 351] width 22 height 22
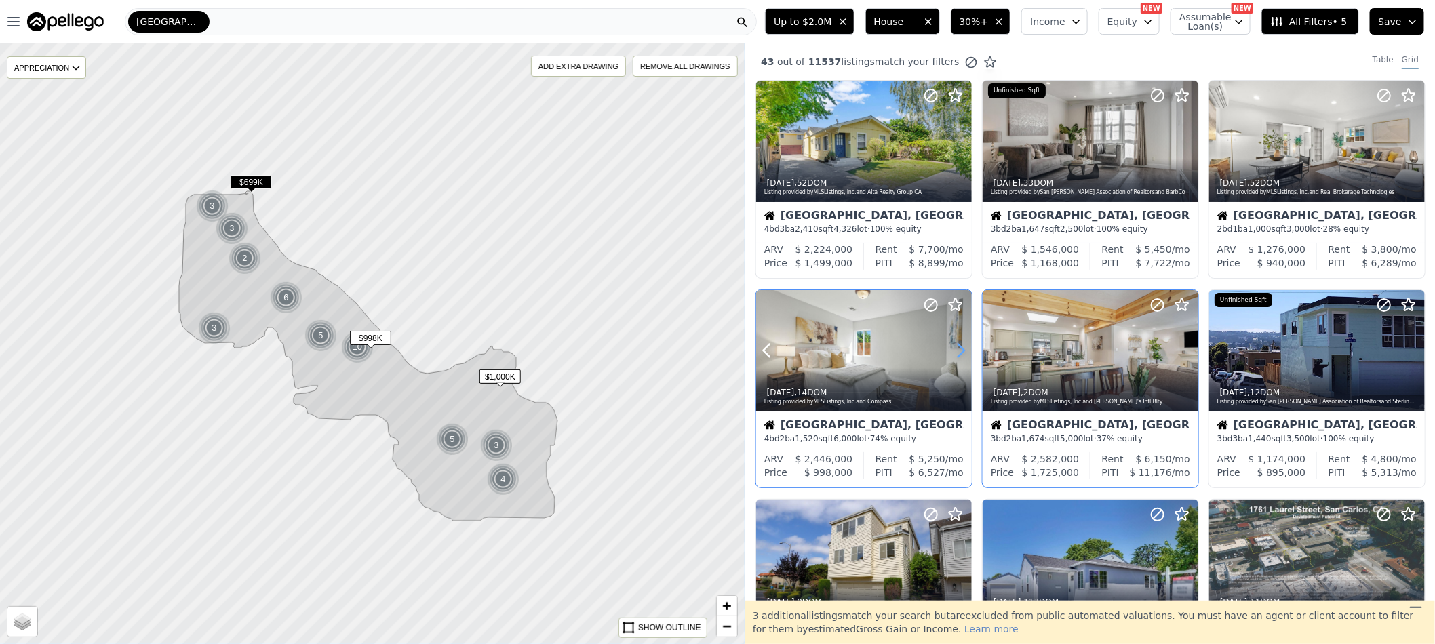
click at [959, 354] on icon at bounding box center [961, 351] width 22 height 22
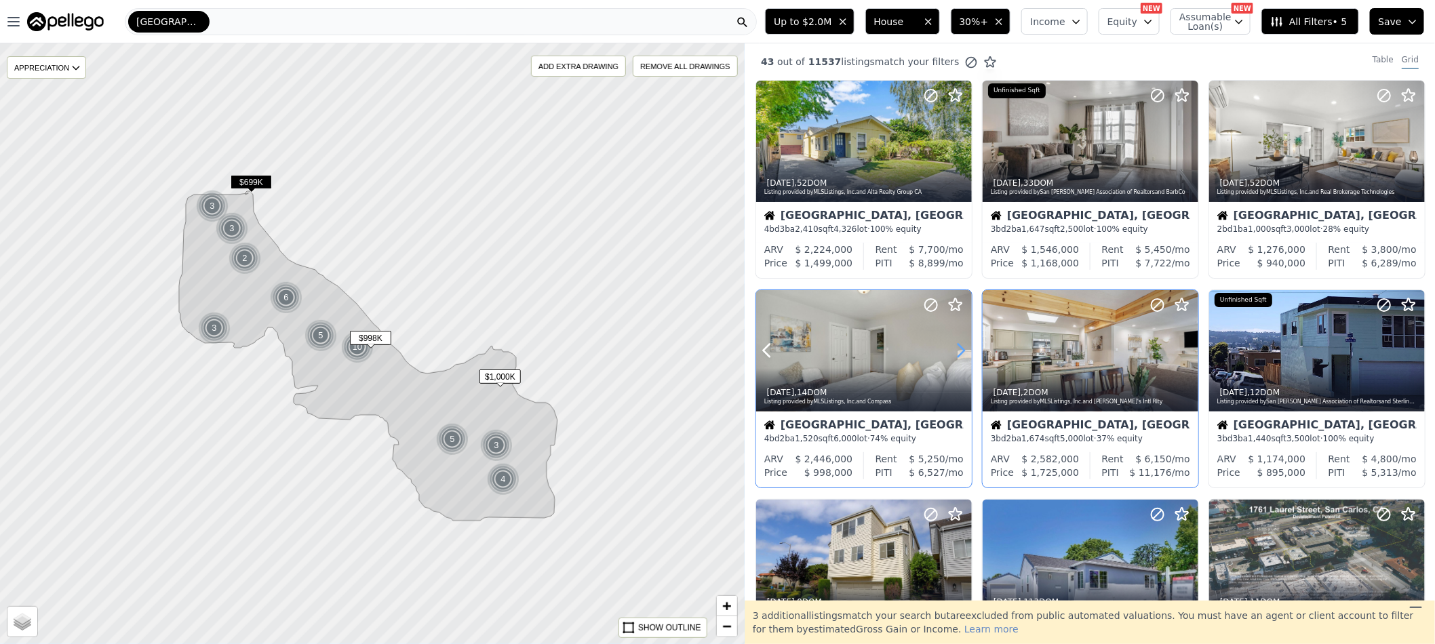
click at [959, 354] on icon at bounding box center [961, 351] width 22 height 22
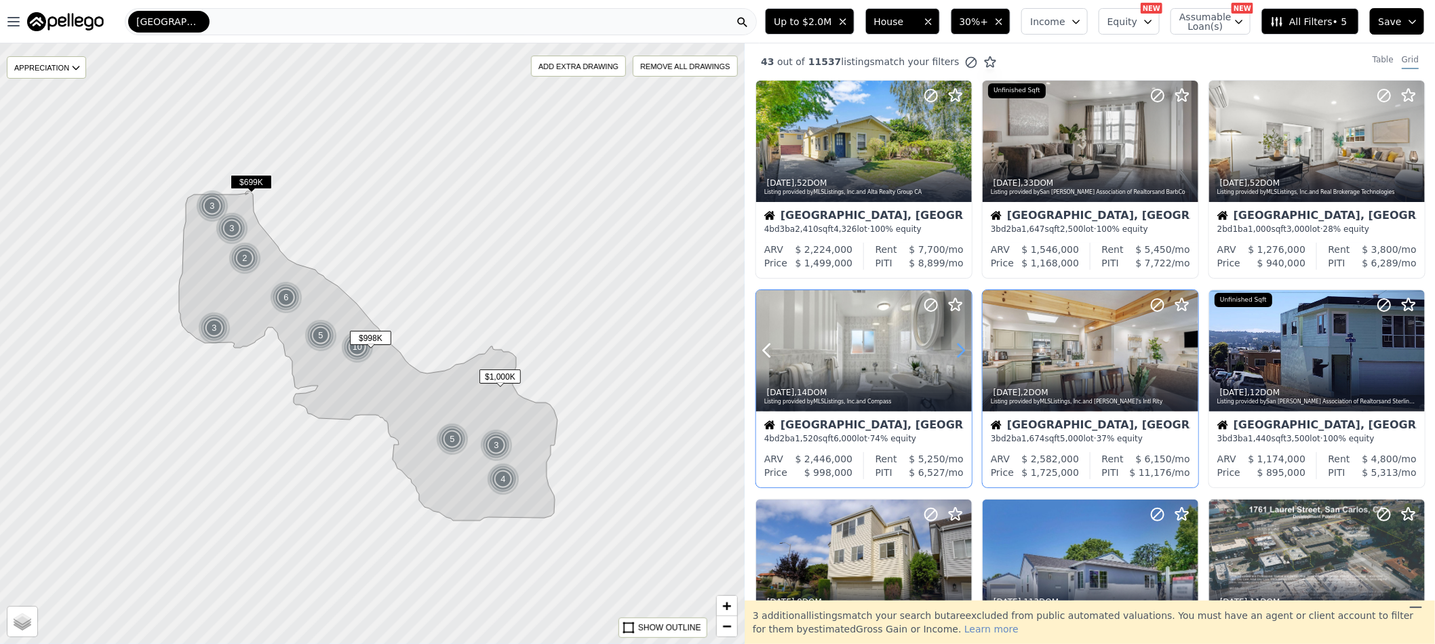
click at [959, 354] on icon at bounding box center [961, 351] width 22 height 22
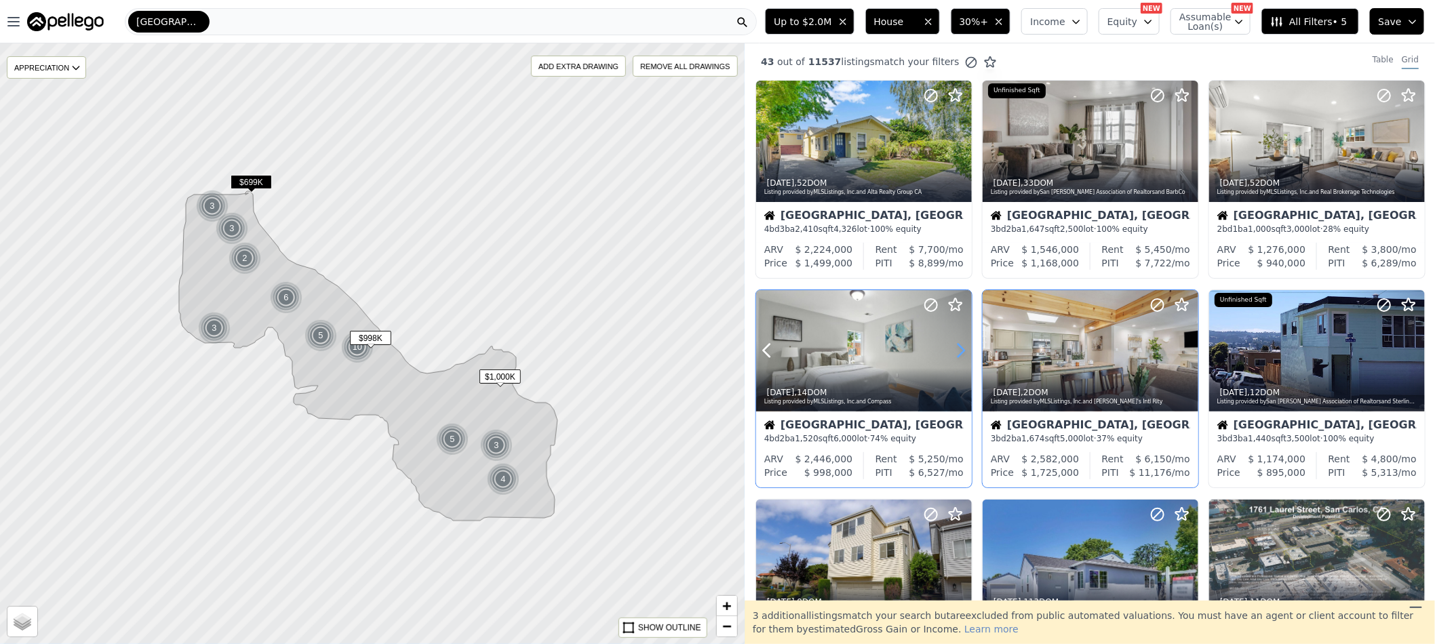
click at [959, 354] on icon at bounding box center [961, 351] width 22 height 22
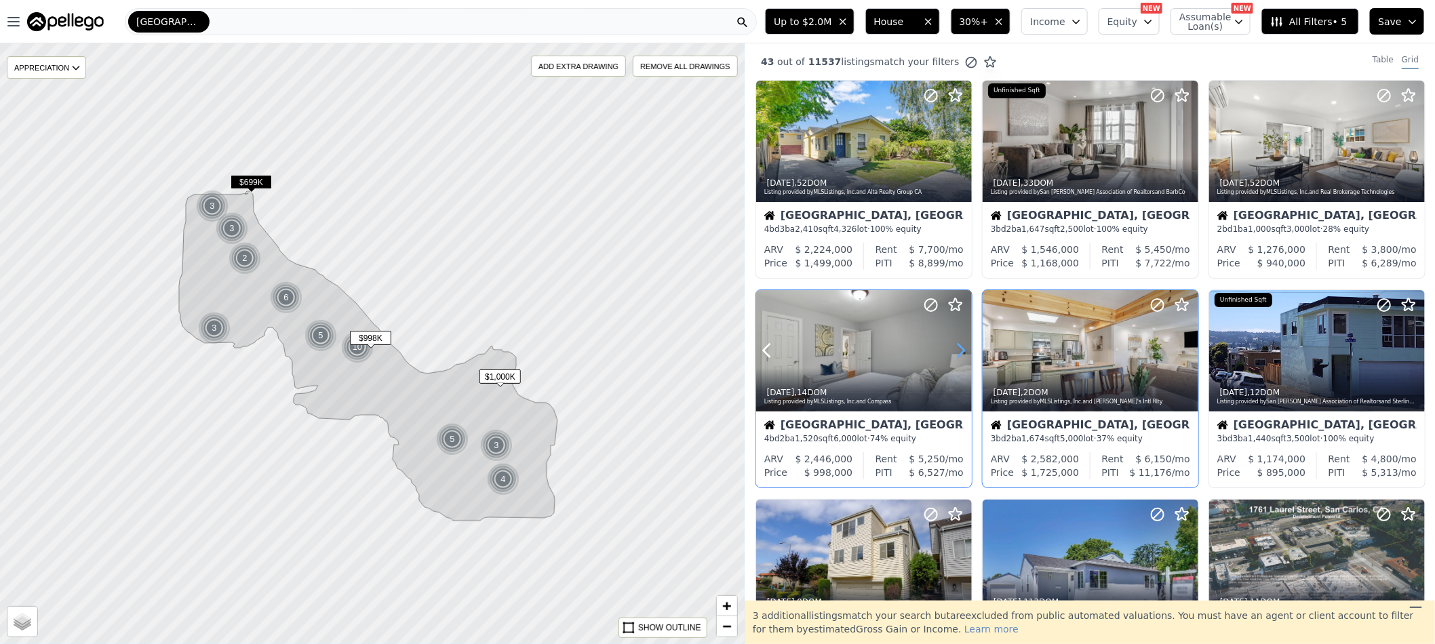
click at [959, 354] on icon at bounding box center [961, 351] width 22 height 22
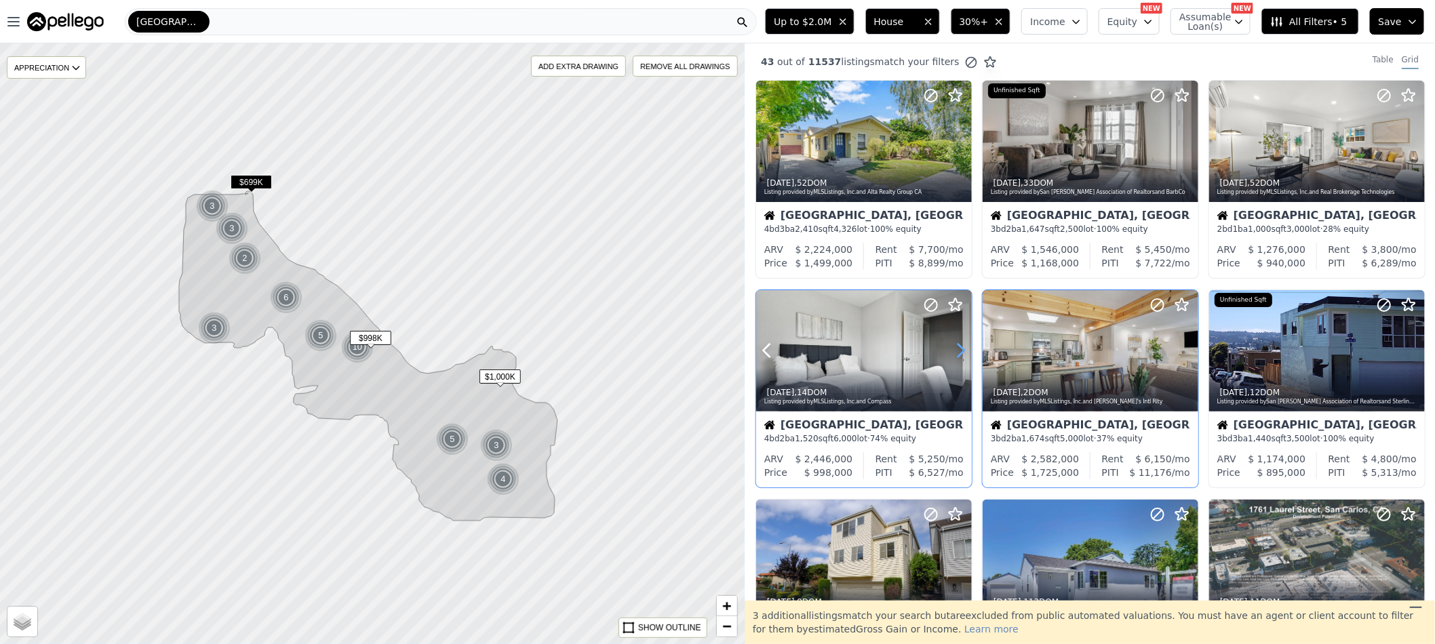
click at [959, 354] on icon at bounding box center [961, 351] width 22 height 22
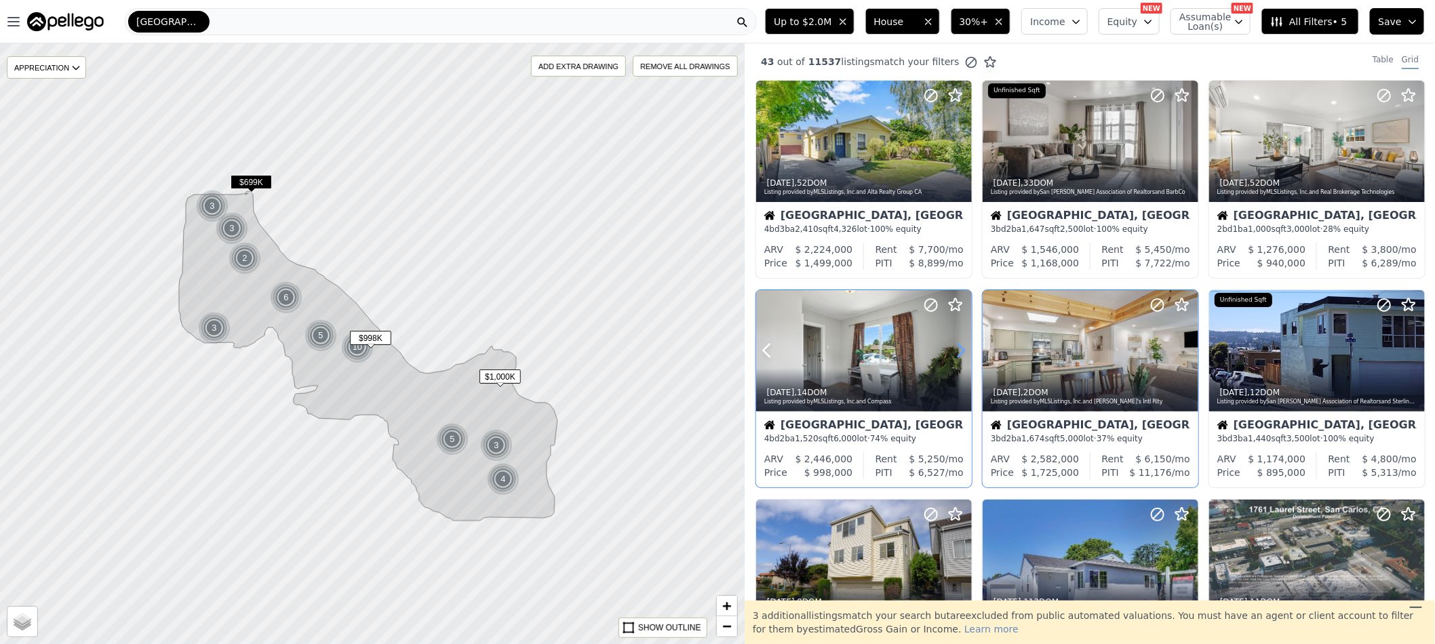
click at [959, 354] on icon at bounding box center [961, 351] width 22 height 22
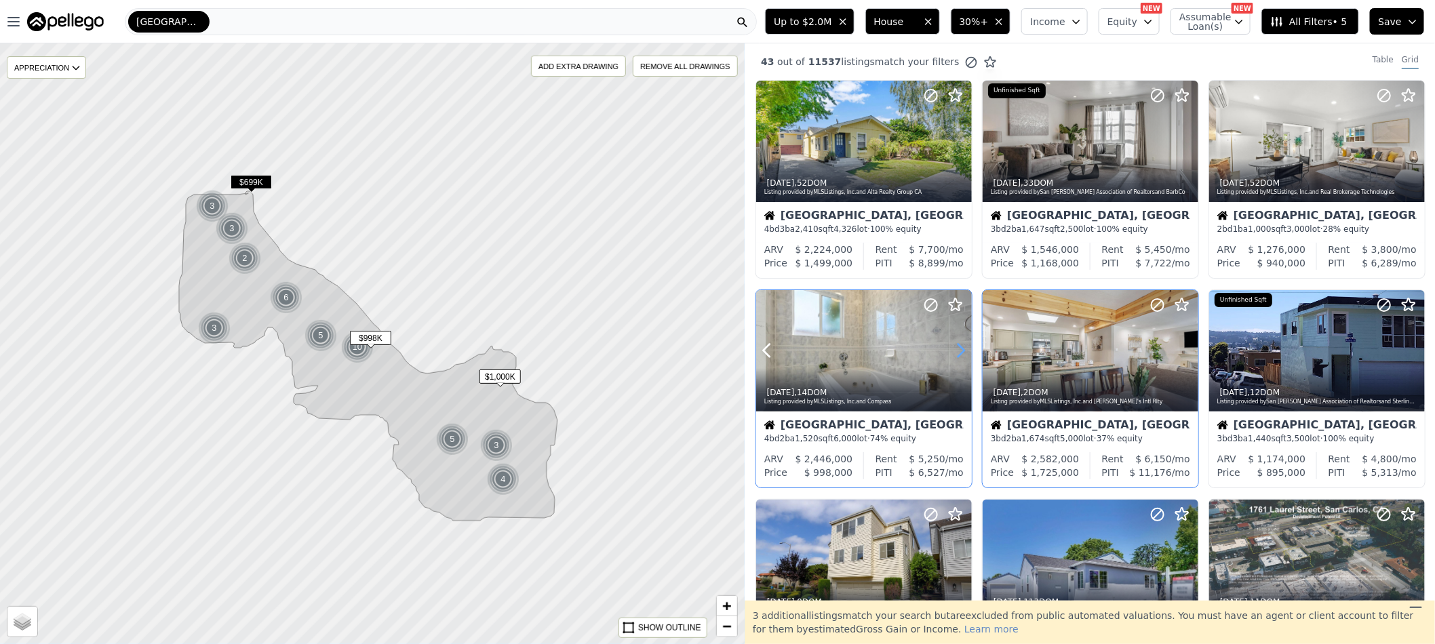
click at [959, 354] on icon at bounding box center [961, 351] width 22 height 22
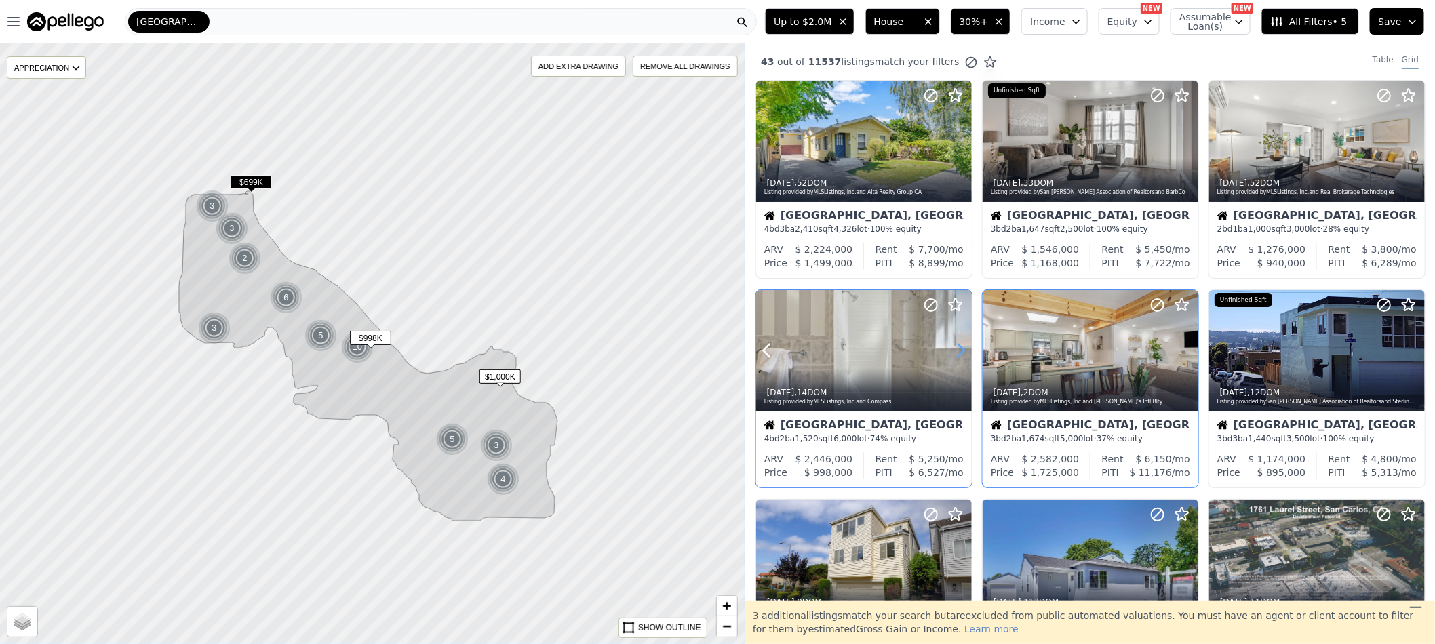
click at [959, 354] on icon at bounding box center [961, 351] width 22 height 22
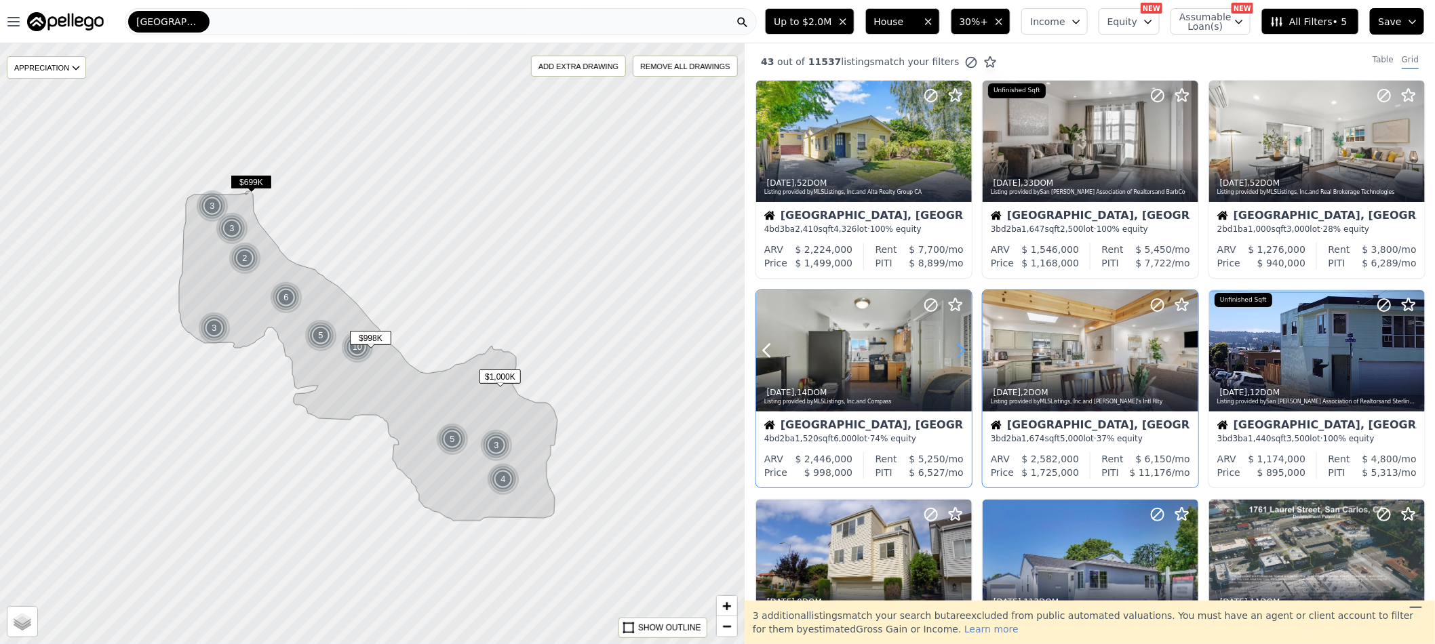
click at [959, 354] on icon at bounding box center [961, 351] width 22 height 22
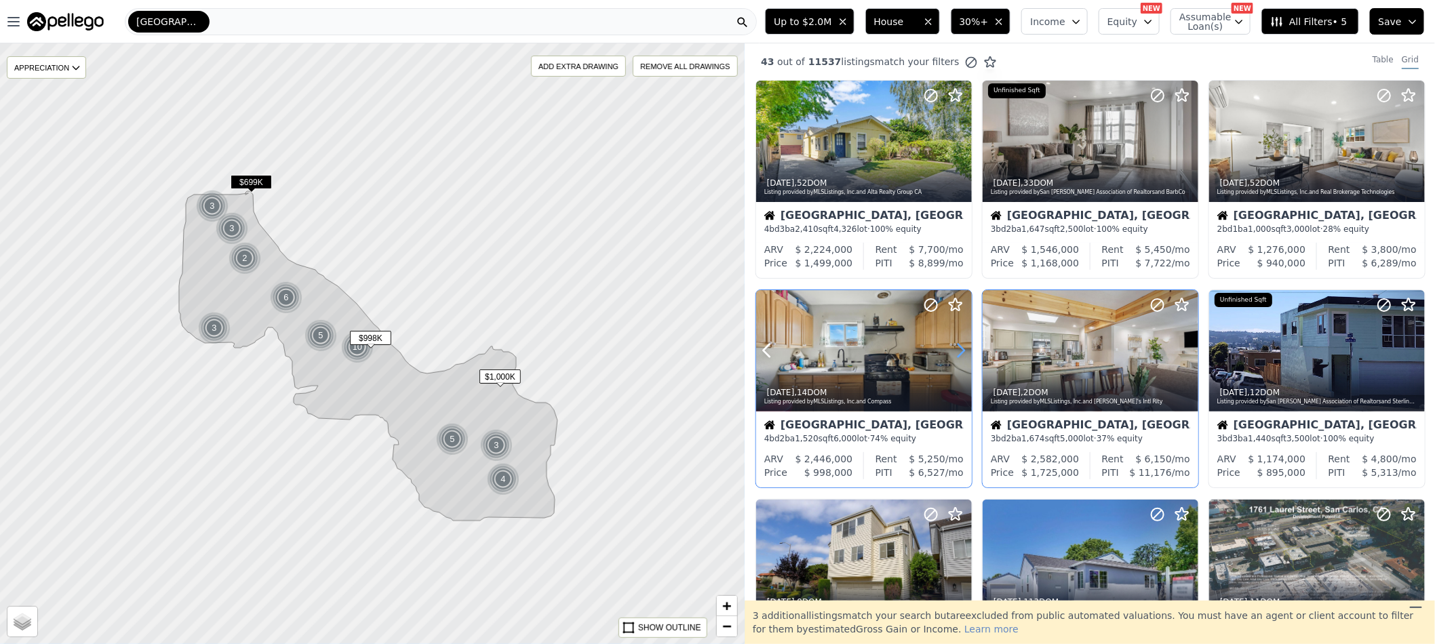
click at [959, 354] on icon at bounding box center [961, 351] width 22 height 22
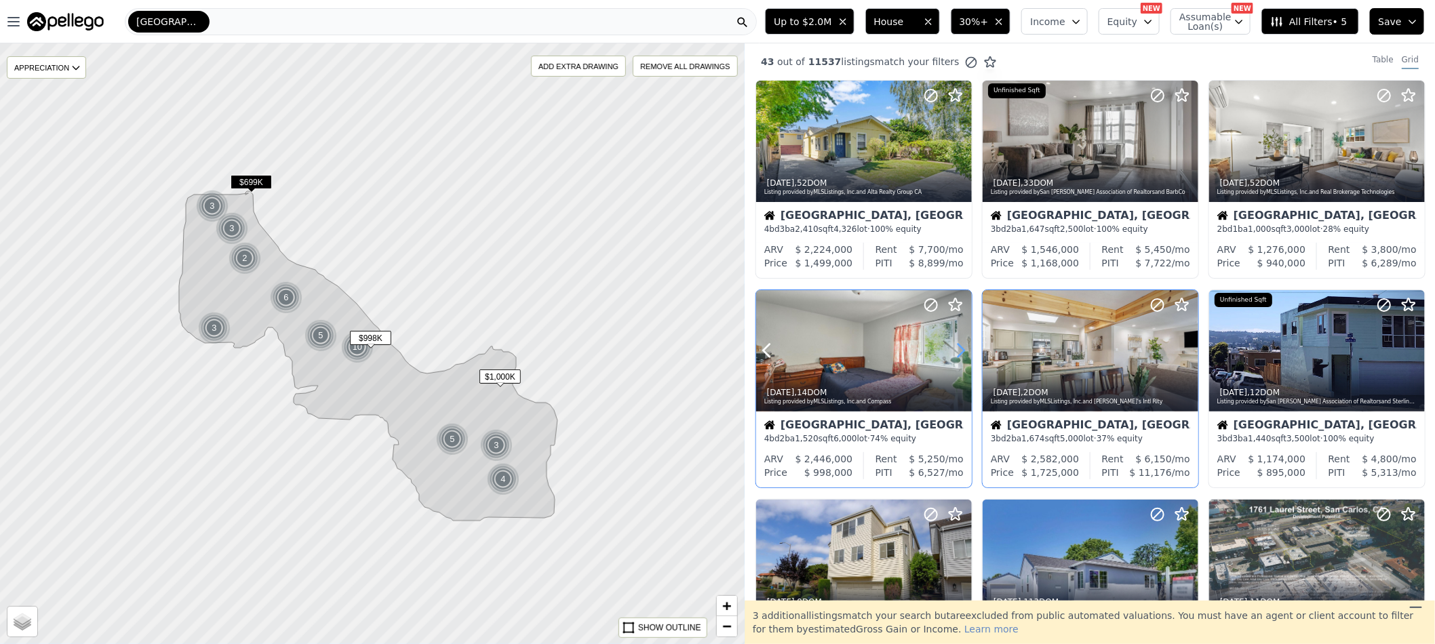
click at [959, 354] on icon at bounding box center [961, 351] width 22 height 22
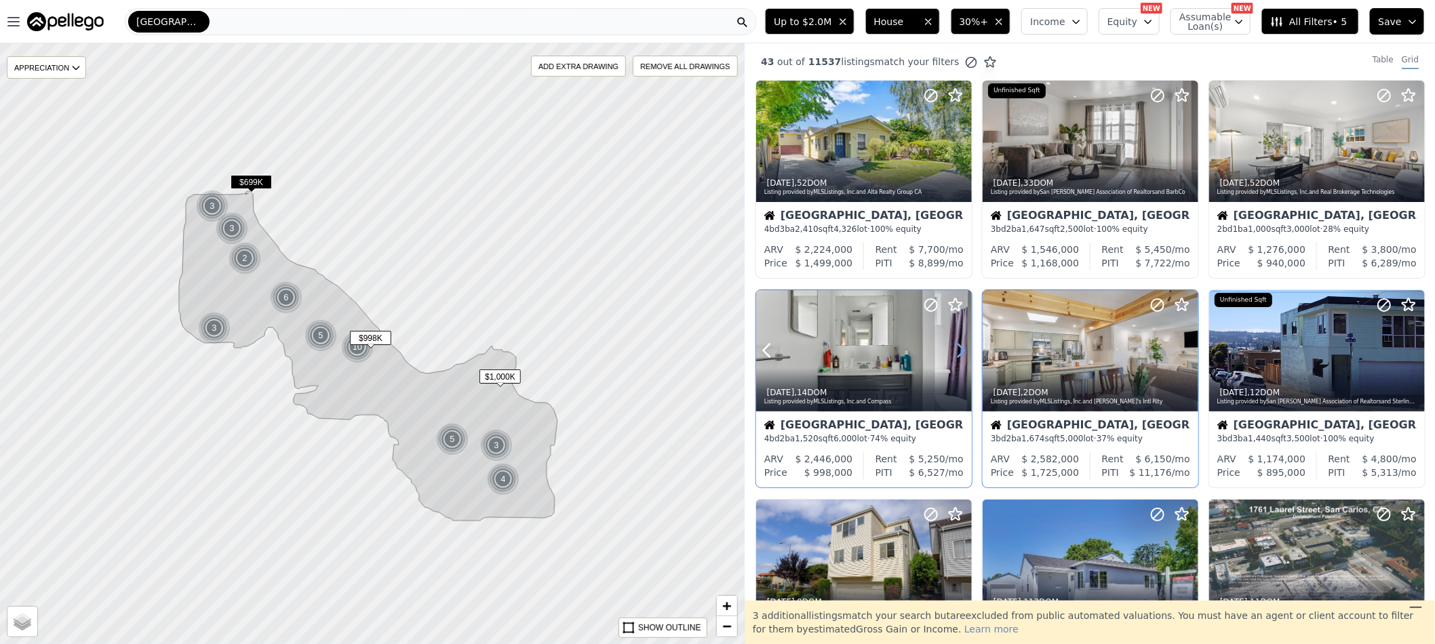
click at [959, 354] on icon at bounding box center [961, 351] width 22 height 22
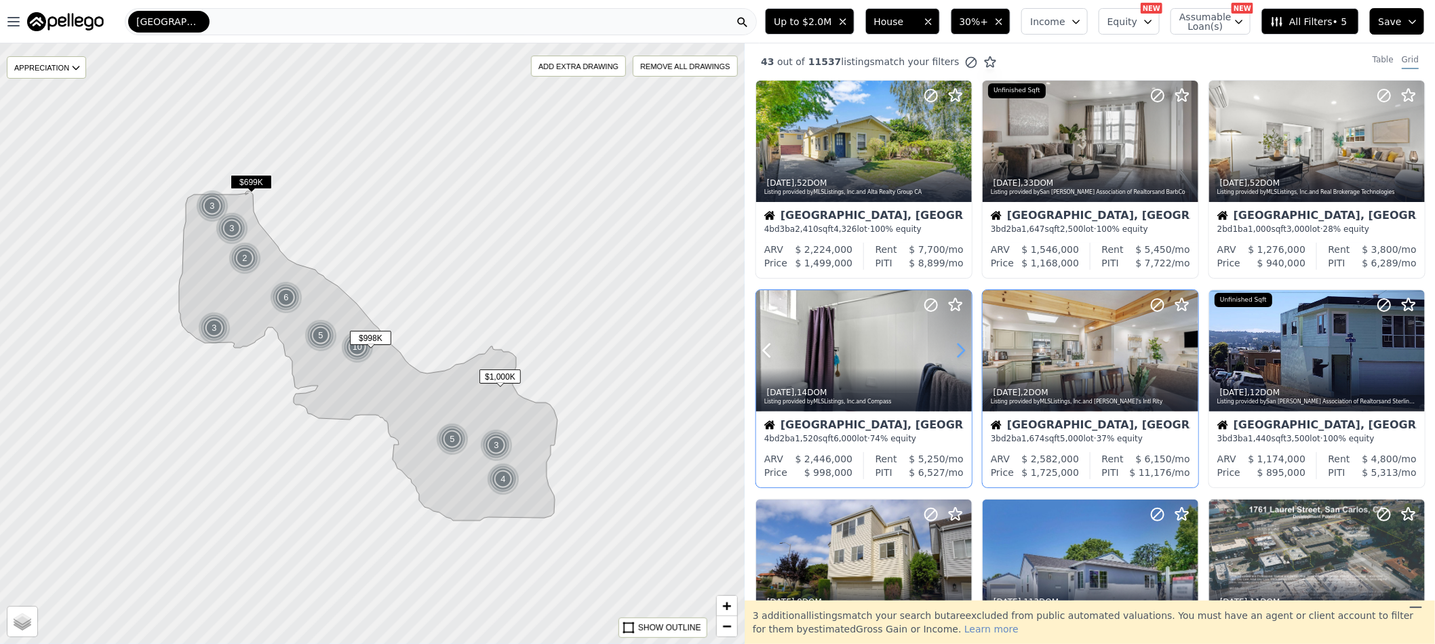
click at [959, 354] on icon at bounding box center [961, 351] width 22 height 22
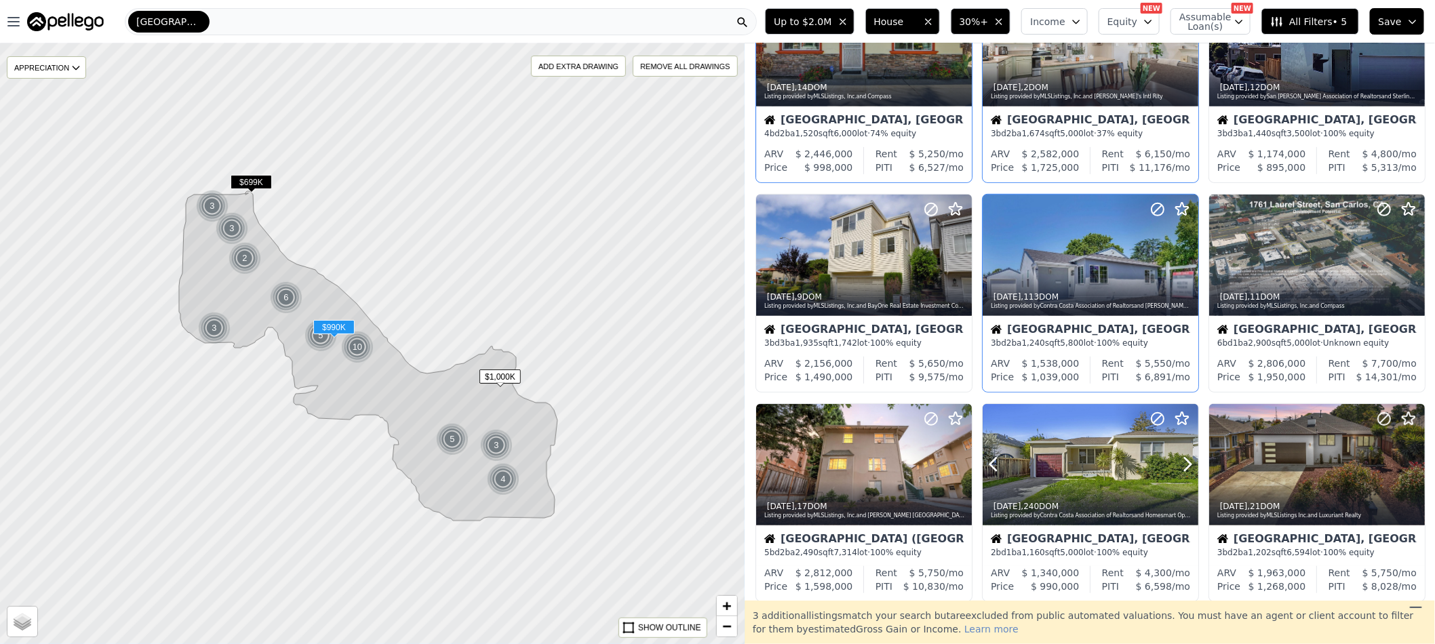
scroll to position [407, 0]
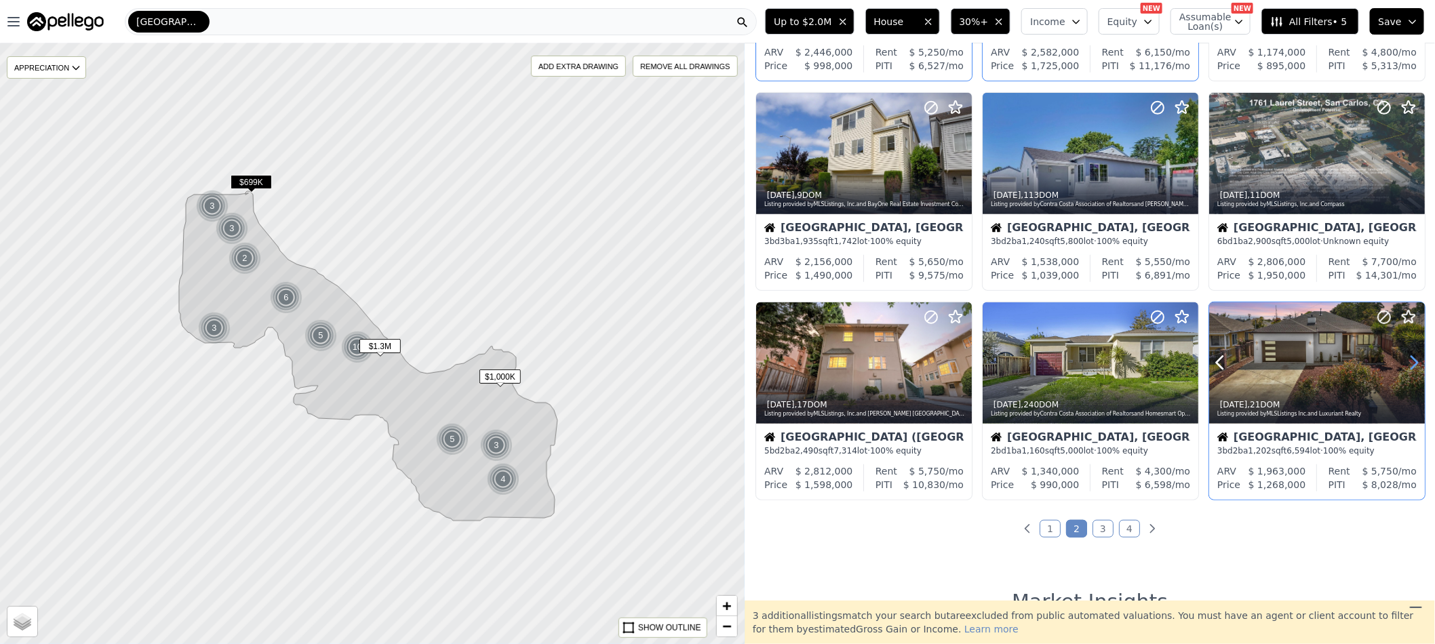
click at [1406, 363] on icon at bounding box center [1415, 363] width 22 height 22
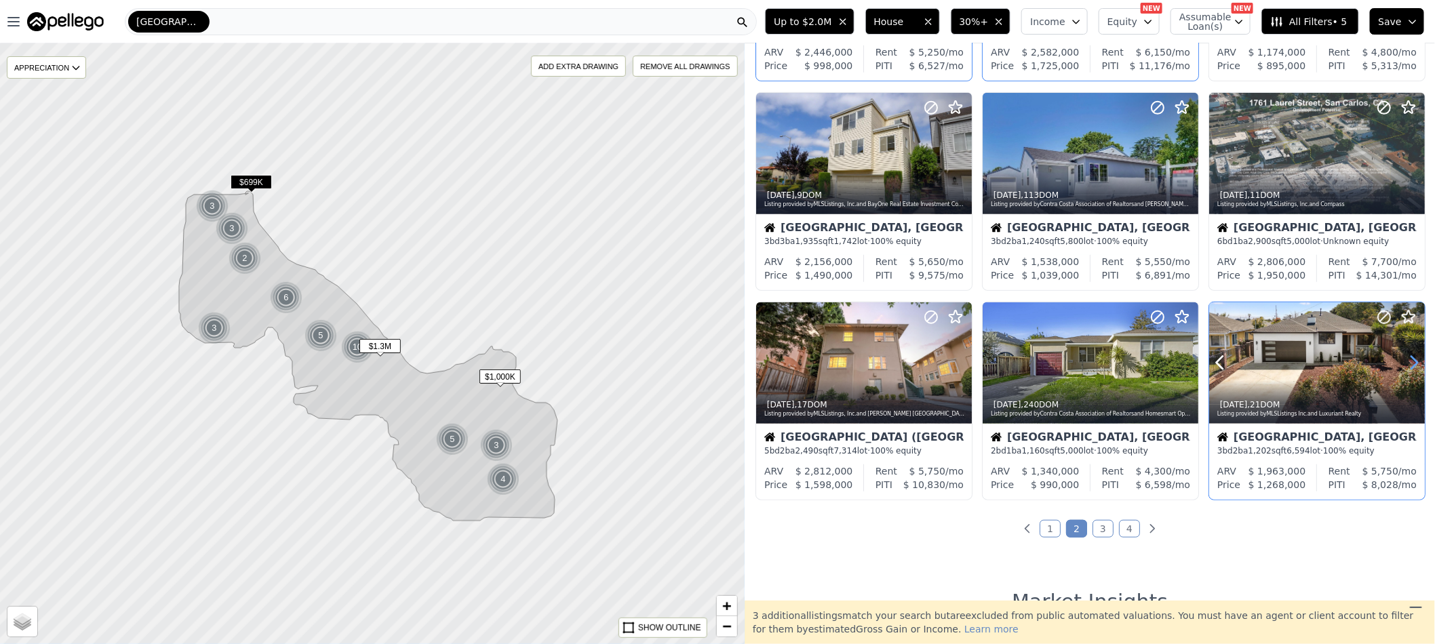
click at [1406, 363] on icon at bounding box center [1415, 363] width 22 height 22
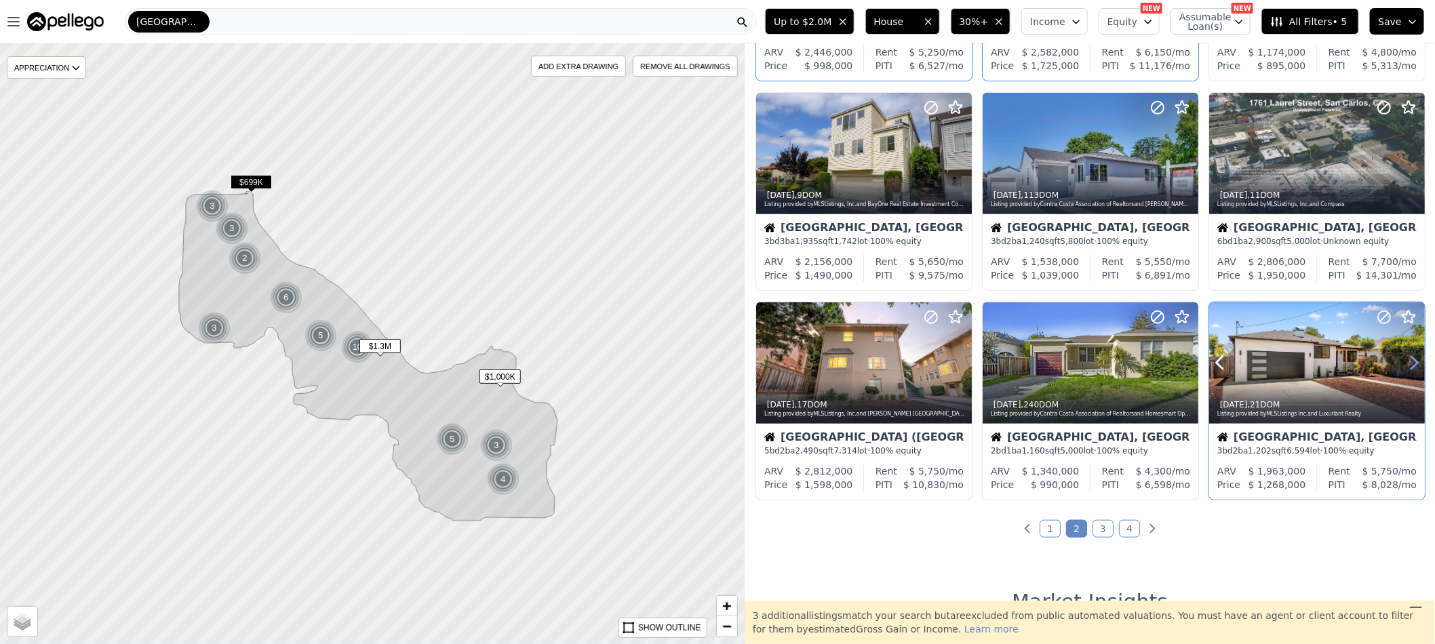
click at [1406, 363] on icon at bounding box center [1415, 363] width 22 height 22
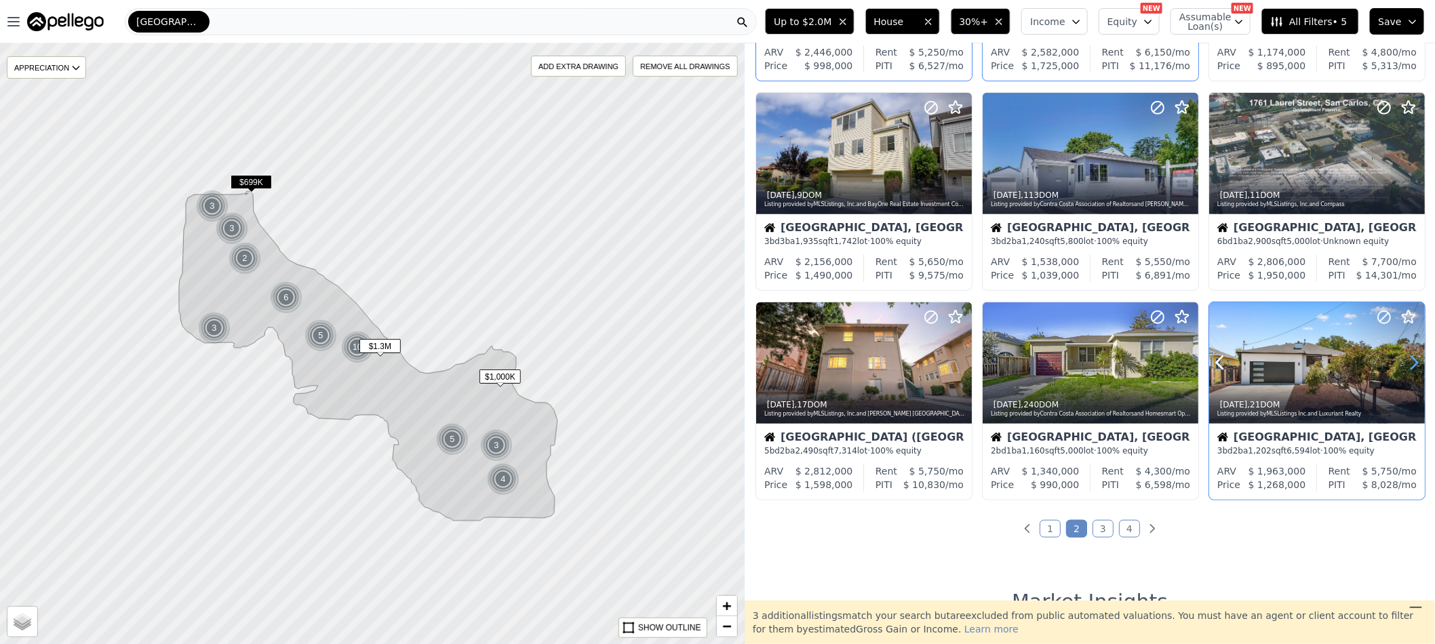
click at [1406, 363] on icon at bounding box center [1415, 363] width 22 height 22
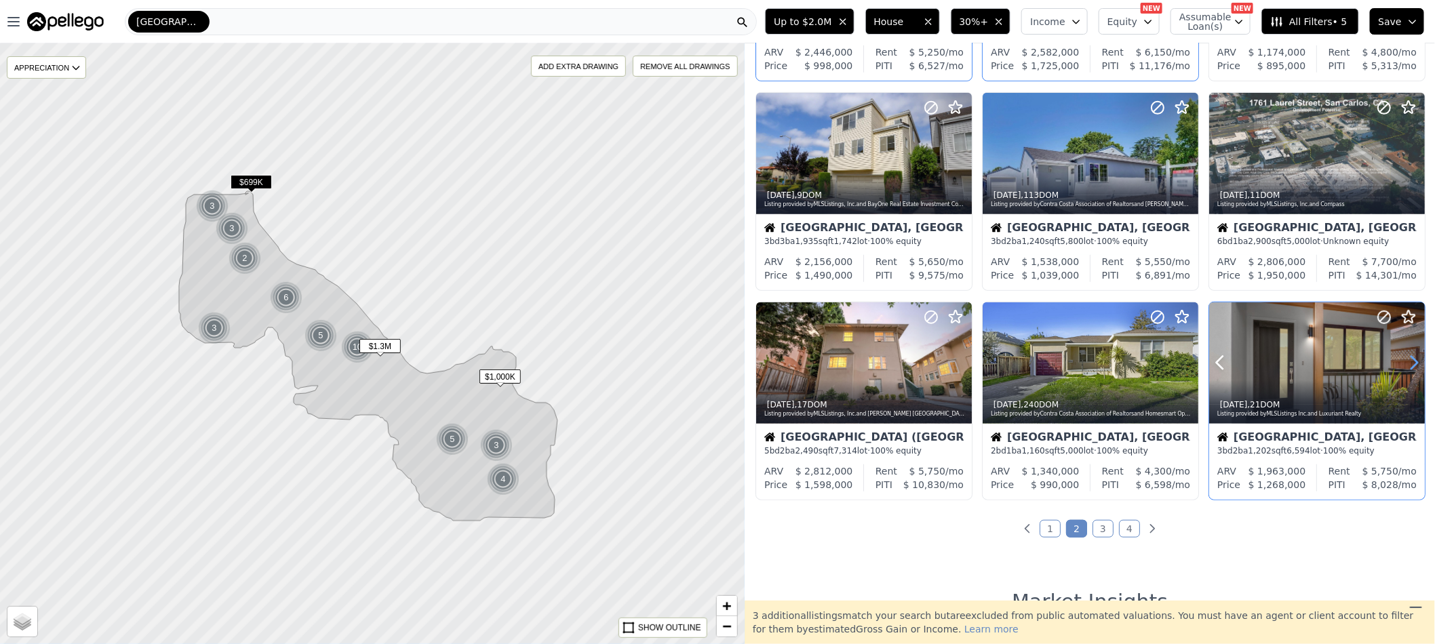
click at [1406, 363] on icon at bounding box center [1415, 363] width 22 height 22
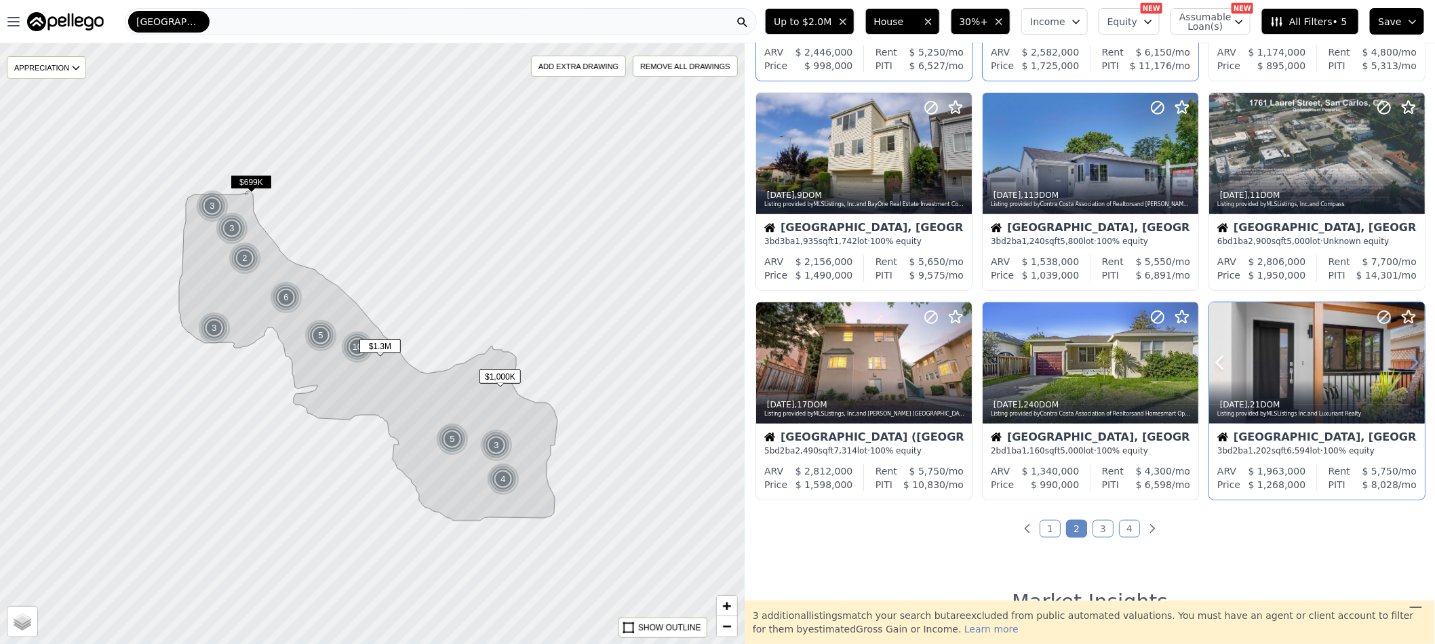
click at [1406, 363] on icon at bounding box center [1415, 363] width 22 height 22
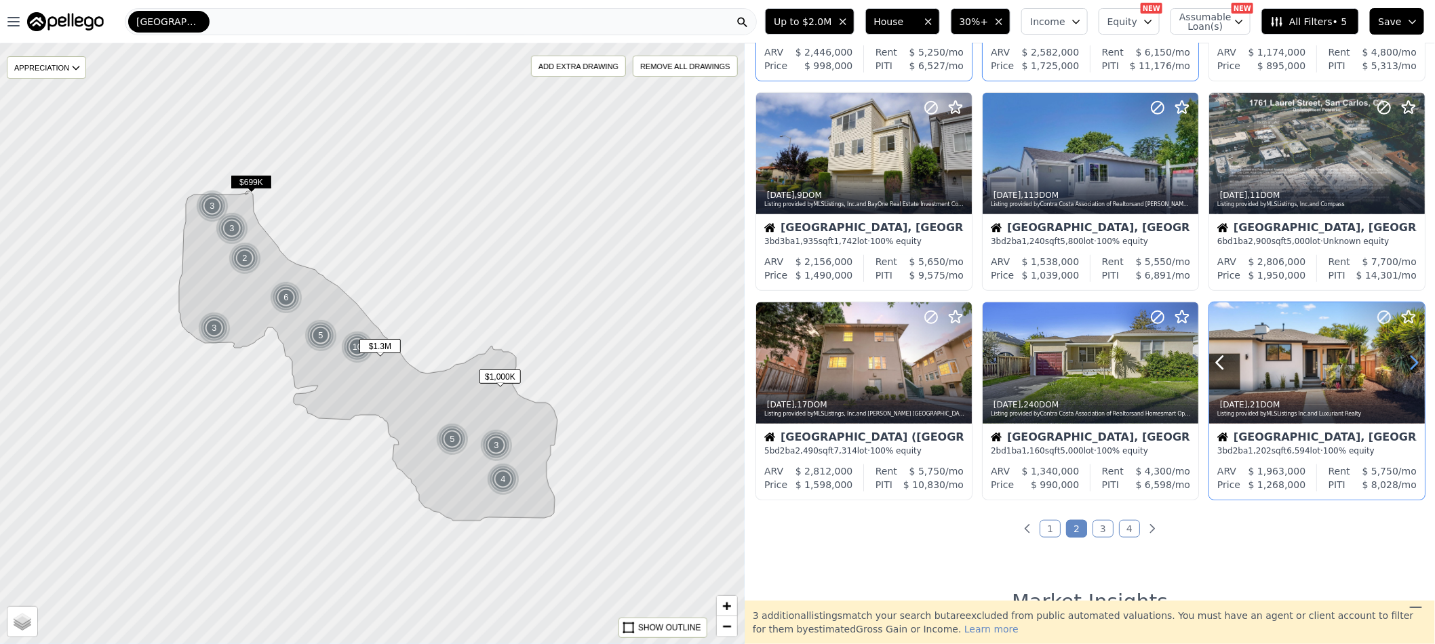
click at [1406, 363] on icon at bounding box center [1415, 363] width 22 height 22
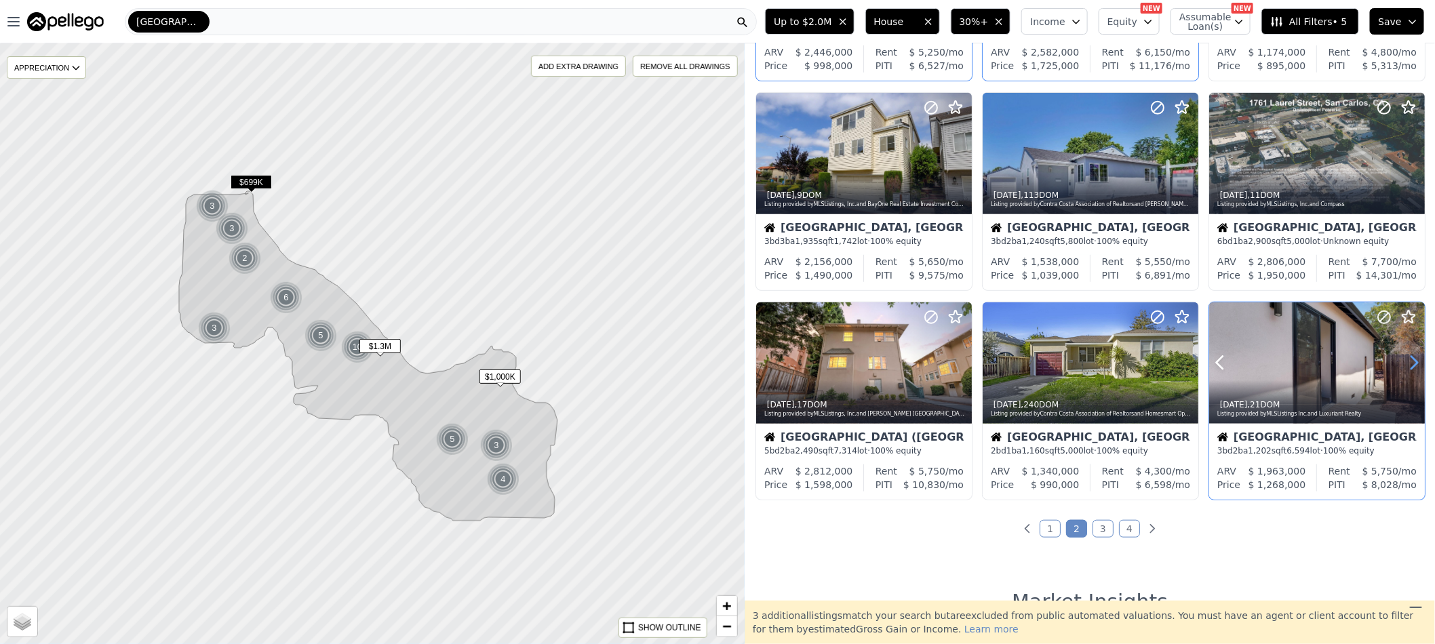
click at [1406, 363] on icon at bounding box center [1415, 363] width 22 height 22
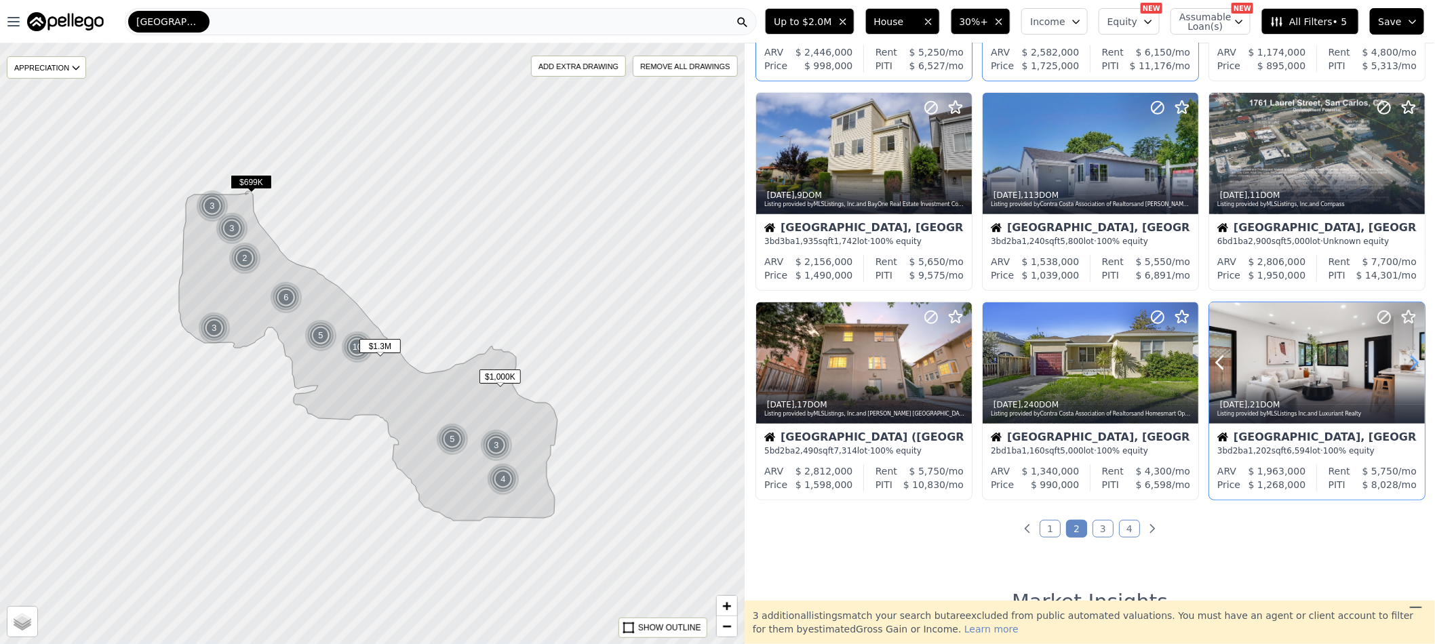
click at [1406, 363] on icon at bounding box center [1415, 363] width 22 height 22
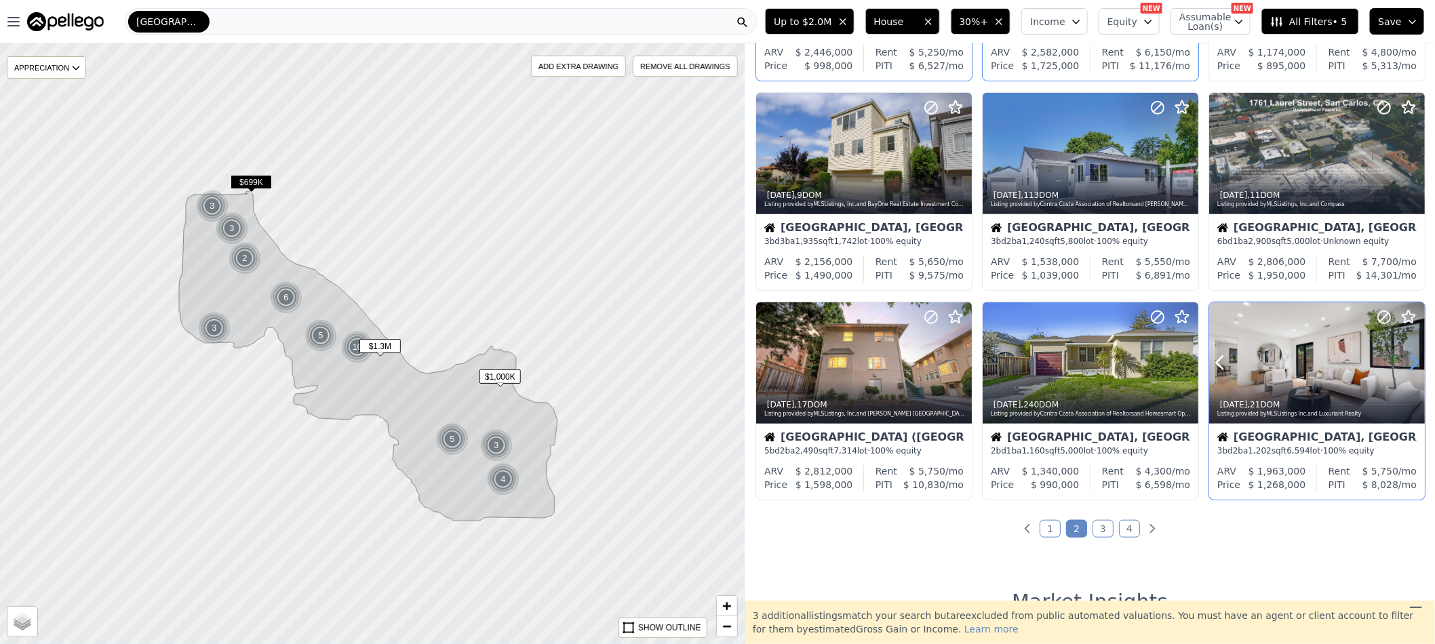
click at [1406, 363] on icon at bounding box center [1415, 363] width 22 height 22
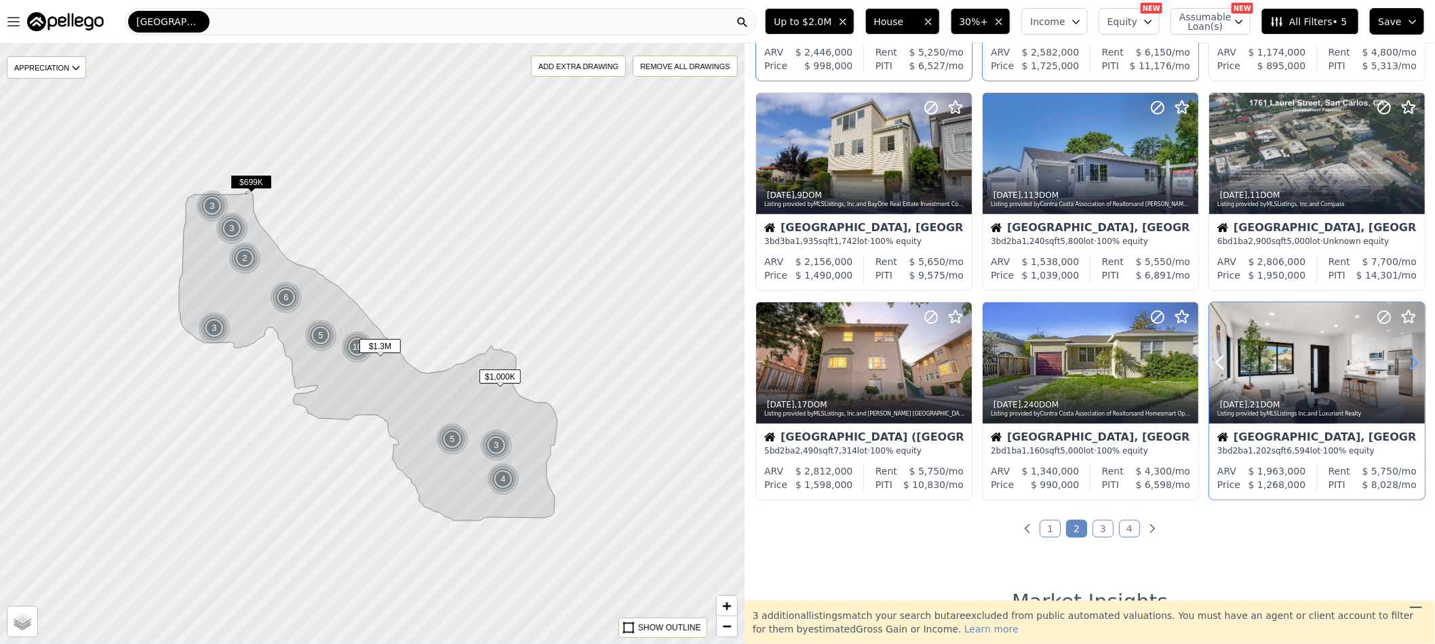
click at [1406, 363] on icon at bounding box center [1415, 363] width 22 height 22
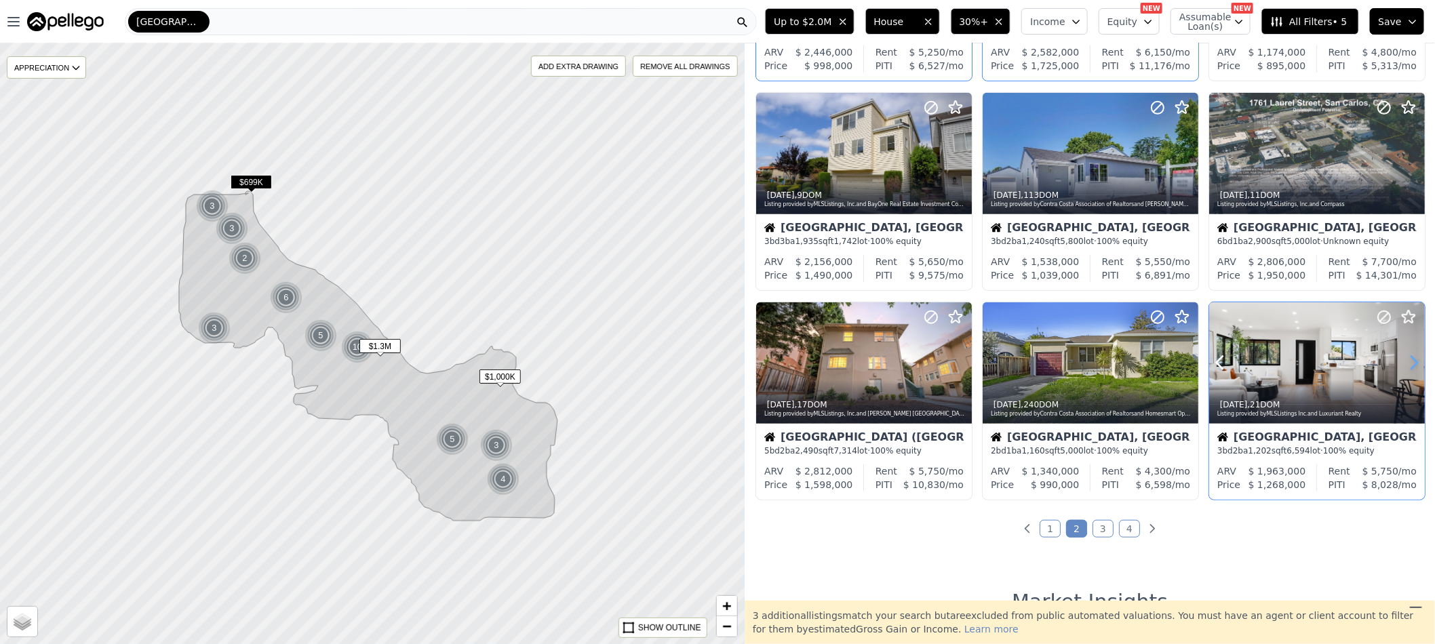
click at [1406, 363] on icon at bounding box center [1415, 363] width 22 height 22
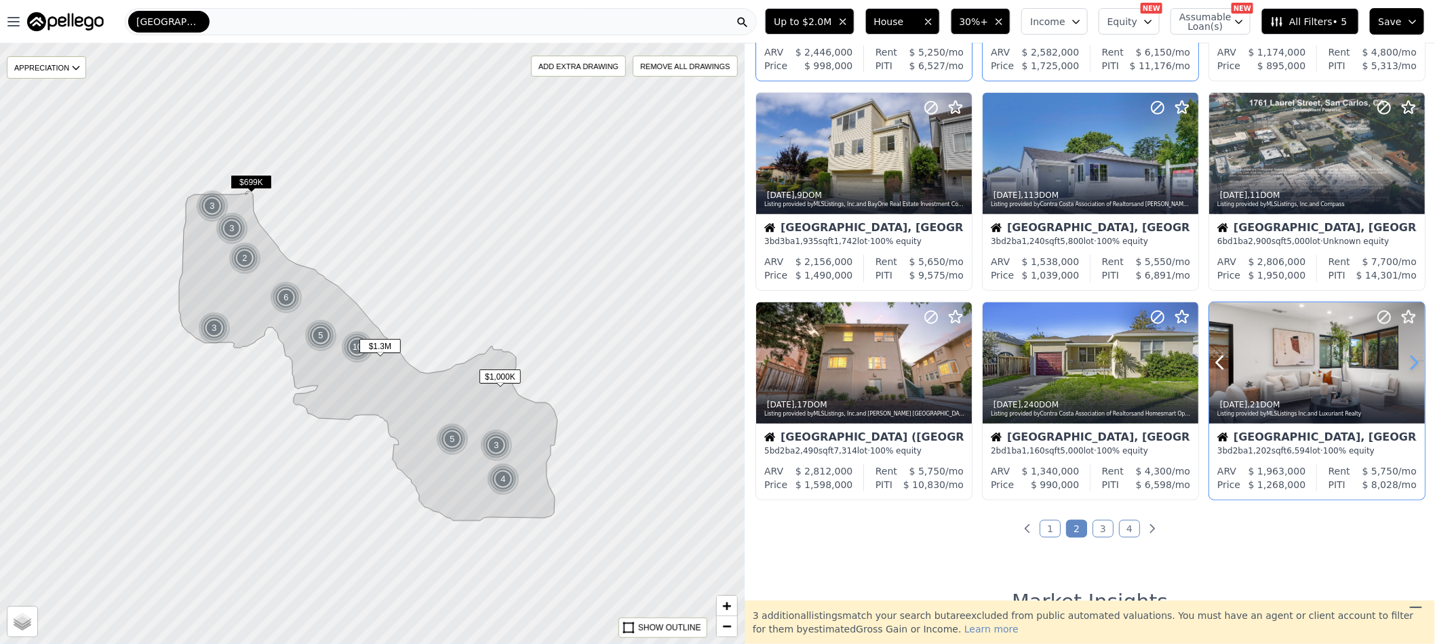
click at [1406, 363] on icon at bounding box center [1415, 363] width 22 height 22
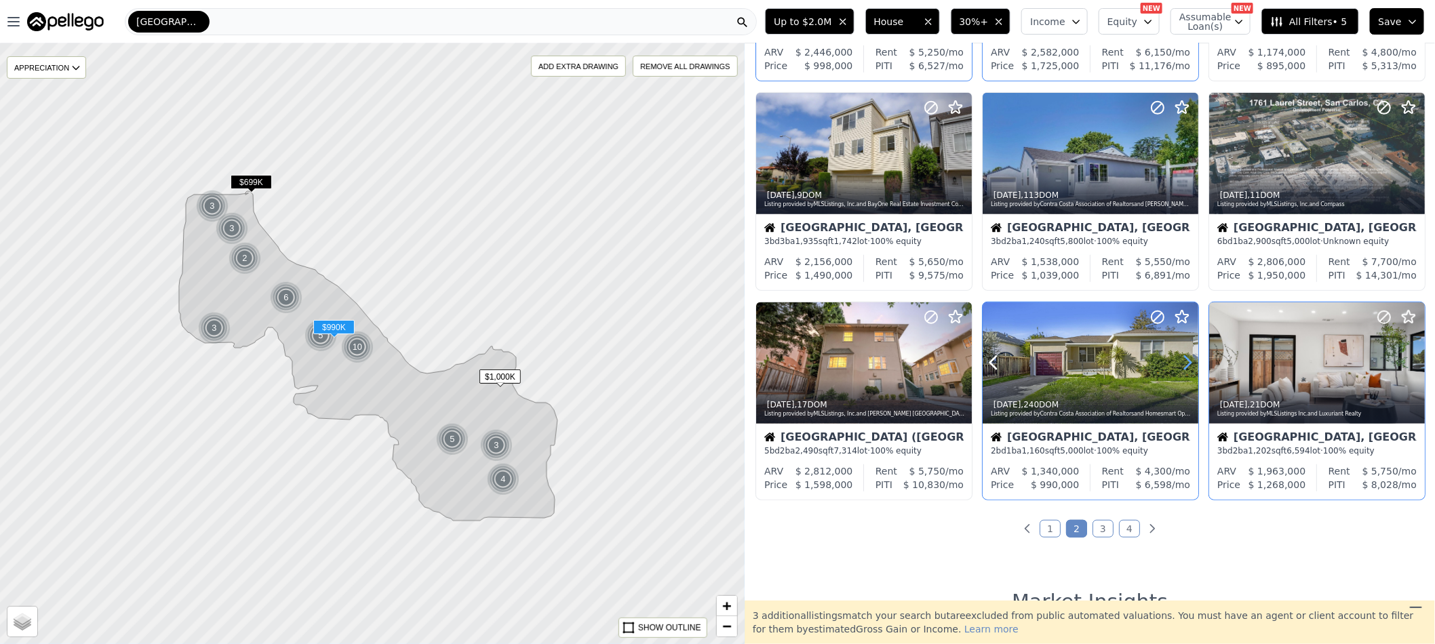
click at [1177, 364] on icon at bounding box center [1188, 363] width 22 height 22
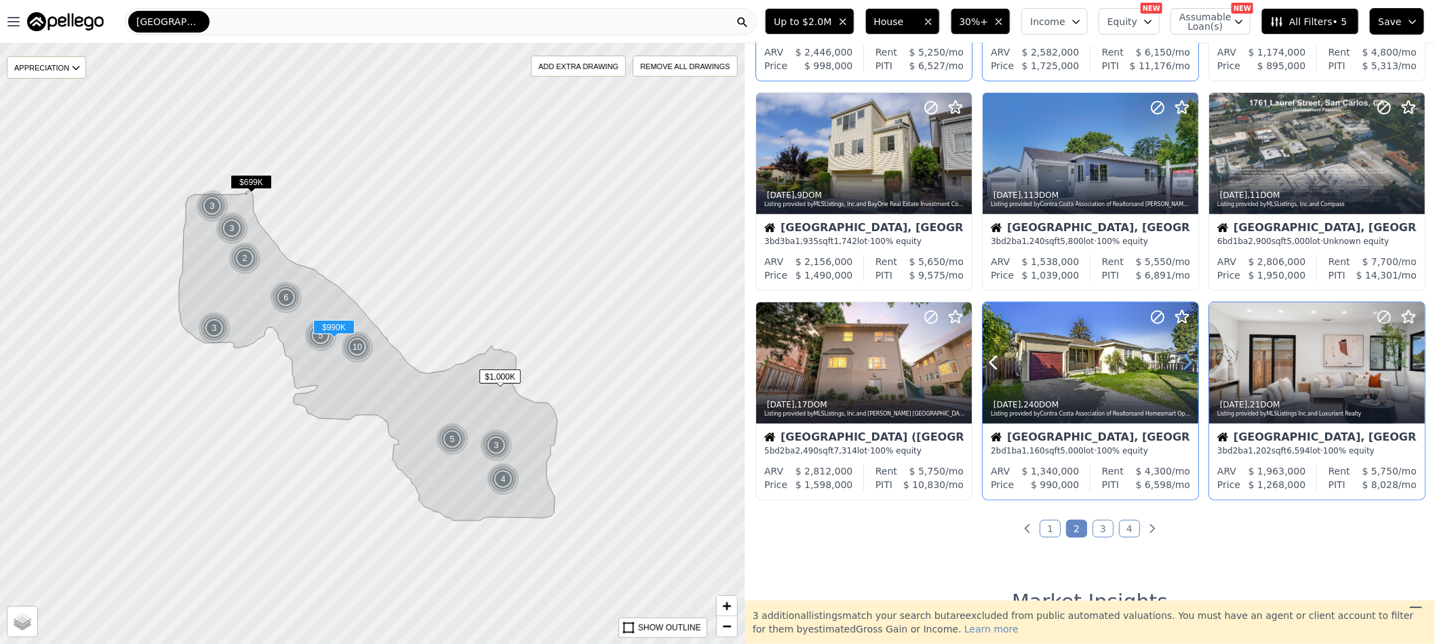
click at [1177, 364] on icon at bounding box center [1188, 363] width 22 height 22
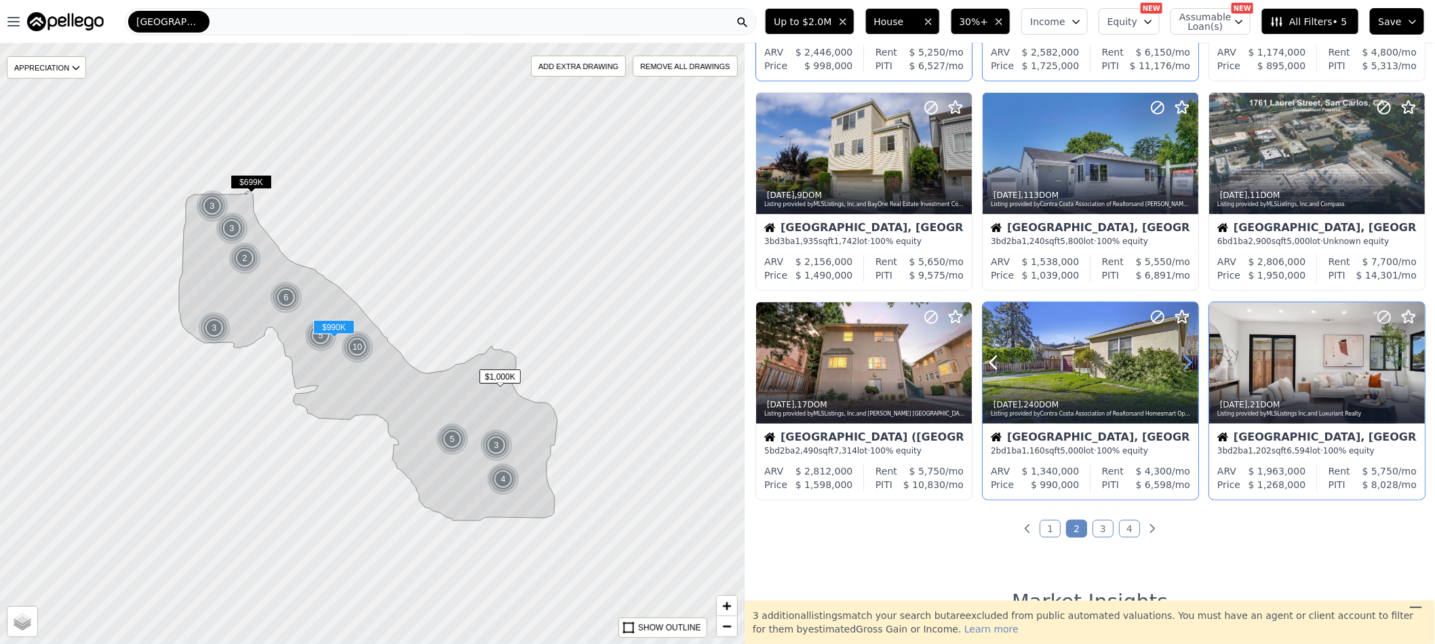
click at [1177, 364] on icon at bounding box center [1188, 363] width 22 height 22
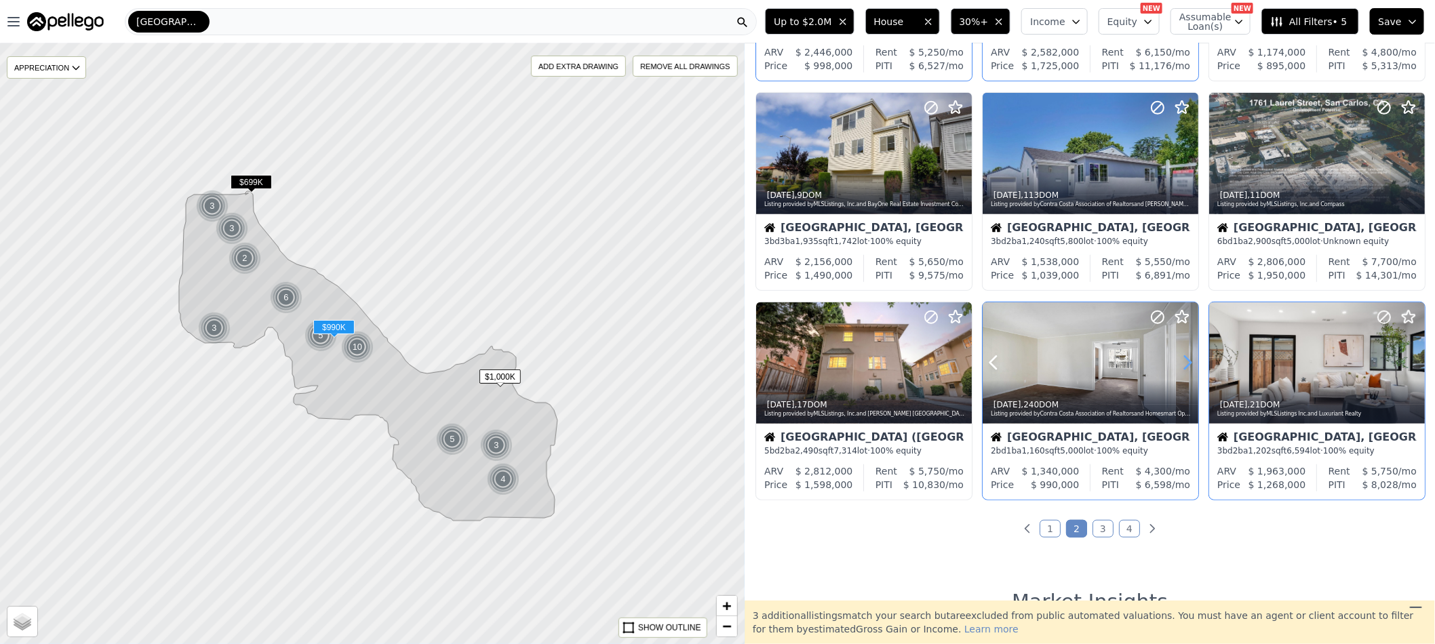
click at [1177, 364] on icon at bounding box center [1188, 363] width 22 height 22
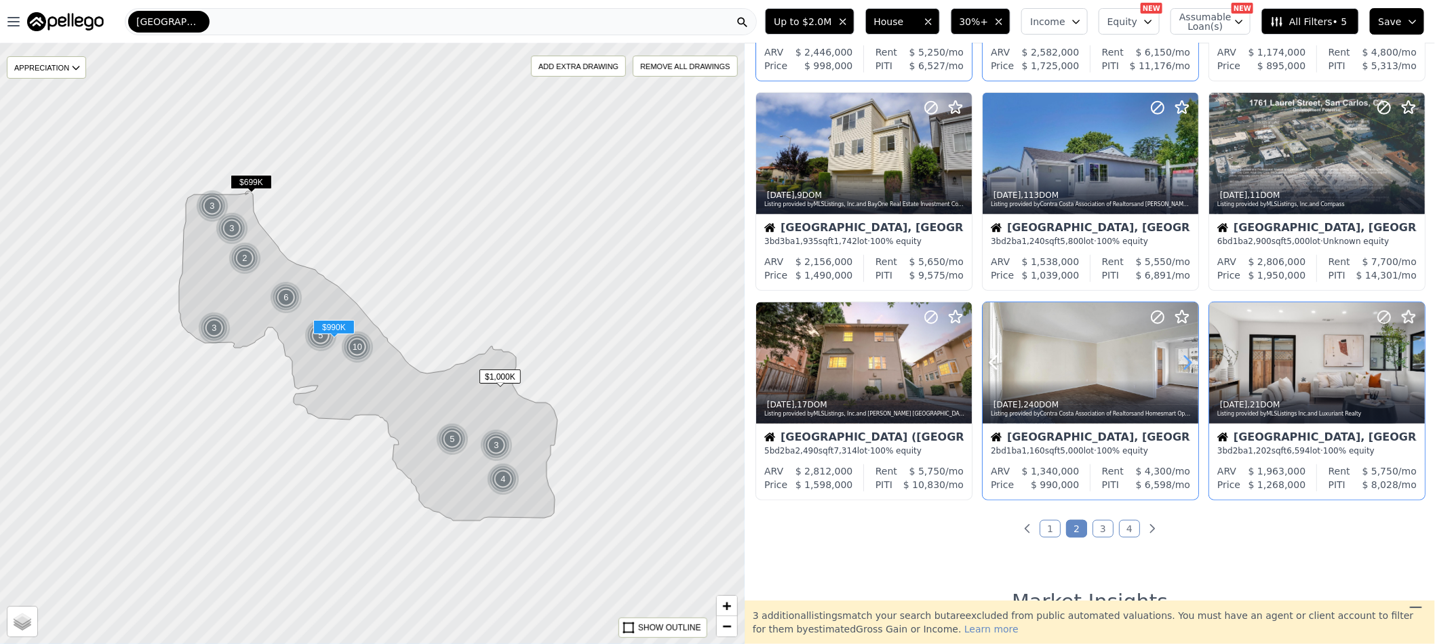
click at [1177, 364] on icon at bounding box center [1188, 363] width 22 height 22
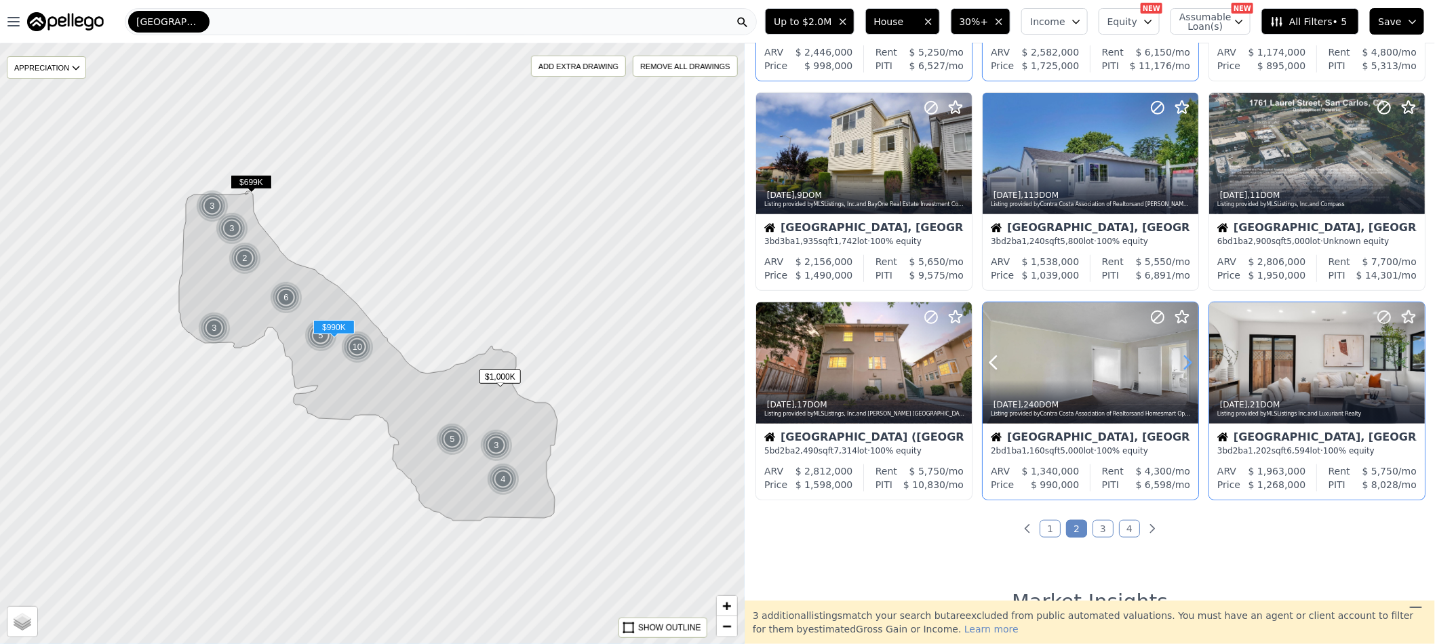
click at [1177, 364] on icon at bounding box center [1188, 363] width 22 height 22
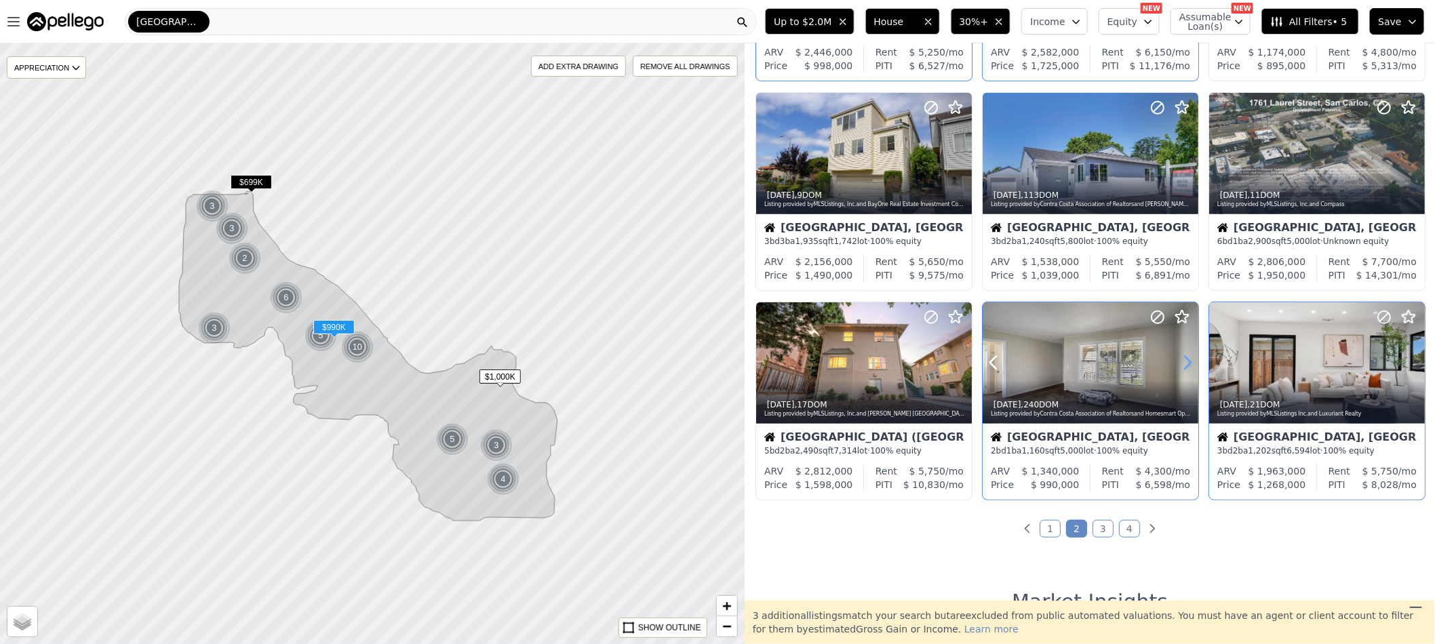
click at [1177, 364] on icon at bounding box center [1188, 363] width 22 height 22
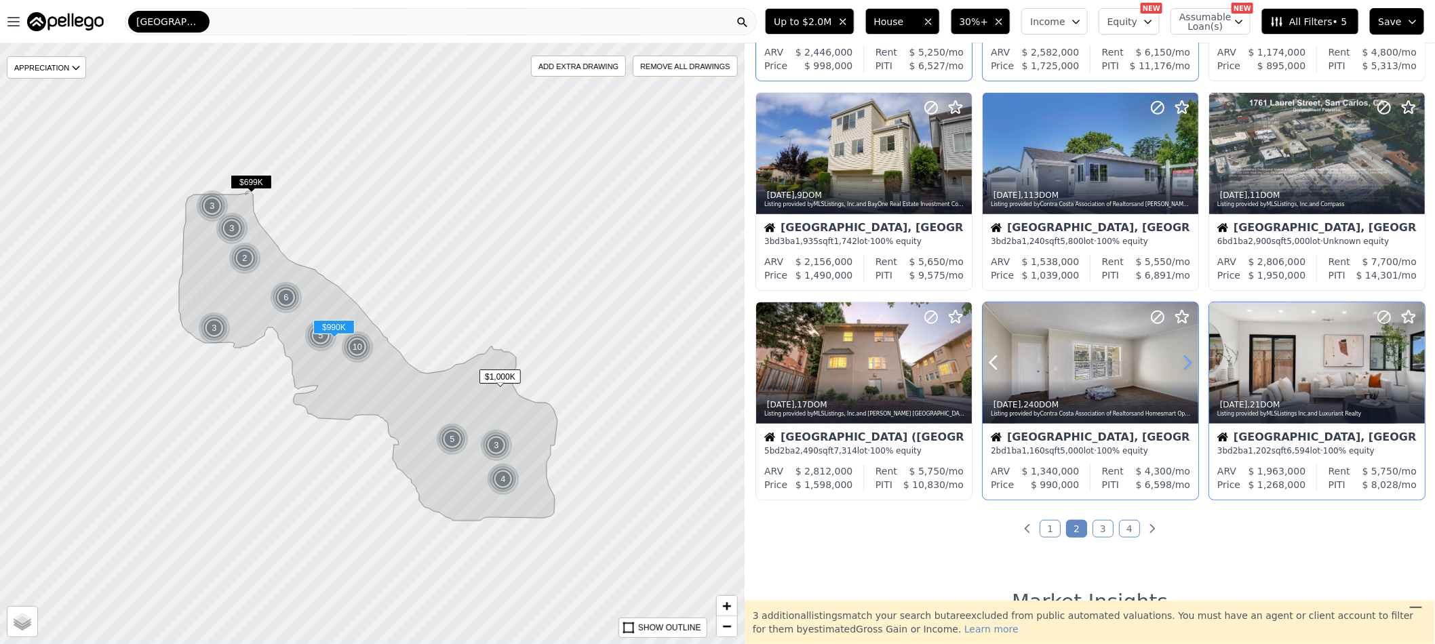
click at [1177, 364] on icon at bounding box center [1188, 363] width 22 height 22
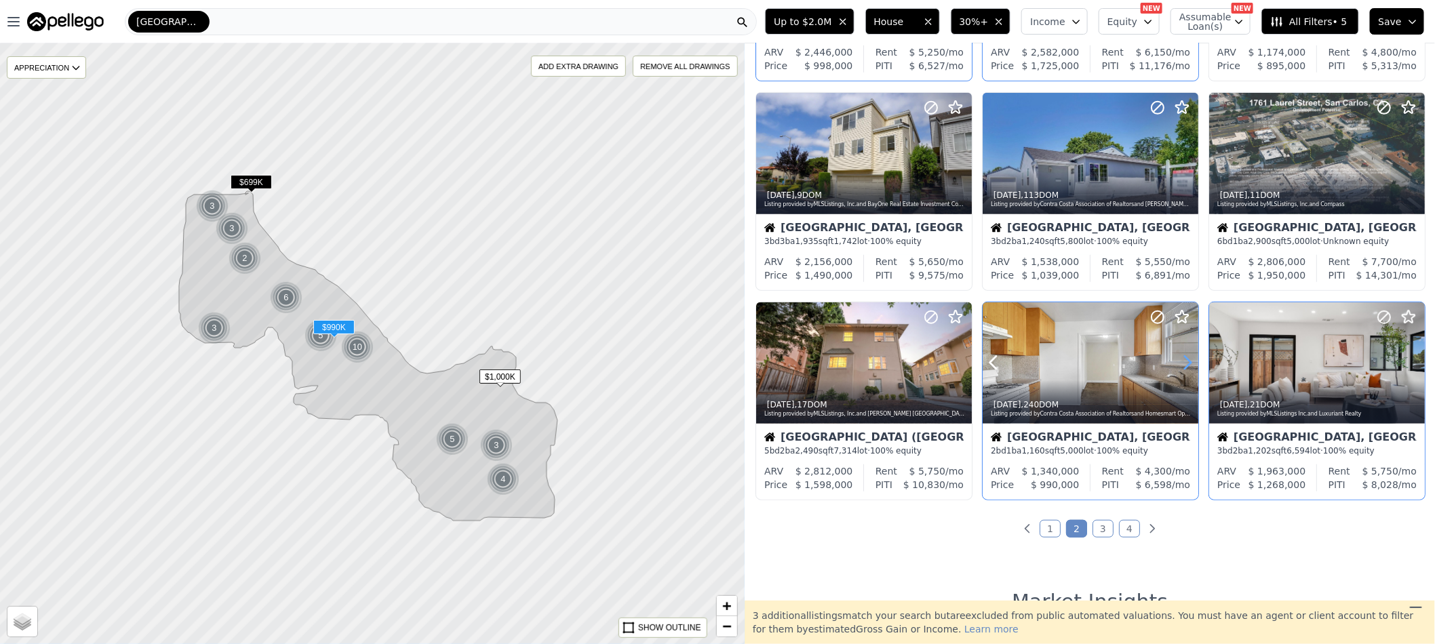
click at [1177, 364] on icon at bounding box center [1188, 363] width 22 height 22
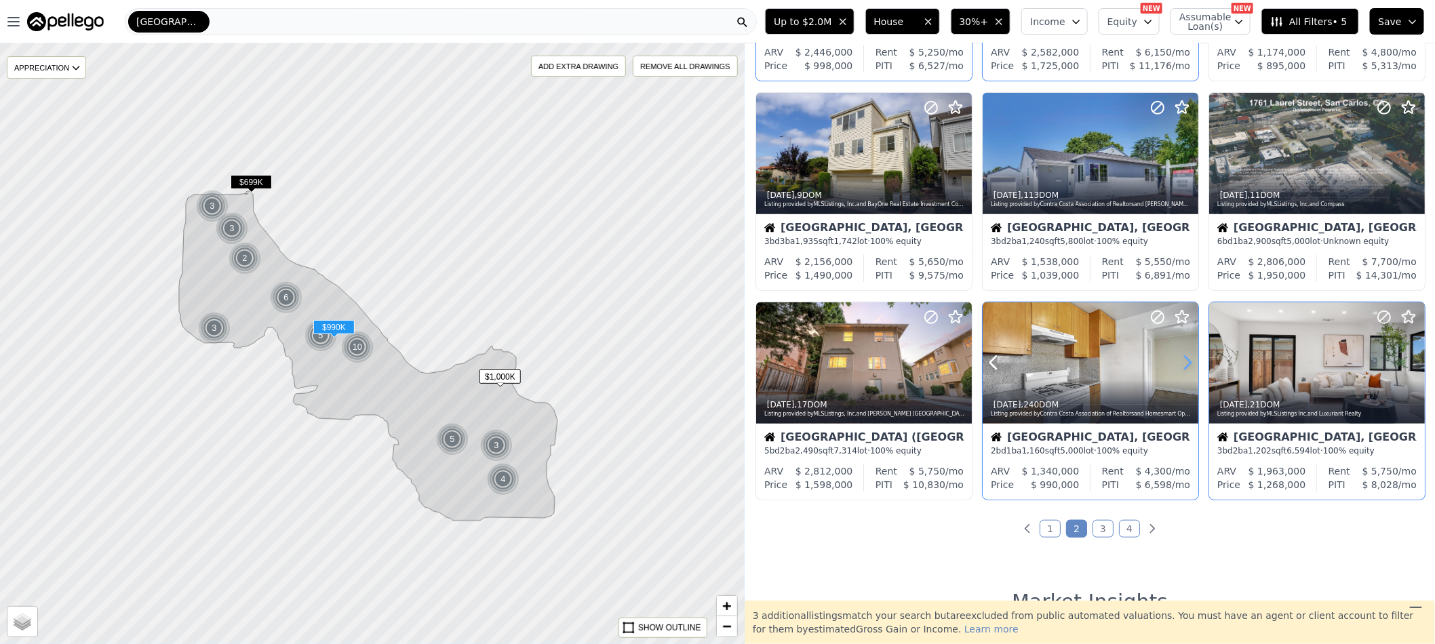
click at [1177, 364] on icon at bounding box center [1188, 363] width 22 height 22
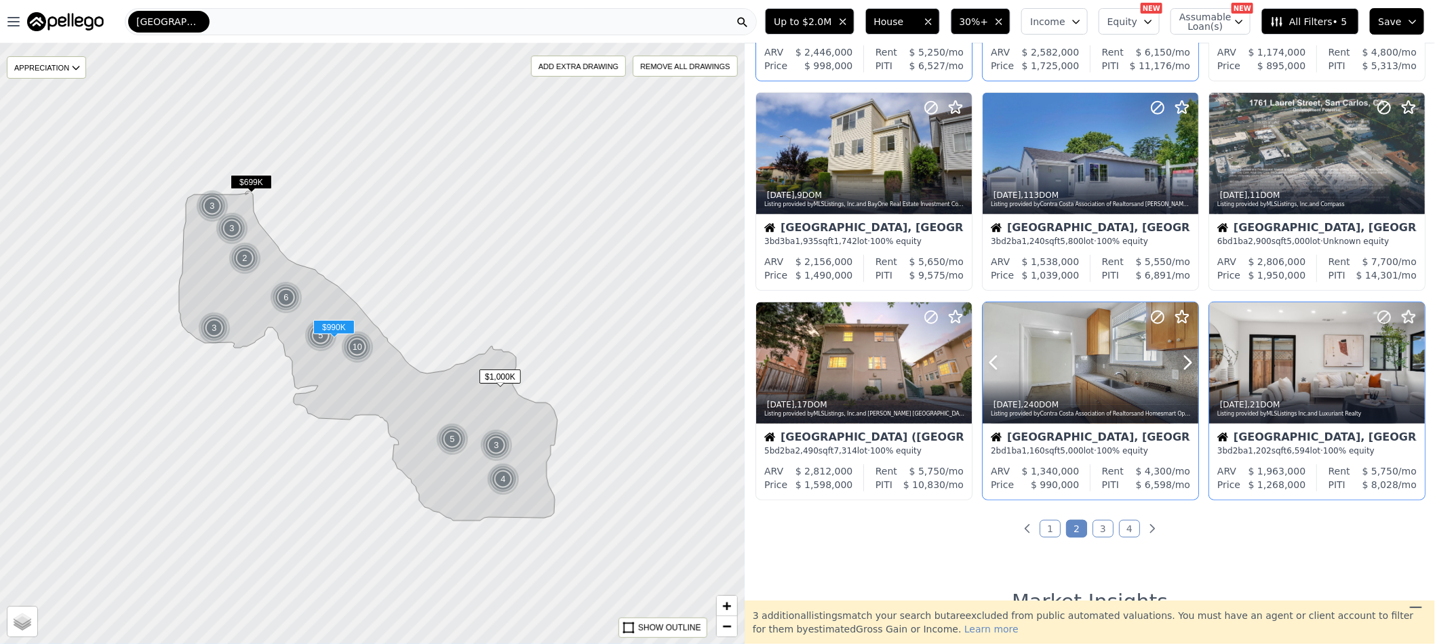
click at [1140, 372] on div at bounding box center [1155, 346] width 87 height 87
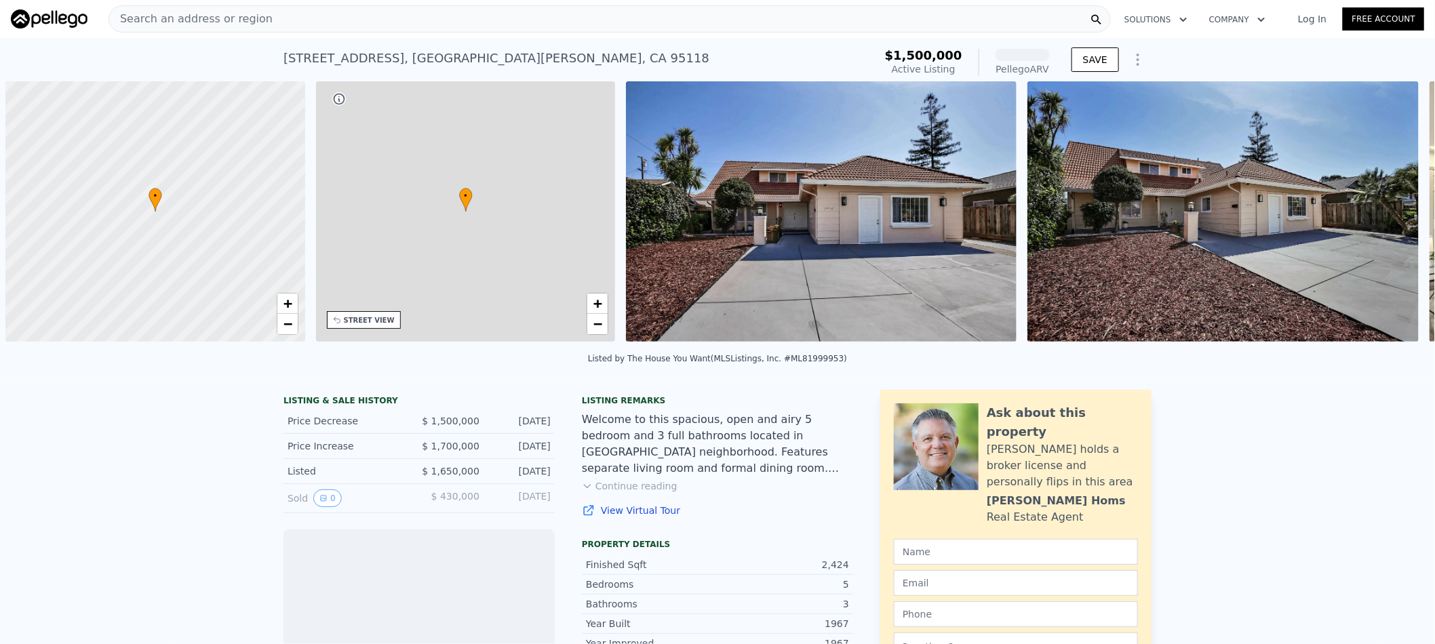
scroll to position [0, 5]
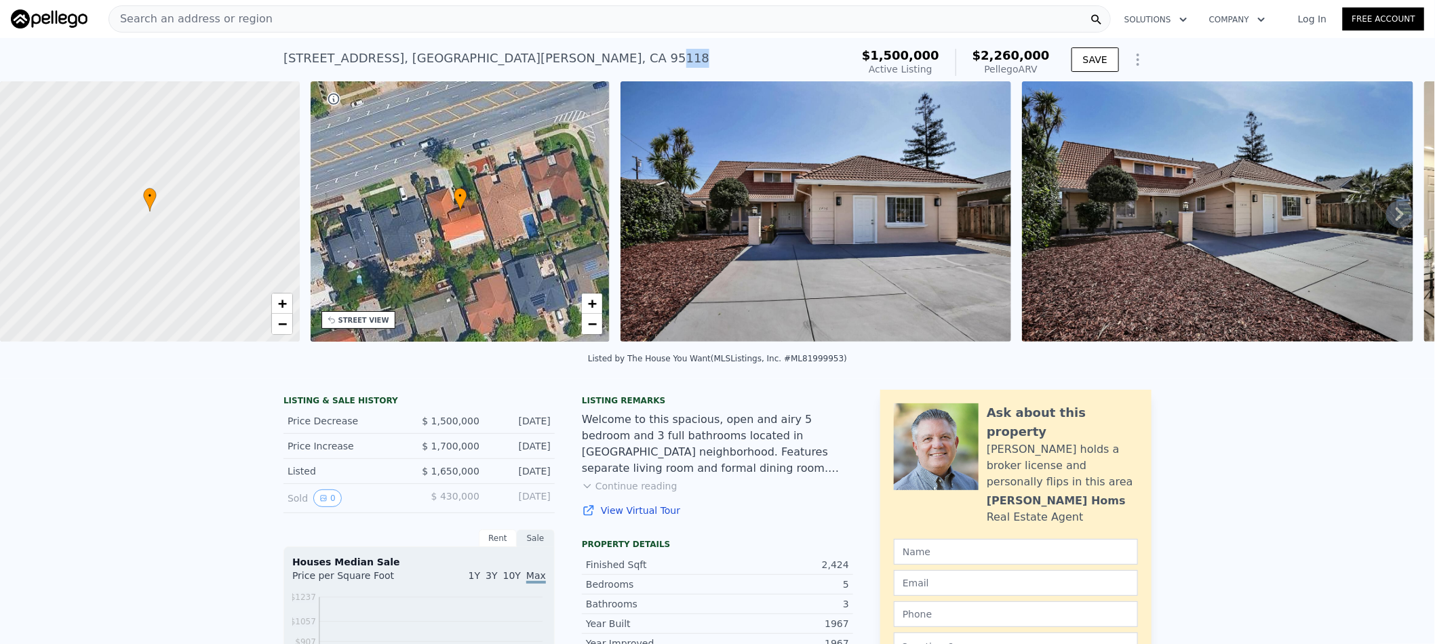
drag, startPoint x: 493, startPoint y: 62, endPoint x: 467, endPoint y: 62, distance: 25.8
click at [467, 62] on div "1256 Hillsdale Ave , San Jose , CA 95118 Active at $1.500m (~ARV $2.260m )" at bounding box center [565, 62] width 562 height 38
click at [373, 315] on div "STREET VIEW" at bounding box center [363, 320] width 51 height 10
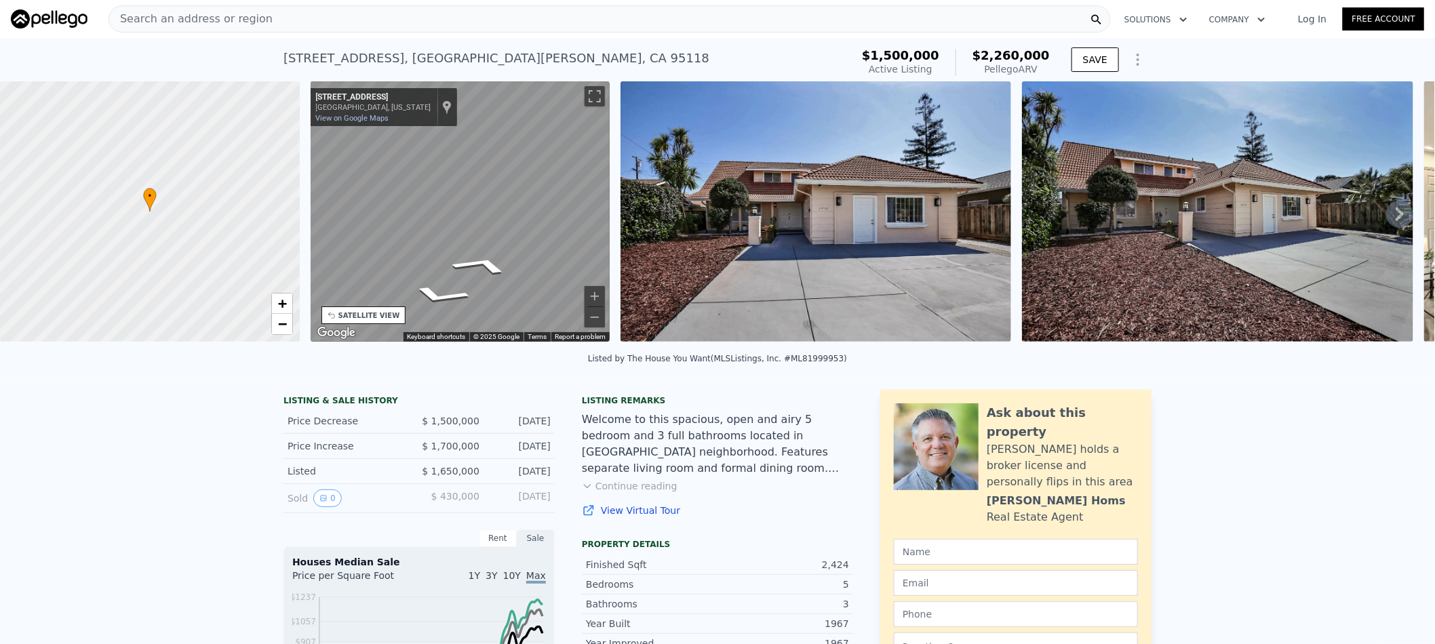
click at [279, 231] on div "• + − • + − STREET VIEW ← Move left → Move right ↑ Move up ↓ Move down + Zoom i…" at bounding box center [717, 213] width 1435 height 265
click at [246, 230] on div "• + − • + − STREET VIEW ← Move left → Move right ↑ Move up ↓ Move down + Zoom i…" at bounding box center [717, 213] width 1435 height 265
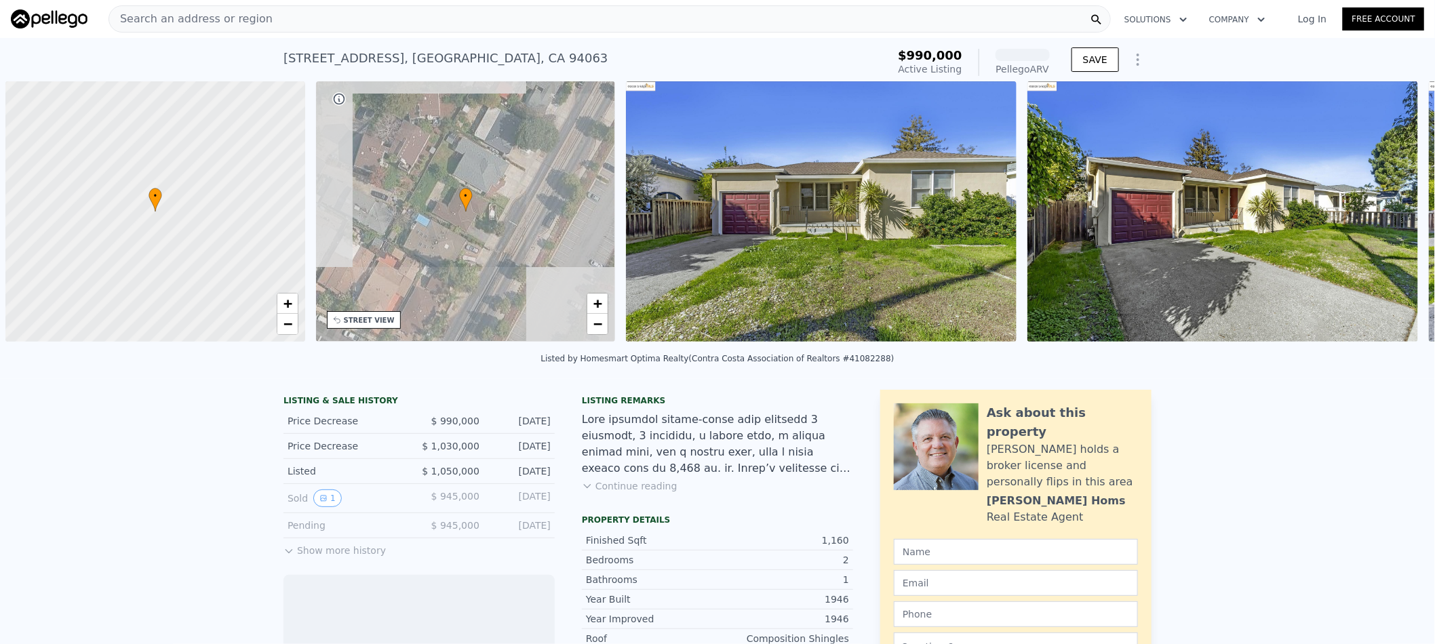
scroll to position [0, 5]
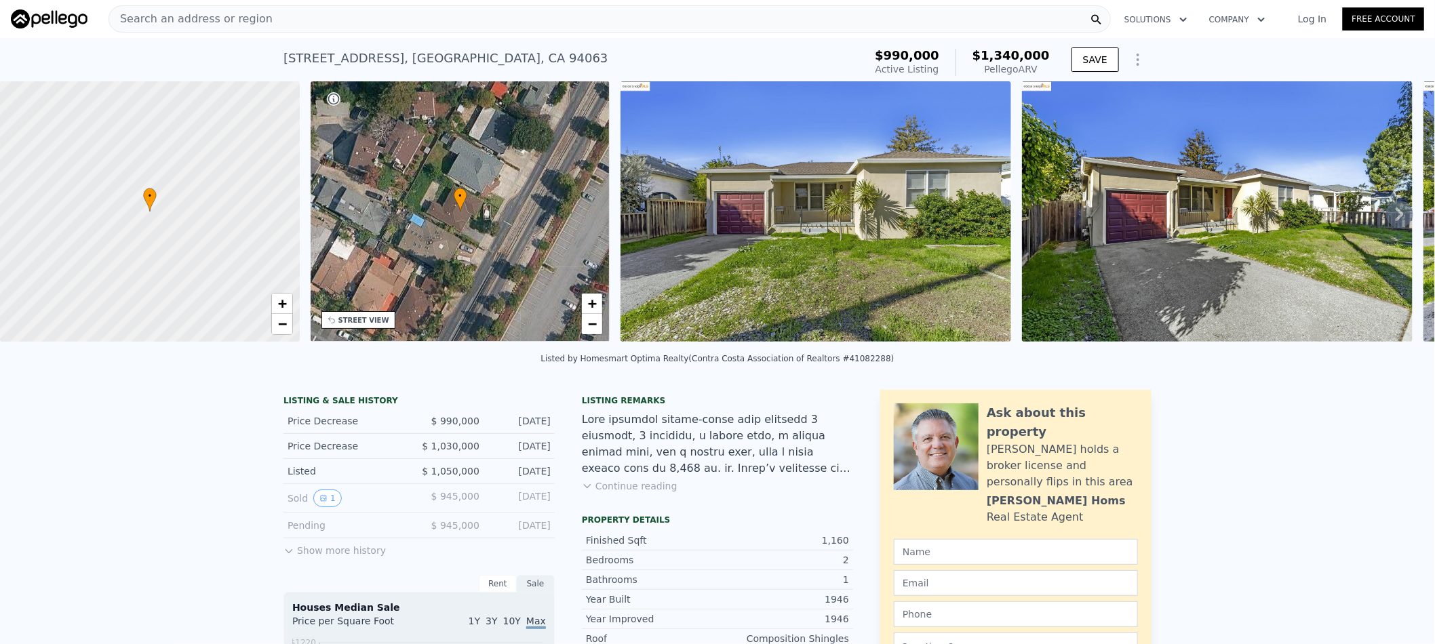
click at [378, 322] on div "STREET VIEW" at bounding box center [363, 320] width 51 height 10
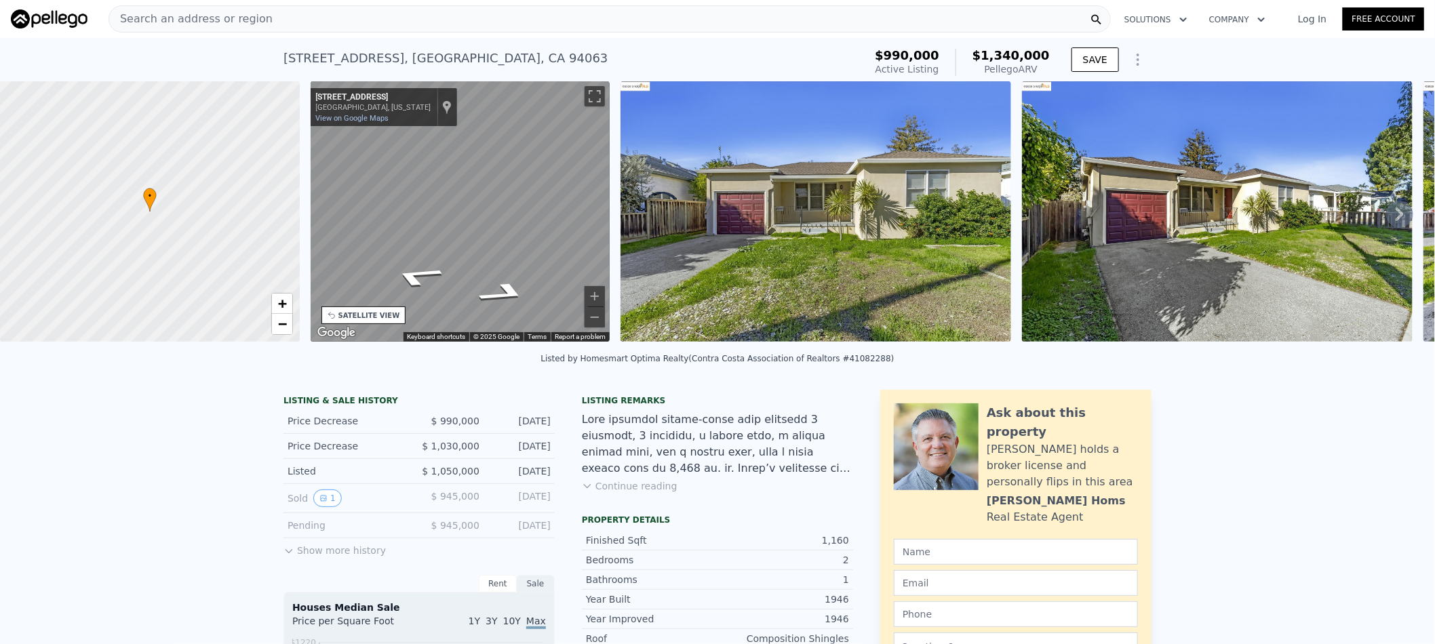
click at [307, 251] on div "← Move left → Move right ↑ Move up ↓ Move down + Zoom in - Zoom out 827 Chestnu…" at bounding box center [460, 213] width 311 height 265
click at [300, 242] on div "• + − • + − STREET VIEW ← Move left → Move right ↑ Move up ↓ Move down + Zoom i…" at bounding box center [717, 213] width 1435 height 265
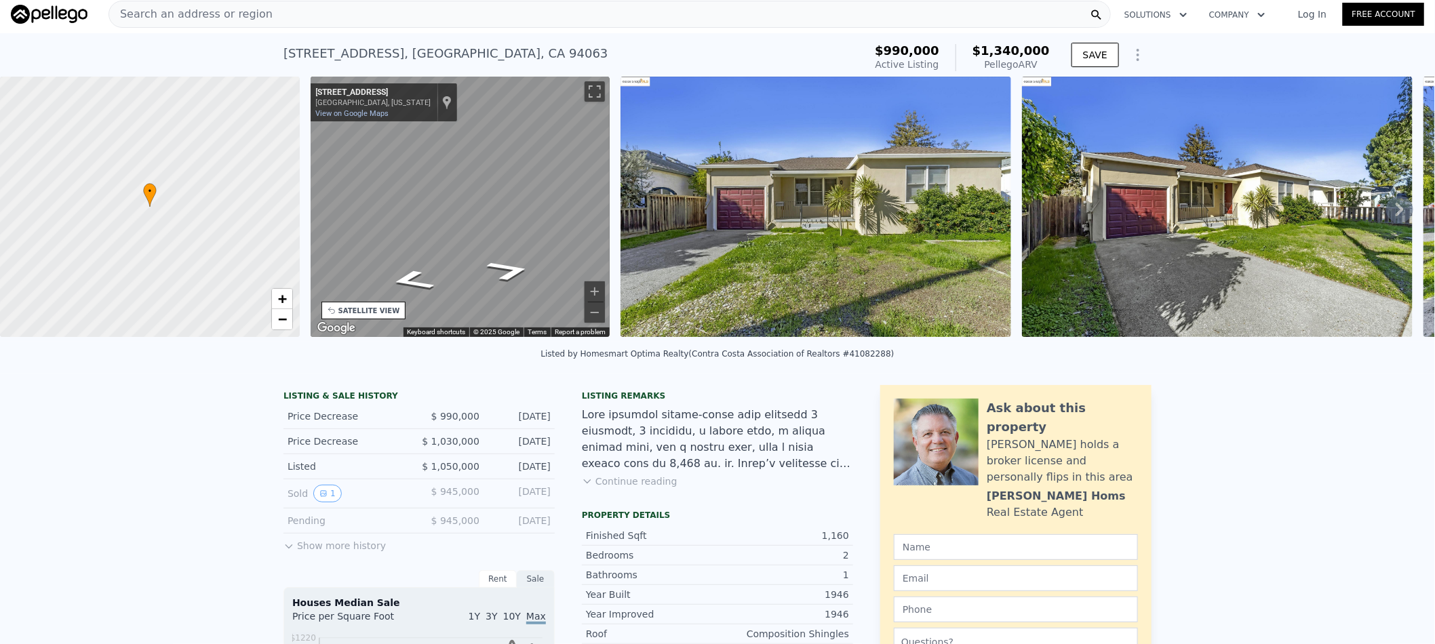
scroll to position [0, 0]
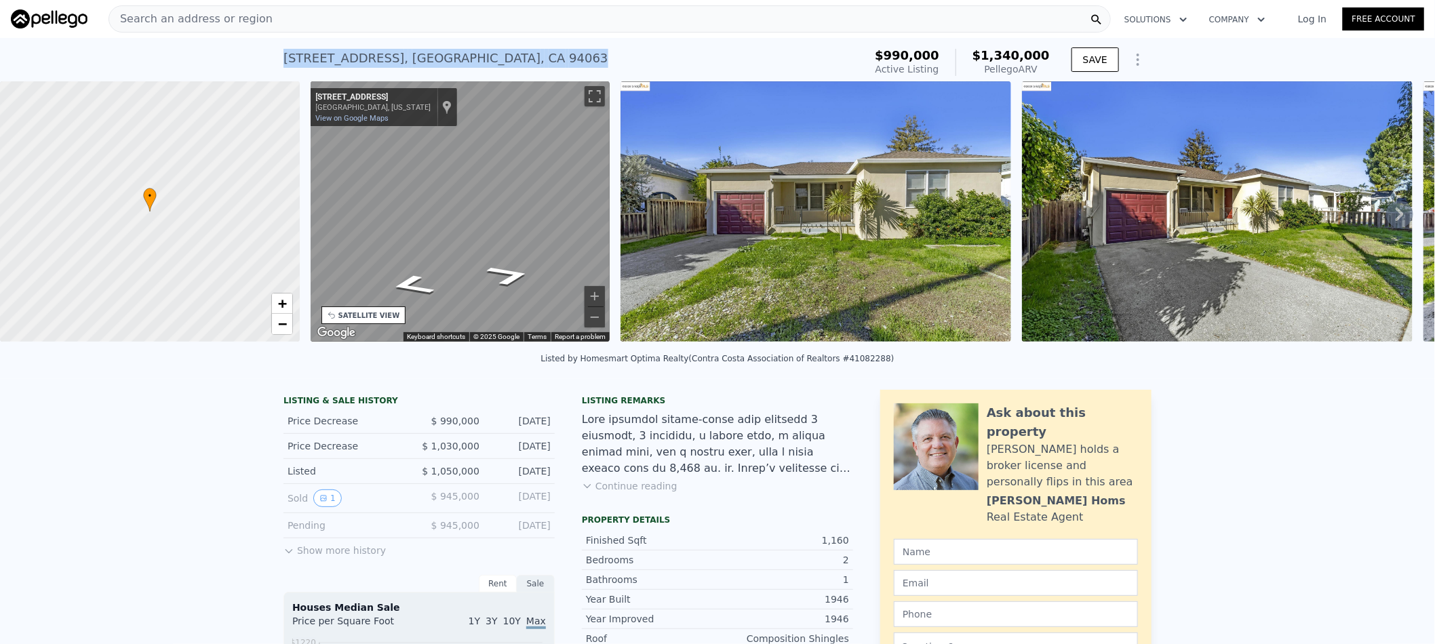
drag, startPoint x: 541, startPoint y: 57, endPoint x: 274, endPoint y: 71, distance: 266.9
click at [274, 71] on div "827 Chestnut St , San Mateo County , CA 94063 Active at $990k (~ARV $1.340m ) $…" at bounding box center [717, 59] width 1435 height 43
